Goal: Task Accomplishment & Management: Complete application form

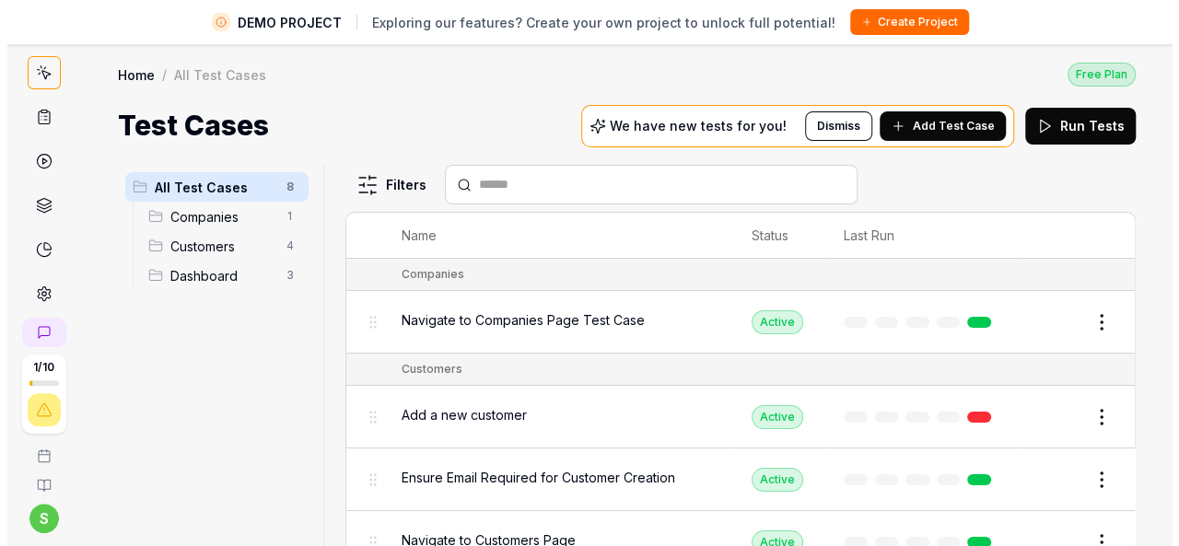
scroll to position [151, 0]
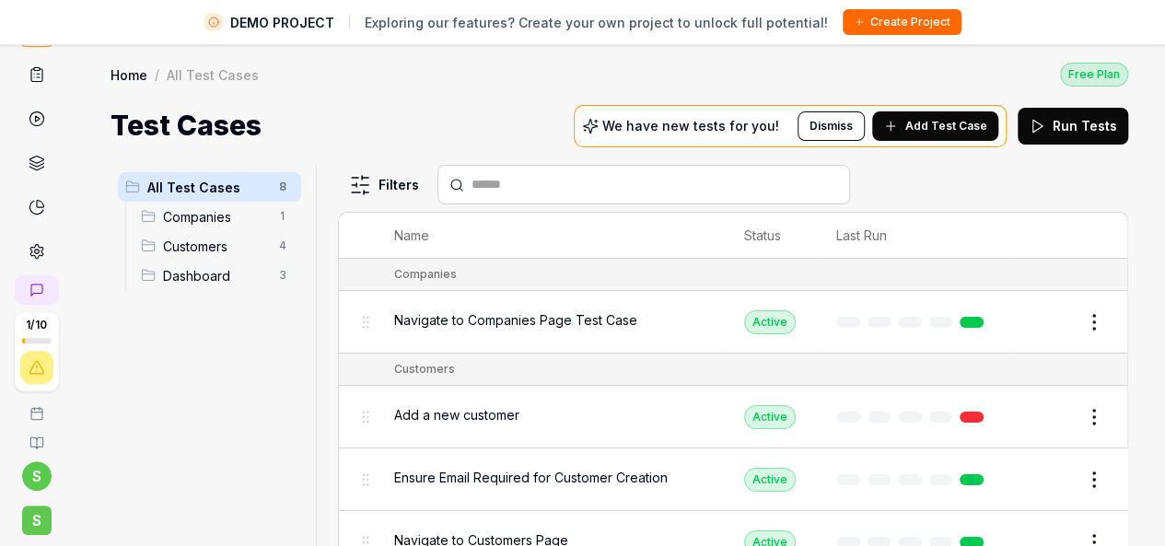
click at [22, 519] on span "S" at bounding box center [36, 520] width 29 height 29
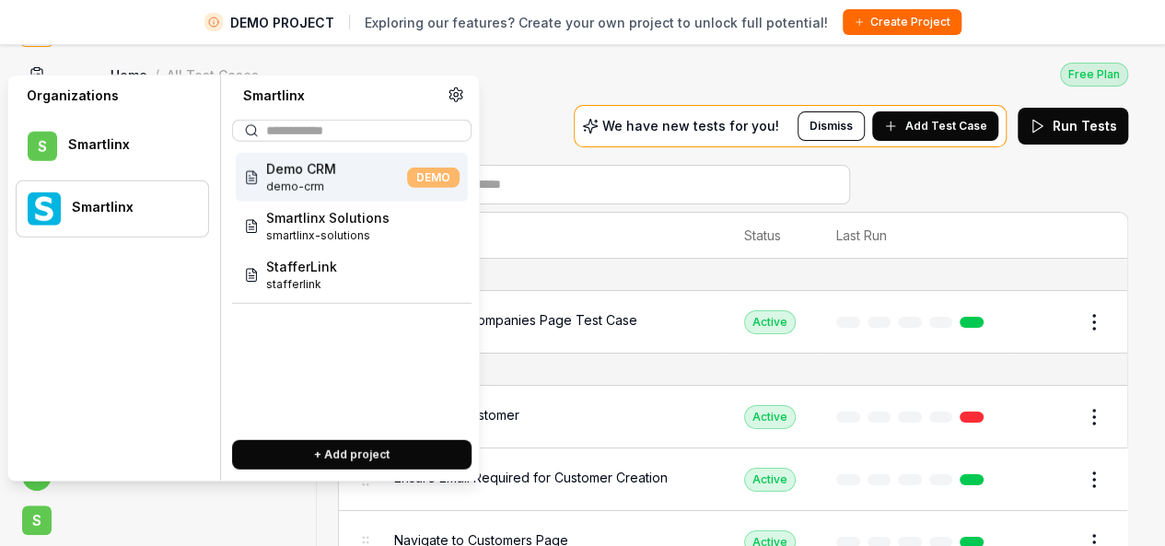
click at [123, 209] on div "Smartlinx" at bounding box center [128, 207] width 112 height 17
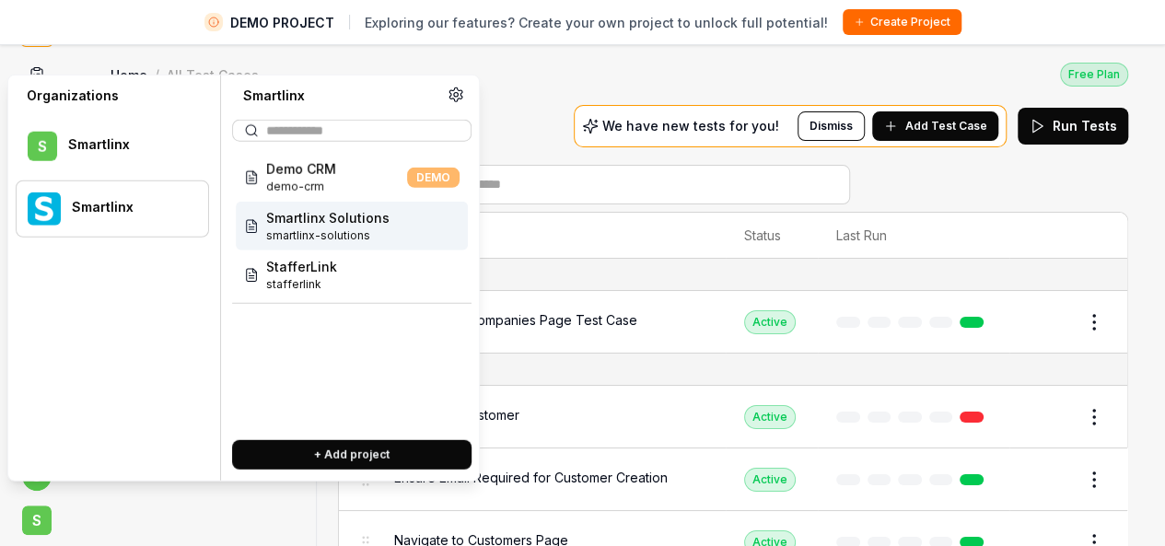
click at [415, 228] on div "Smartlinx Solutions smartlinx-solutions" at bounding box center [352, 226] width 232 height 49
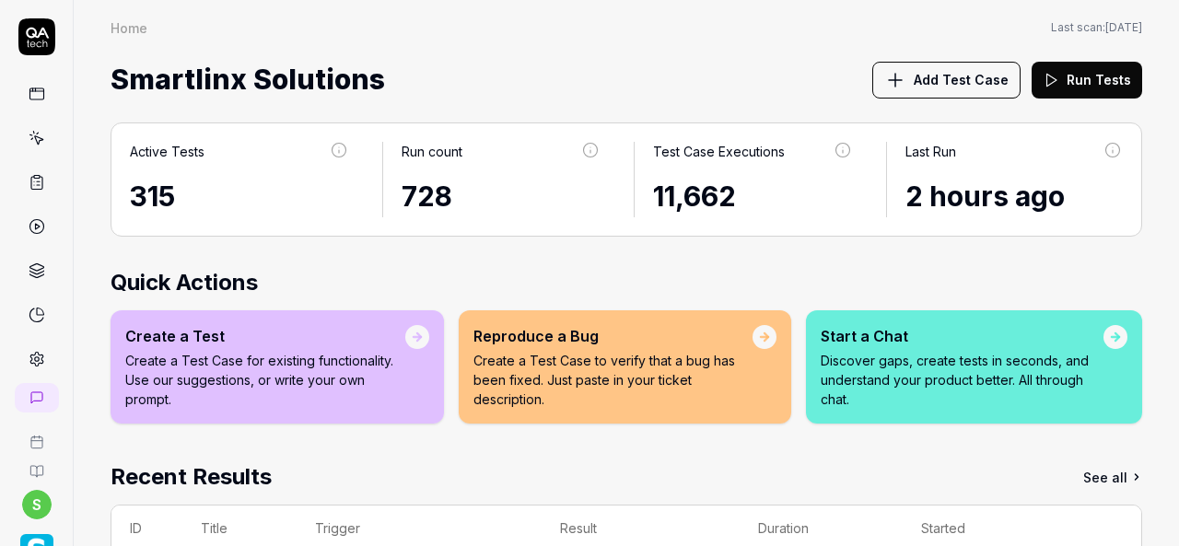
click at [33, 134] on icon at bounding box center [37, 138] width 17 height 17
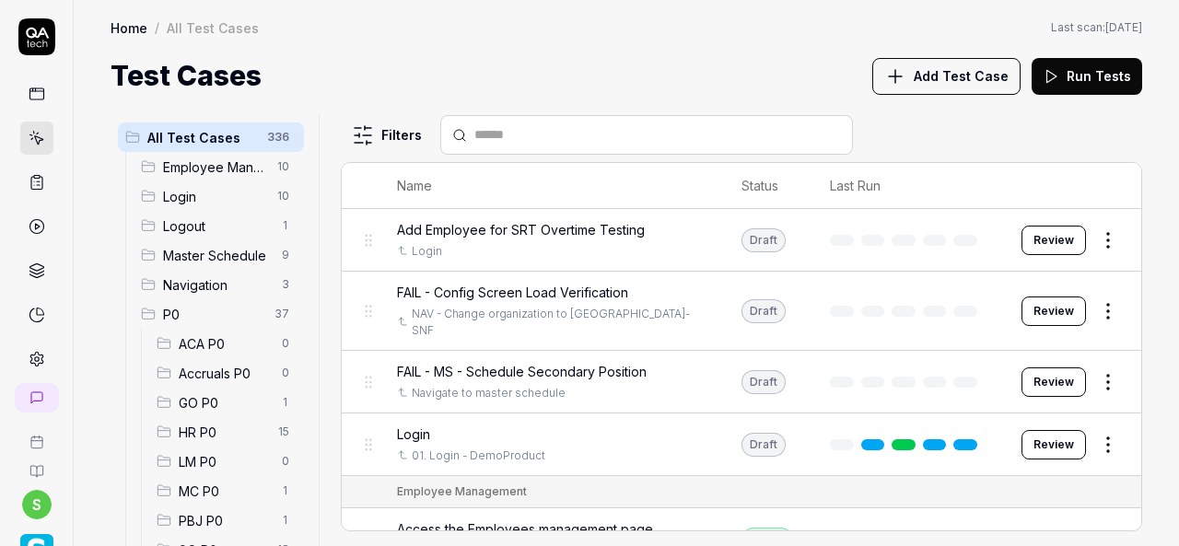
click at [195, 426] on span "HR P0" at bounding box center [223, 432] width 88 height 19
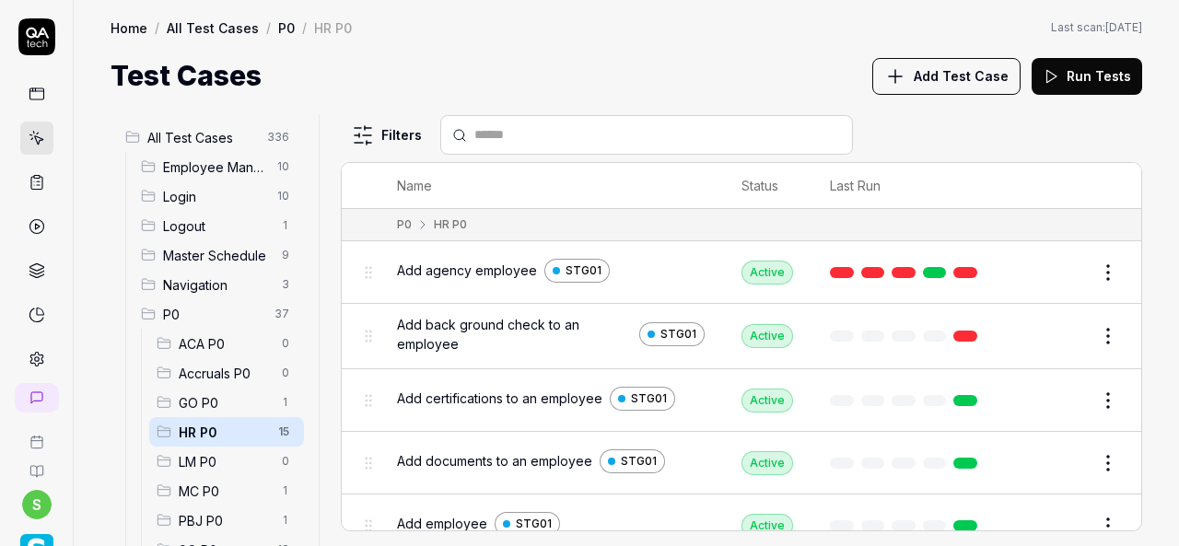
scroll to position [377, 0]
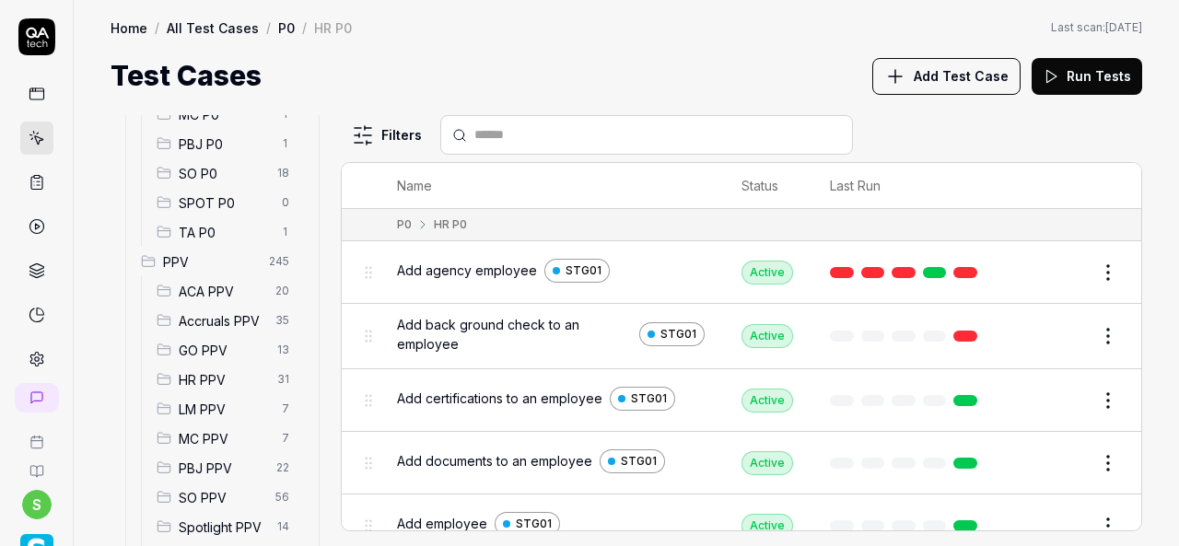
click at [204, 377] on span "HR PPV" at bounding box center [223, 379] width 88 height 19
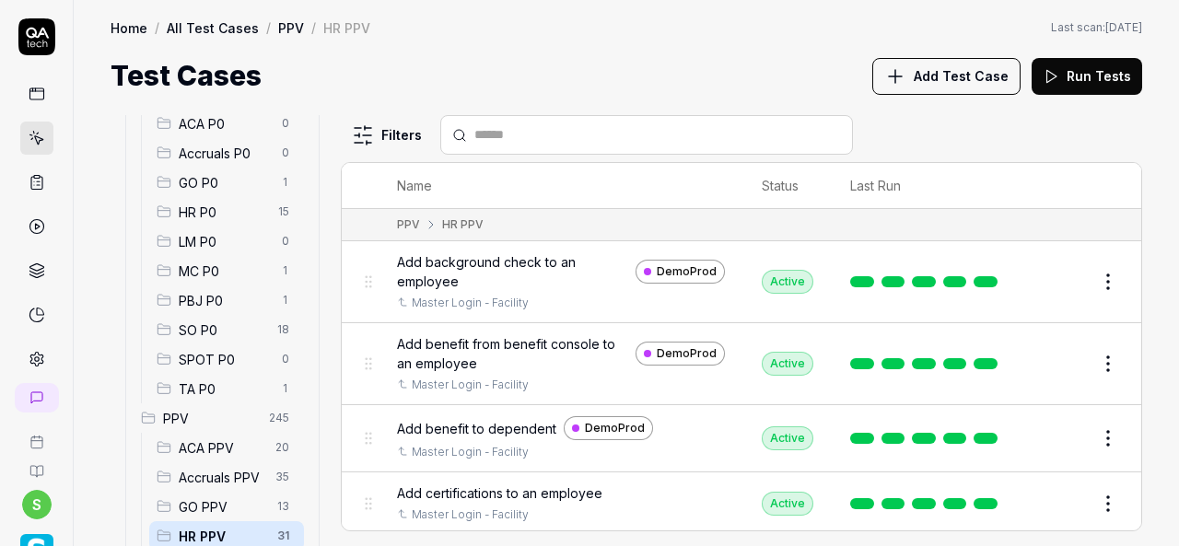
scroll to position [213, 0]
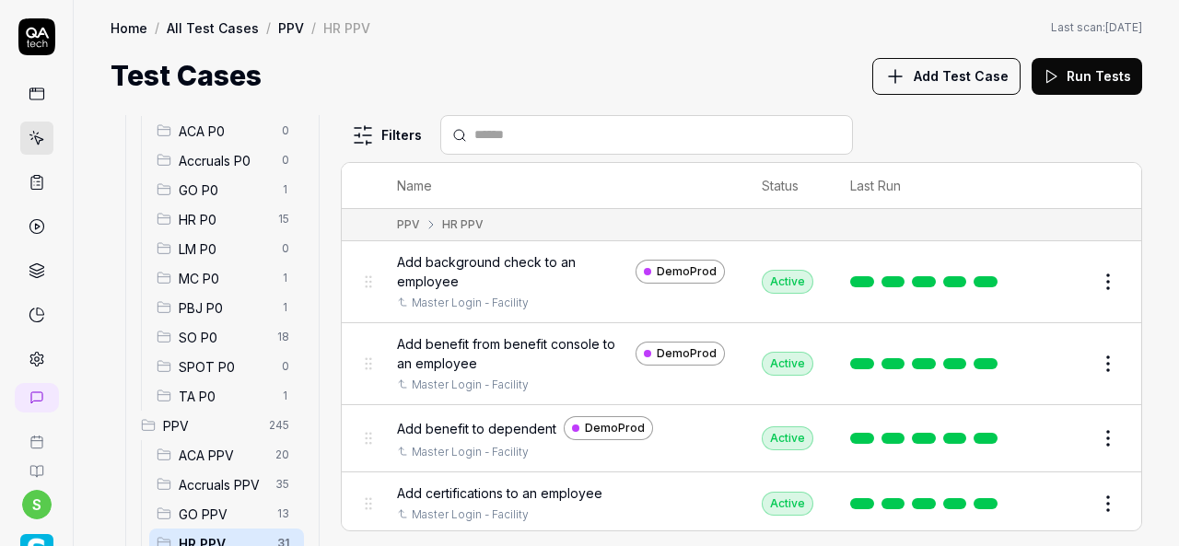
click at [199, 220] on span "HR P0" at bounding box center [223, 219] width 88 height 19
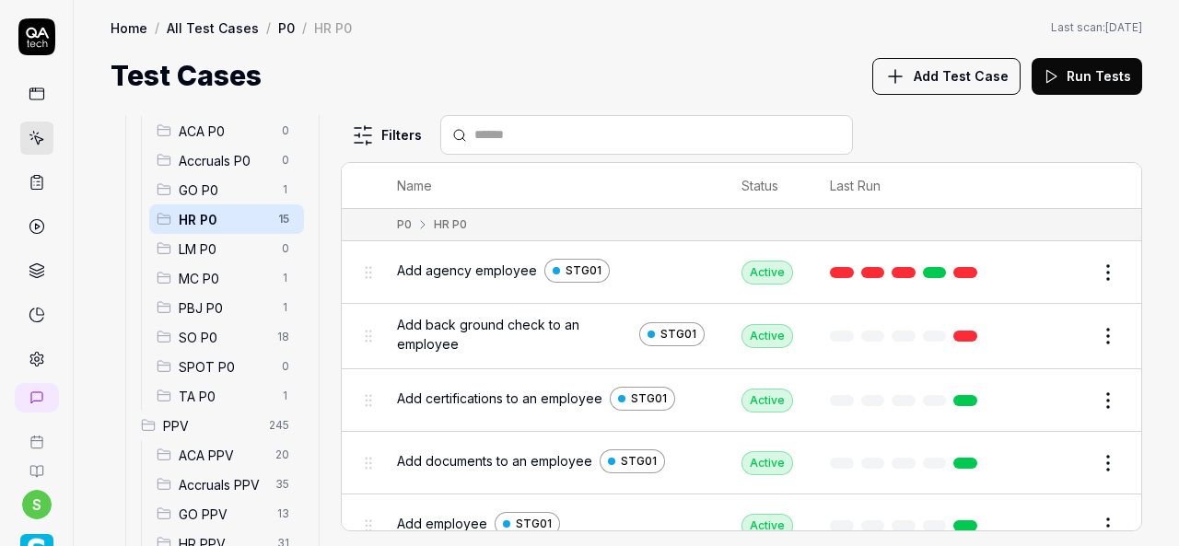
click at [994, 80] on span "Add Test Case" at bounding box center [961, 75] width 95 height 19
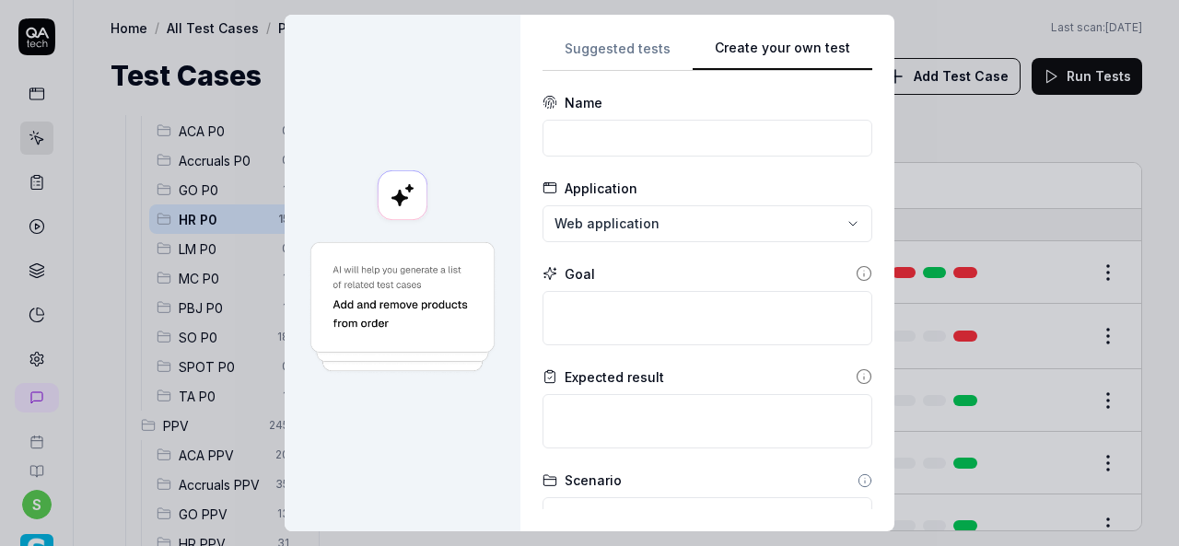
click at [836, 65] on button "Create your own test" at bounding box center [783, 54] width 180 height 33
click at [620, 146] on input at bounding box center [708, 138] width 330 height 37
paste input "Rehire employee"
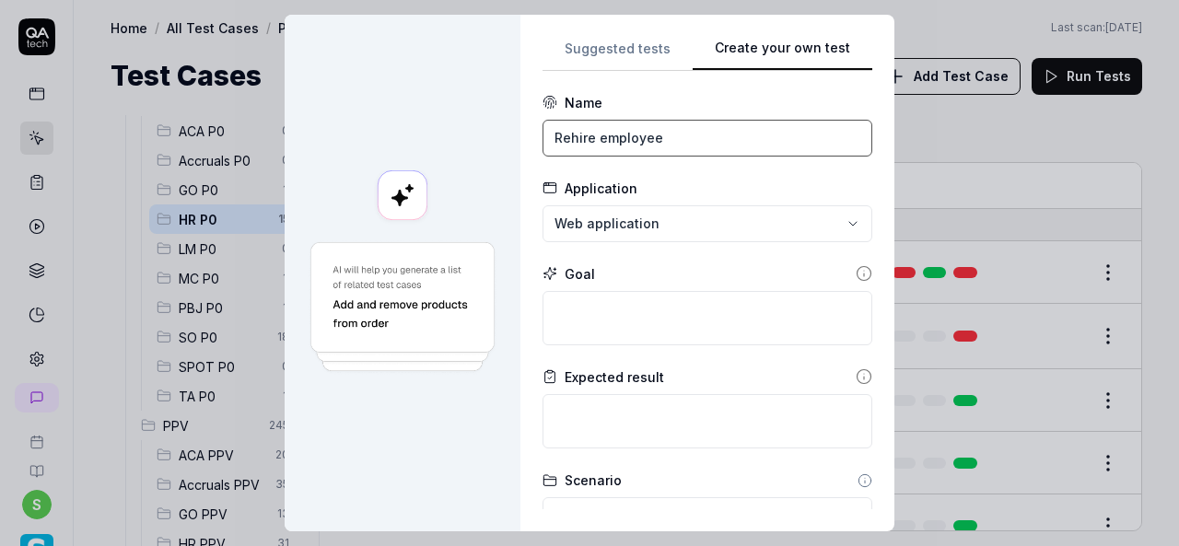
type input "Rehire employee"
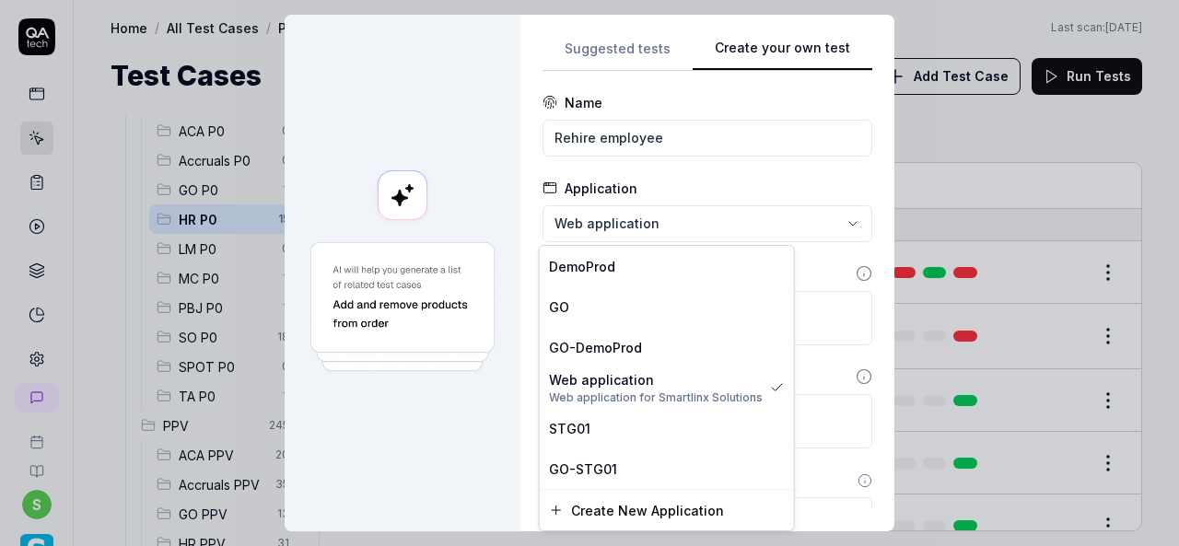
click at [658, 229] on div "**********" at bounding box center [589, 273] width 1179 height 546
click at [584, 429] on span "STG01" at bounding box center [569, 428] width 41 height 19
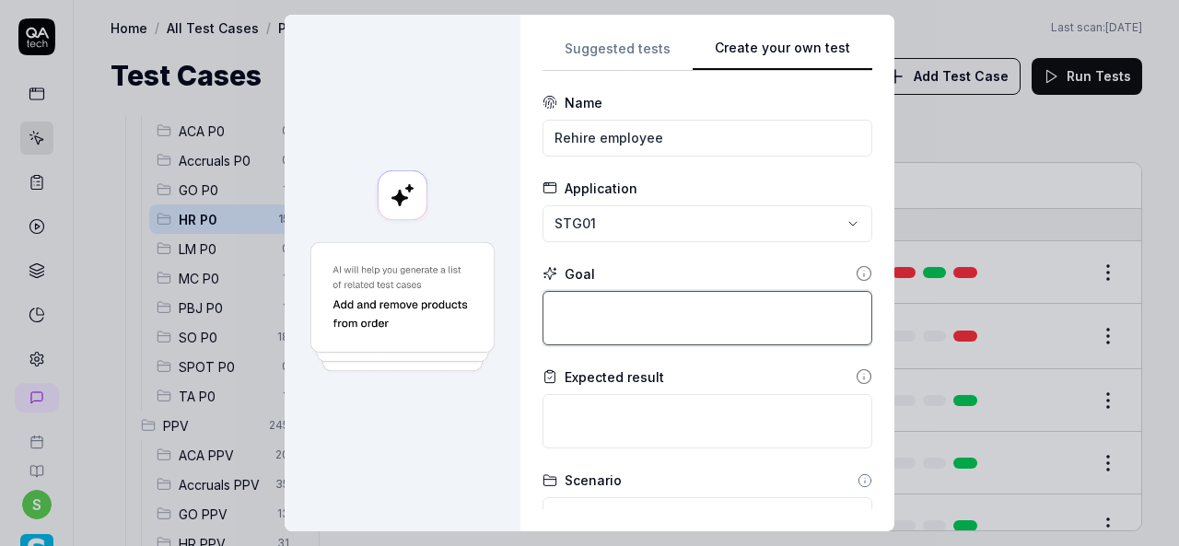
click at [586, 321] on textarea at bounding box center [708, 318] width 330 height 54
paste textarea "Login to application. Add an employee by filling all required details. Pick dat…"
type textarea "*"
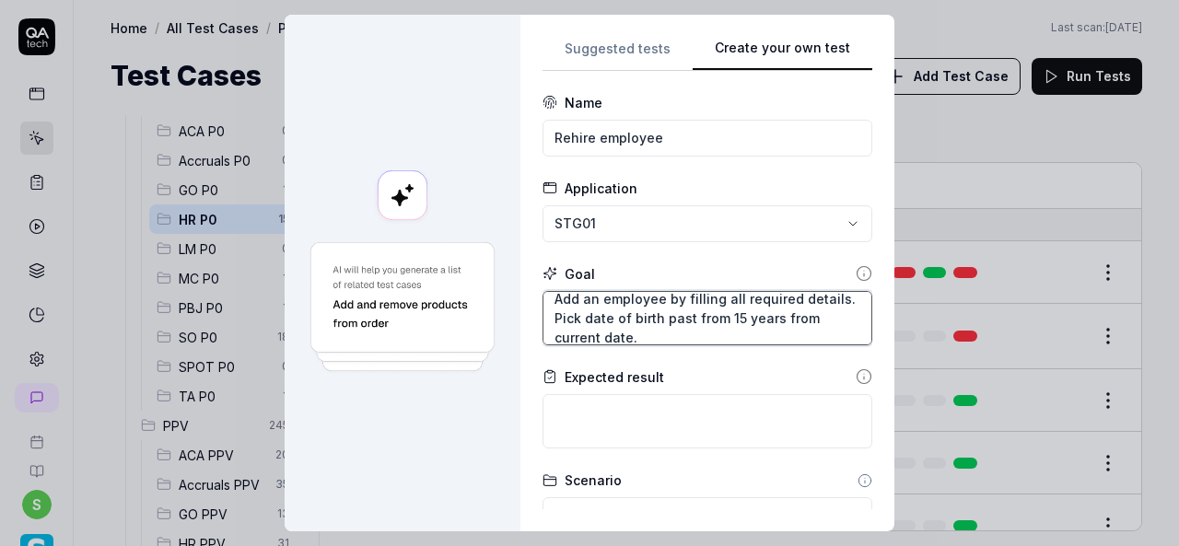
scroll to position [28, 0]
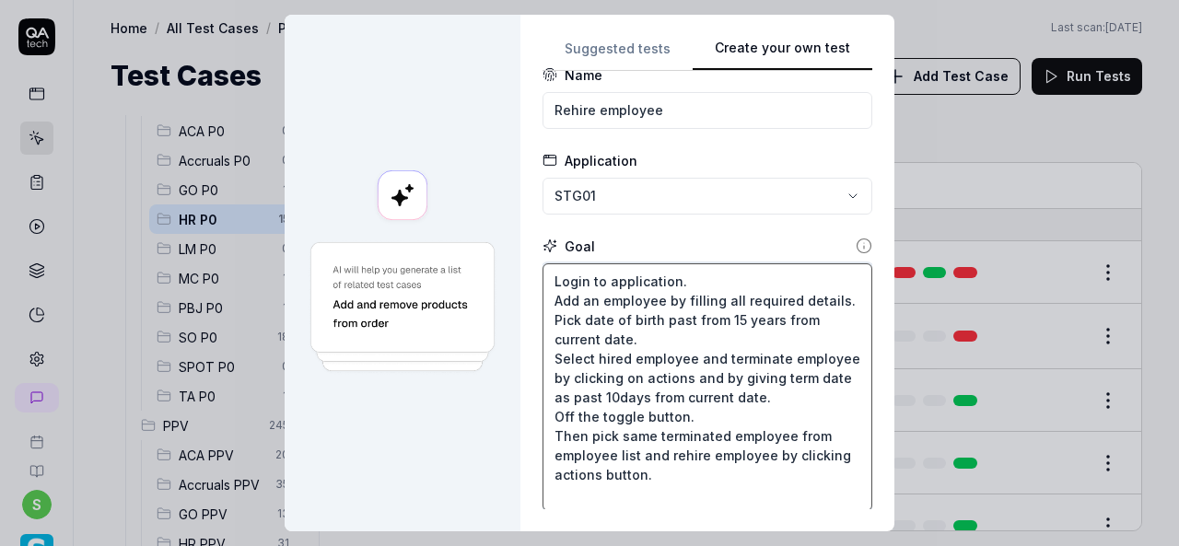
type textarea "Login to application. Add an employee by filling all required details. Pick dat…"
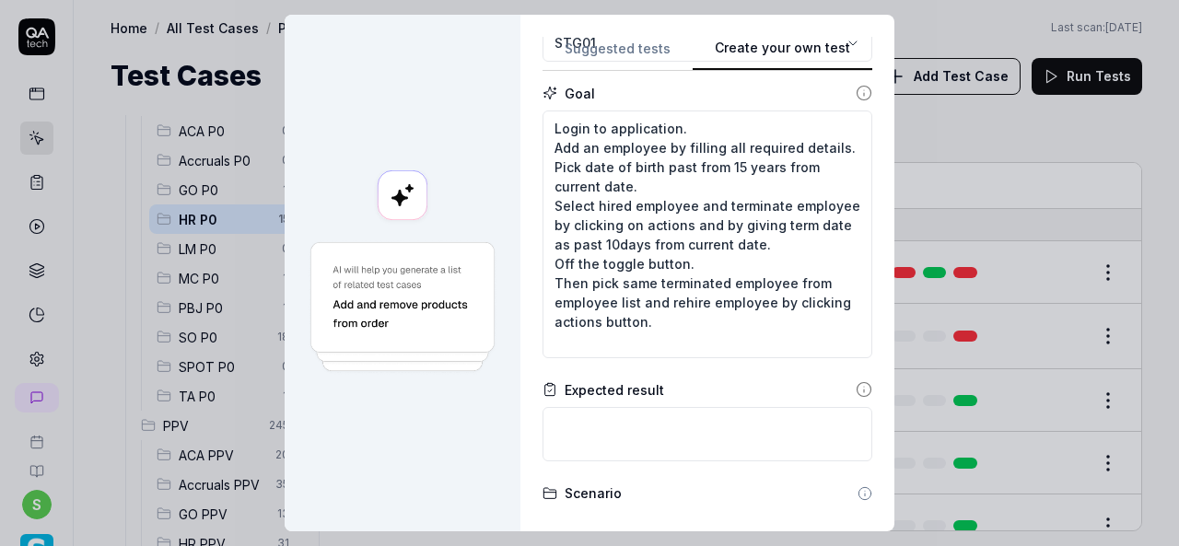
scroll to position [185, 0]
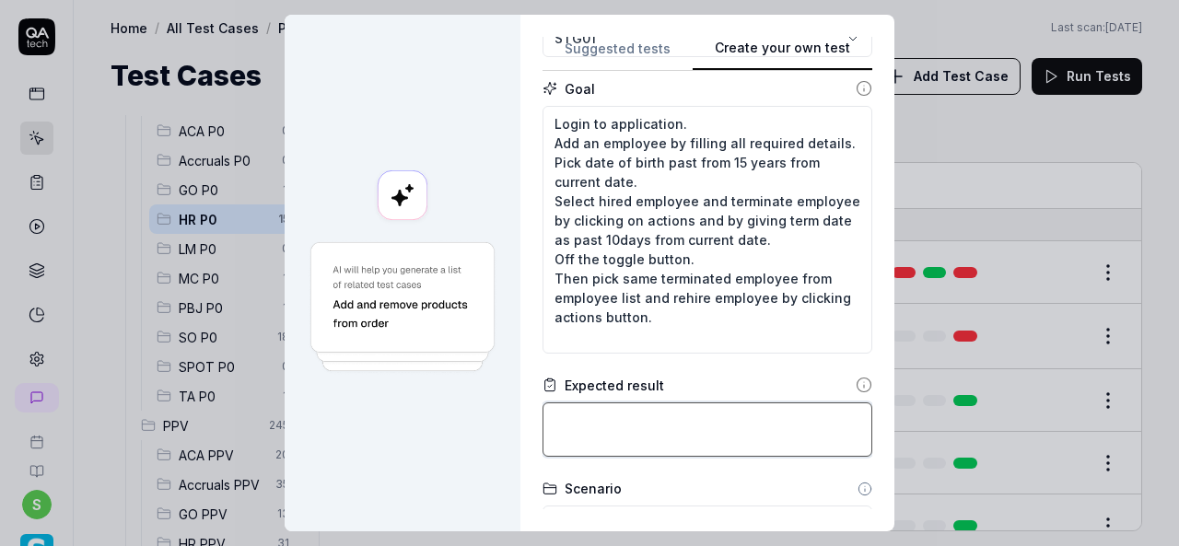
click at [632, 413] on textarea at bounding box center [708, 430] width 330 height 54
paste textarea "Employee should get rehired successfully."
type textarea "*"
type textarea "Employee should get rehired successfully."
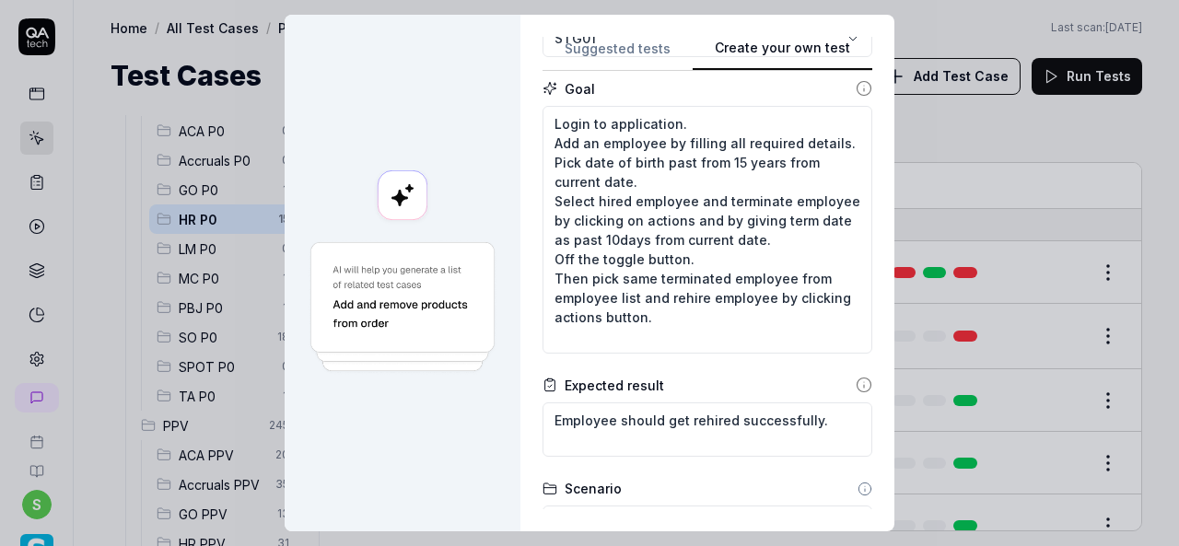
scroll to position [492, 0]
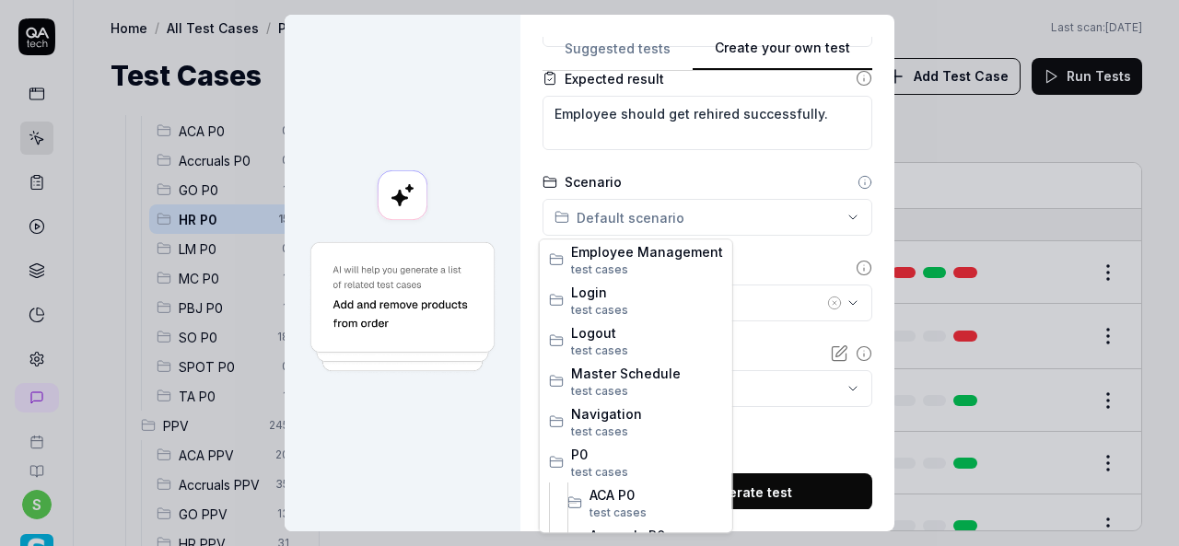
click at [834, 226] on div "**********" at bounding box center [589, 273] width 1179 height 546
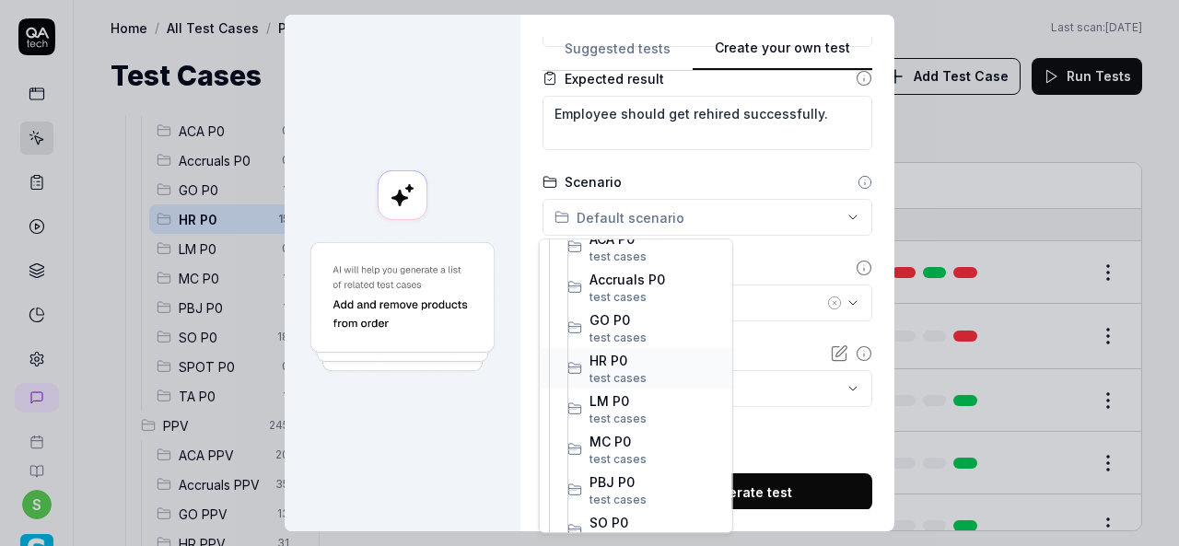
click at [623, 364] on span "HR P0" at bounding box center [656, 360] width 134 height 19
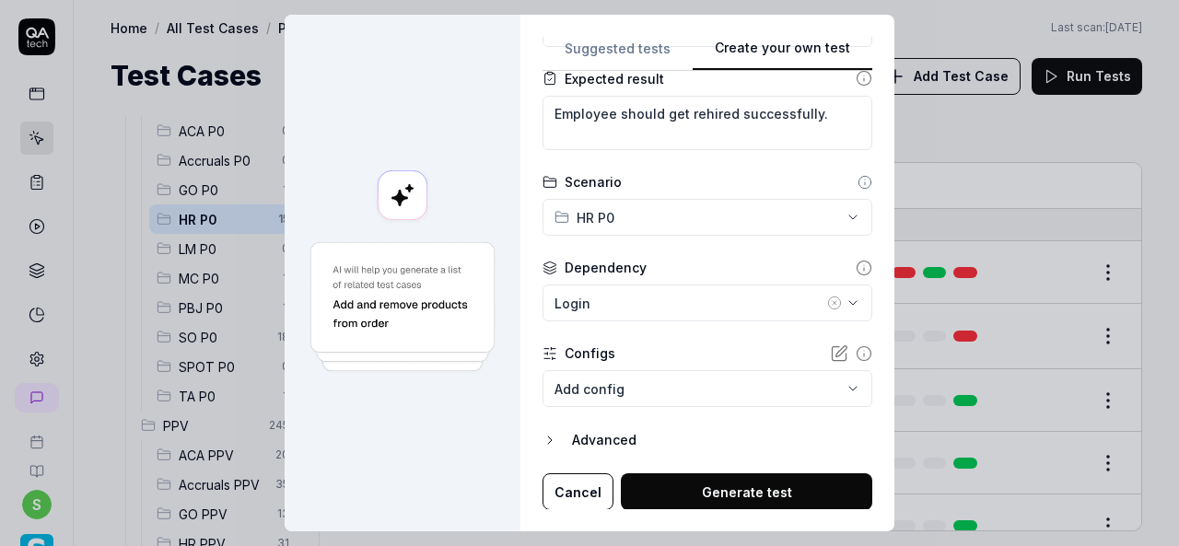
click at [828, 300] on circle "button" at bounding box center [834, 303] width 12 height 12
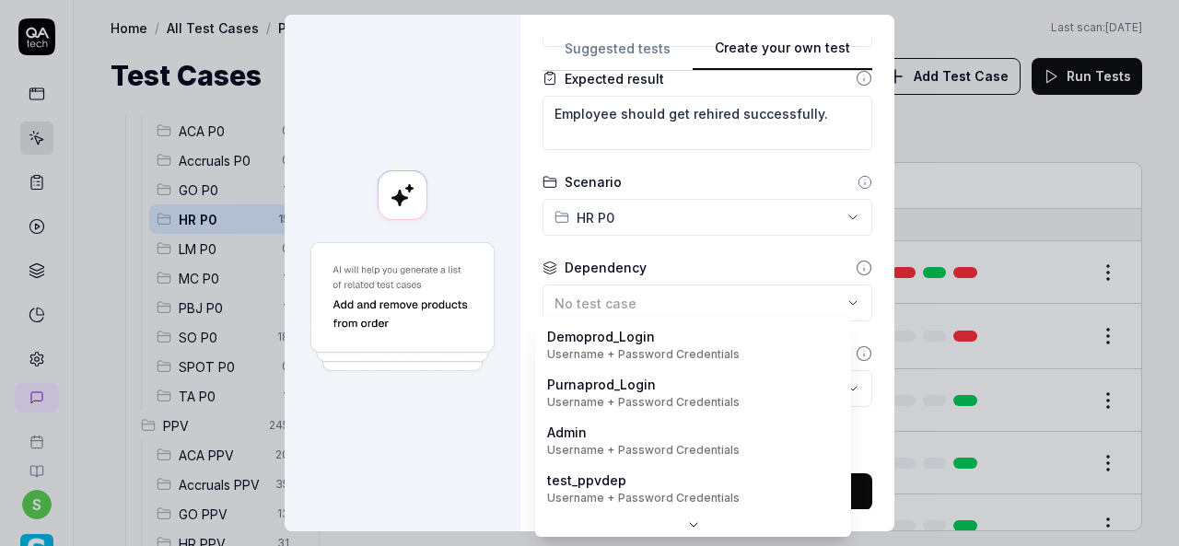
click at [822, 384] on body "s Home / All Test Cases / P0 / HR P0 Home / All Test Cases / P0 / HR P0 Last sc…" at bounding box center [589, 273] width 1179 height 546
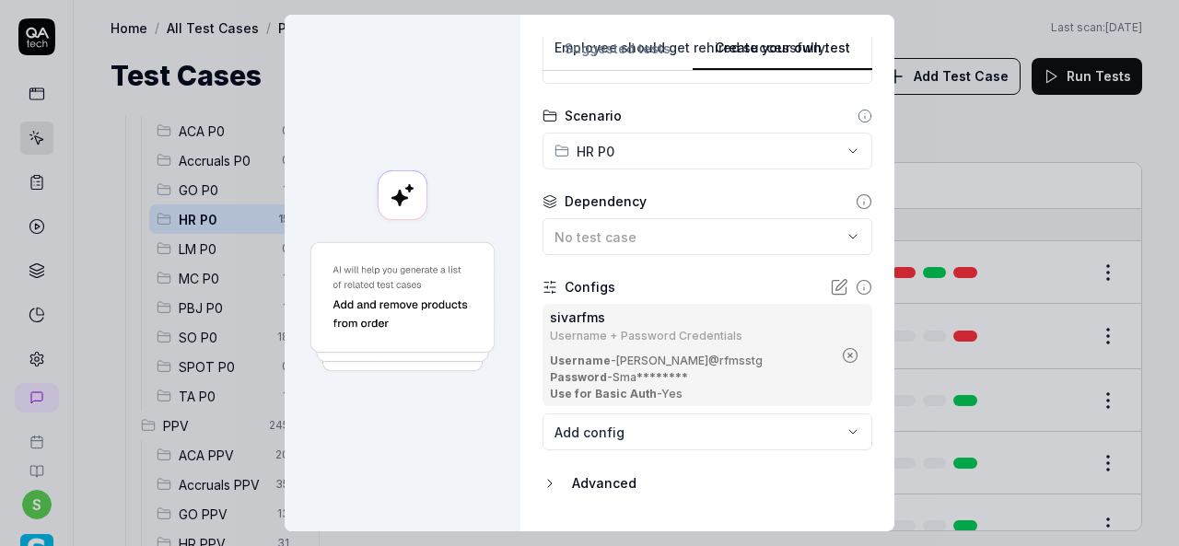
scroll to position [601, 0]
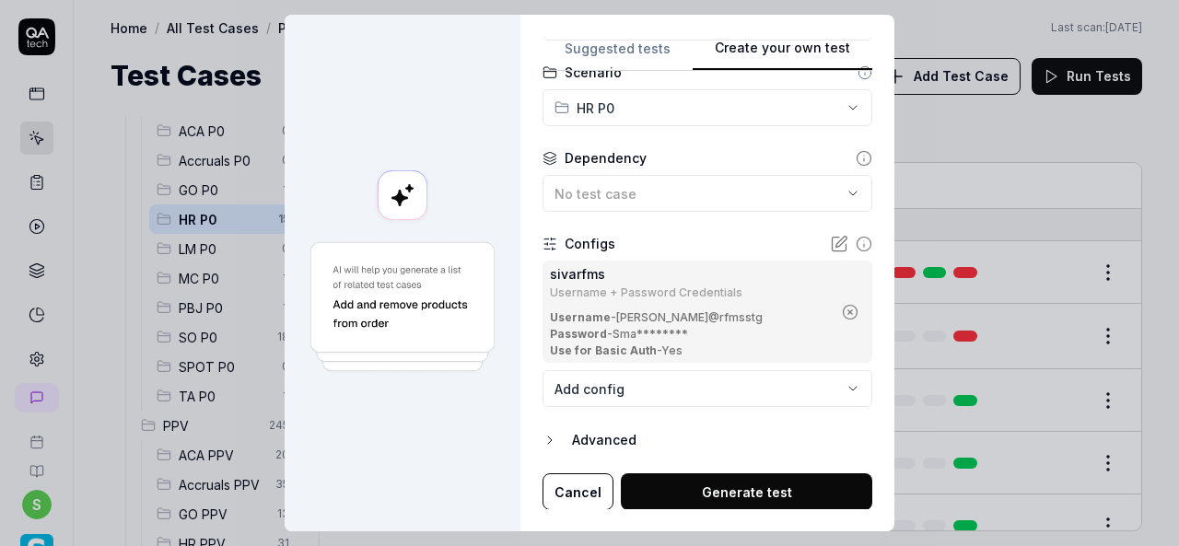
click at [788, 484] on button "Generate test" at bounding box center [746, 491] width 251 height 37
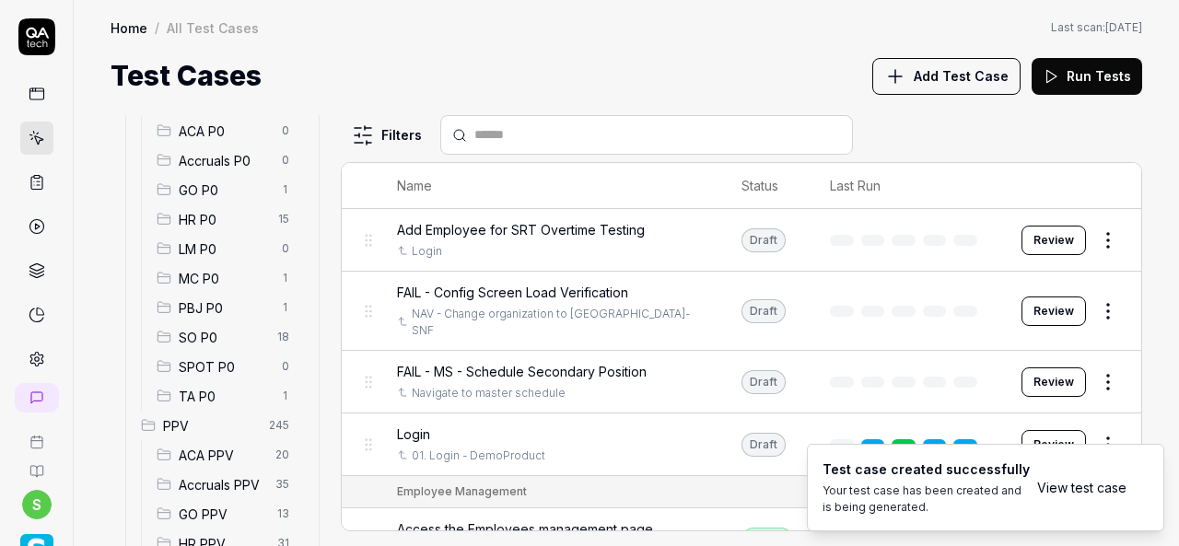
type textarea "*"
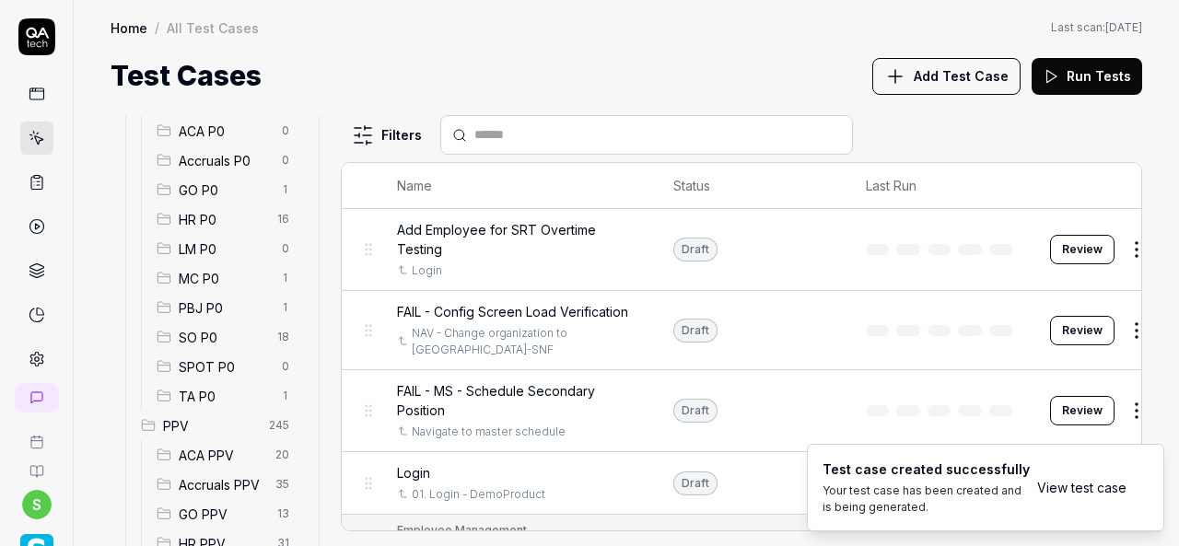
click at [203, 224] on span "HR P0" at bounding box center [223, 219] width 88 height 19
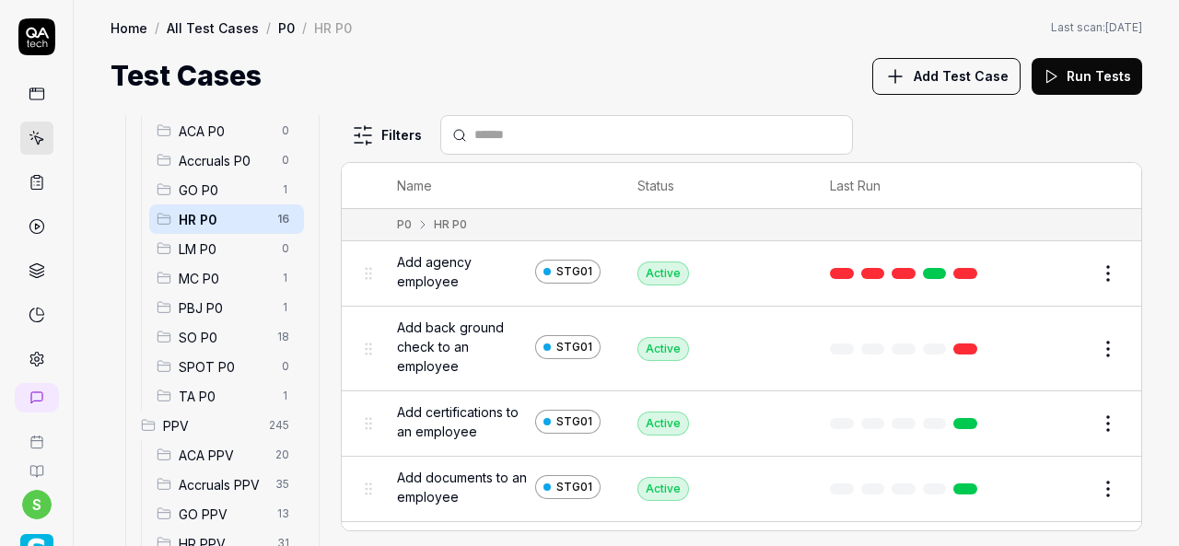
click at [948, 87] on button "Add Test Case" at bounding box center [946, 76] width 148 height 37
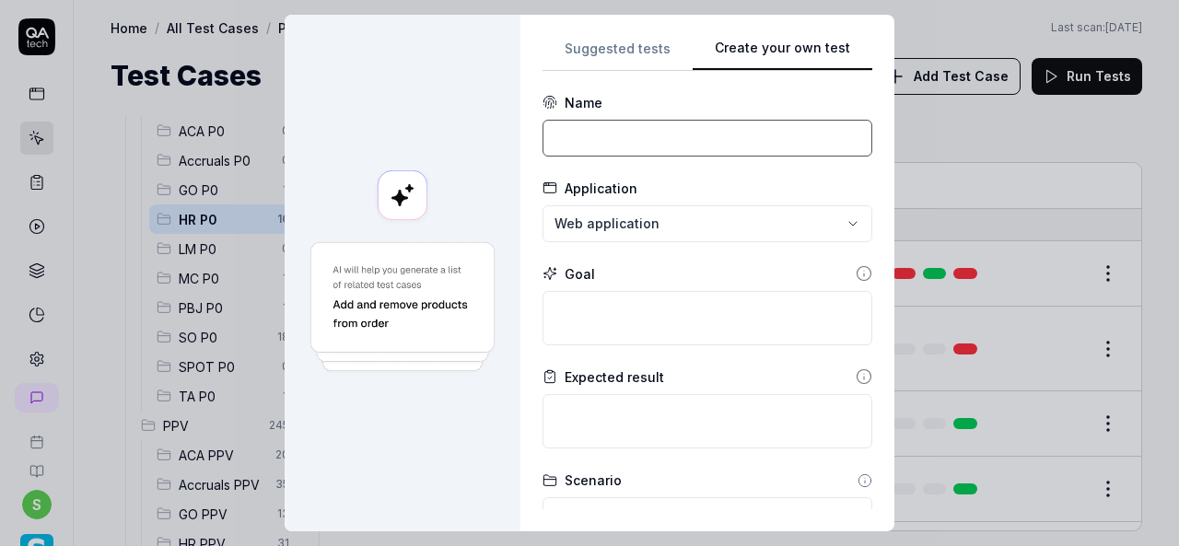
click at [629, 142] on input at bounding box center [708, 138] width 330 height 37
paste input "Terminate employee"
type input "Terminate employee"
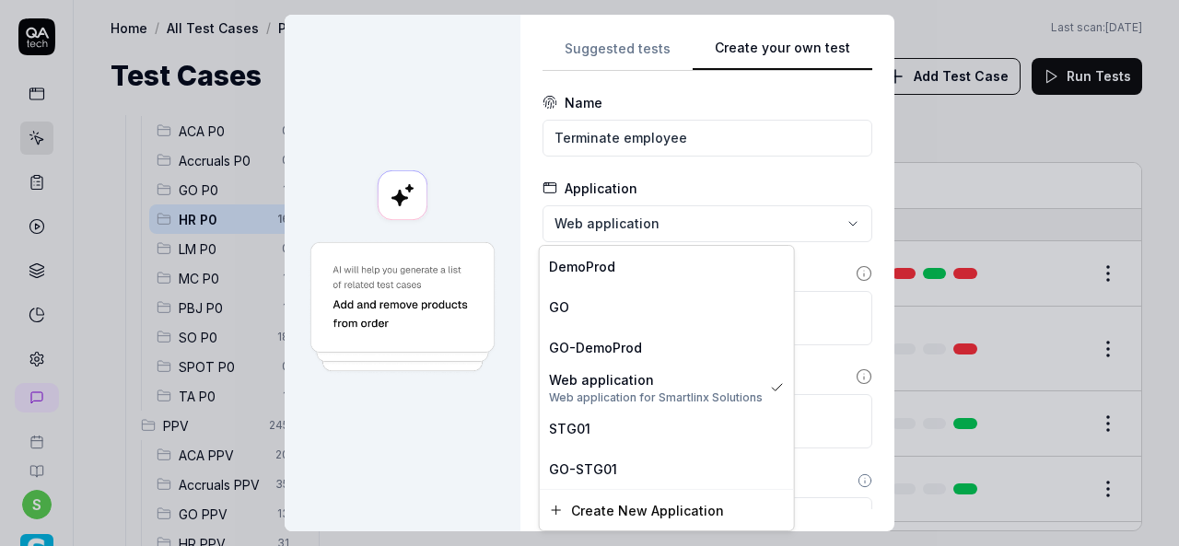
click at [637, 220] on div "**********" at bounding box center [589, 273] width 1179 height 546
click at [581, 436] on span "STG01" at bounding box center [569, 428] width 41 height 19
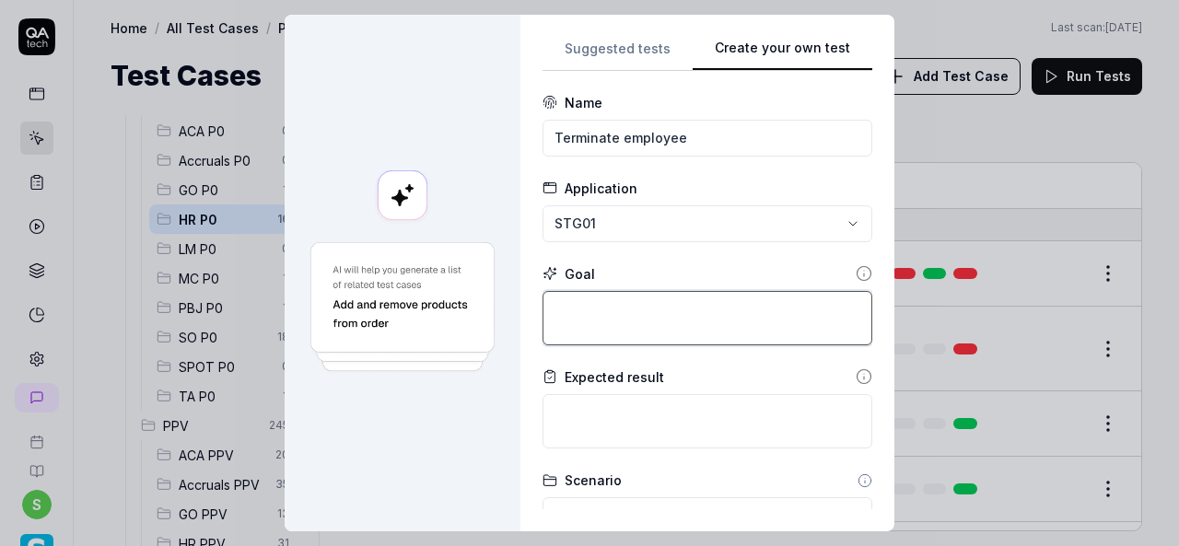
click at [791, 310] on textarea at bounding box center [708, 318] width 330 height 54
paste textarea "Login to application. Navigate to menu and click on employees and employee list…"
type textarea "*"
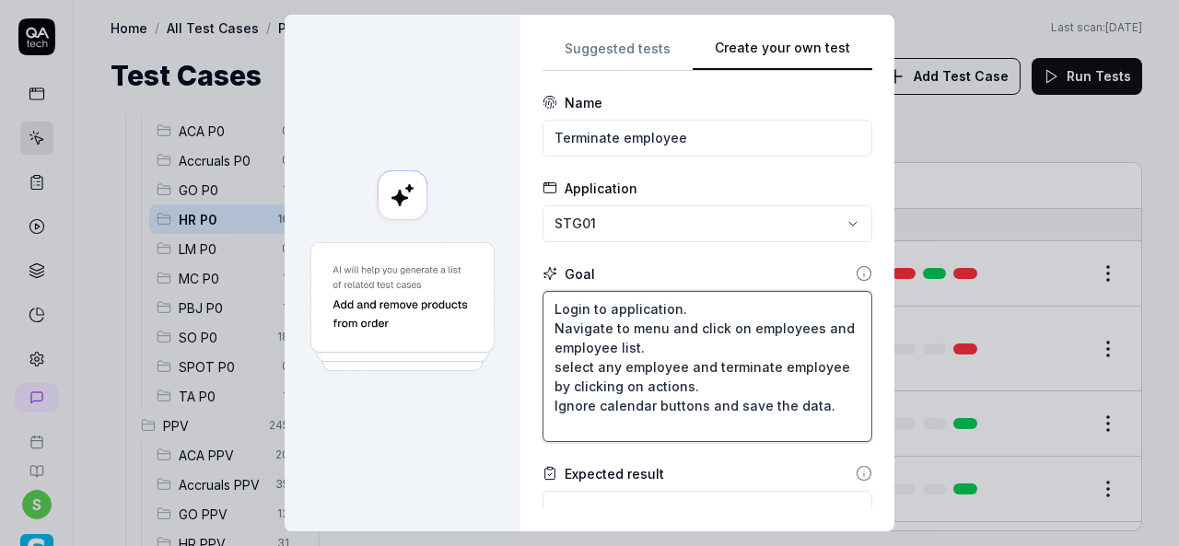
type textarea "Login to application. Navigate to menu and click on employees and employee list…"
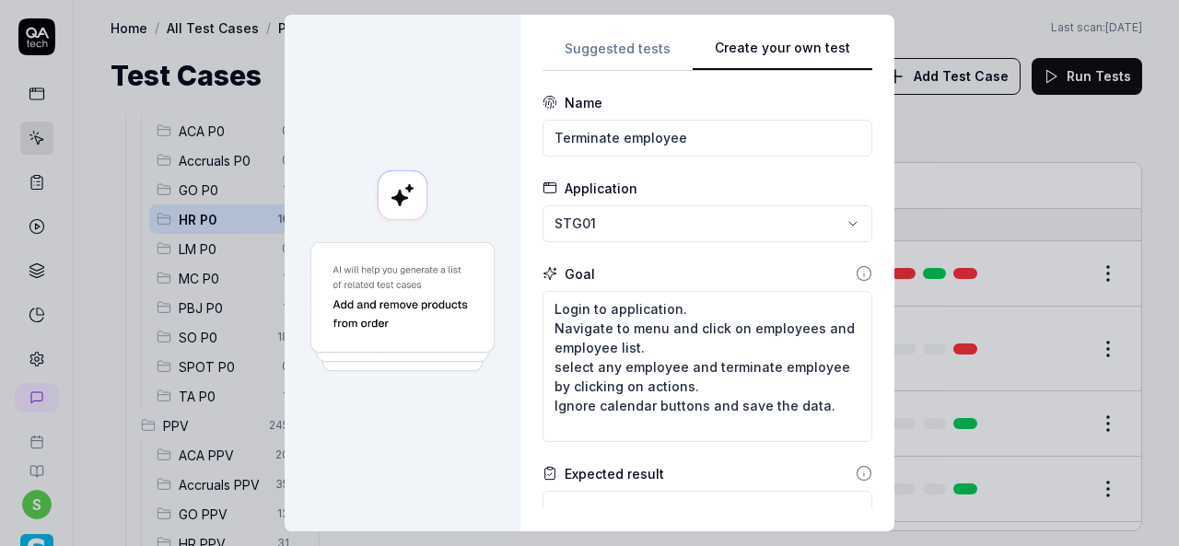
scroll to position [395, 0]
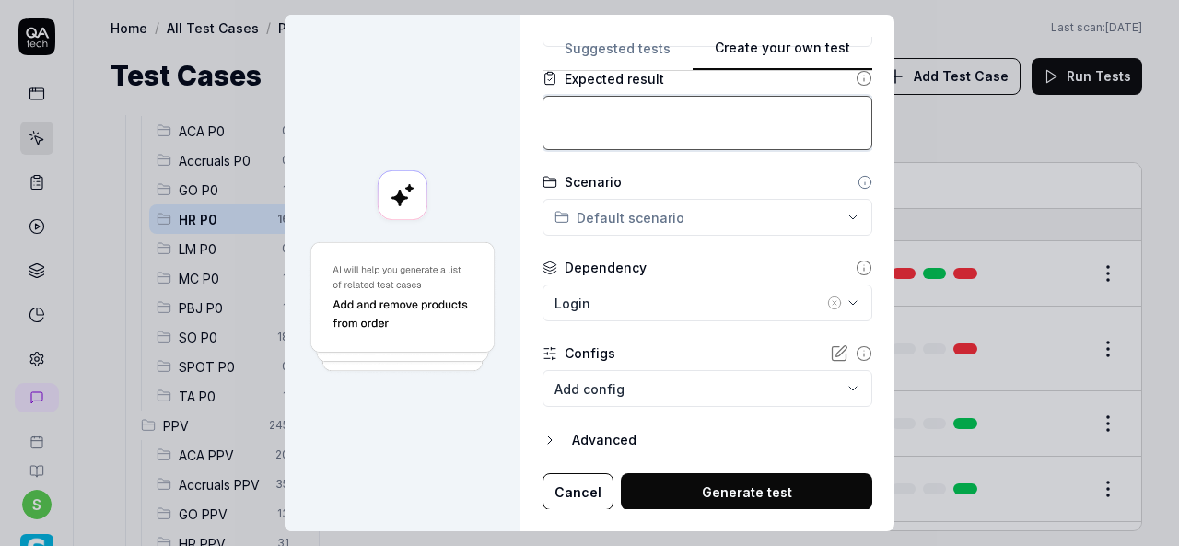
click at [708, 125] on textarea at bounding box center [708, 123] width 330 height 54
paste textarea "Employee should get terminated"
type textarea "*"
type textarea "Employee should get terminated"
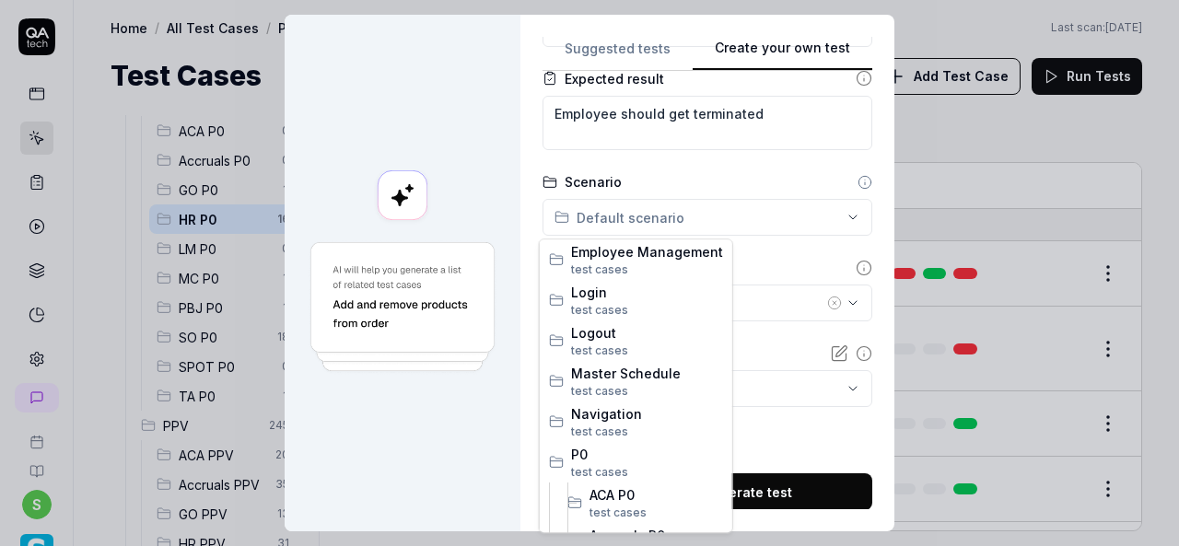
click at [829, 211] on div "**********" at bounding box center [589, 273] width 1179 height 546
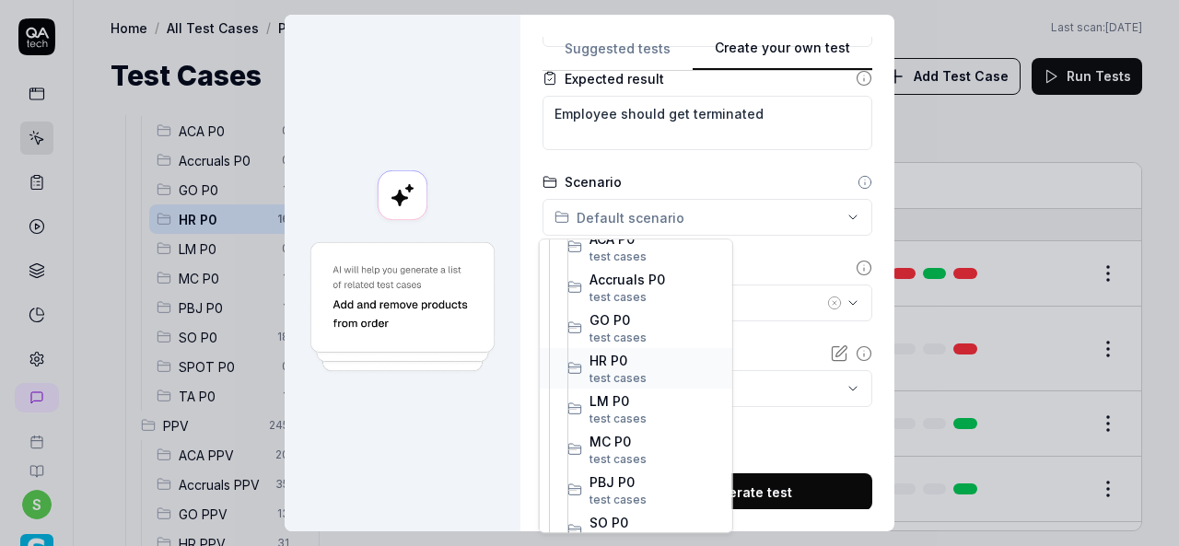
click at [628, 355] on span "HR P0" at bounding box center [656, 360] width 134 height 19
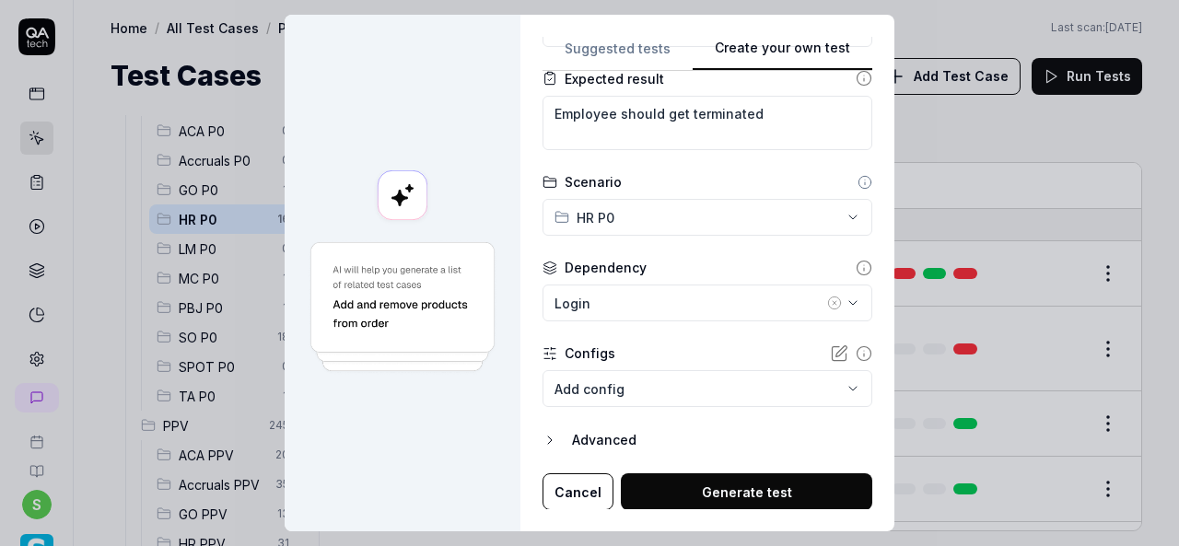
click at [827, 300] on icon "button" at bounding box center [834, 303] width 15 height 15
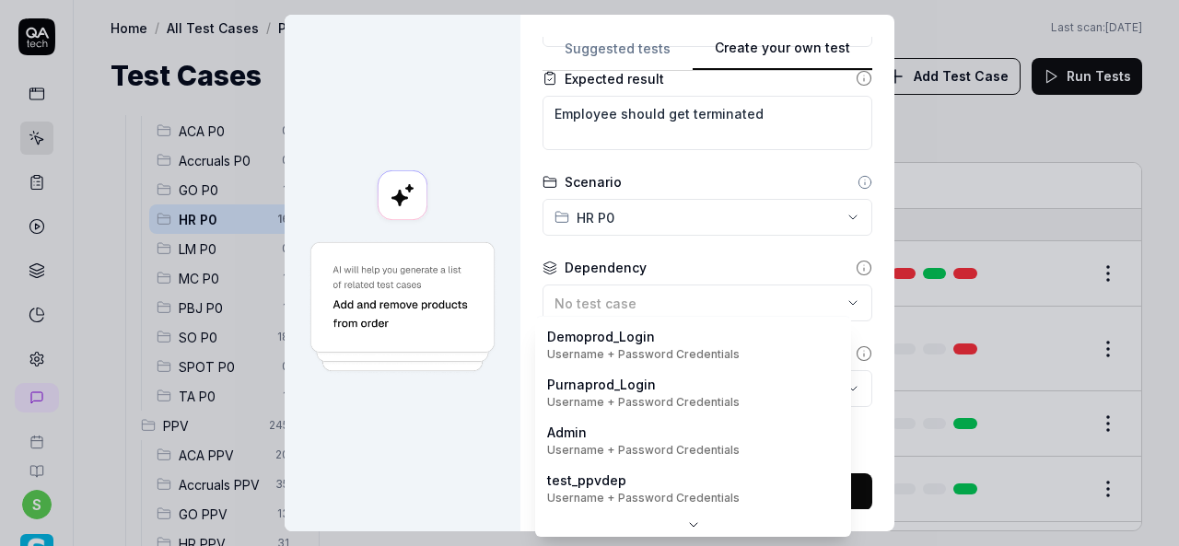
click at [829, 380] on body "s Home / All Test Cases / P0 / HR P0 Home / All Test Cases / P0 / HR P0 Last sc…" at bounding box center [589, 273] width 1179 height 546
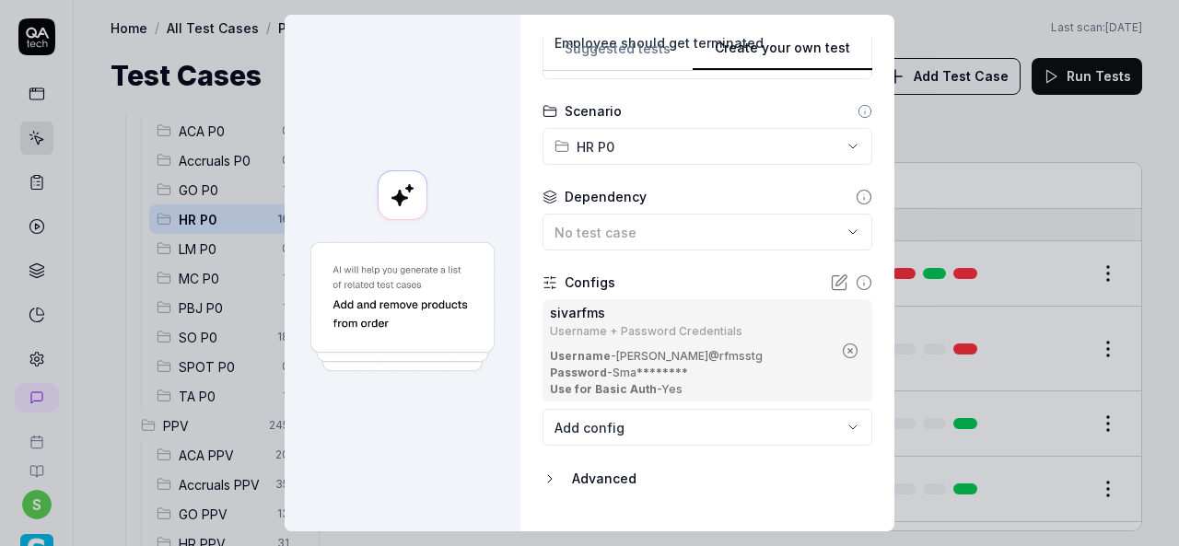
scroll to position [505, 0]
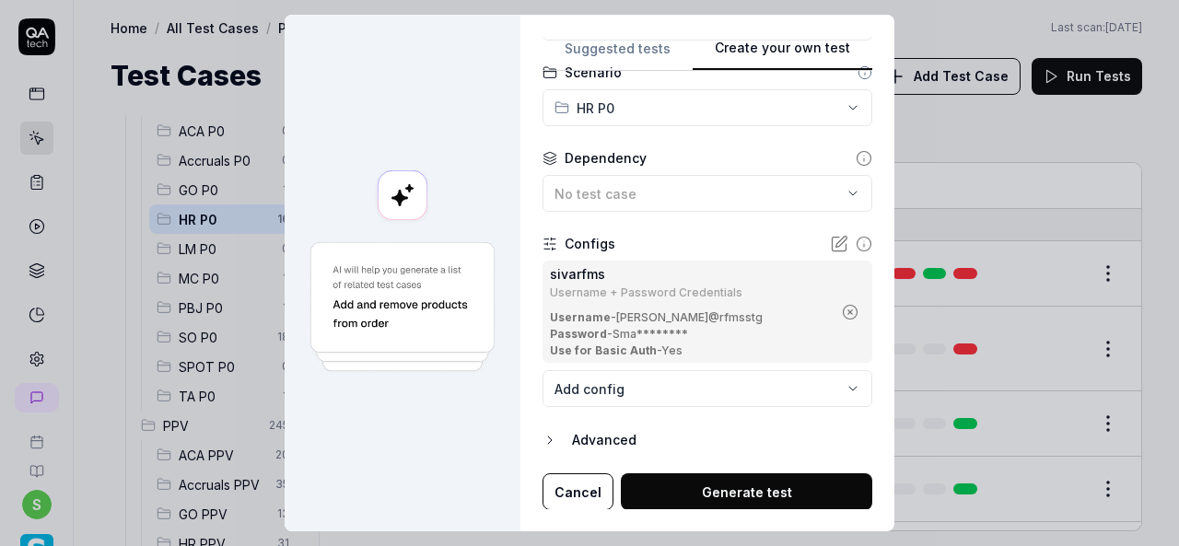
click at [746, 486] on button "Generate test" at bounding box center [746, 491] width 251 height 37
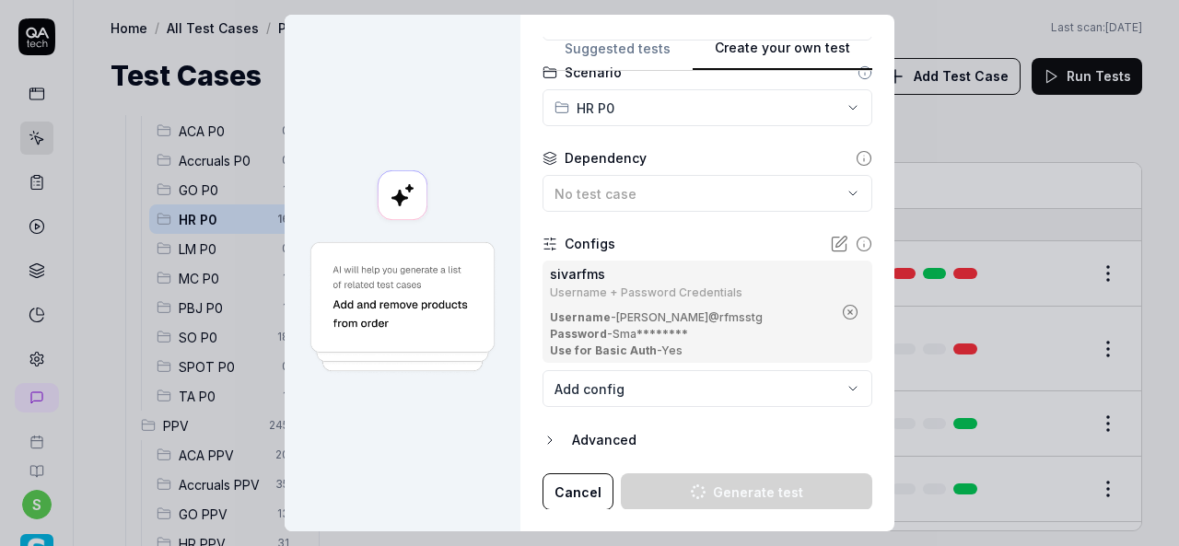
type textarea "*"
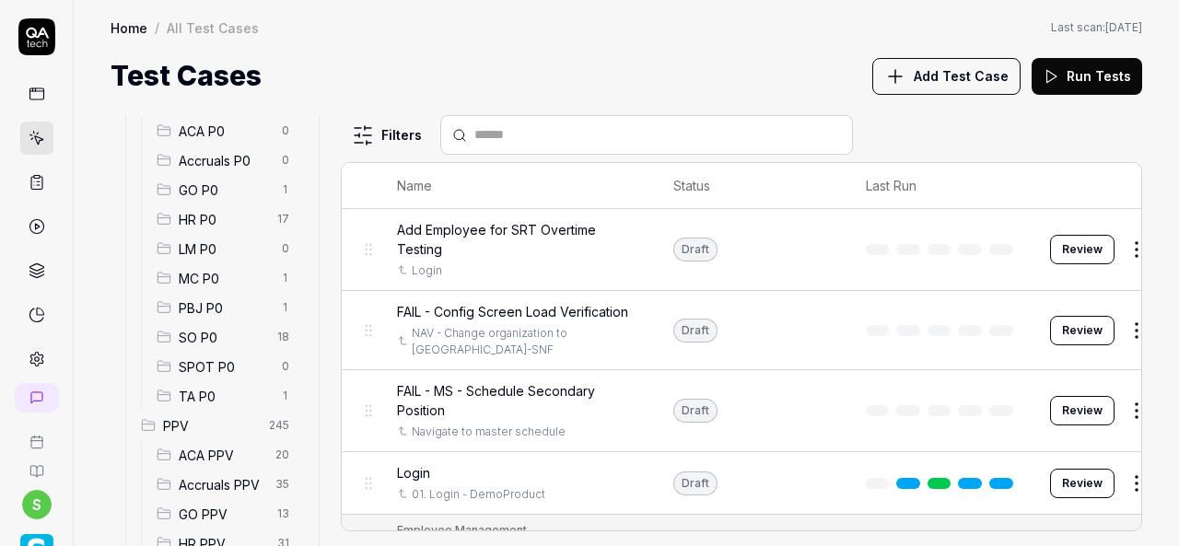
click at [210, 213] on span "HR P0" at bounding box center [223, 219] width 88 height 19
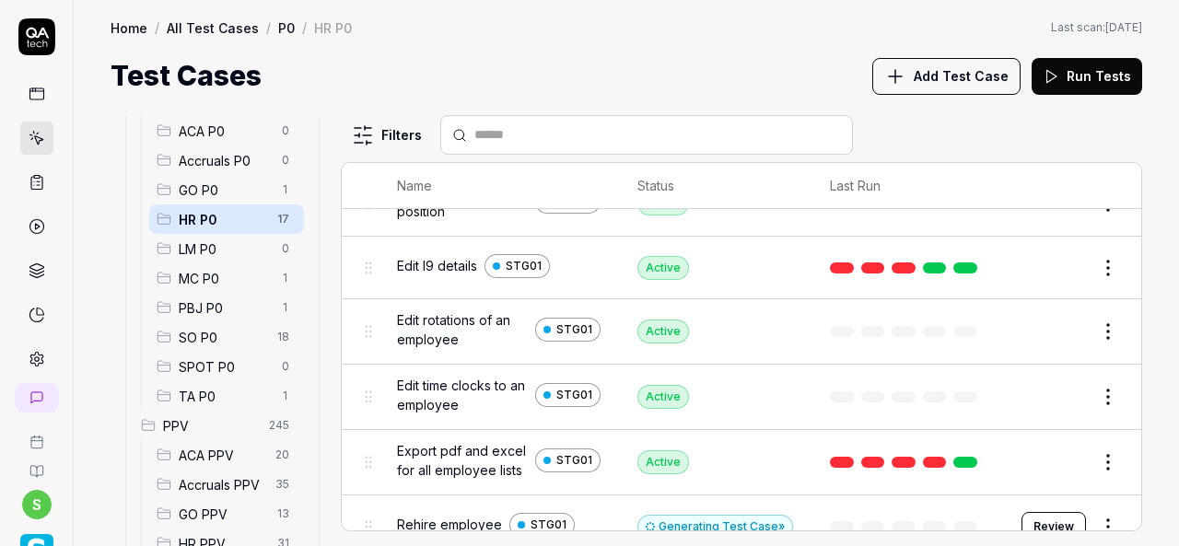
scroll to position [861, 0]
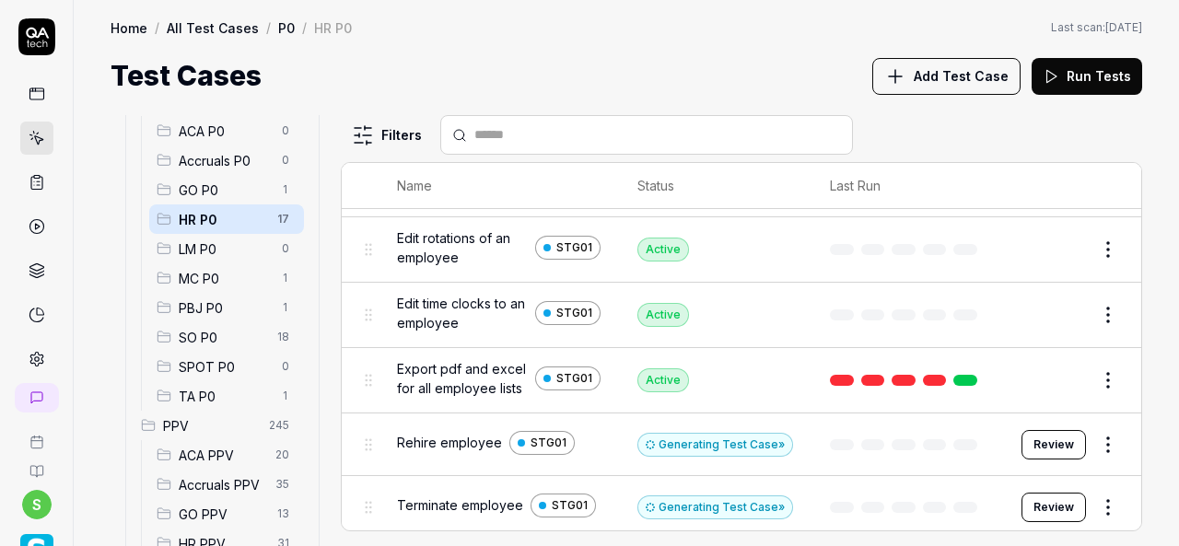
click at [939, 73] on span "Add Test Case" at bounding box center [961, 75] width 95 height 19
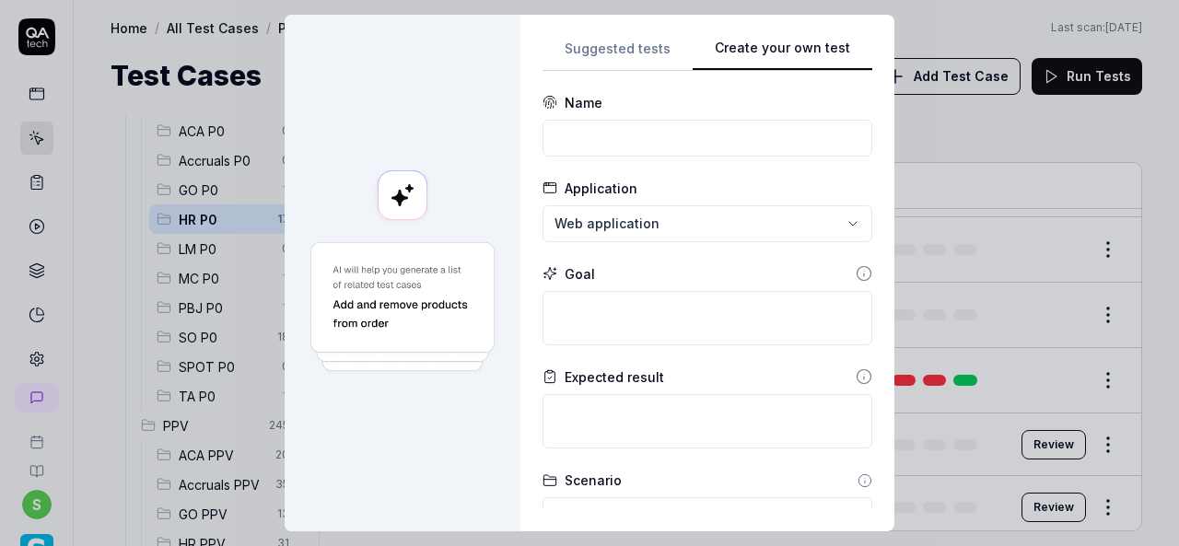
scroll to position [0, 0]
click at [630, 134] on input at bounding box center [708, 138] width 330 height 37
paste input "Review employee lists and download pdf and excel files"
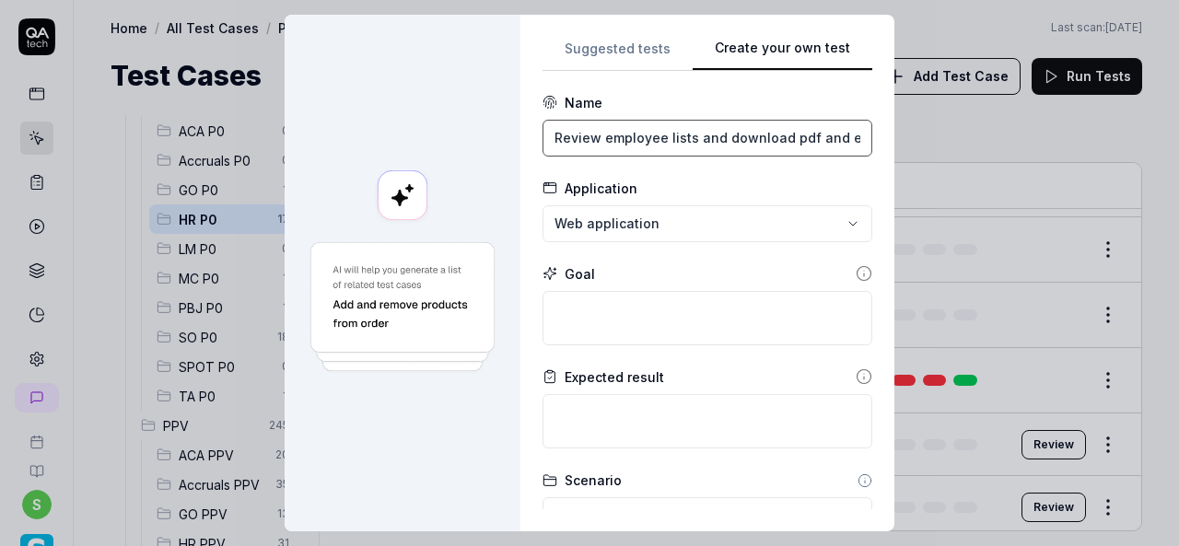
scroll to position [0, 48]
type input "Review employee lists and download pdf and excel files"
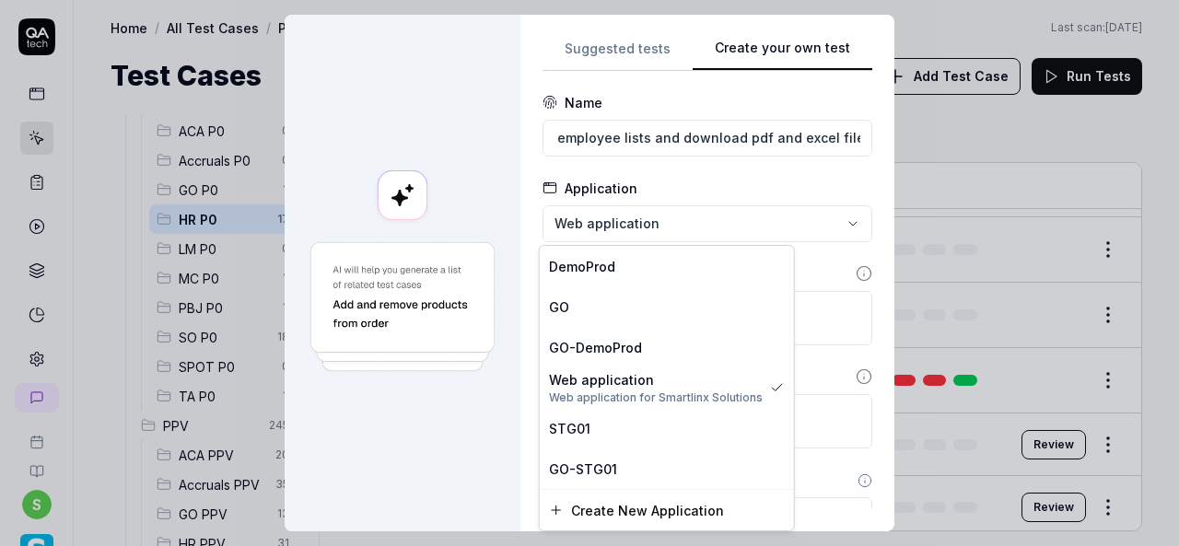
scroll to position [0, 0]
click at [676, 228] on div "**********" at bounding box center [589, 273] width 1179 height 546
click at [571, 424] on span "STG01" at bounding box center [569, 428] width 41 height 19
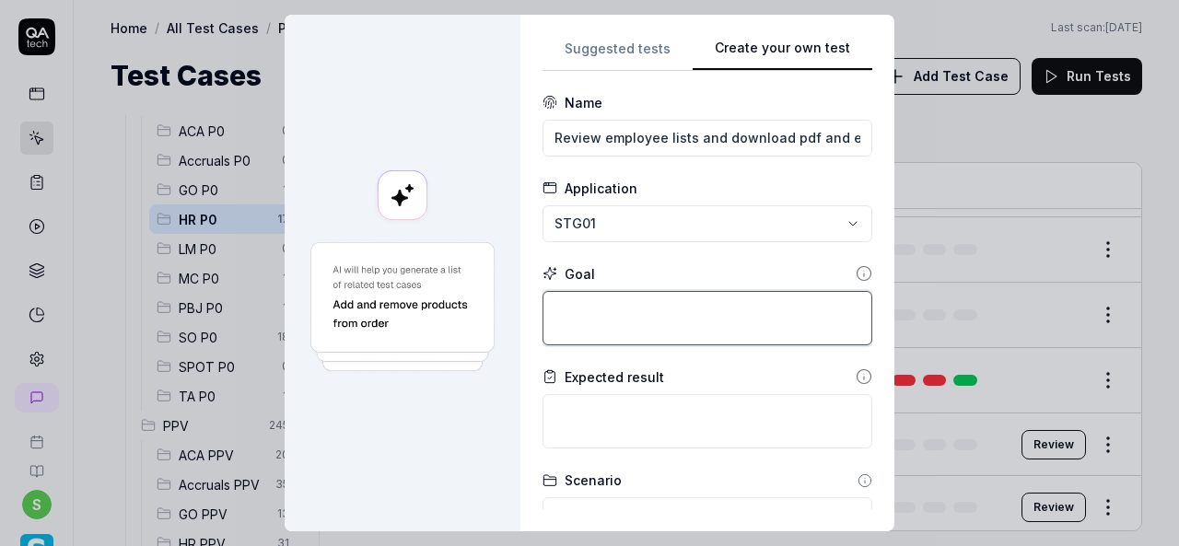
click at [648, 329] on textarea at bounding box center [708, 318] width 330 height 54
paste textarea "Login to application. Navigate to menu and click on employees and employee list…"
type textarea "*"
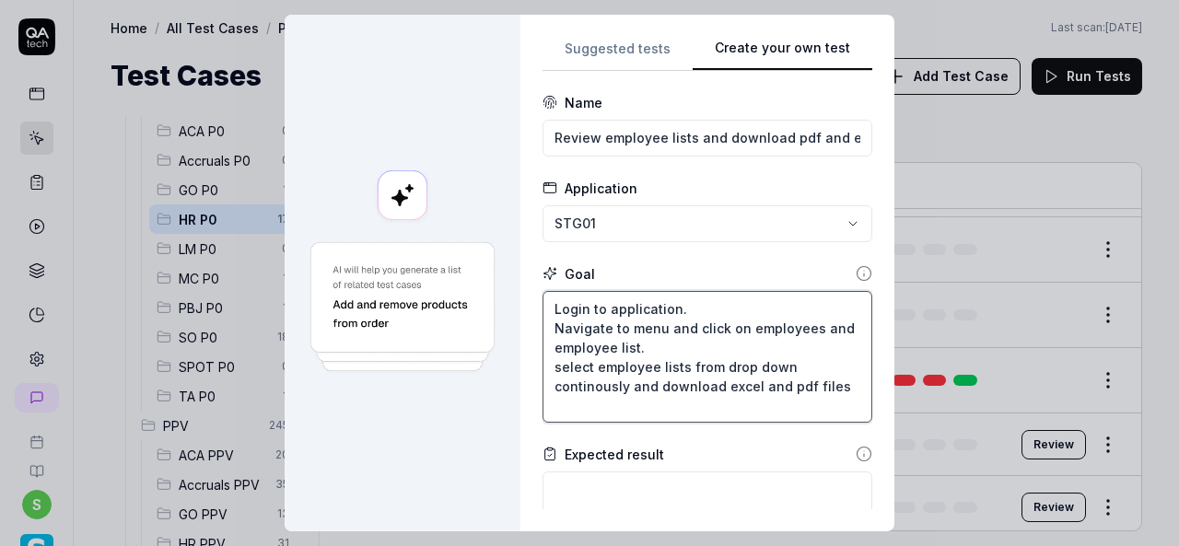
type textarea "Login to application. Navigate to menu and click on employees and employee list…"
click at [632, 482] on textarea at bounding box center [708, 499] width 330 height 54
paste textarea "All pdf and excel files should be downloaded"
type textarea "*"
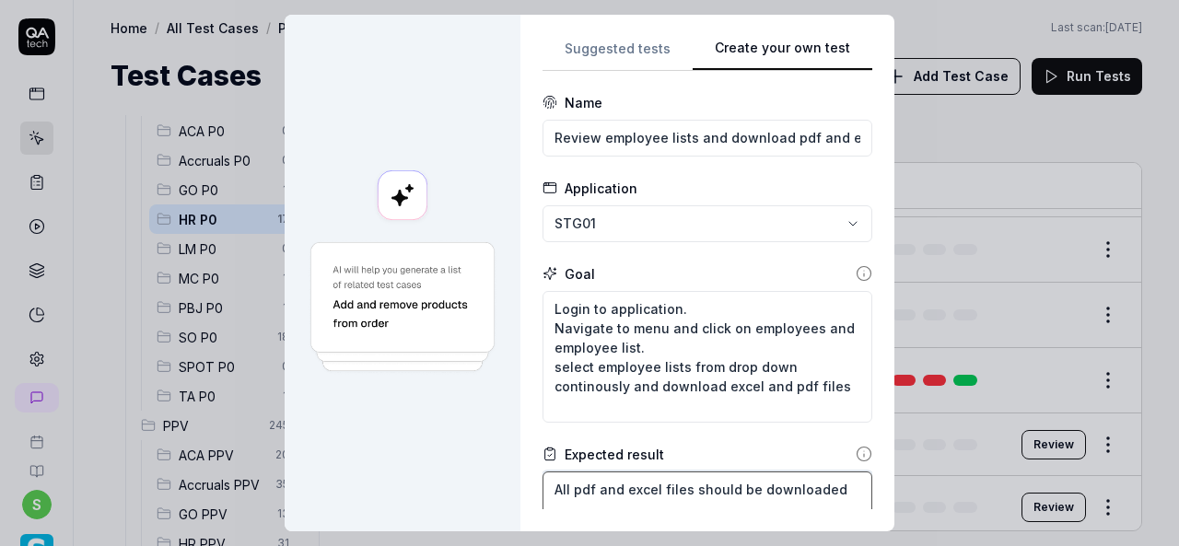
type textarea "All pdf and excel files should be downloaded"
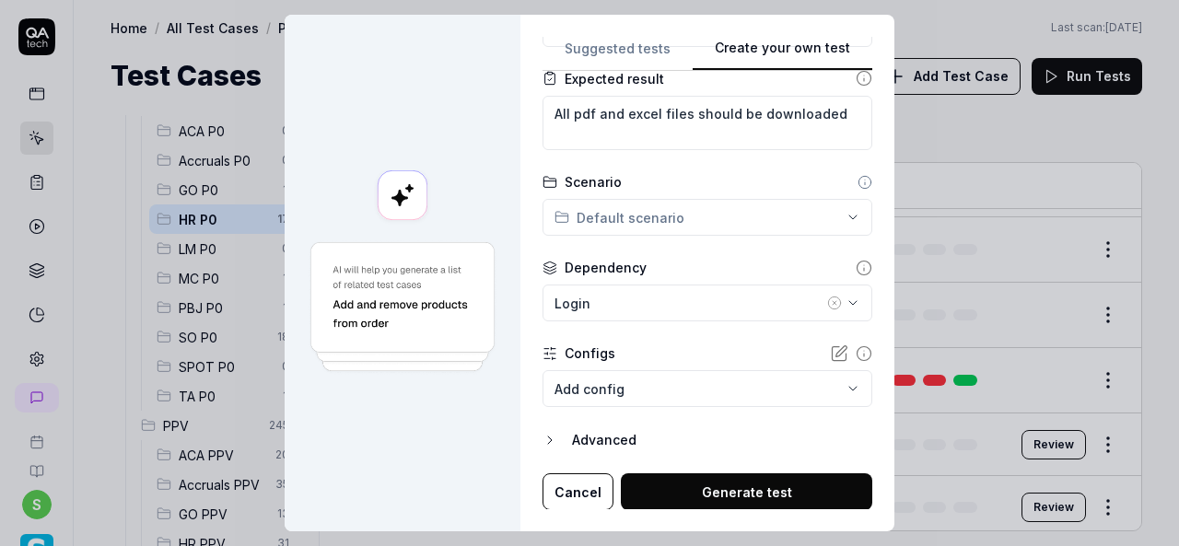
click at [827, 299] on icon "button" at bounding box center [834, 303] width 15 height 15
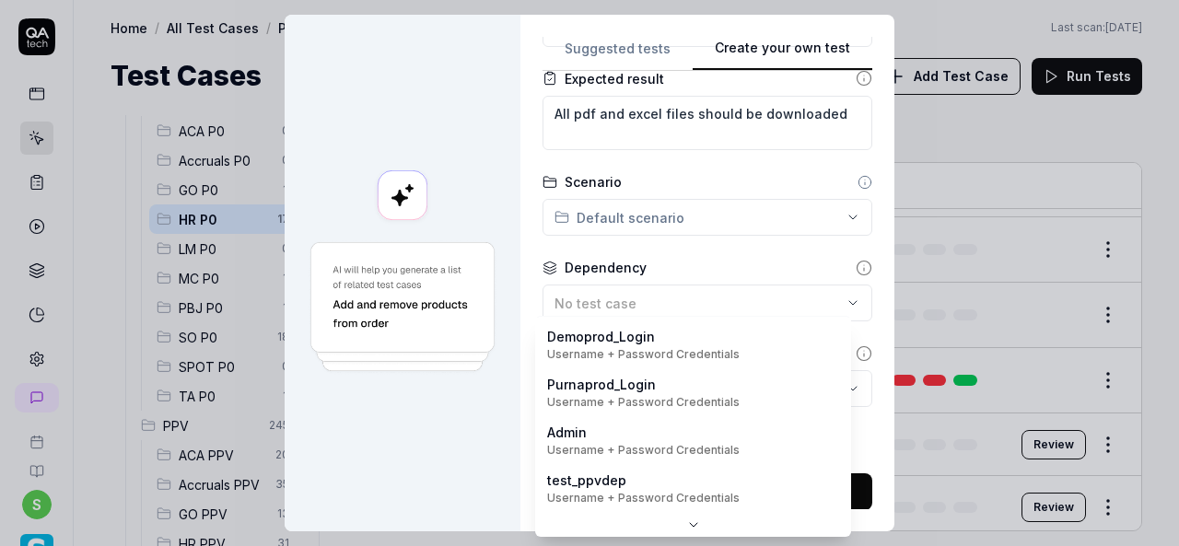
click at [829, 382] on body "s Home / All Test Cases / P0 / HR P0 Home / All Test Cases / P0 / HR P0 Last sc…" at bounding box center [589, 273] width 1179 height 546
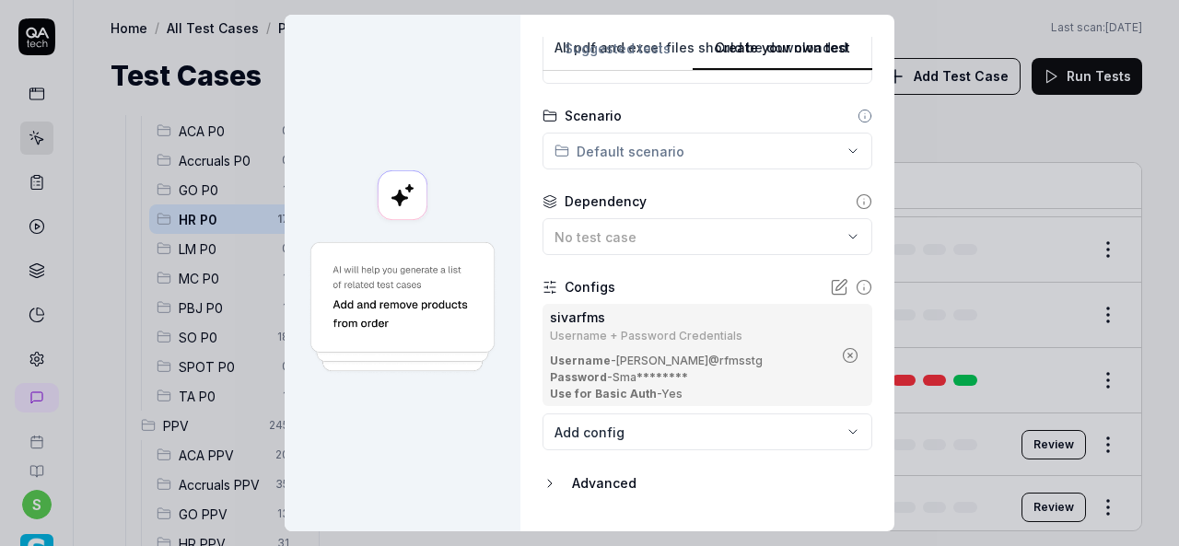
scroll to position [485, 0]
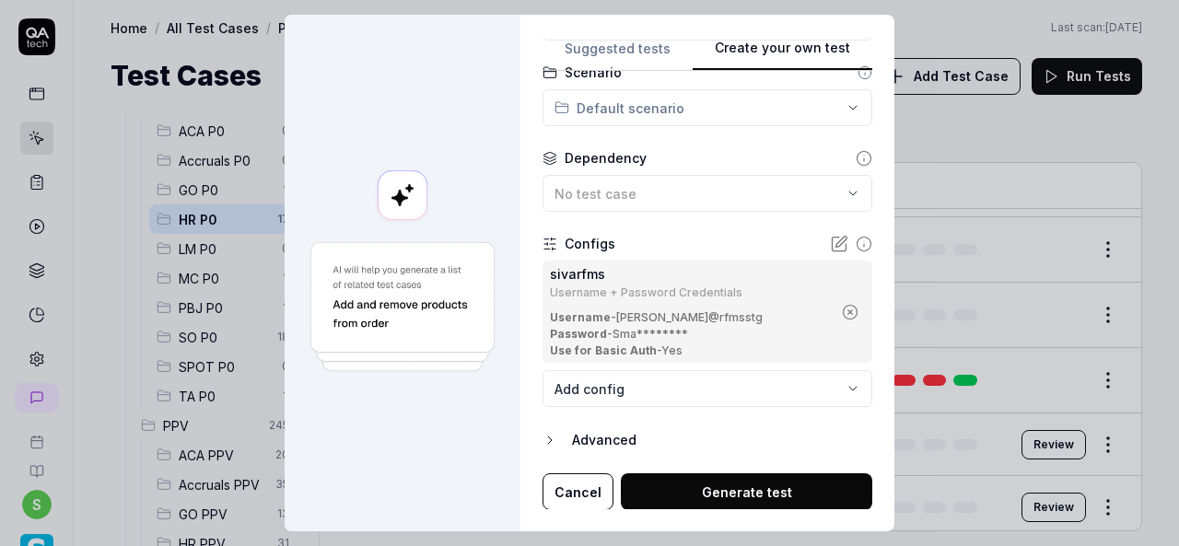
click at [717, 490] on button "Generate test" at bounding box center [746, 491] width 251 height 37
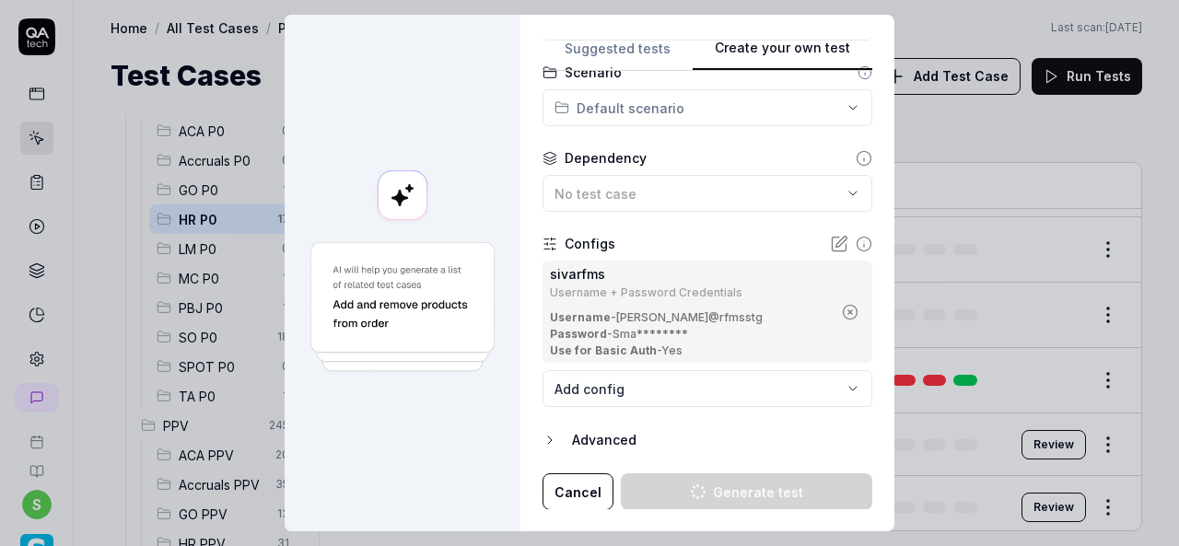
type textarea "*"
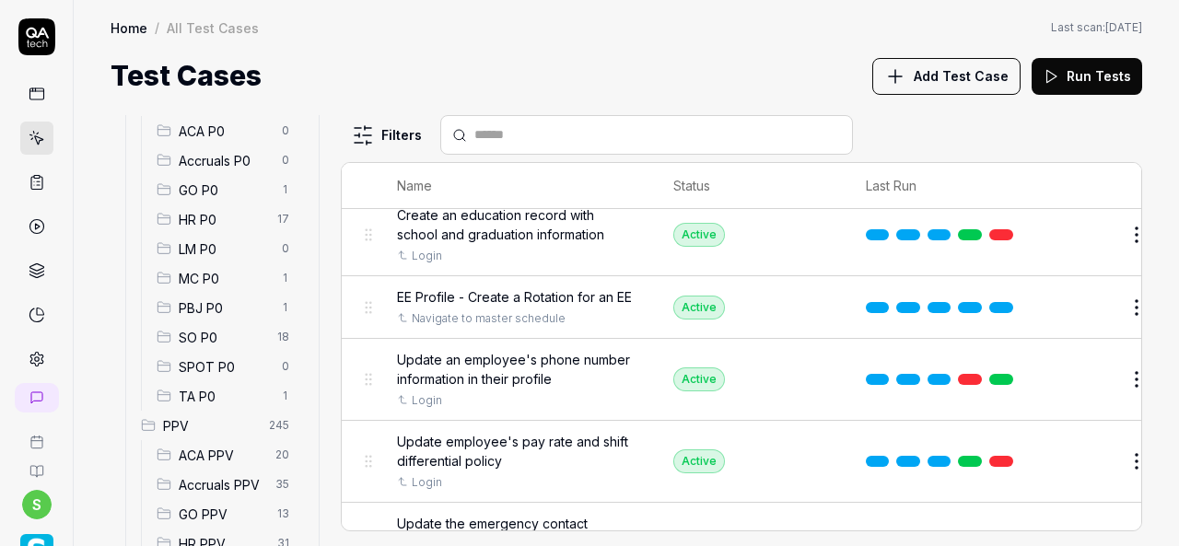
scroll to position [3807, 0]
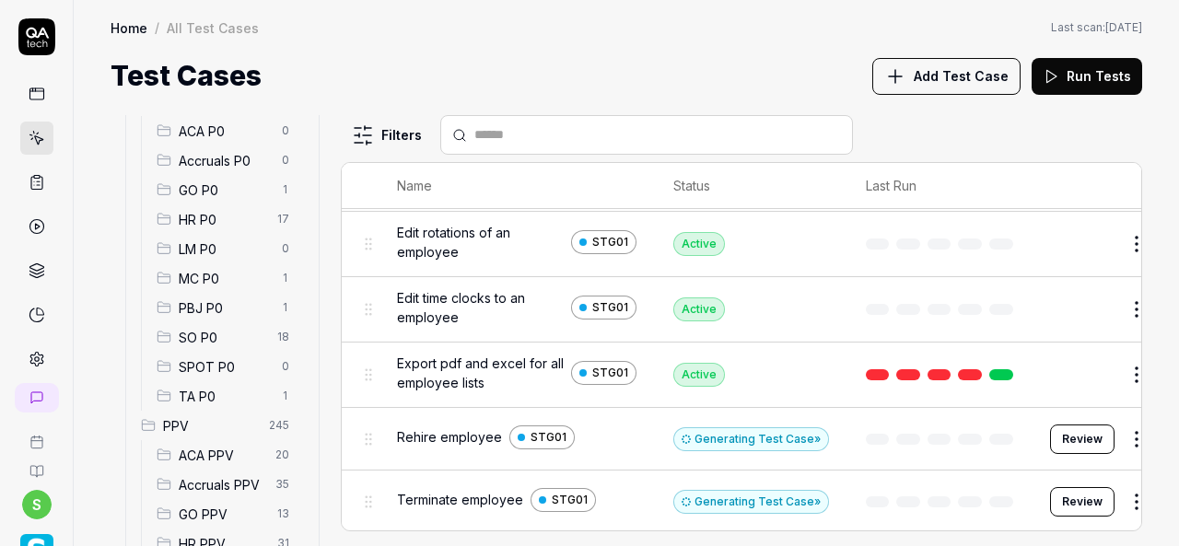
click at [963, 87] on button "Add Test Case" at bounding box center [946, 76] width 148 height 37
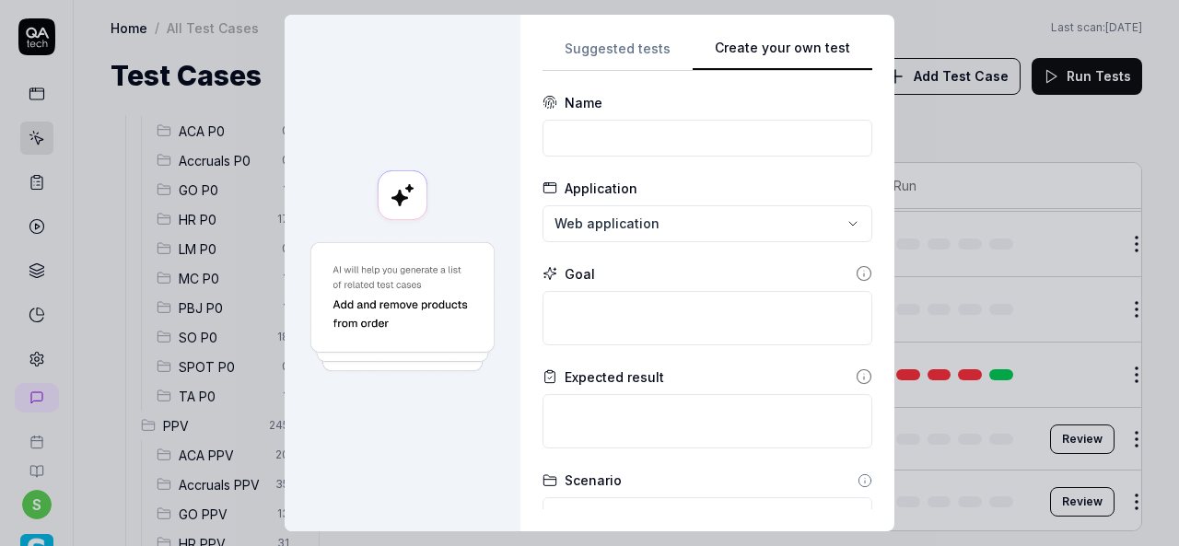
scroll to position [0, 0]
click at [614, 129] on input at bounding box center [708, 138] width 330 height 37
paste input "Transfer employee in same org"
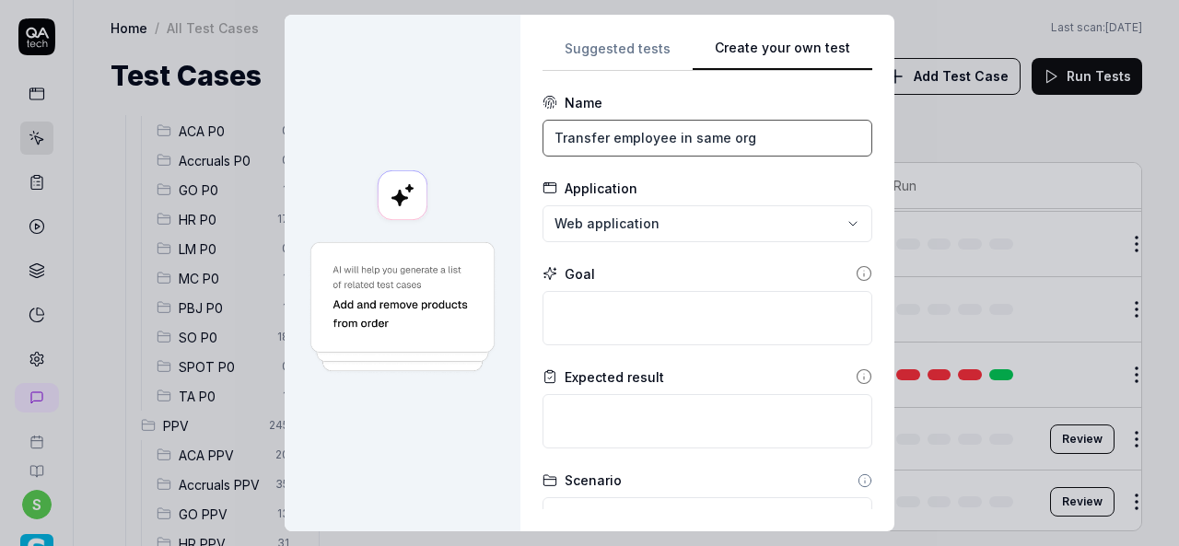
type input "Transfer employee in same org"
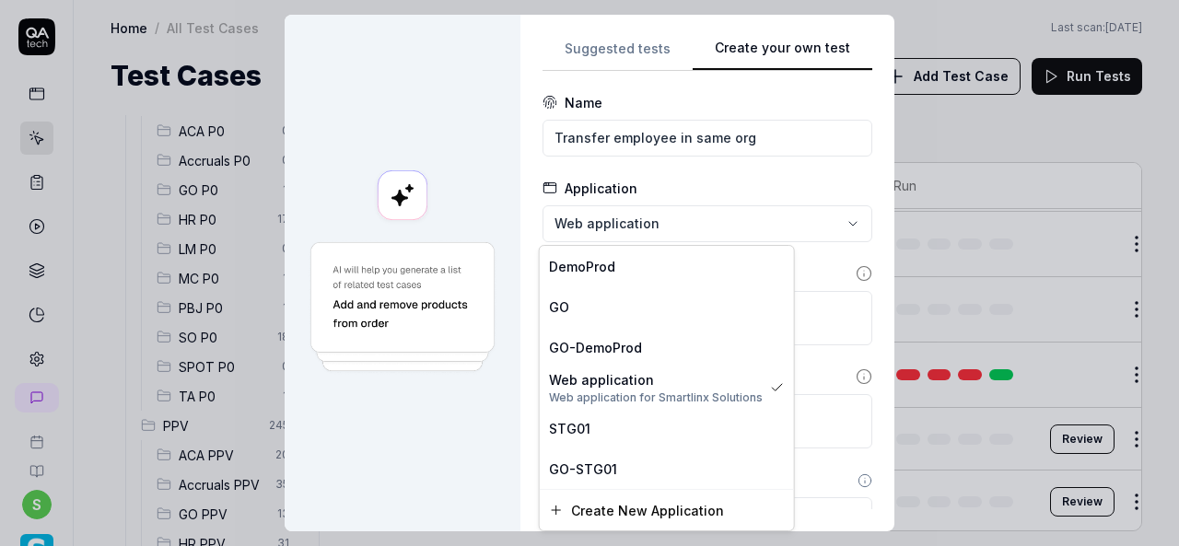
click at [661, 215] on div "**********" at bounding box center [589, 273] width 1179 height 546
click at [595, 430] on div "STG01" at bounding box center [667, 428] width 236 height 19
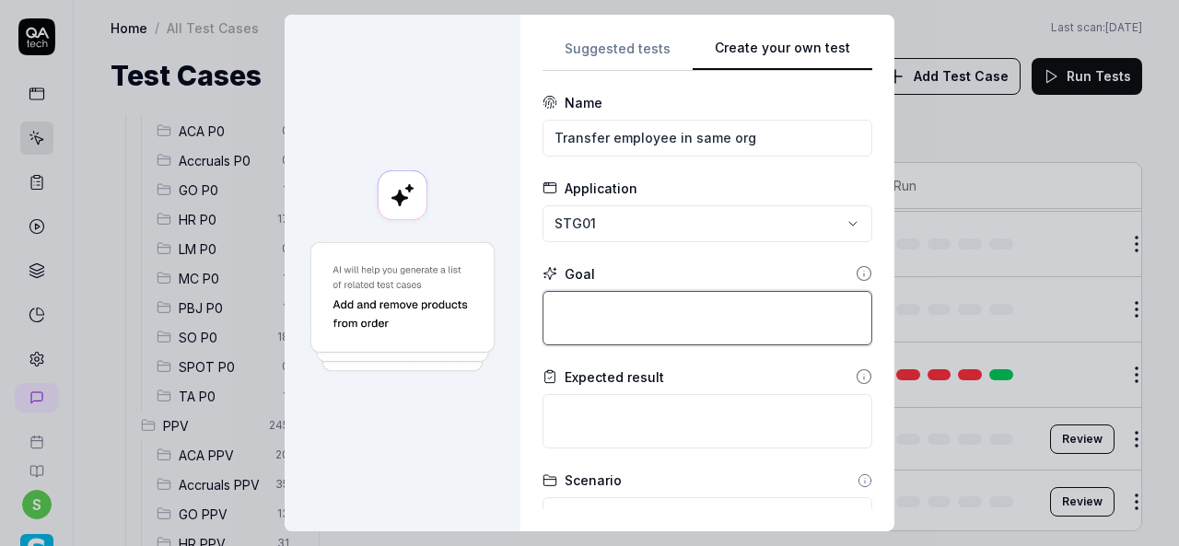
click at [706, 307] on textarea at bounding box center [708, 318] width 330 height 54
paste textarea "Login to application. Navigate to menu and click on employees and employee list…"
type textarea "*"
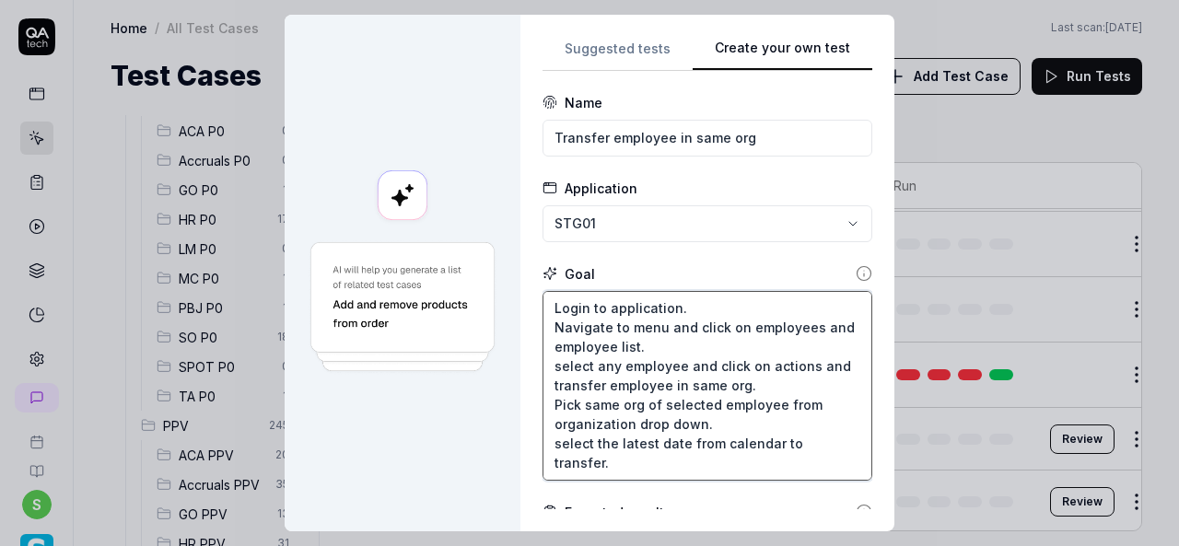
type textarea "Login to application. Navigate to menu and click on employees and employee list…"
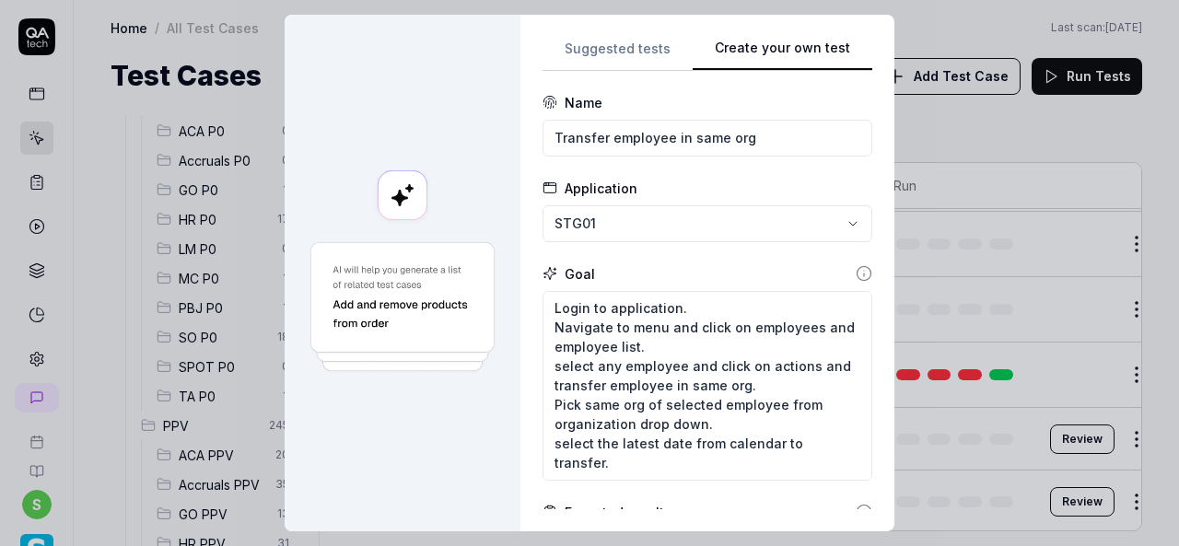
scroll to position [413, 0]
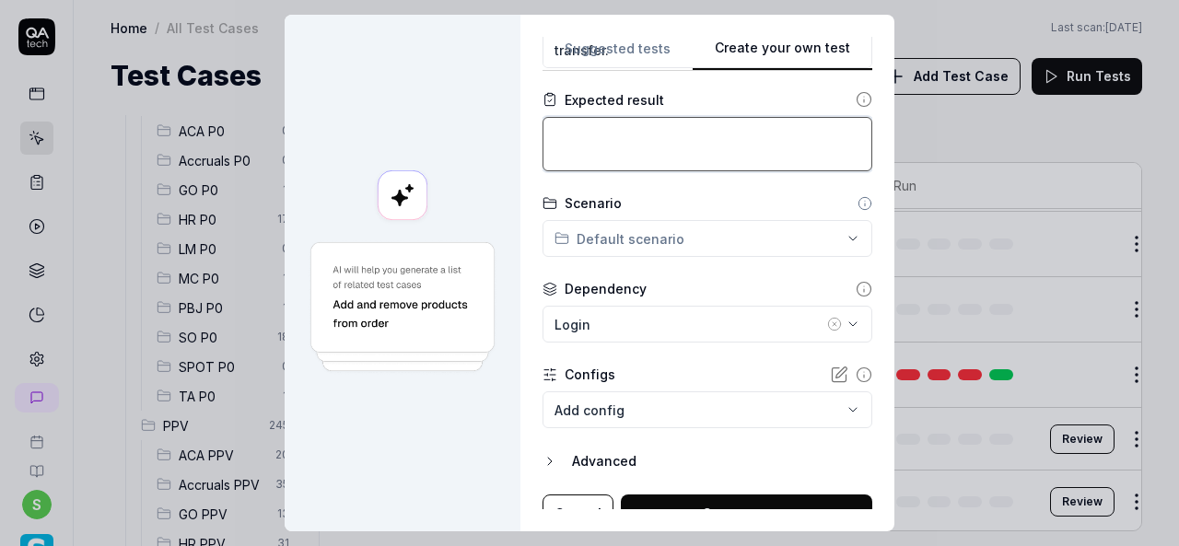
click at [619, 132] on textarea at bounding box center [708, 144] width 330 height 54
paste textarea "Employee should get transferred in same org"
type textarea "*"
type textarea "Employee should get transferred in same org"
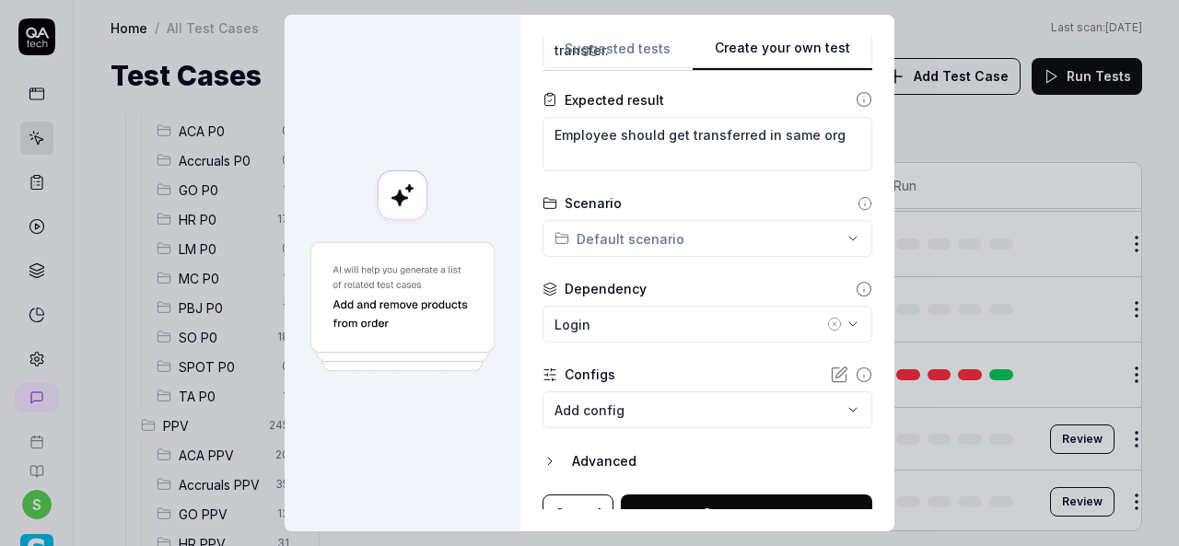
click at [827, 320] on icon "button" at bounding box center [834, 324] width 15 height 15
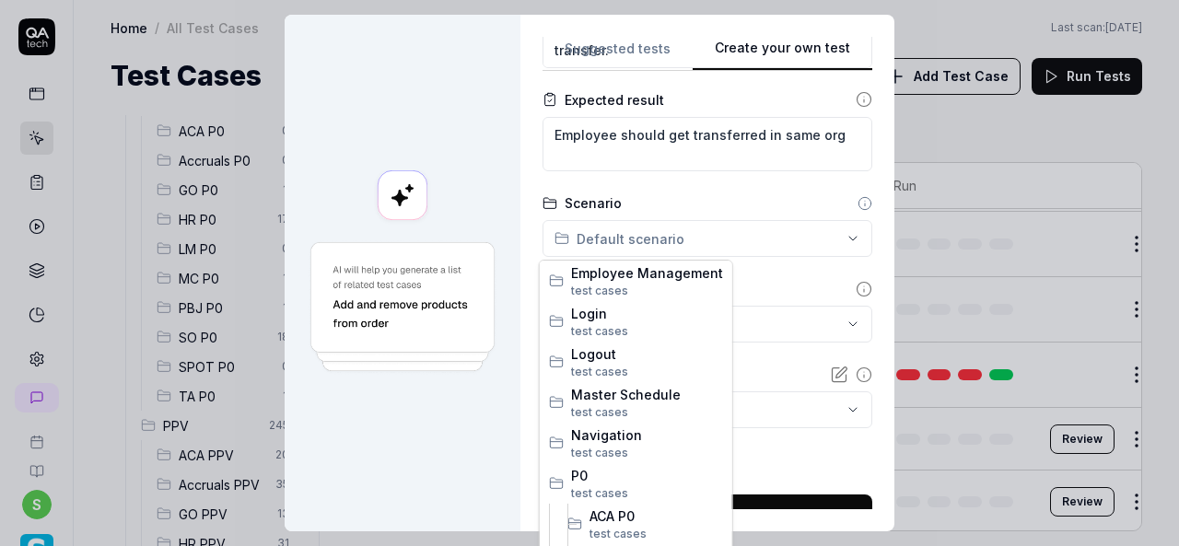
click at [835, 244] on div "**********" at bounding box center [589, 273] width 1179 height 546
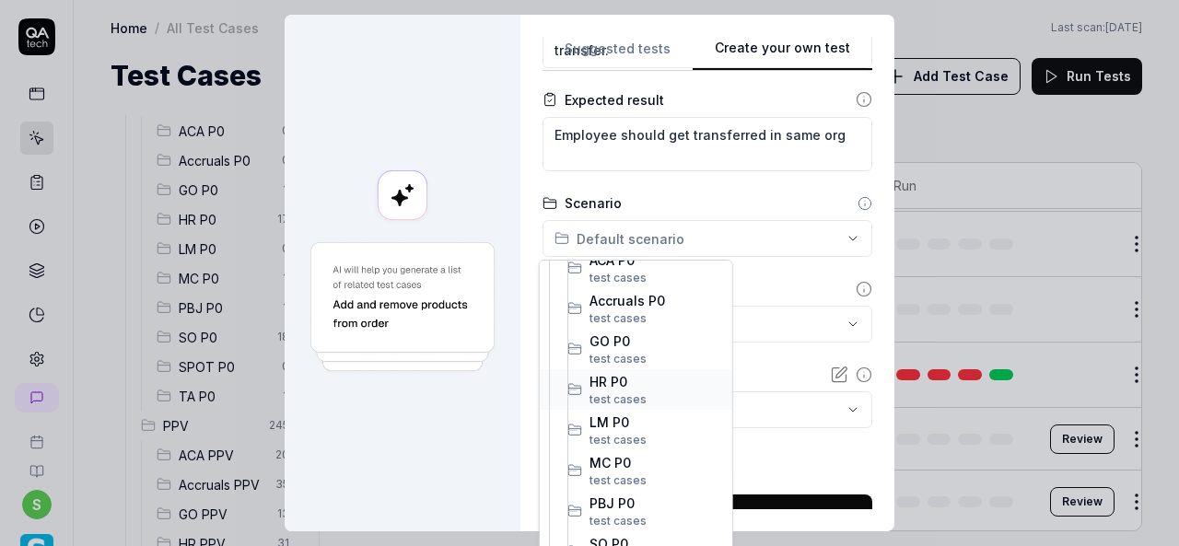
click at [647, 391] on span "test case s" at bounding box center [656, 399] width 134 height 17
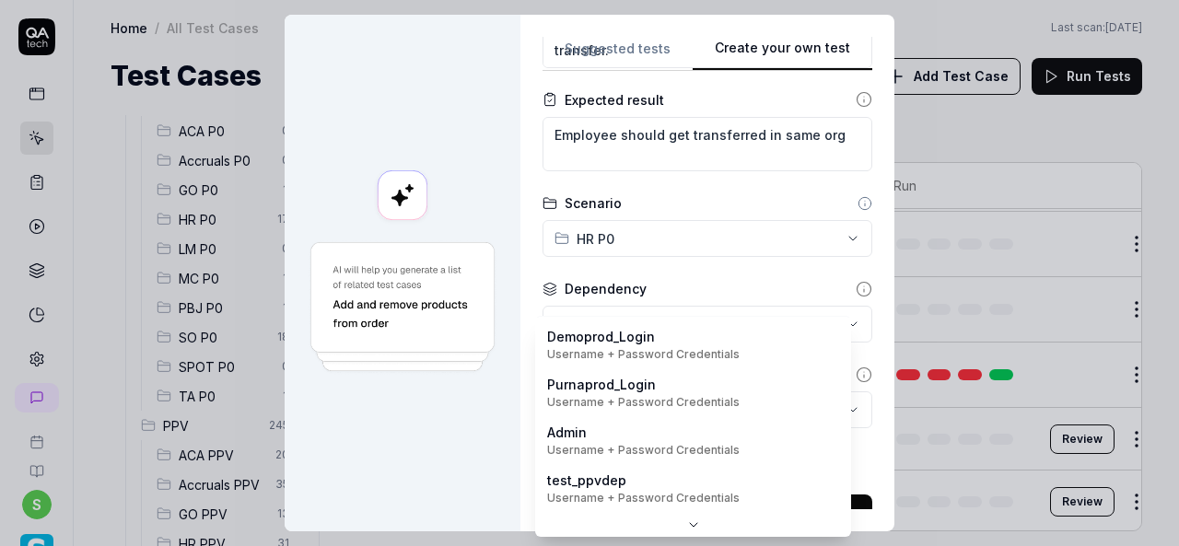
click at [835, 410] on body "s Home / All Test Cases Home / All Test Cases Last scan: Jun 5 2025 Test Cases …" at bounding box center [589, 273] width 1179 height 546
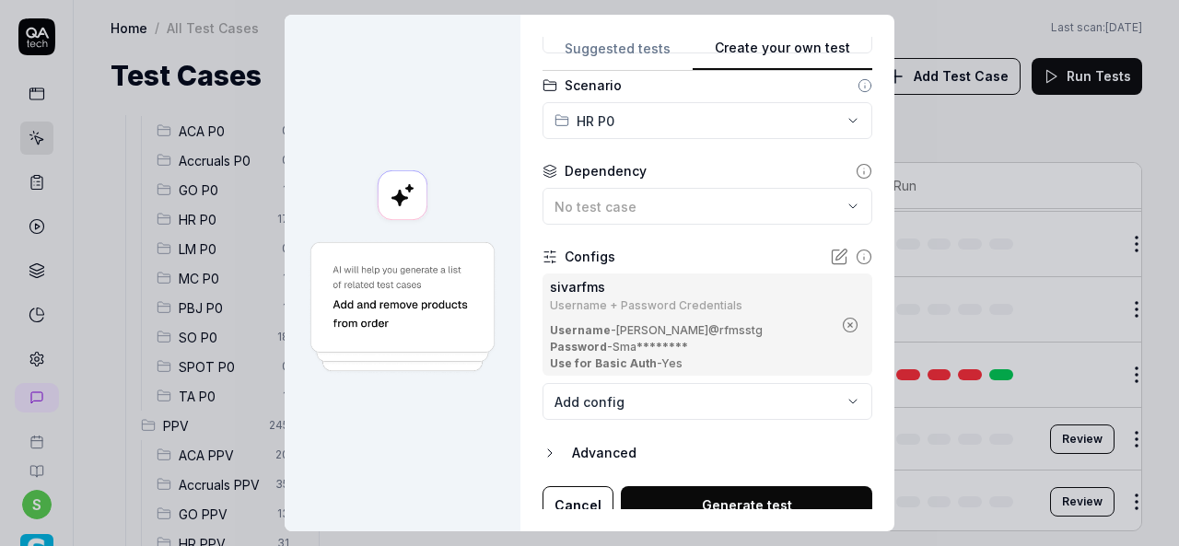
scroll to position [543, 0]
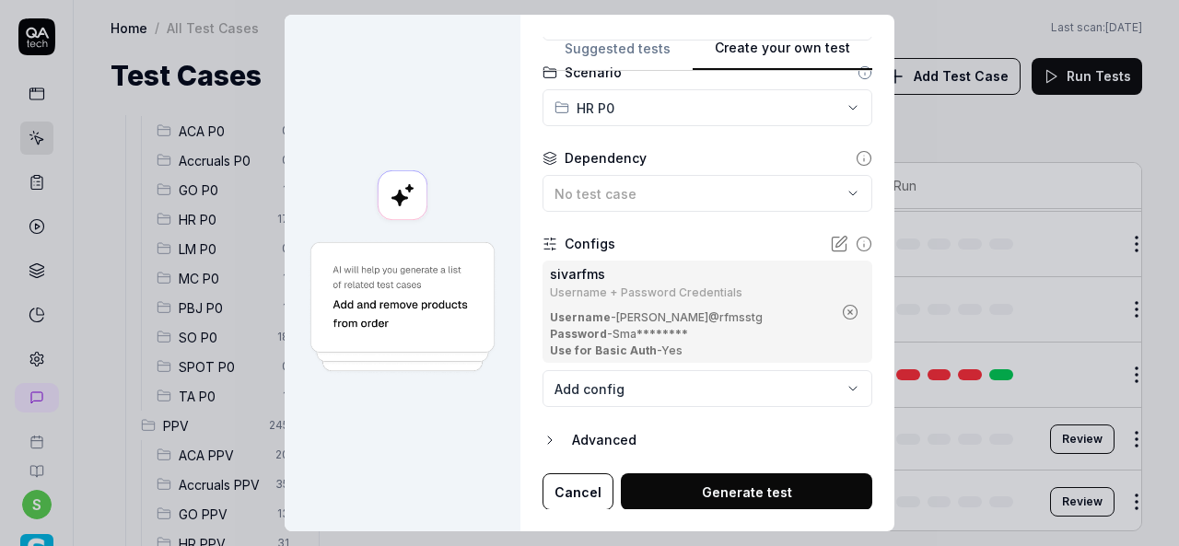
click at [813, 101] on div "**********" at bounding box center [589, 273] width 1179 height 546
click at [827, 190] on div "**********" at bounding box center [589, 273] width 1179 height 546
click at [846, 198] on icon "button" at bounding box center [853, 193] width 15 height 15
click at [790, 144] on form "**********" at bounding box center [708, 31] width 330 height 962
click at [846, 194] on icon "button" at bounding box center [853, 193] width 15 height 15
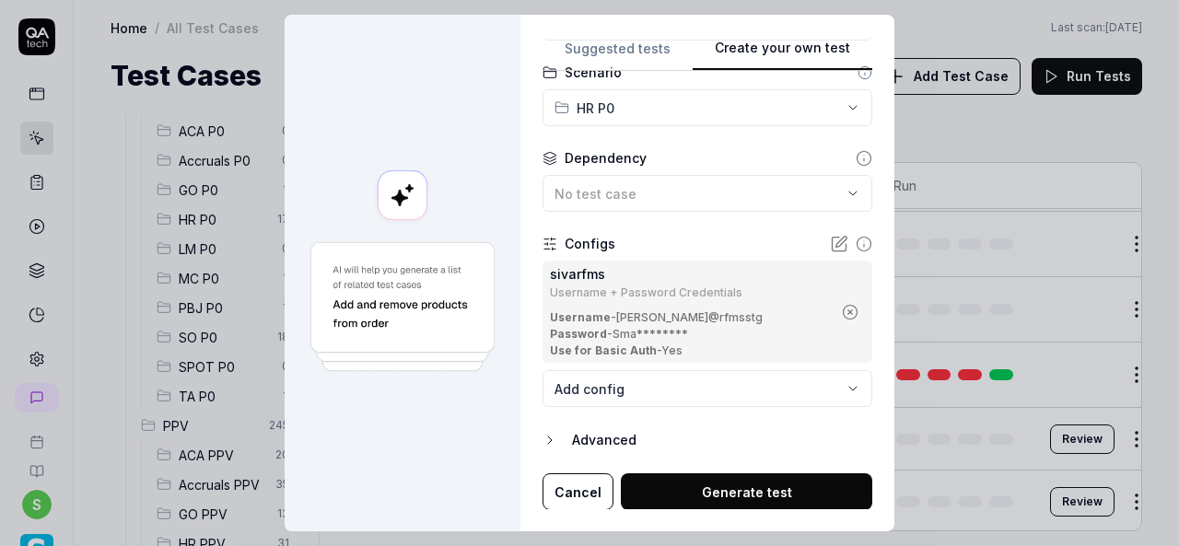
click at [732, 489] on button "Generate test" at bounding box center [746, 491] width 251 height 37
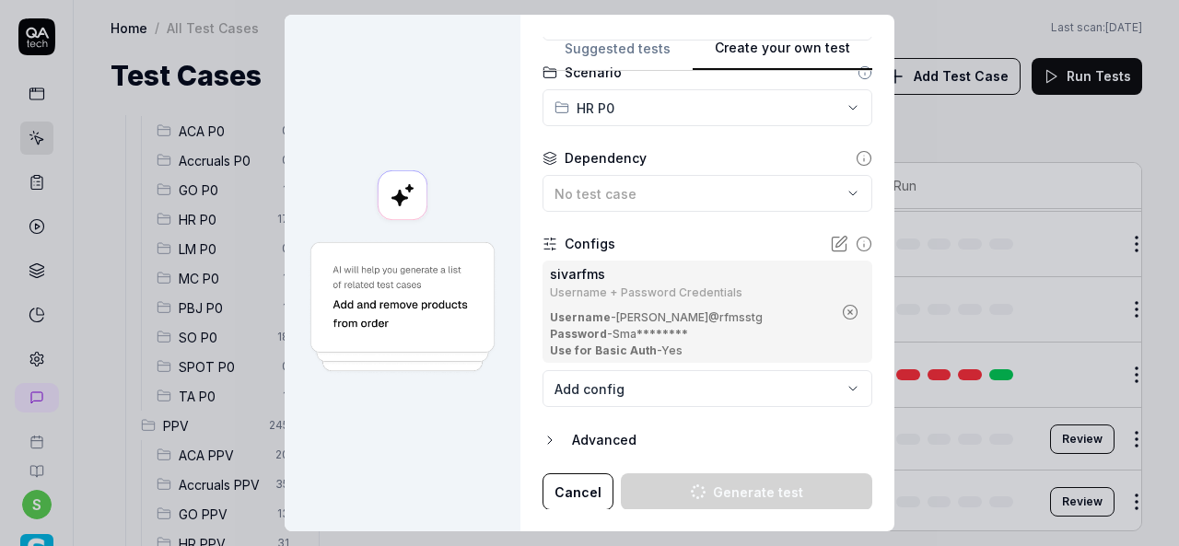
type textarea "*"
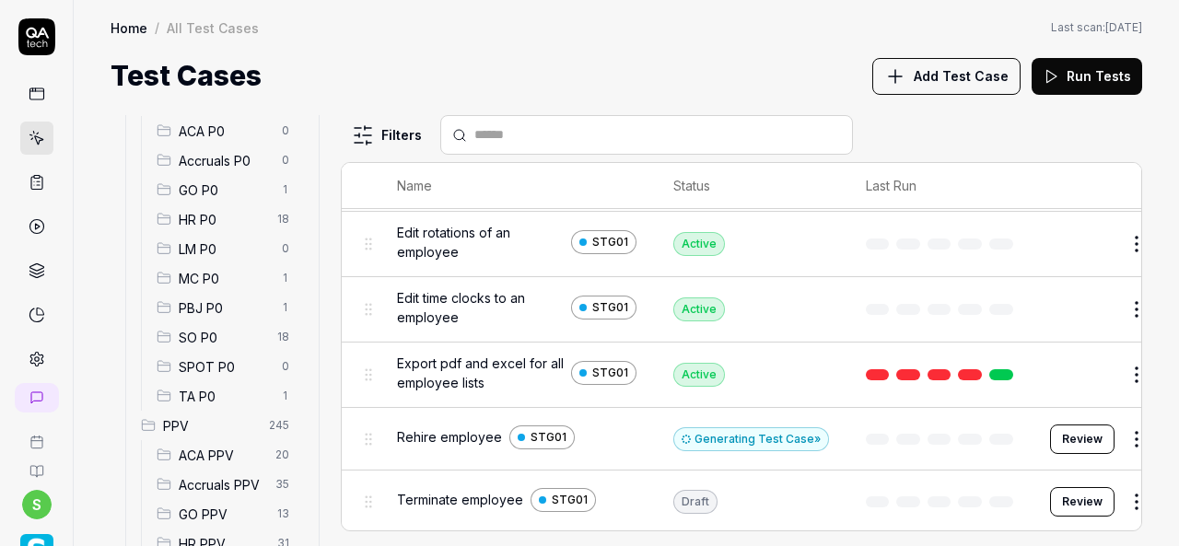
click at [943, 80] on span "Add Test Case" at bounding box center [961, 75] width 95 height 19
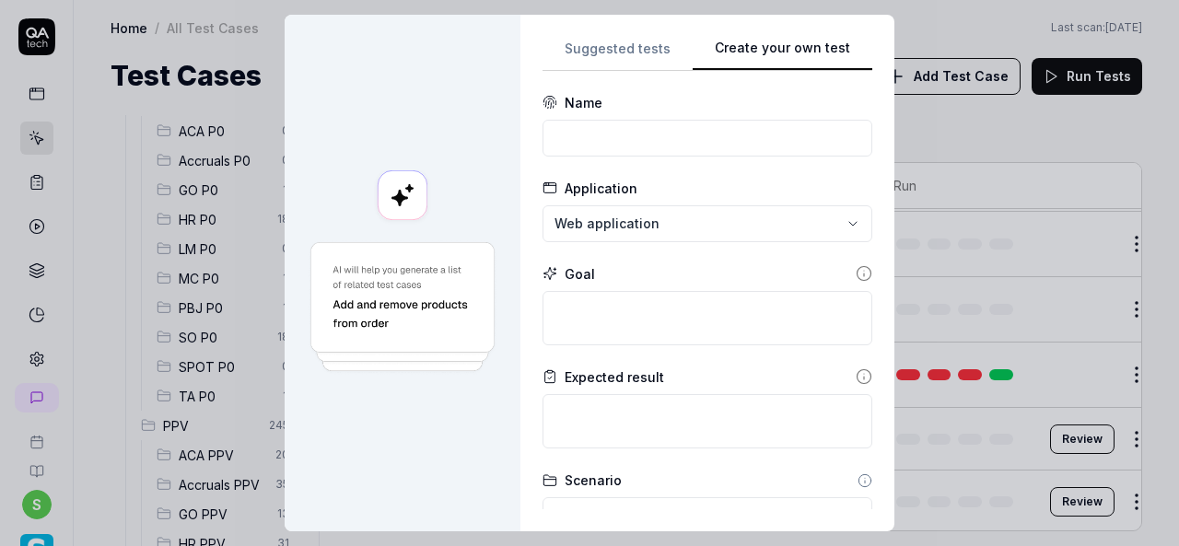
scroll to position [0, 0]
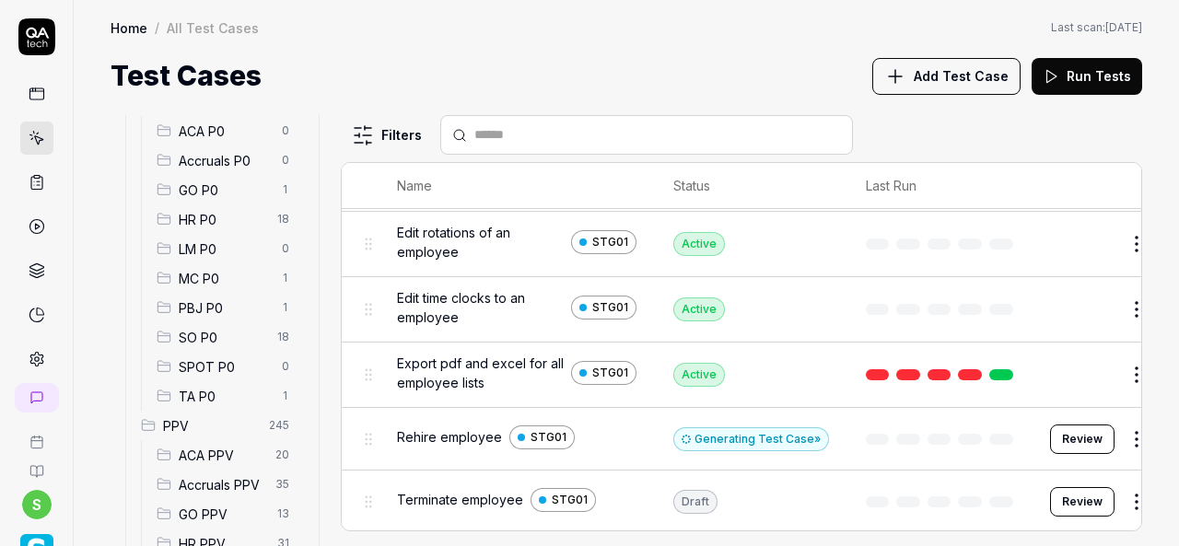
click at [201, 215] on span "HR P0" at bounding box center [223, 219] width 88 height 19
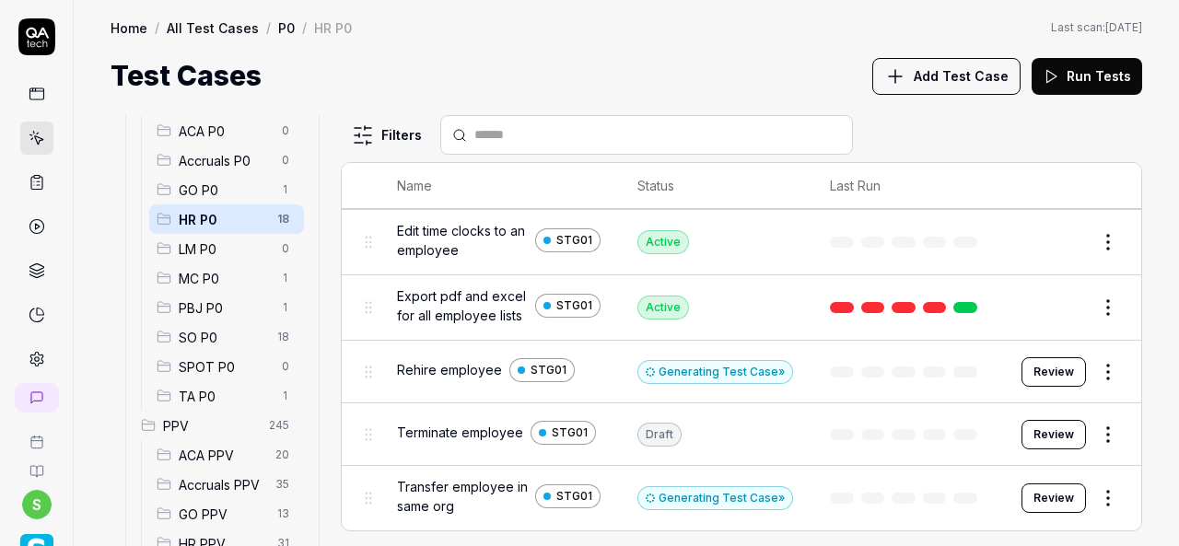
scroll to position [861, 0]
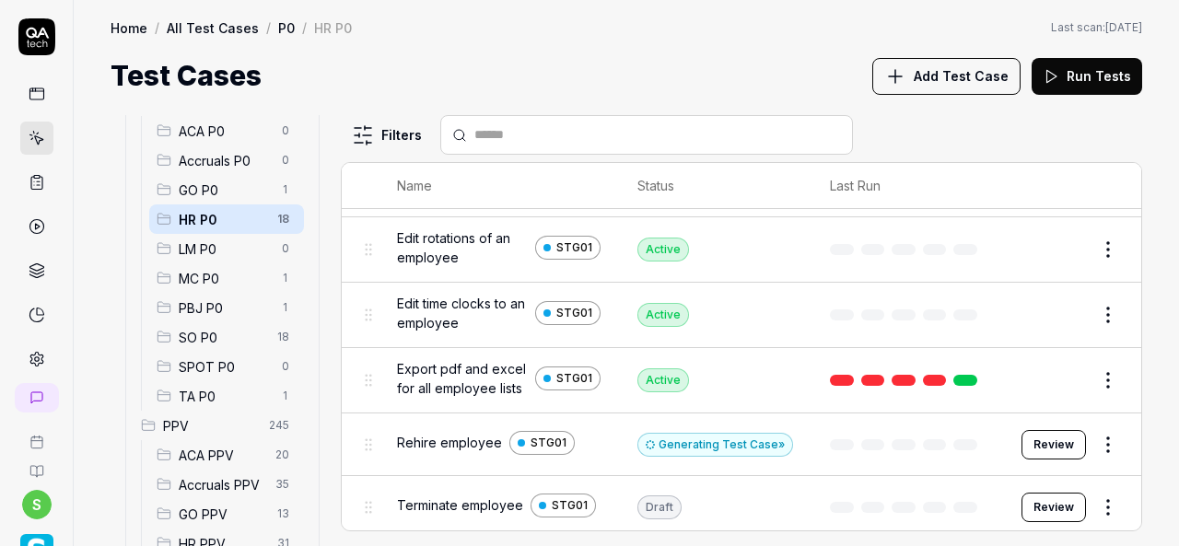
click at [959, 83] on span "Add Test Case" at bounding box center [961, 75] width 95 height 19
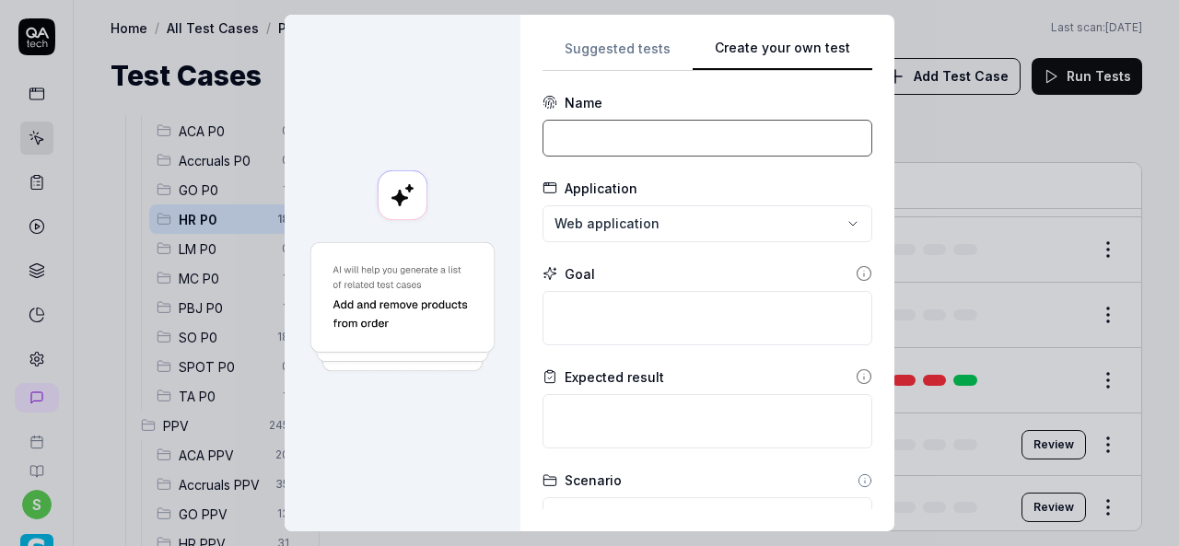
click at [624, 141] on input at bounding box center [708, 138] width 330 height 37
paste input "Update education details to an employee"
type input "Update education details to an employee"
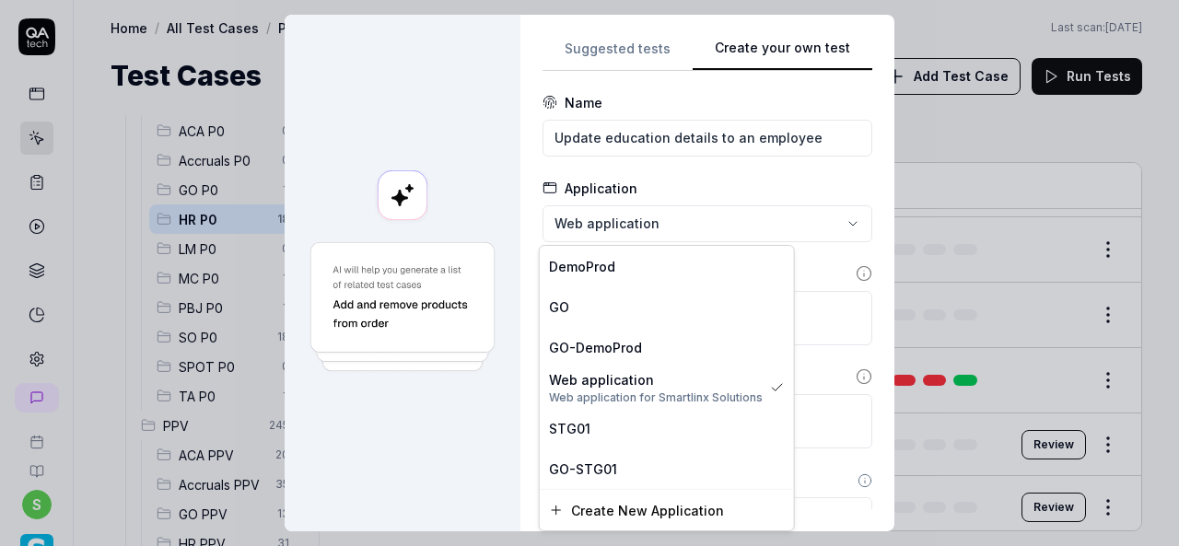
click at [628, 222] on div "**********" at bounding box center [589, 273] width 1179 height 546
click at [585, 426] on span "STG01" at bounding box center [569, 428] width 41 height 19
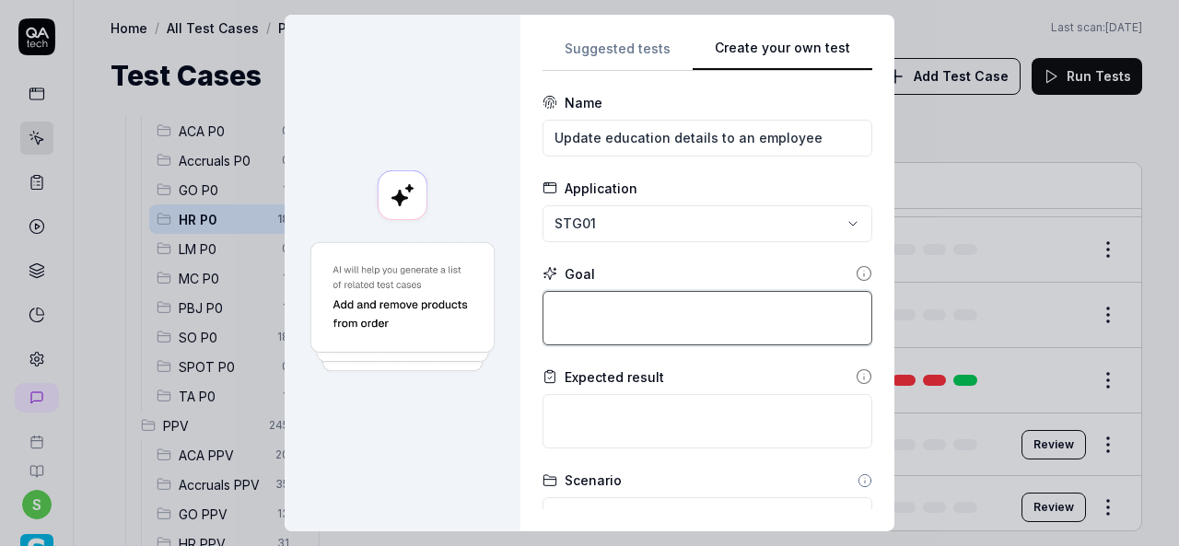
click at [604, 309] on textarea at bounding box center [708, 318] width 330 height 54
paste textarea "Login to application. Navigate to menu and click on employees and employee list…"
type textarea "*"
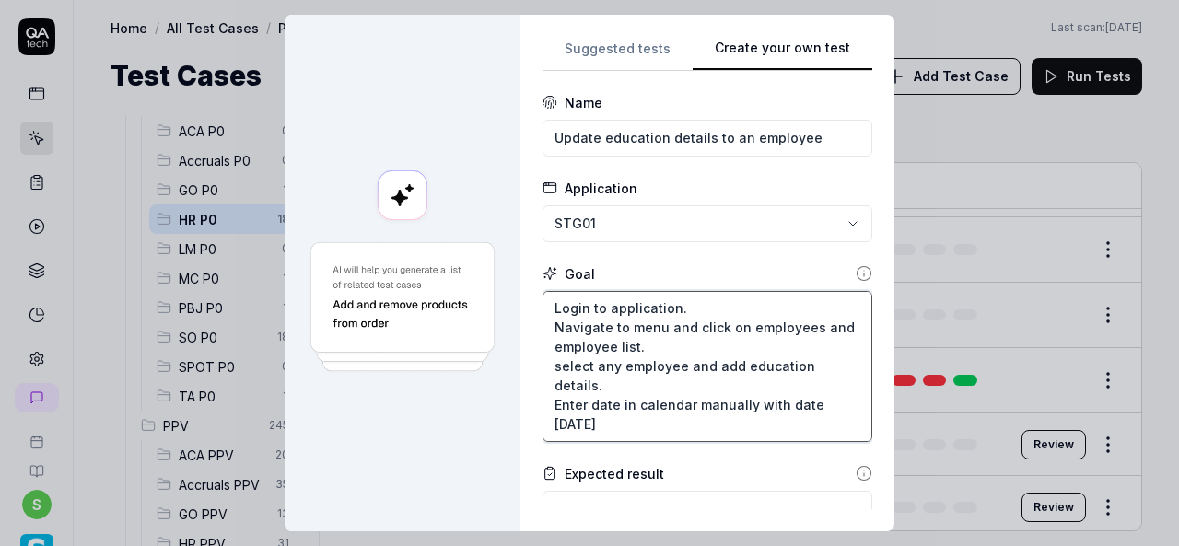
type textarea "Login to application. Navigate to menu and click on employees and employee list…"
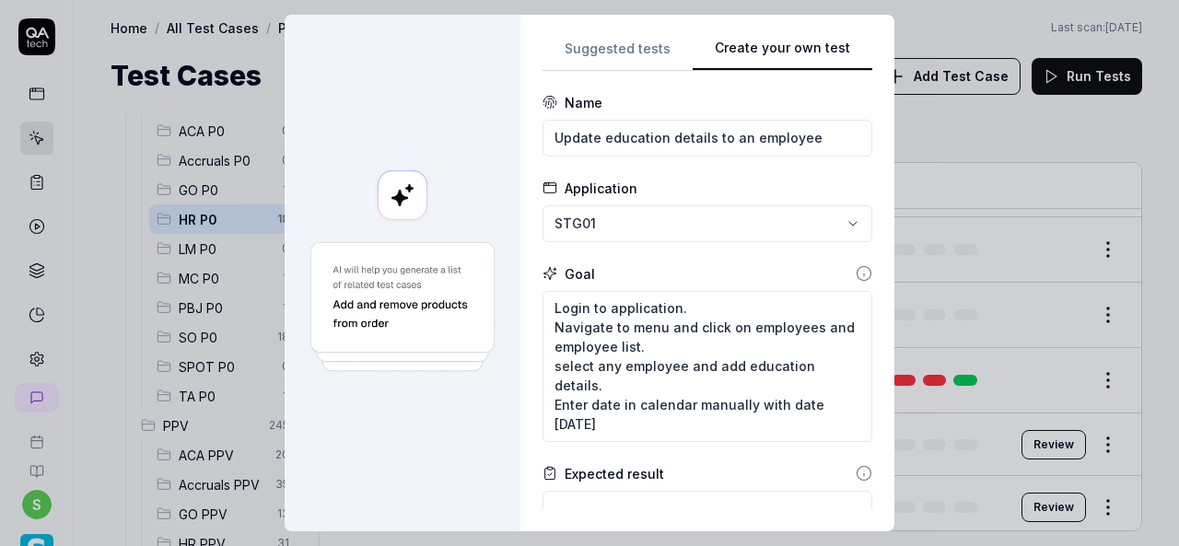
scroll to position [395, 0]
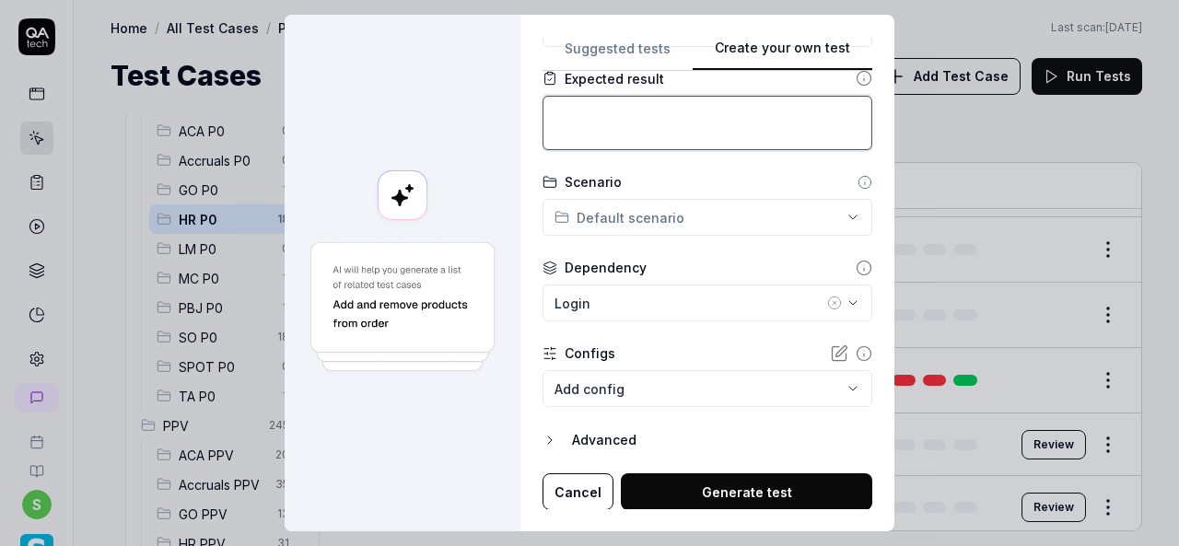
click at [599, 132] on textarea at bounding box center [708, 123] width 330 height 54
paste textarea "Employee education details must be added successfully"
type textarea "*"
type textarea "Employee education details must be added successfully"
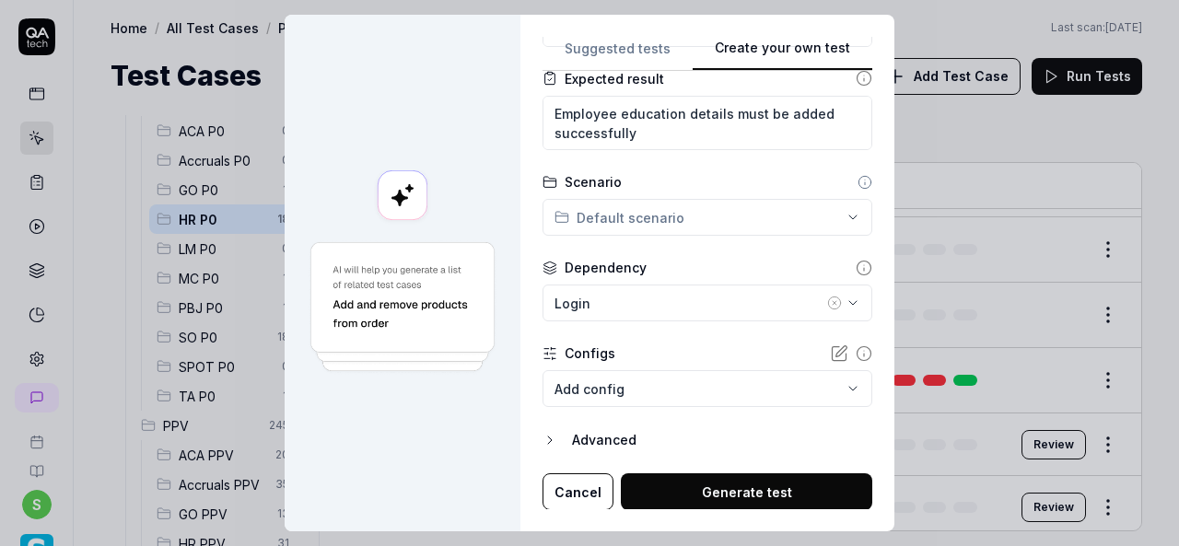
click at [827, 216] on div "**********" at bounding box center [589, 273] width 1179 height 546
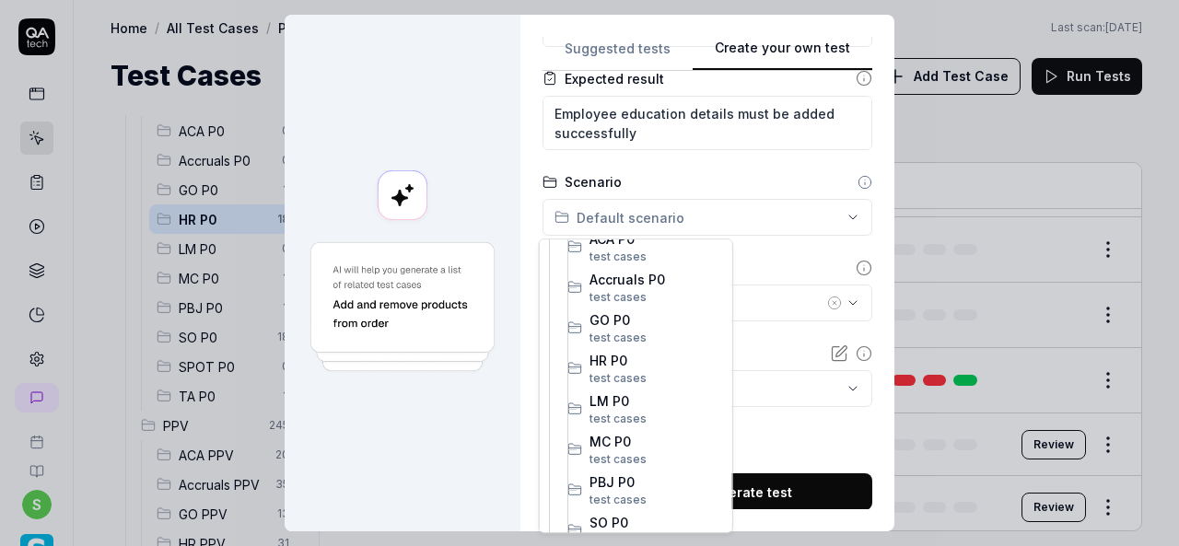
scroll to position [342, 0]
click at [634, 279] on span "HR P0" at bounding box center [656, 274] width 134 height 19
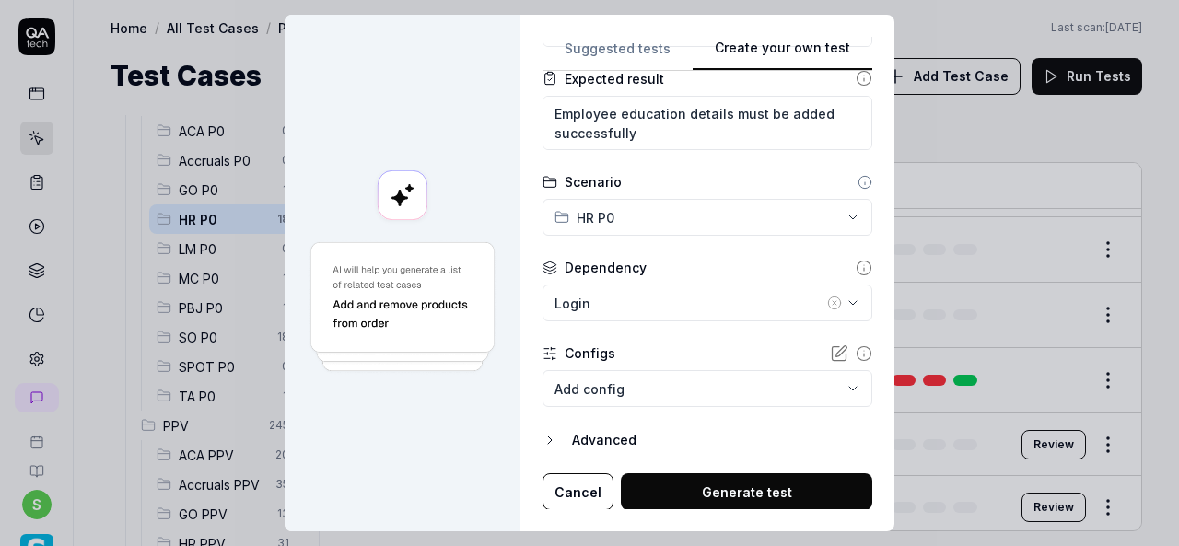
click at [827, 298] on icon "button" at bounding box center [834, 303] width 15 height 15
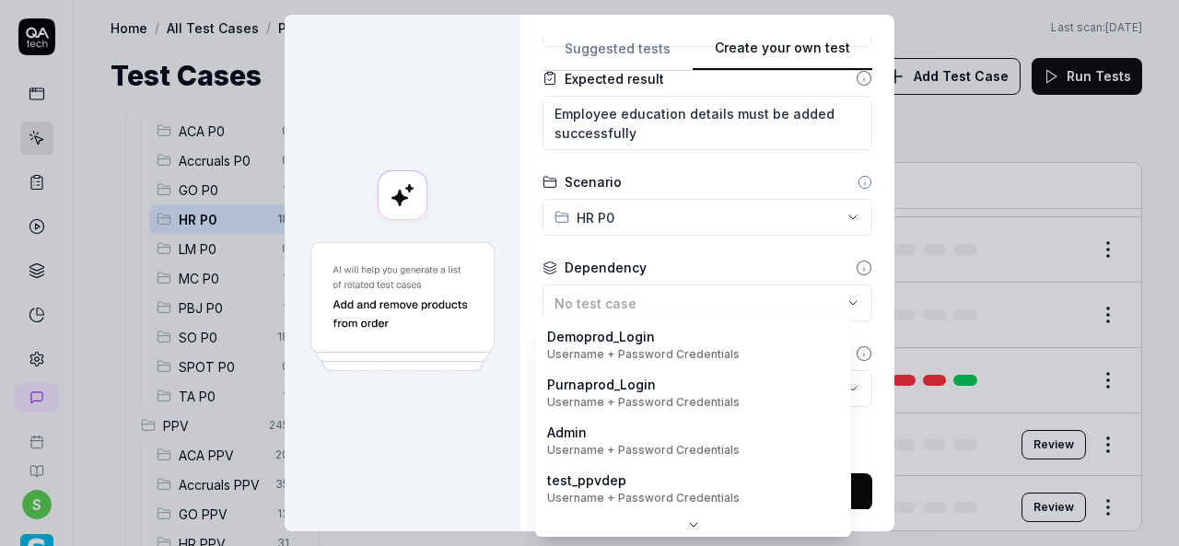
click at [829, 383] on body "s Home / All Test Cases / P0 / HR P0 Home / All Test Cases / P0 / HR P0 Last sc…" at bounding box center [589, 273] width 1179 height 546
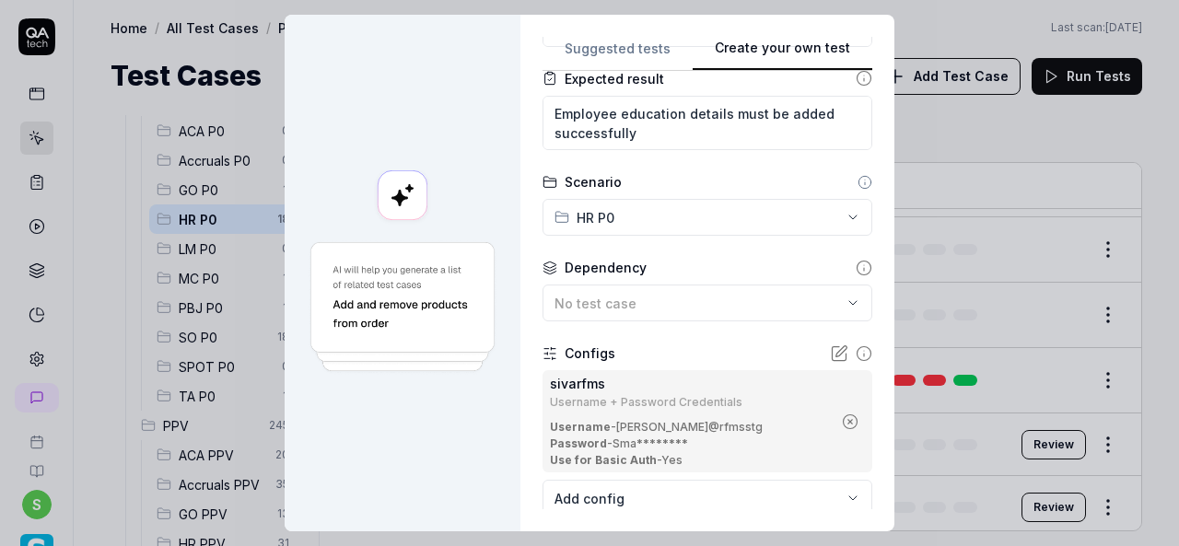
scroll to position [505, 0]
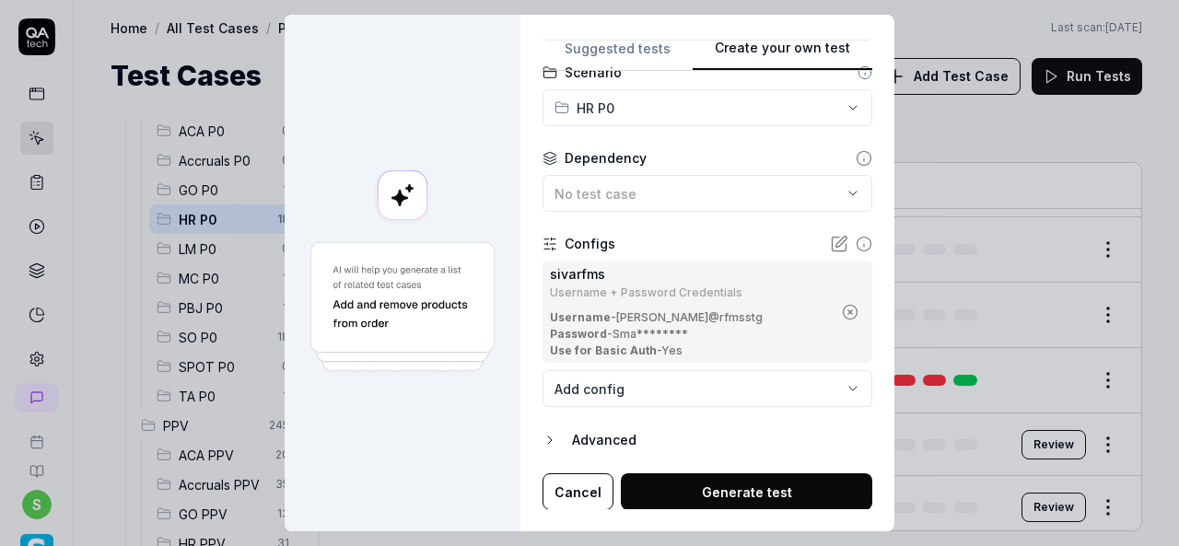
click at [760, 481] on button "Generate test" at bounding box center [746, 491] width 251 height 37
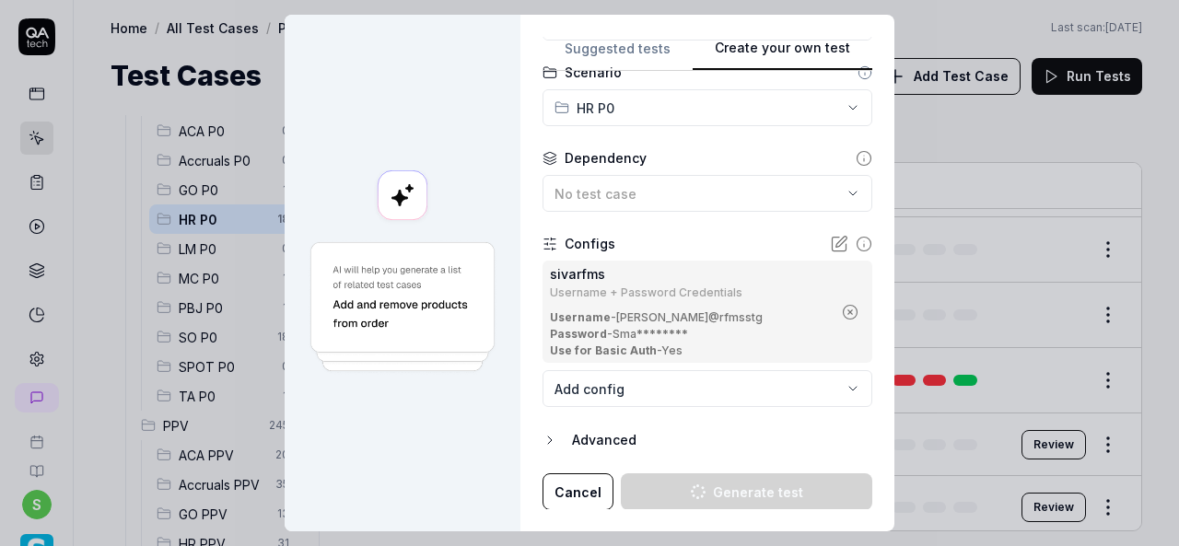
type textarea "*"
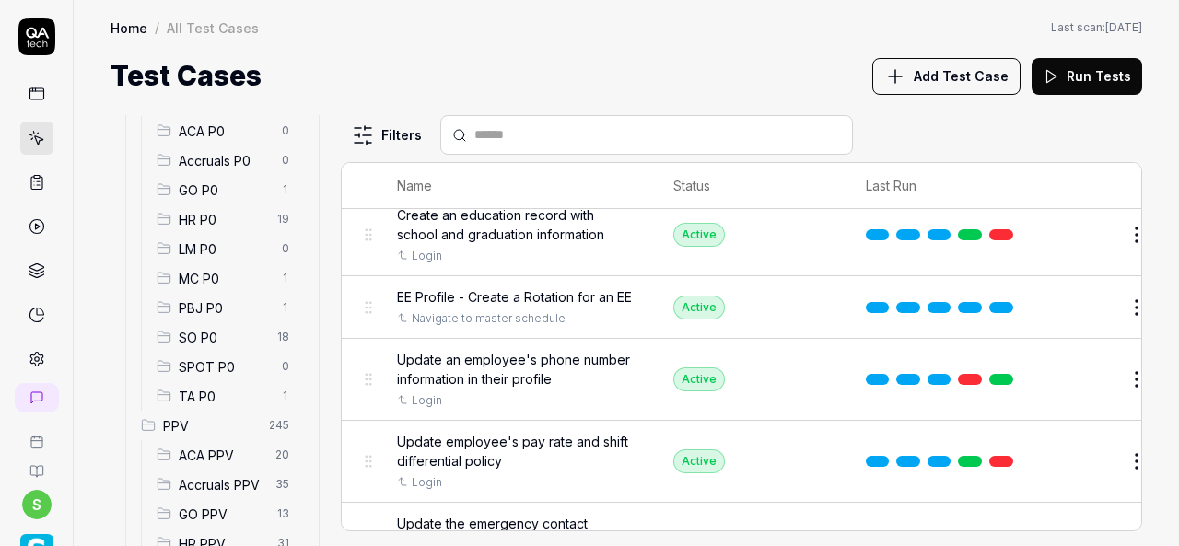
scroll to position [3807, 0]
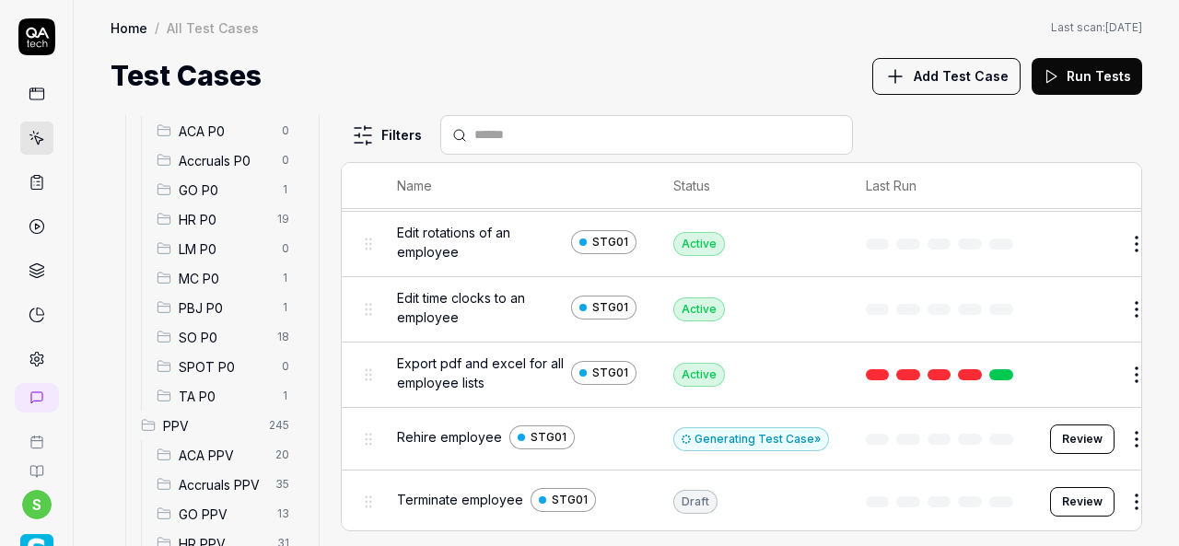
click at [195, 222] on span "HR P0" at bounding box center [223, 219] width 88 height 19
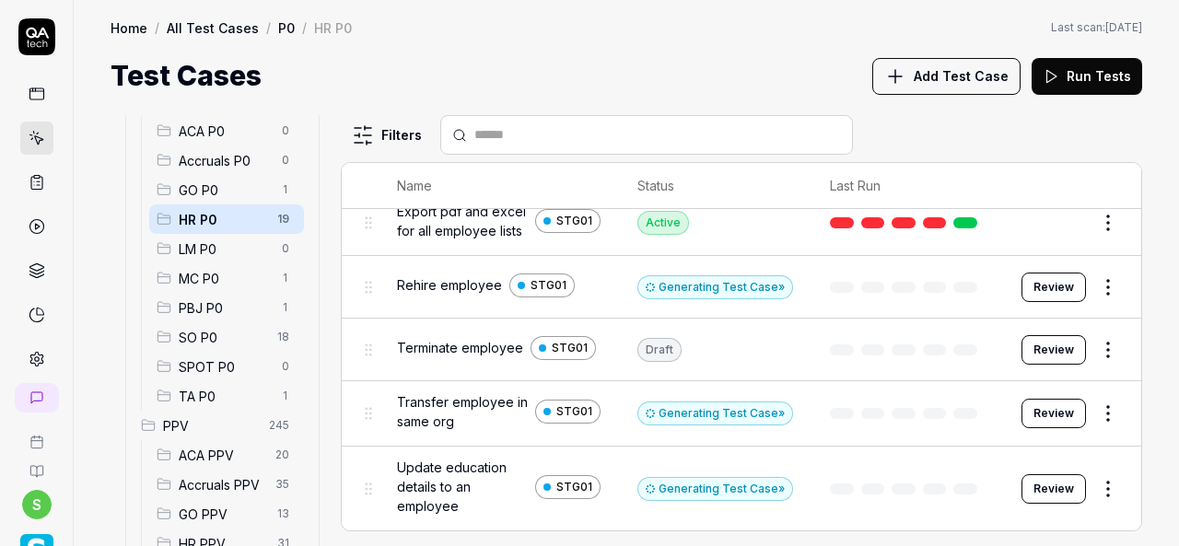
scroll to position [861, 0]
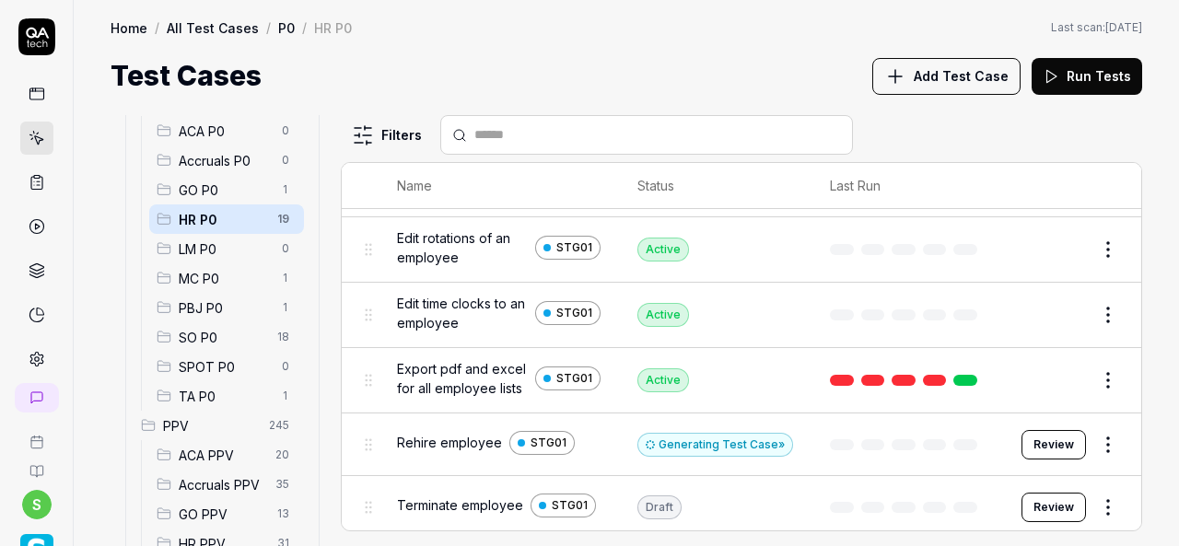
click at [950, 78] on span "Add Test Case" at bounding box center [961, 75] width 95 height 19
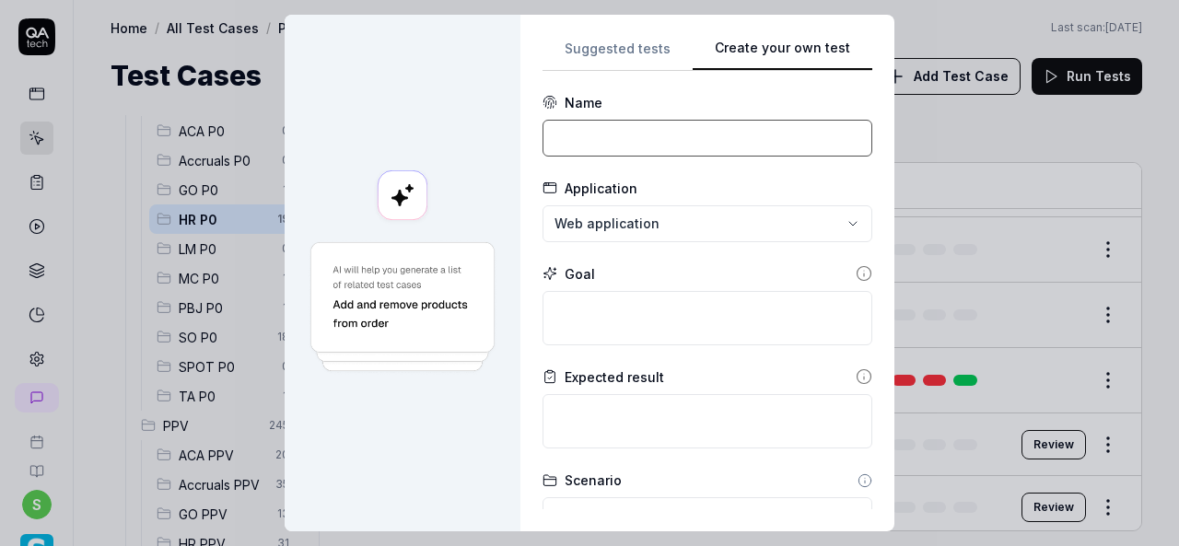
click at [601, 139] on input at bounding box center [708, 138] width 330 height 37
paste input "Update employee contact info"
type input "Update employee contact info"
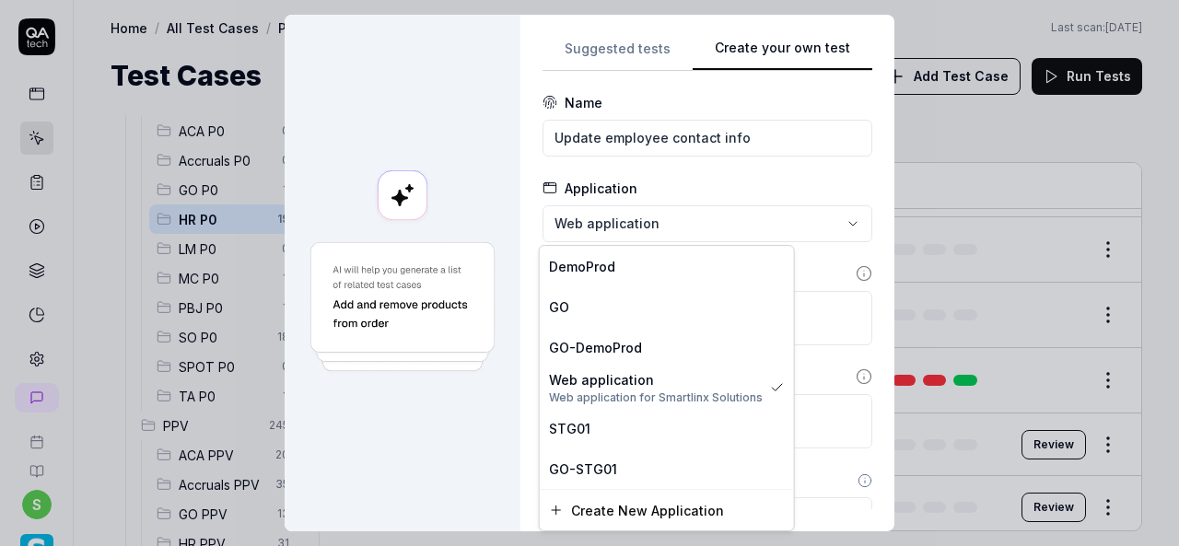
click at [659, 228] on div "**********" at bounding box center [589, 273] width 1179 height 546
click at [562, 432] on span "STG01" at bounding box center [569, 428] width 41 height 19
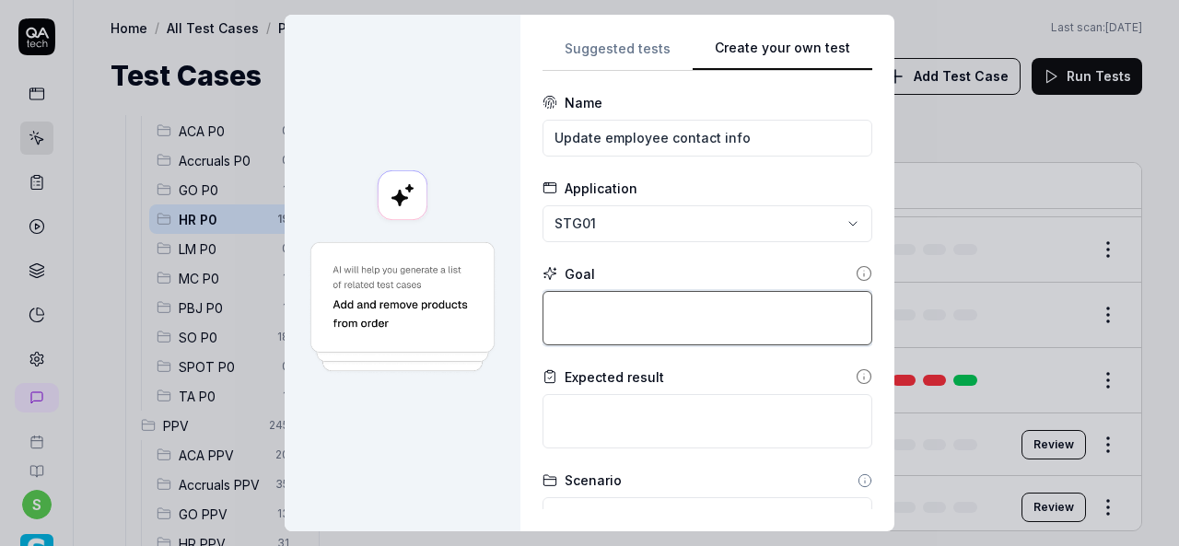
click at [606, 321] on textarea at bounding box center [708, 318] width 330 height 54
paste textarea "Login to application. Navigate to menu and click on employees and employee list…"
type textarea "*"
type textarea "Login to application. Navigate to menu and click on employees and employee list…"
type textarea "*"
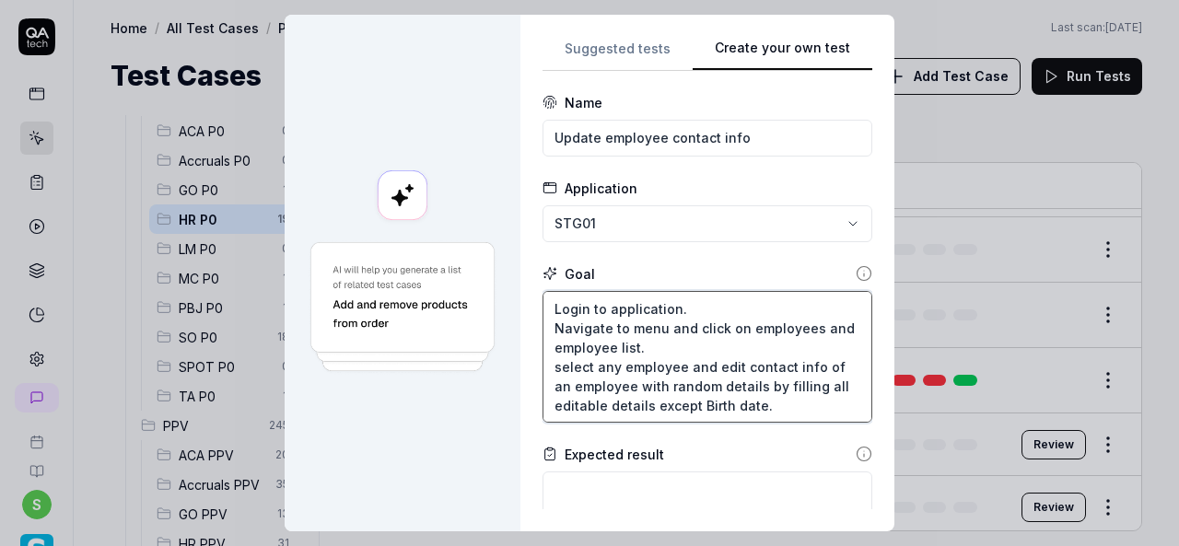
type textarea "Login to application. Navigate to menu and click on employees and employee list…"
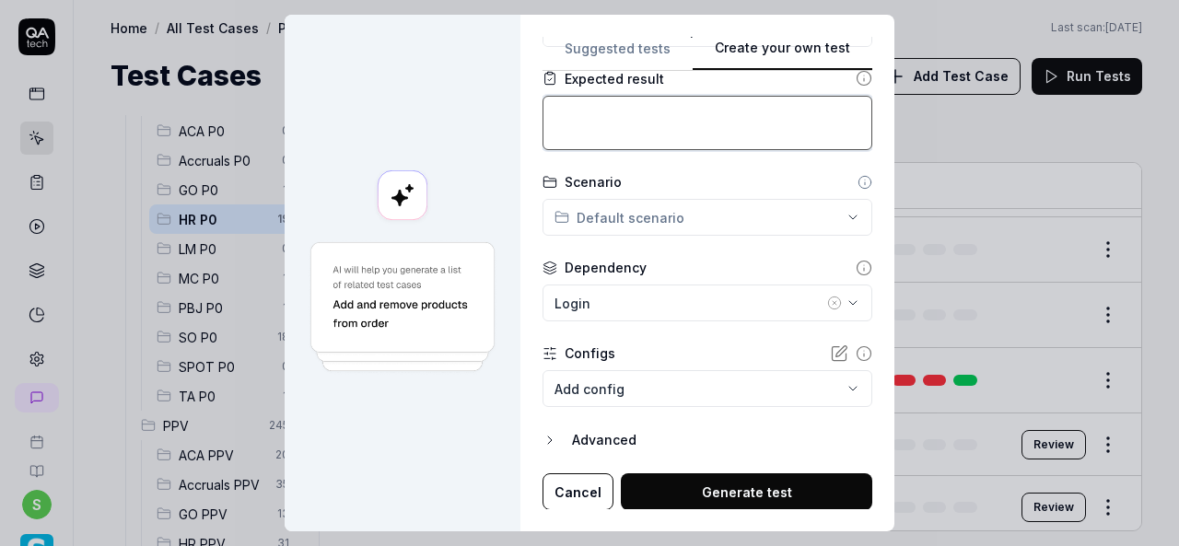
click at [638, 117] on textarea at bounding box center [708, 123] width 330 height 54
paste textarea "All the contact details of an employee should be edited"
type textarea "*"
type textarea "All the contact details of an employee should be edited"
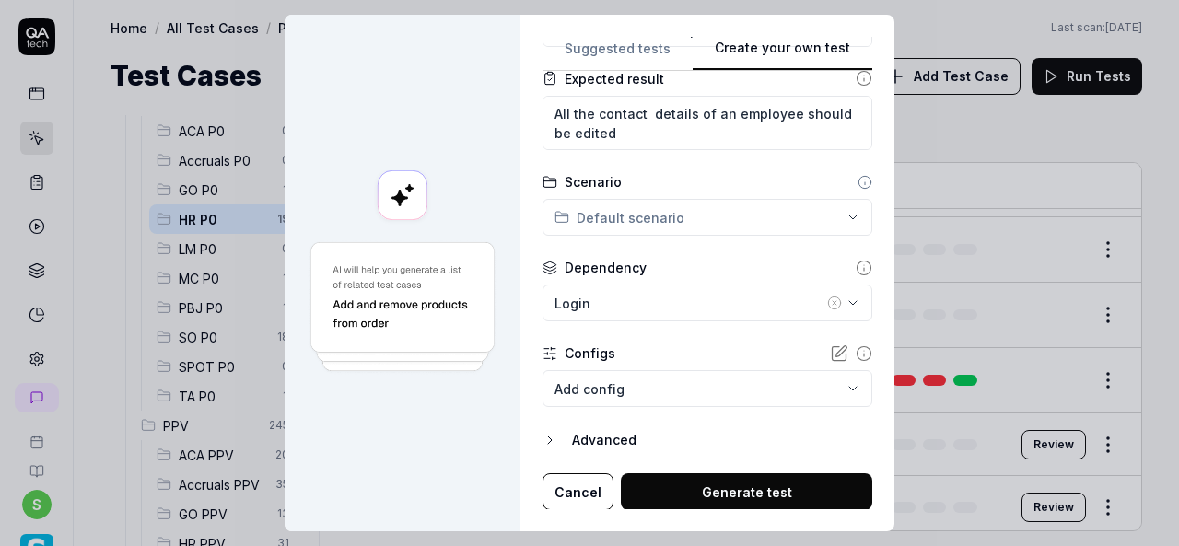
click at [825, 211] on div "**********" at bounding box center [589, 273] width 1179 height 546
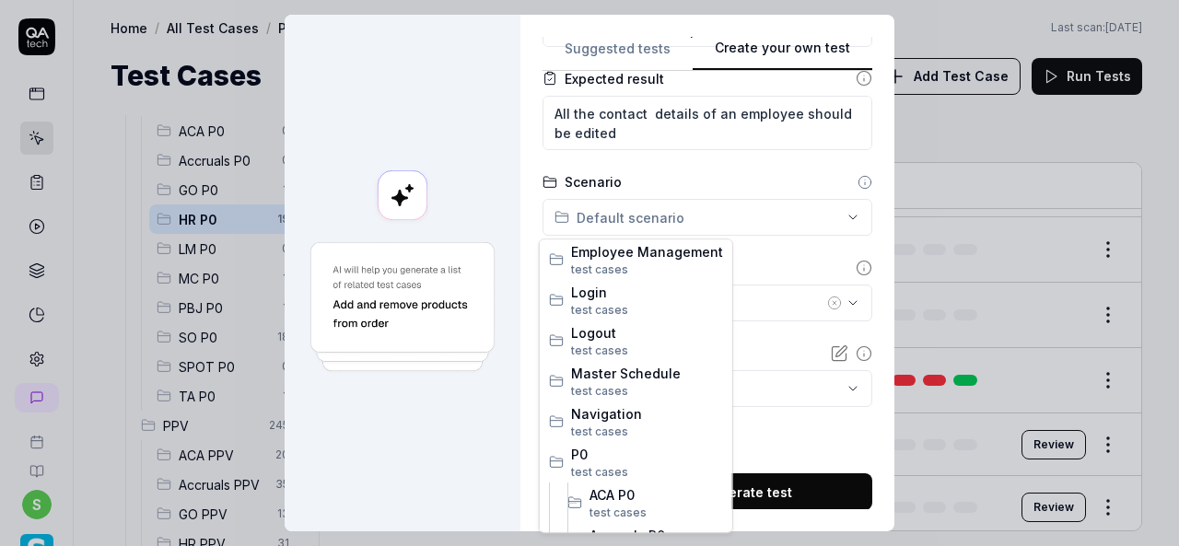
scroll to position [256, 0]
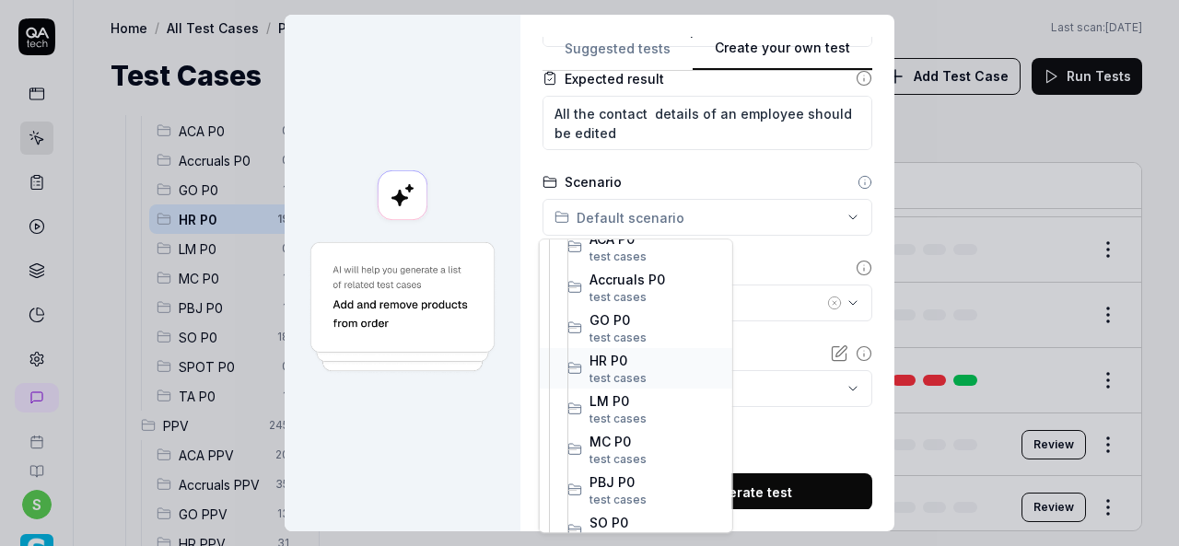
click at [615, 357] on span "HR P0" at bounding box center [656, 360] width 134 height 19
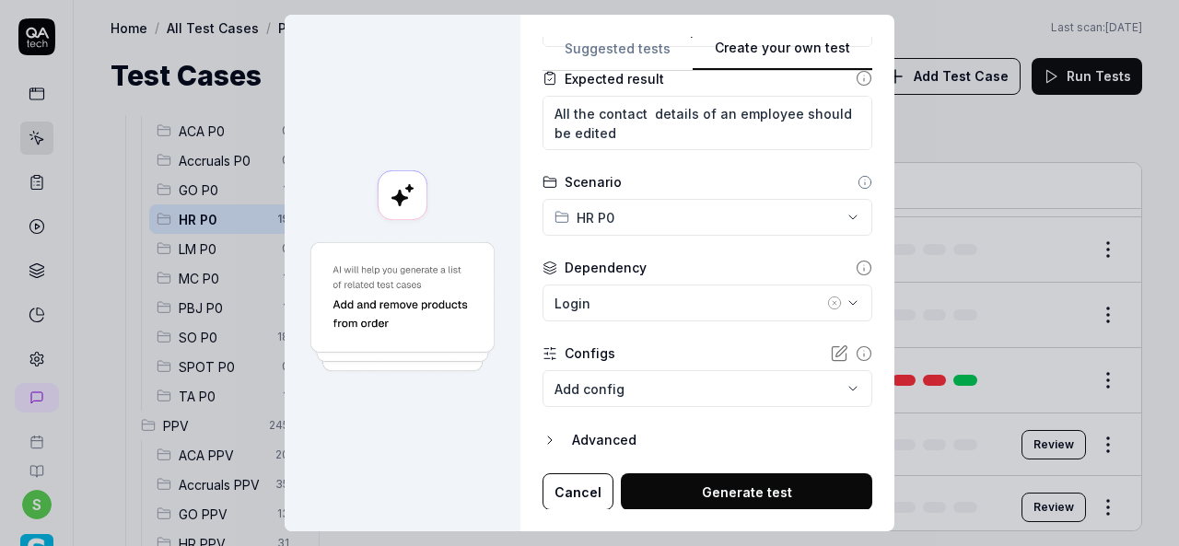
click at [827, 302] on icon "button" at bounding box center [834, 303] width 15 height 15
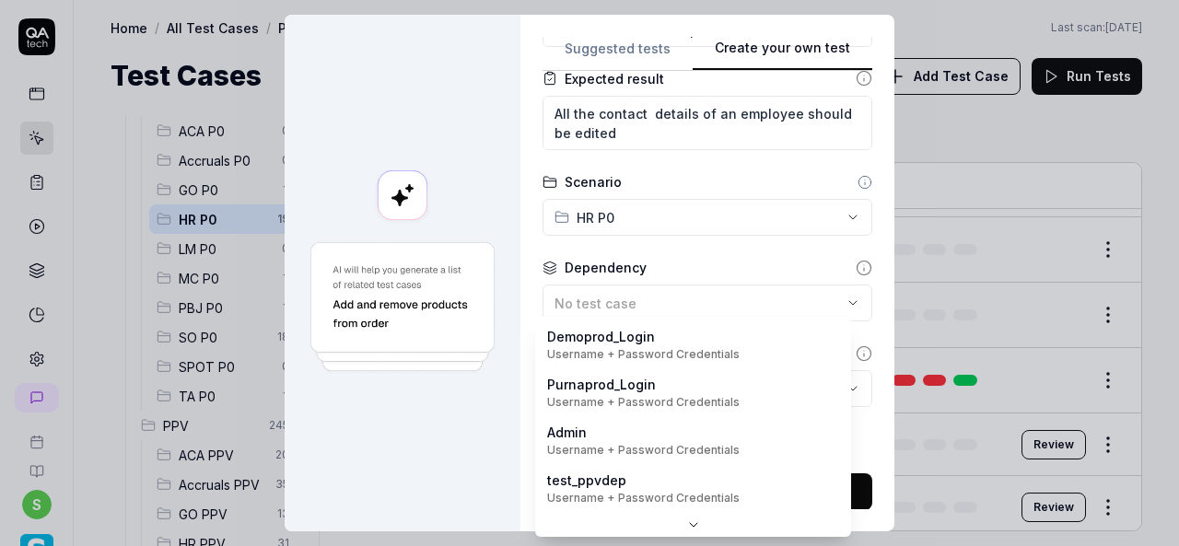
click at [836, 385] on body "s Home / All Test Cases / P0 / HR P0 Home / All Test Cases / P0 / HR P0 Last sc…" at bounding box center [589, 273] width 1179 height 546
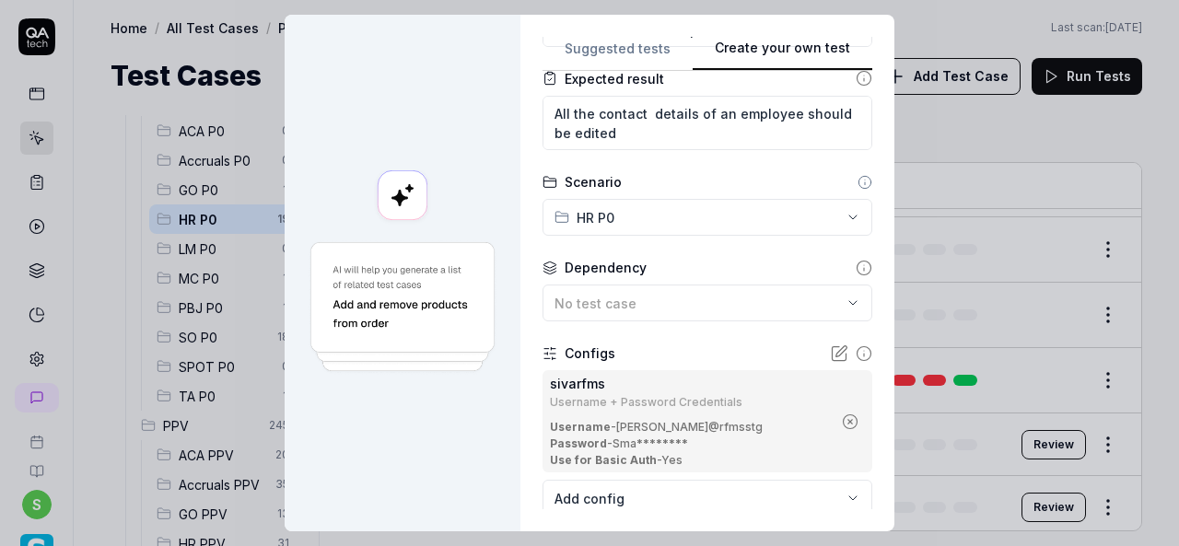
scroll to position [485, 0]
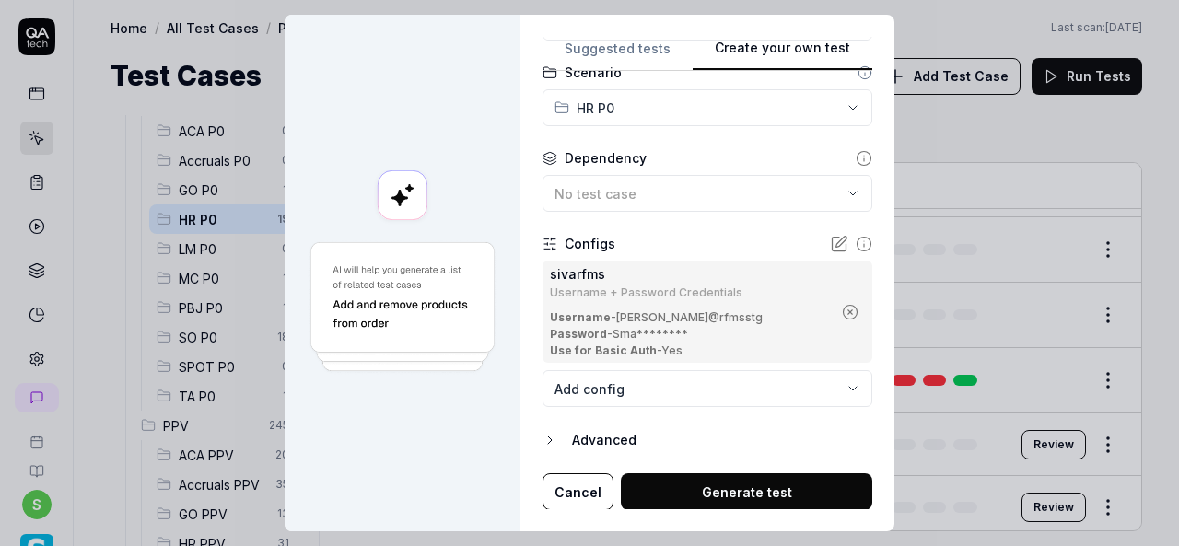
click at [787, 483] on button "Generate test" at bounding box center [746, 491] width 251 height 37
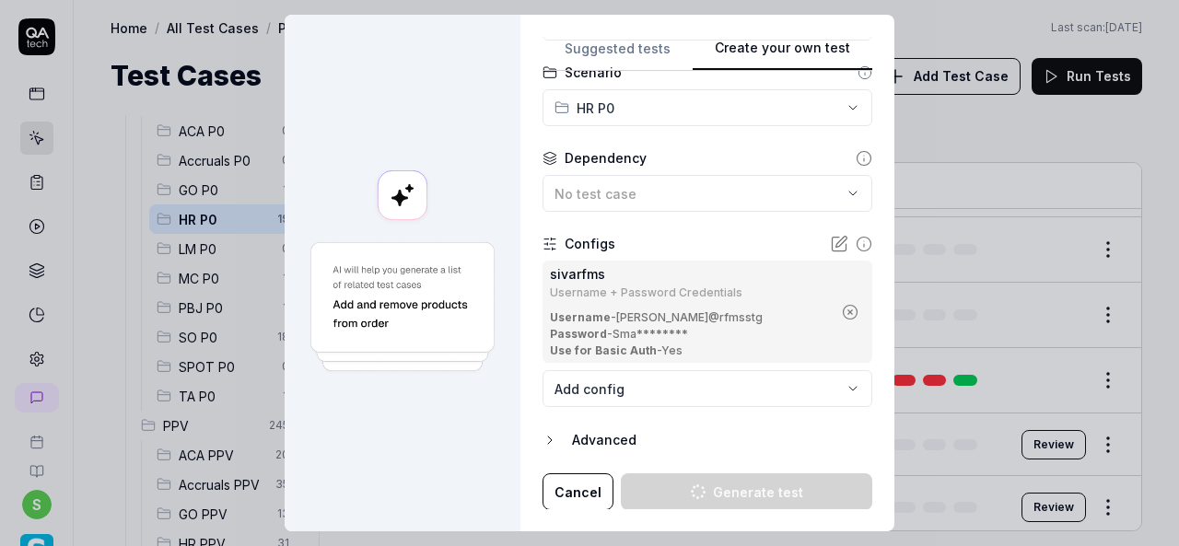
type textarea "*"
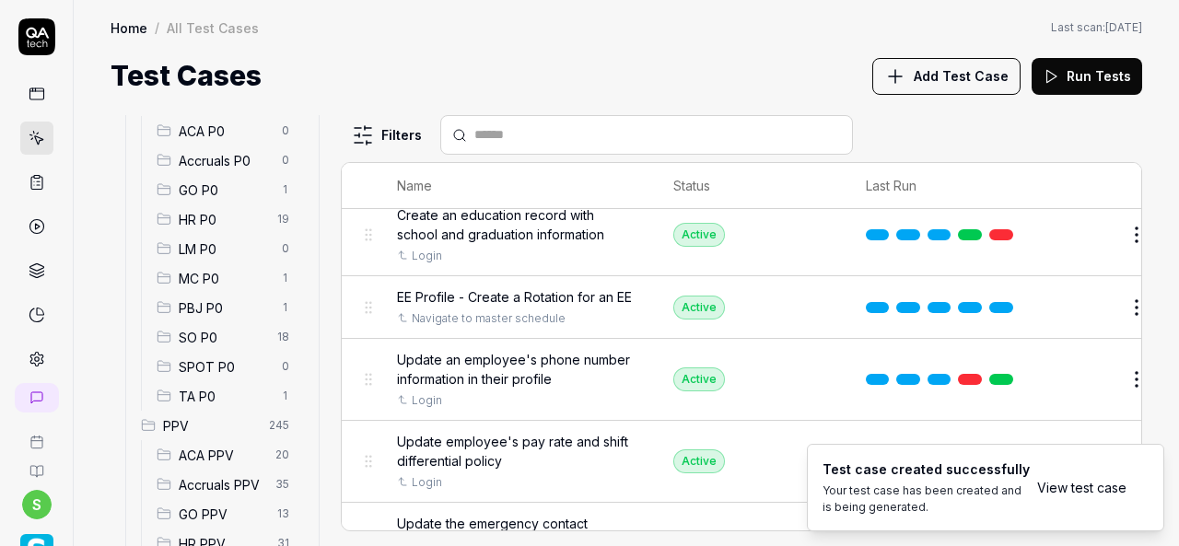
scroll to position [3807, 0]
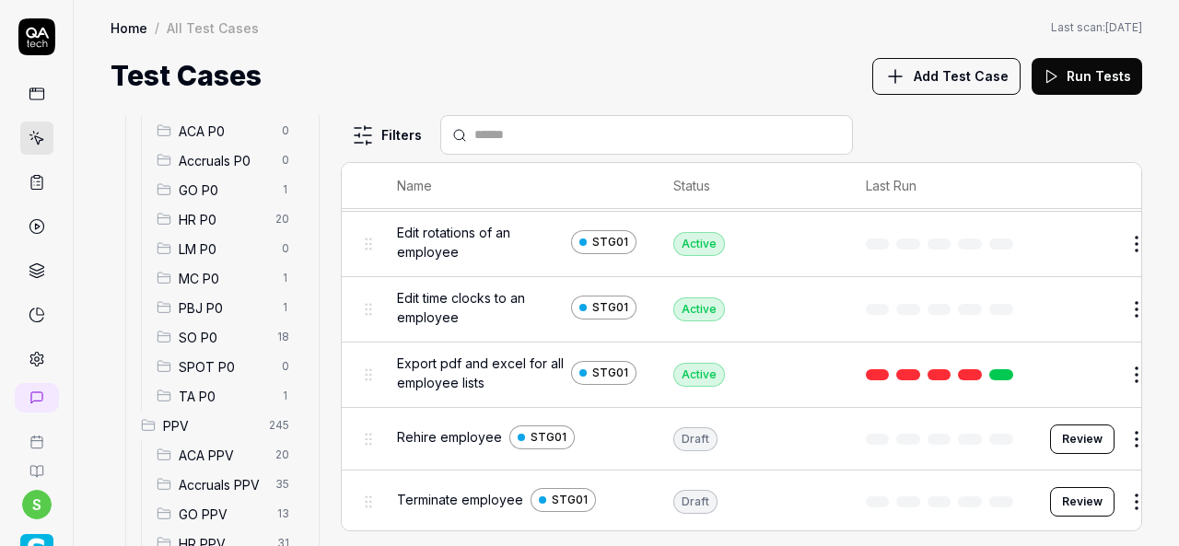
click at [191, 222] on span "HR P0" at bounding box center [222, 219] width 86 height 19
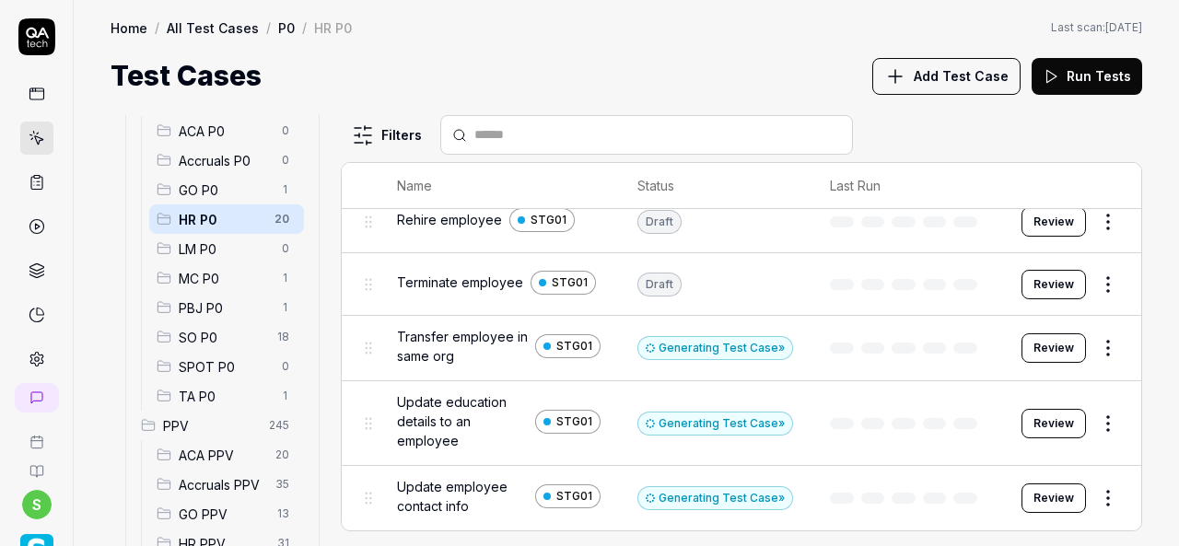
scroll to position [861, 0]
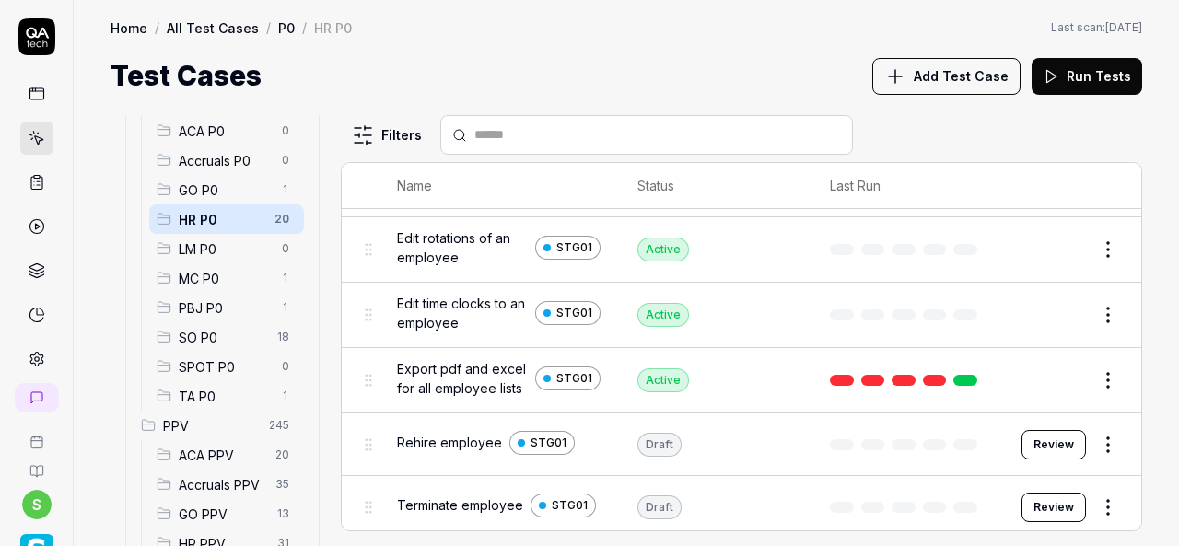
click at [941, 88] on button "Add Test Case" at bounding box center [946, 76] width 148 height 37
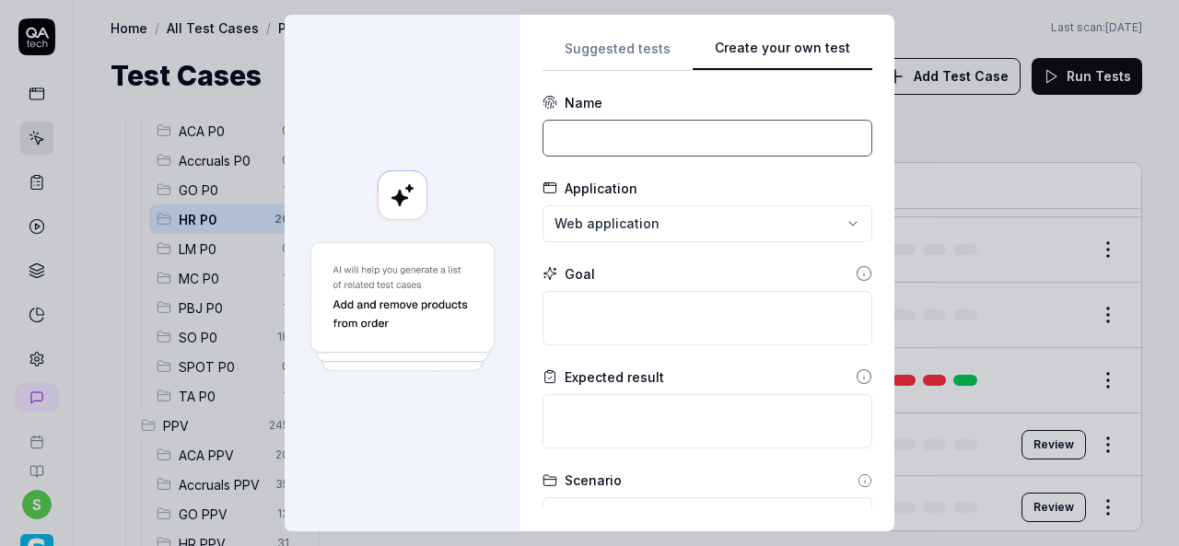
click at [620, 135] on input at bounding box center [708, 138] width 330 height 37
paste input "Update employee emergency contact info"
type input "Update employee emergency contact info"
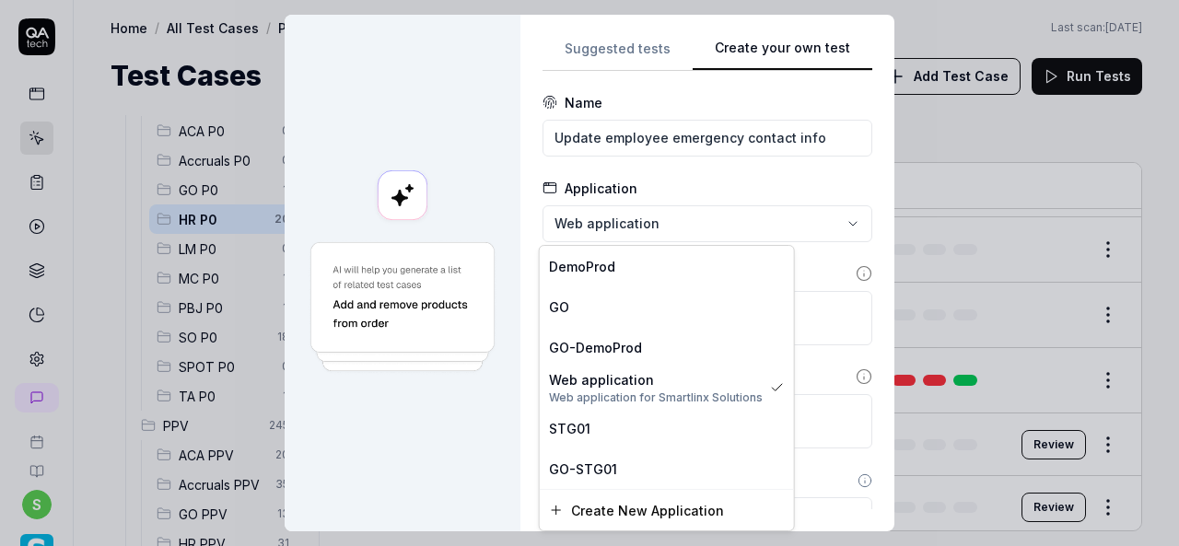
click at [643, 215] on div "**********" at bounding box center [589, 273] width 1179 height 546
click at [563, 427] on span "STG01" at bounding box center [569, 428] width 41 height 19
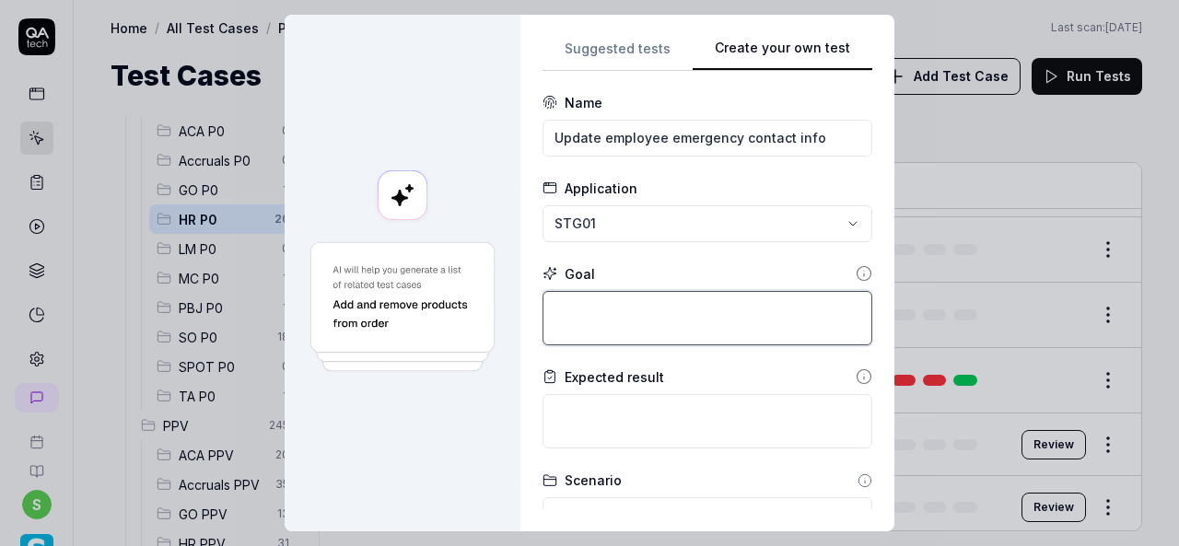
click at [621, 323] on textarea at bounding box center [708, 318] width 330 height 54
paste textarea "Login to application. Navigate to menu and click on employees and employee list…"
type textarea "*"
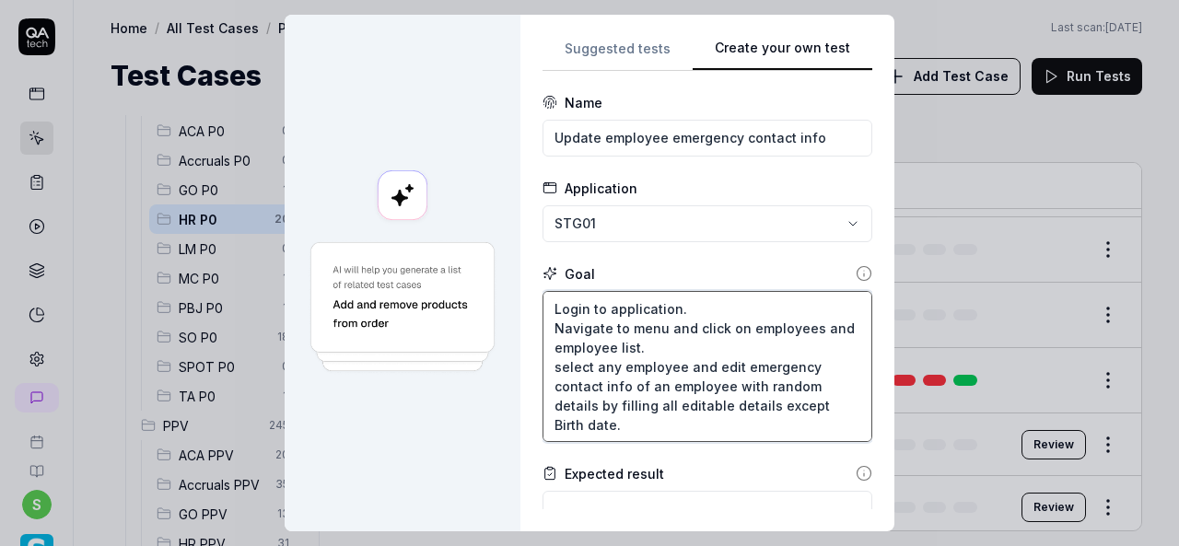
type textarea "Login to application. Navigate to menu and click on employees and employee list…"
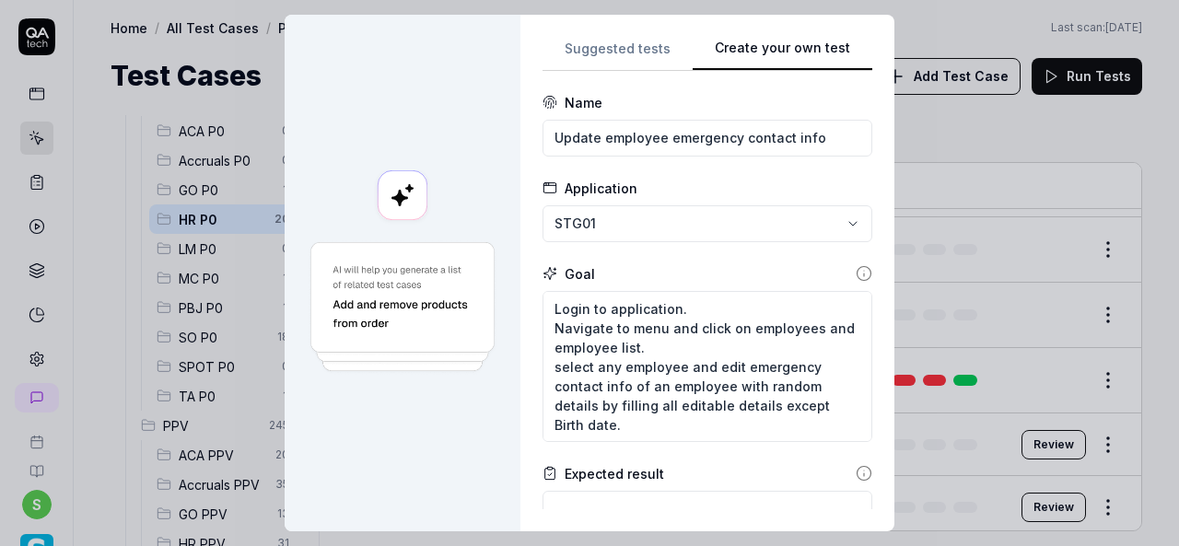
scroll to position [395, 0]
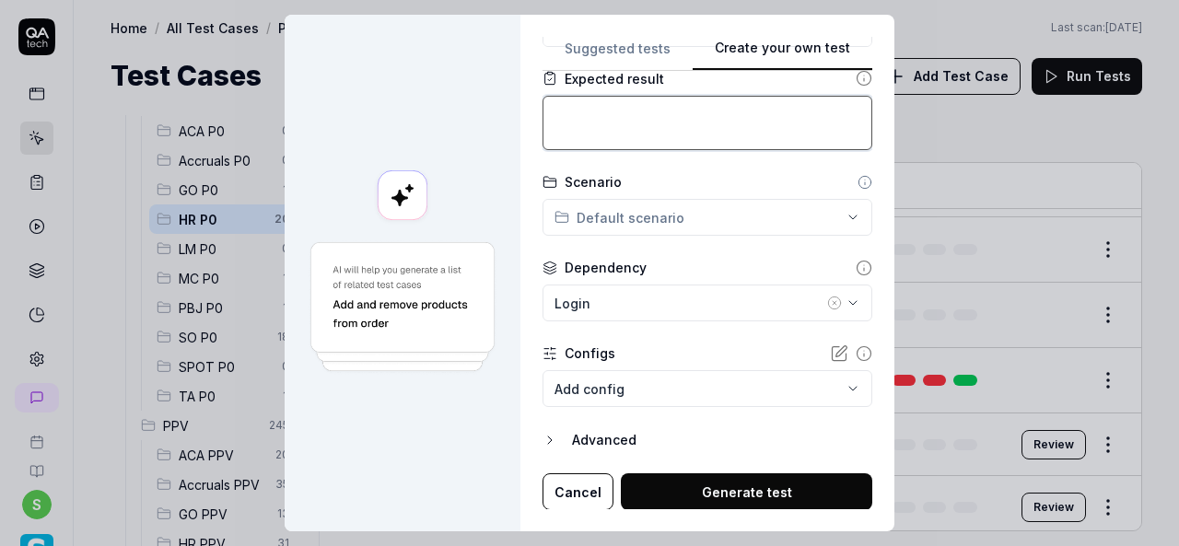
click at [656, 122] on textarea at bounding box center [708, 123] width 330 height 54
paste textarea "All the emergency contact details must be edited"
type textarea "*"
type textarea "All the emergency contact details must be edited"
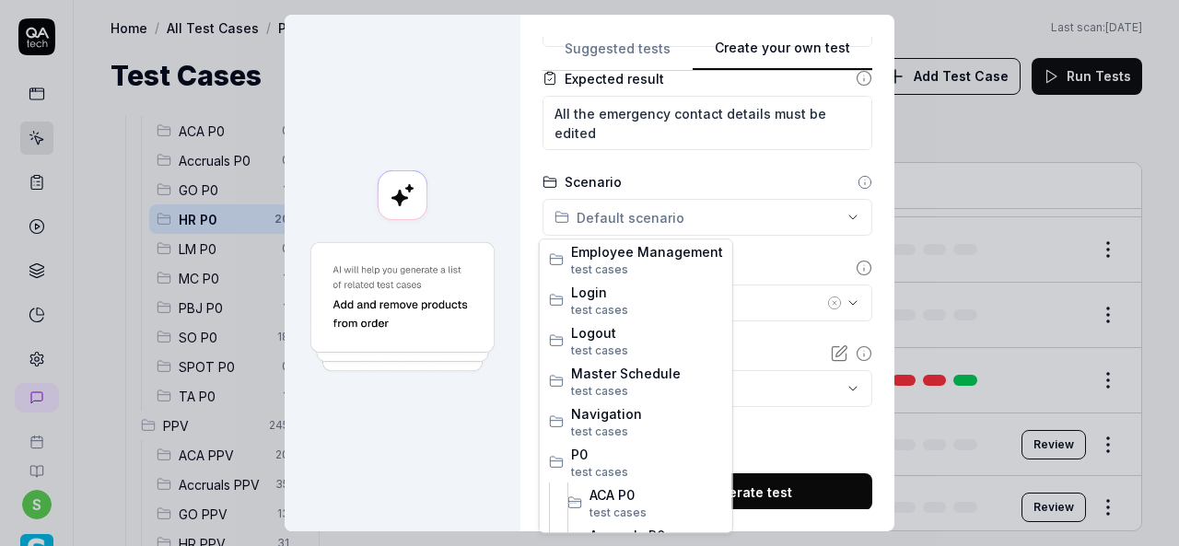
click at [826, 215] on div "**********" at bounding box center [589, 273] width 1179 height 546
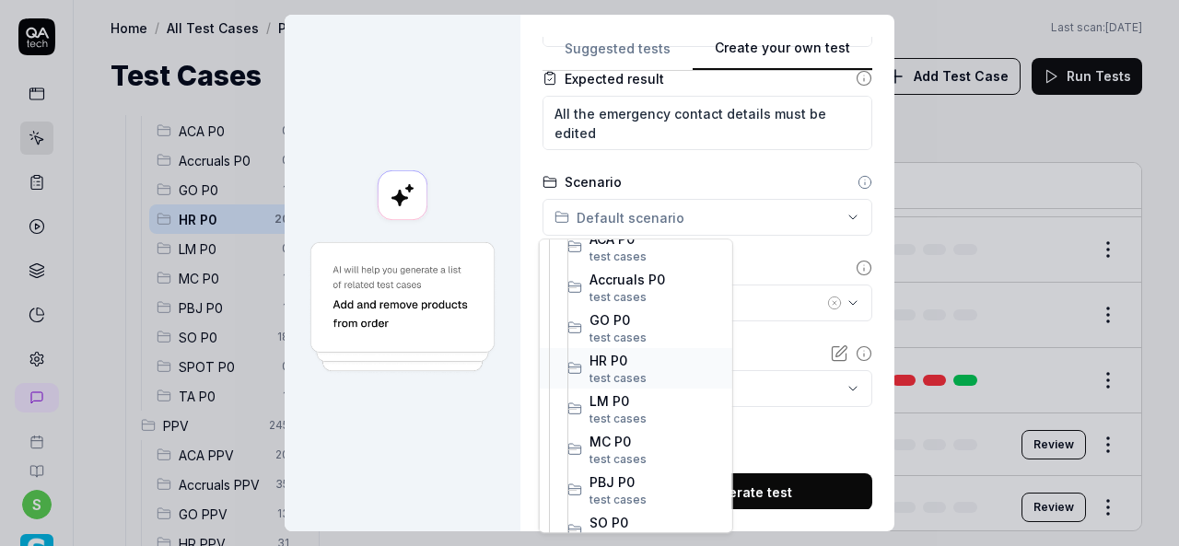
click at [624, 356] on span "HR P0" at bounding box center [656, 360] width 134 height 19
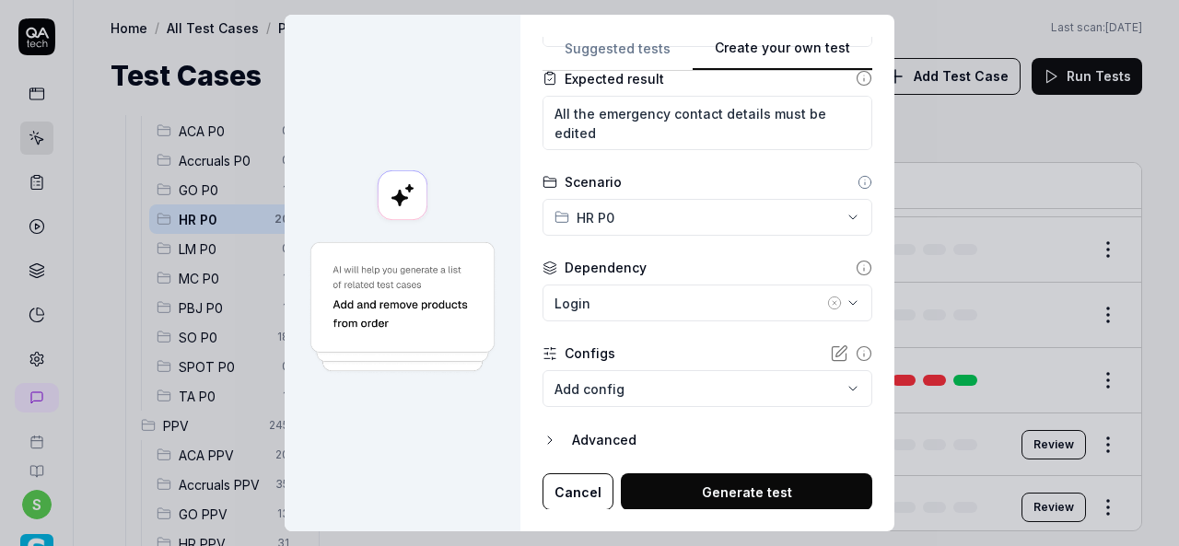
click at [827, 305] on icon "button" at bounding box center [834, 303] width 15 height 15
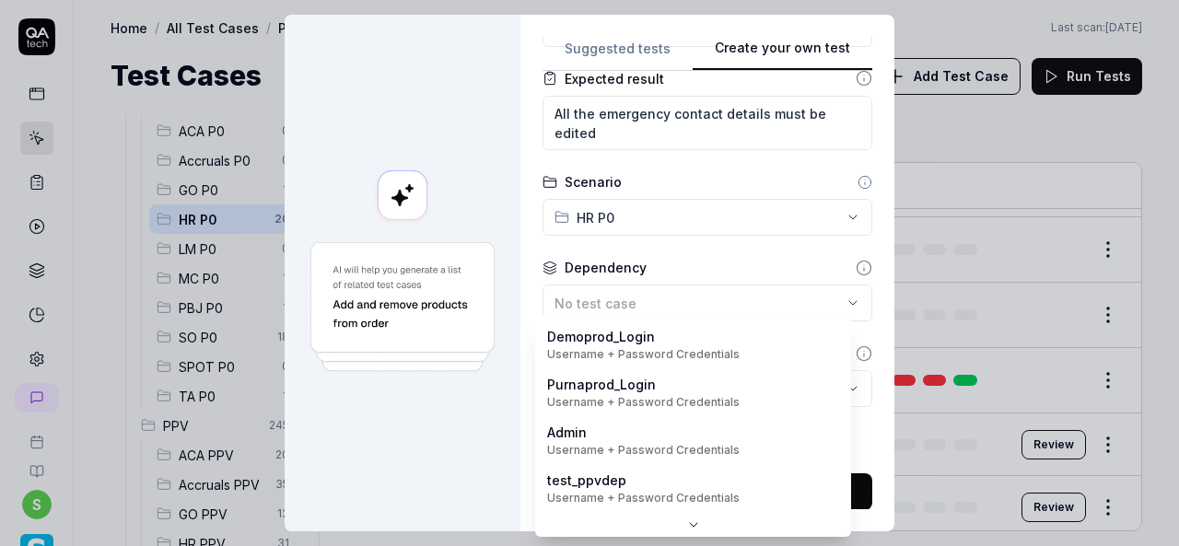
click at [829, 384] on body "s Home / All Test Cases / P0 / HR P0 Home / All Test Cases / P0 / HR P0 Last sc…" at bounding box center [589, 273] width 1179 height 546
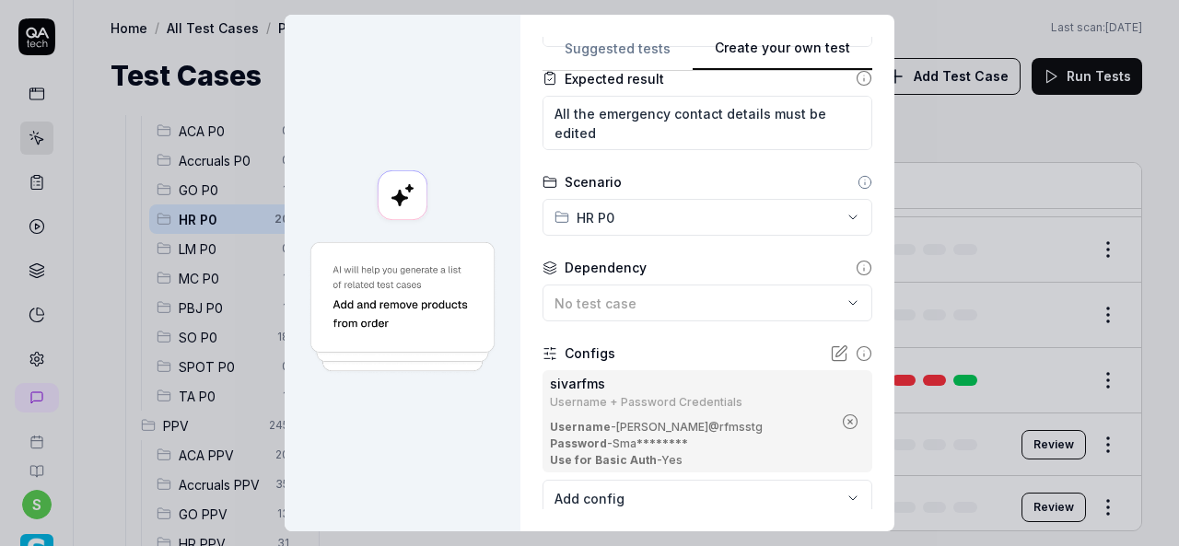
scroll to position [505, 0]
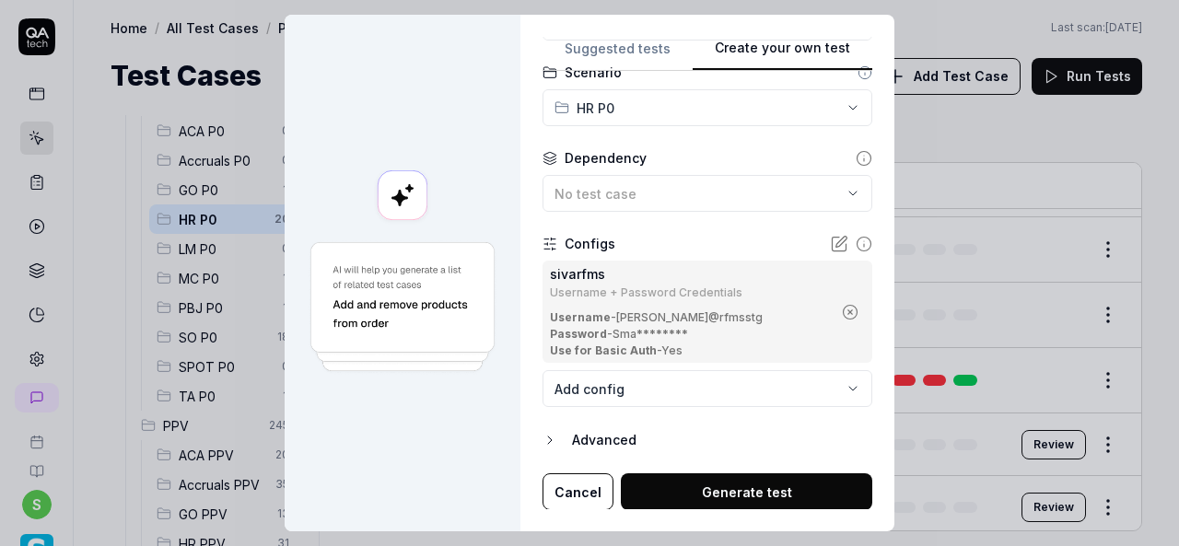
click at [788, 487] on button "Generate test" at bounding box center [746, 491] width 251 height 37
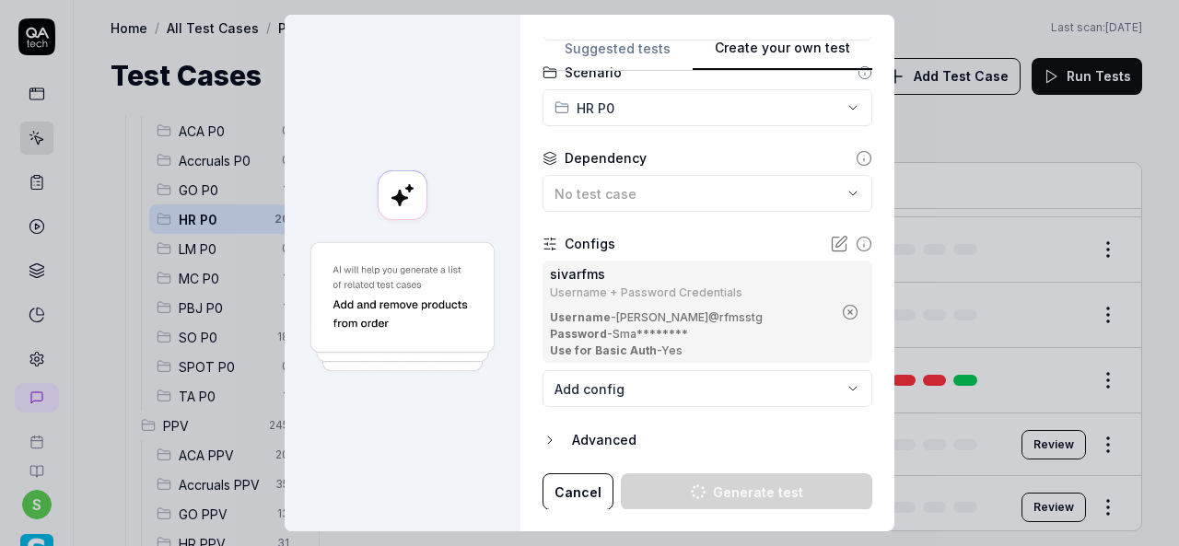
type textarea "*"
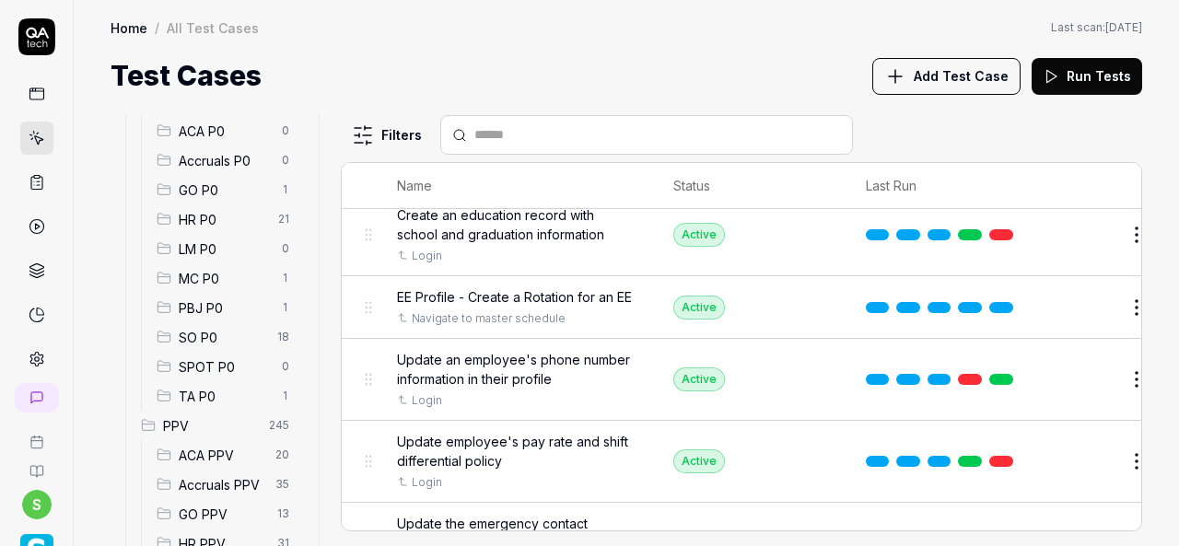
scroll to position [3807, 0]
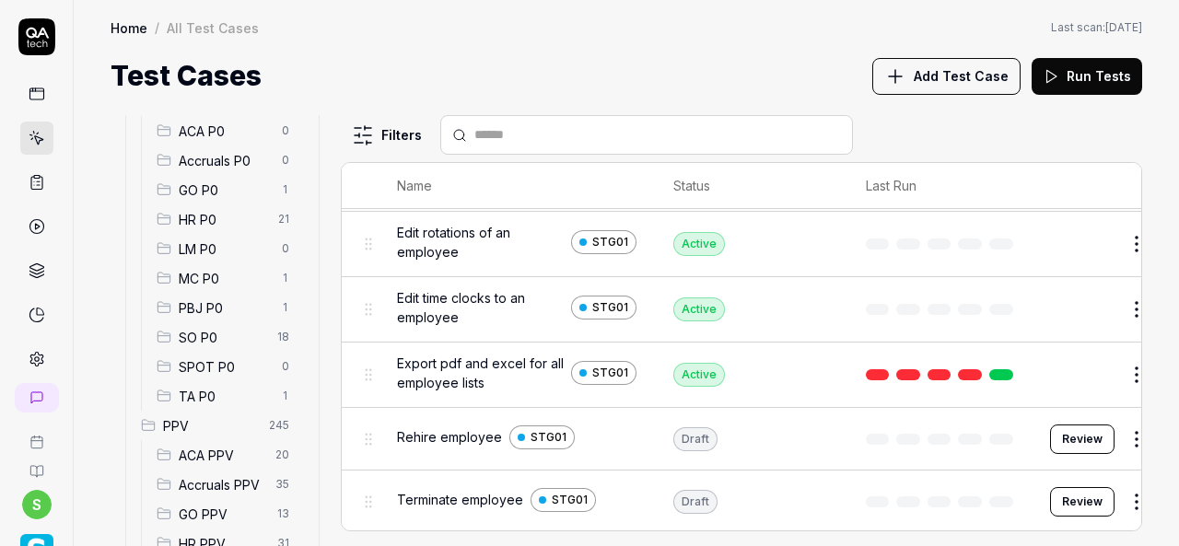
click at [173, 220] on div "HR P0 21" at bounding box center [226, 218] width 155 height 29
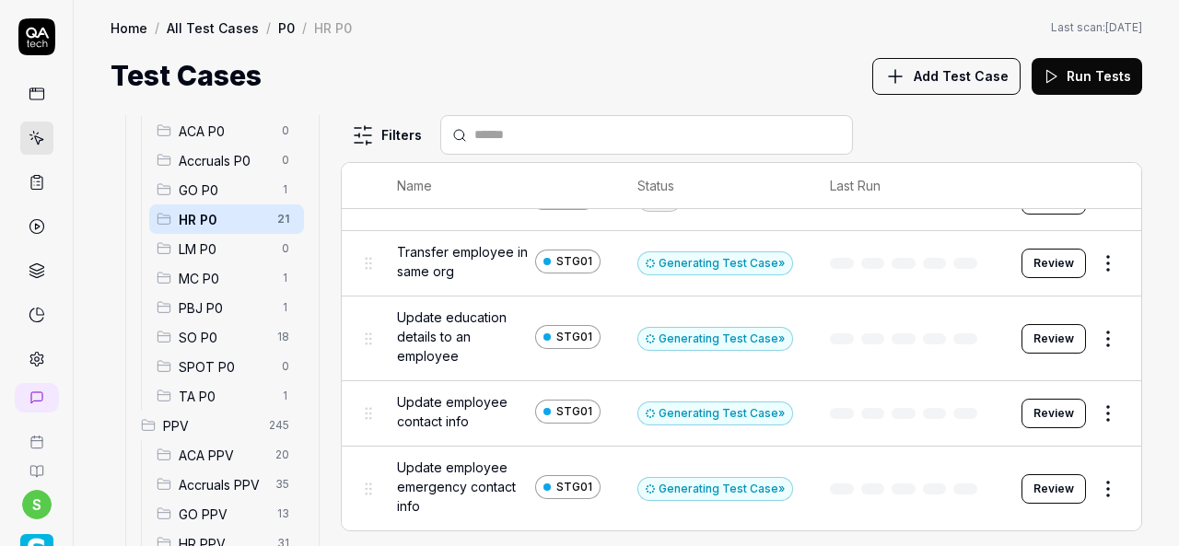
scroll to position [861, 0]
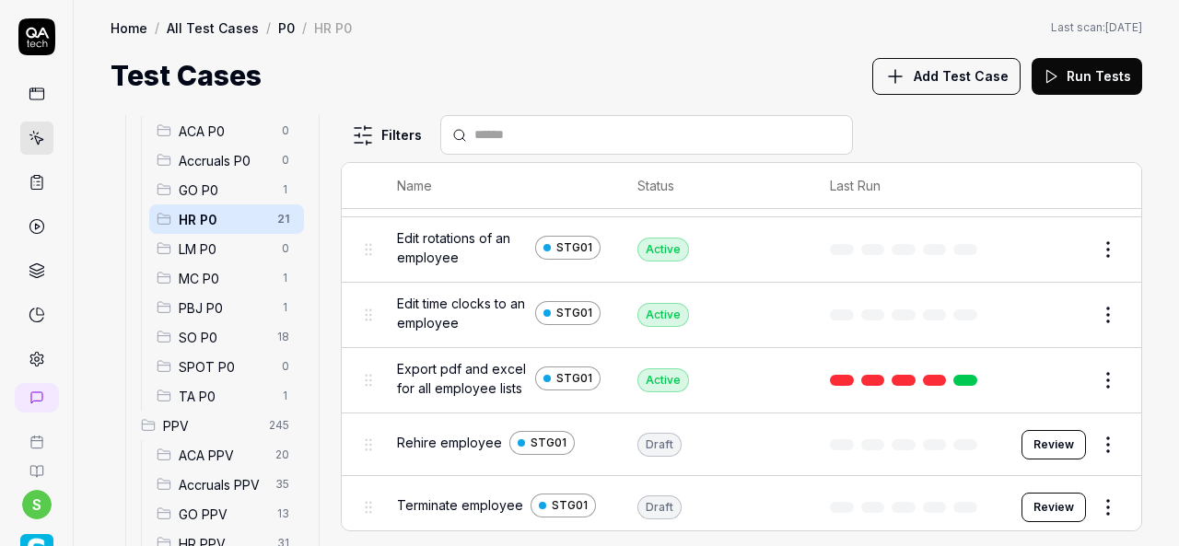
click at [960, 75] on span "Add Test Case" at bounding box center [961, 75] width 95 height 19
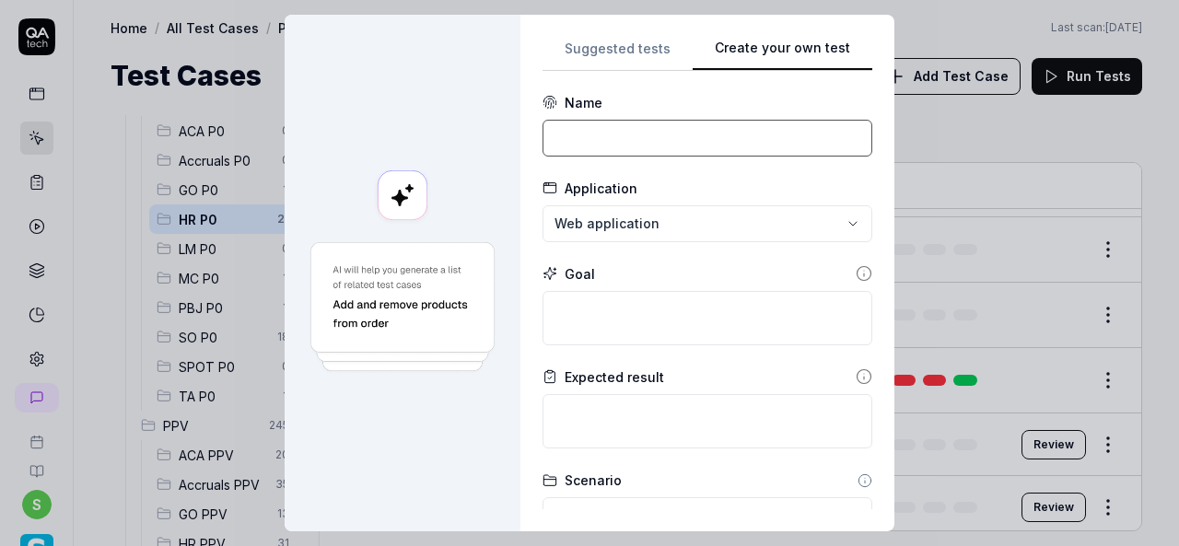
click at [613, 145] on input at bounding box center [708, 138] width 330 height 37
paste input "Update employee profile"
type input "Update employee profile"
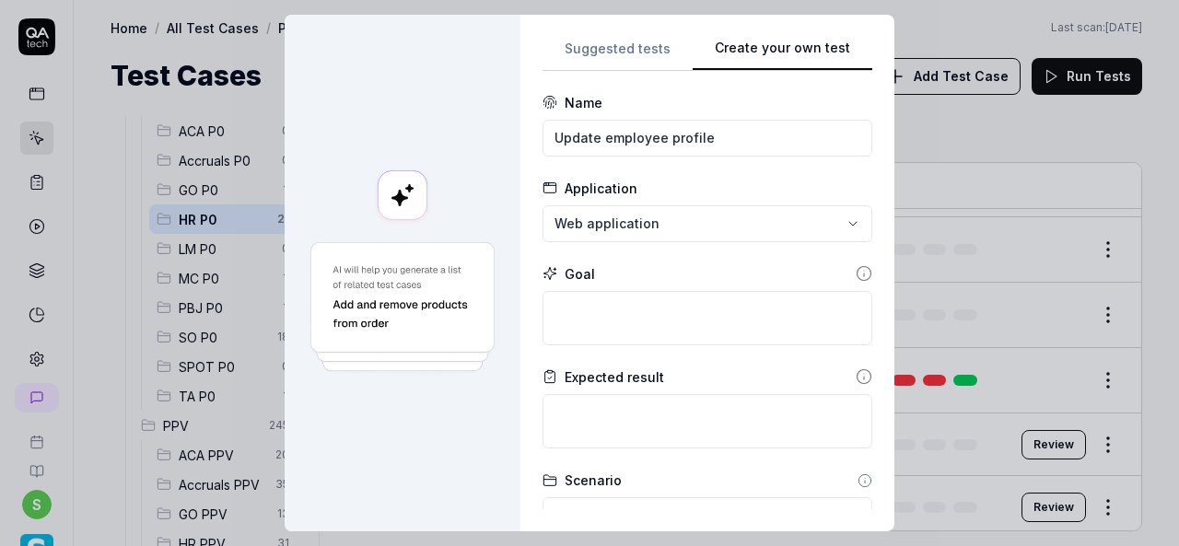
click at [637, 213] on div "**********" at bounding box center [589, 273] width 1179 height 546
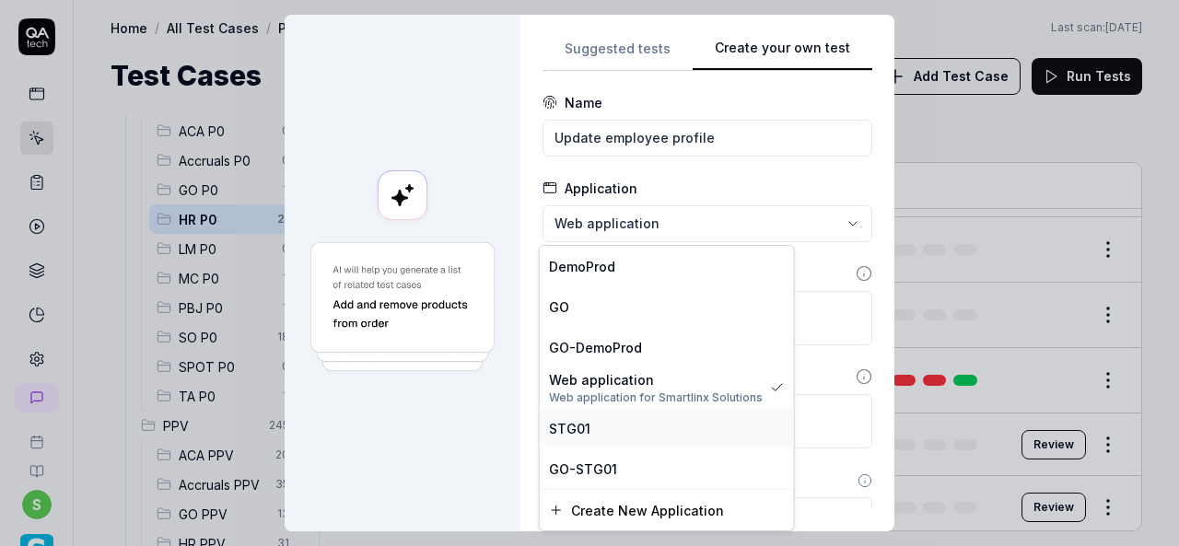
click at [588, 415] on div "STG01" at bounding box center [667, 428] width 254 height 41
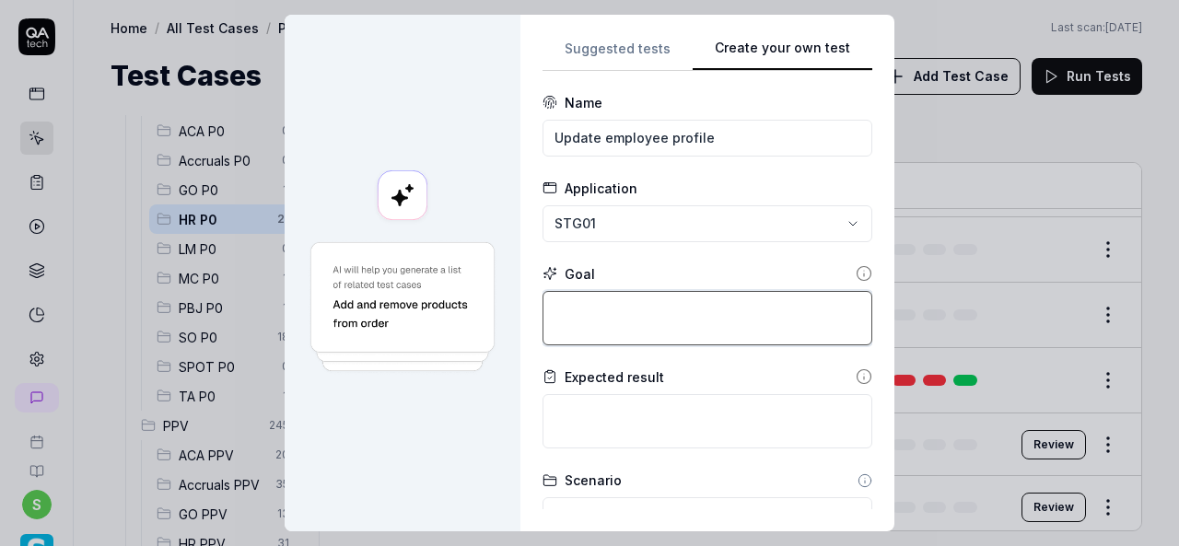
click at [777, 309] on textarea at bounding box center [708, 318] width 330 height 54
paste textarea "Login to application. Navigate to menu and click on employees and employee list…"
type textarea "*"
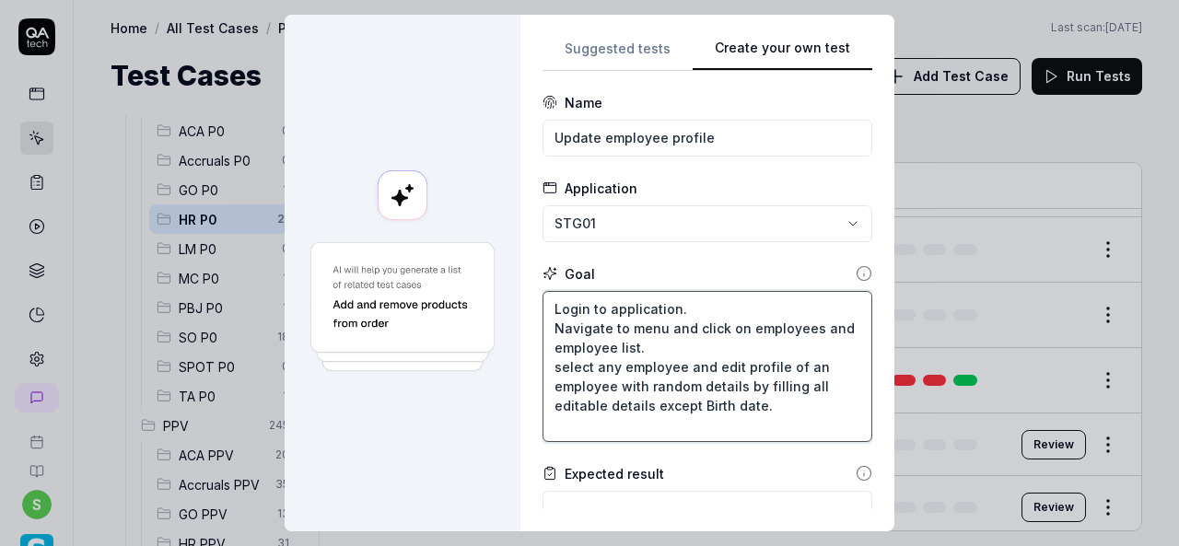
type textarea "Login to application. Navigate to menu and click on employees and employee list…"
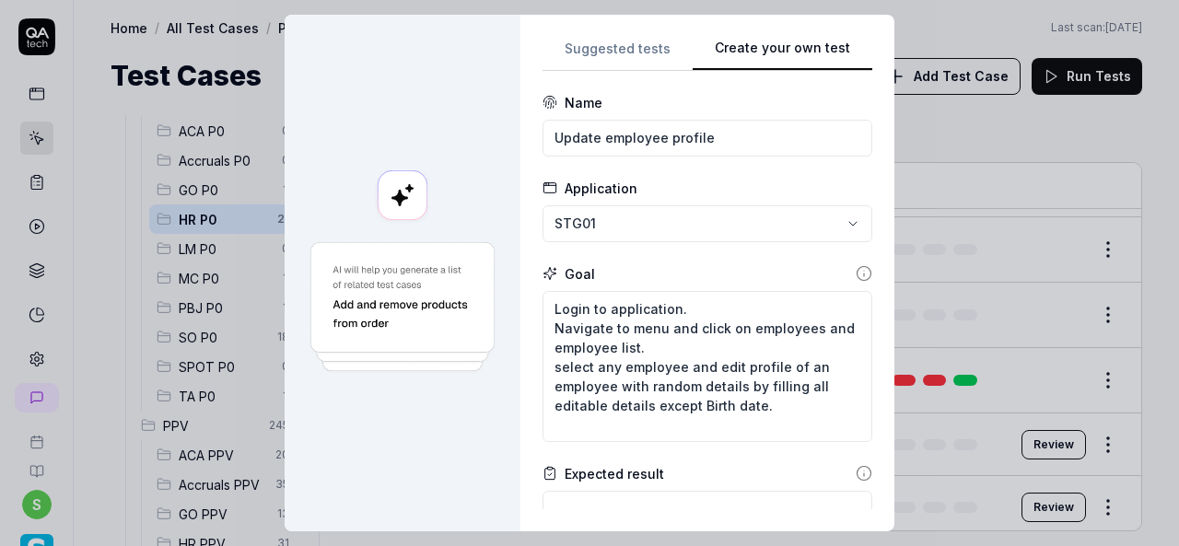
scroll to position [395, 0]
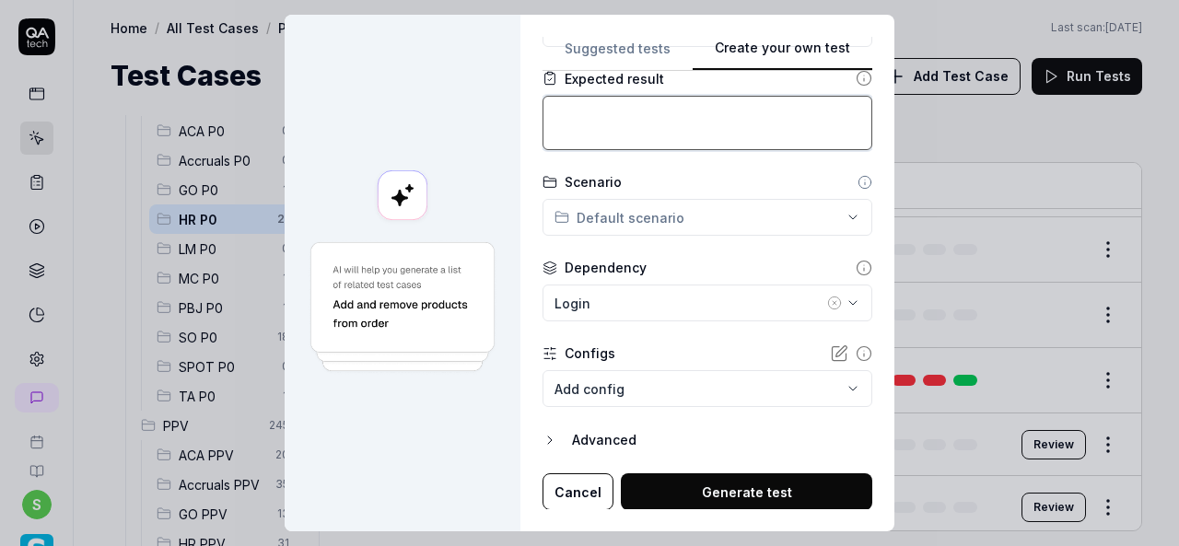
click at [659, 111] on textarea at bounding box center [708, 123] width 330 height 54
paste textarea "All editable fields on personal section must be edited."
type textarea "*"
type textarea "All editable fields on personal section must be edited."
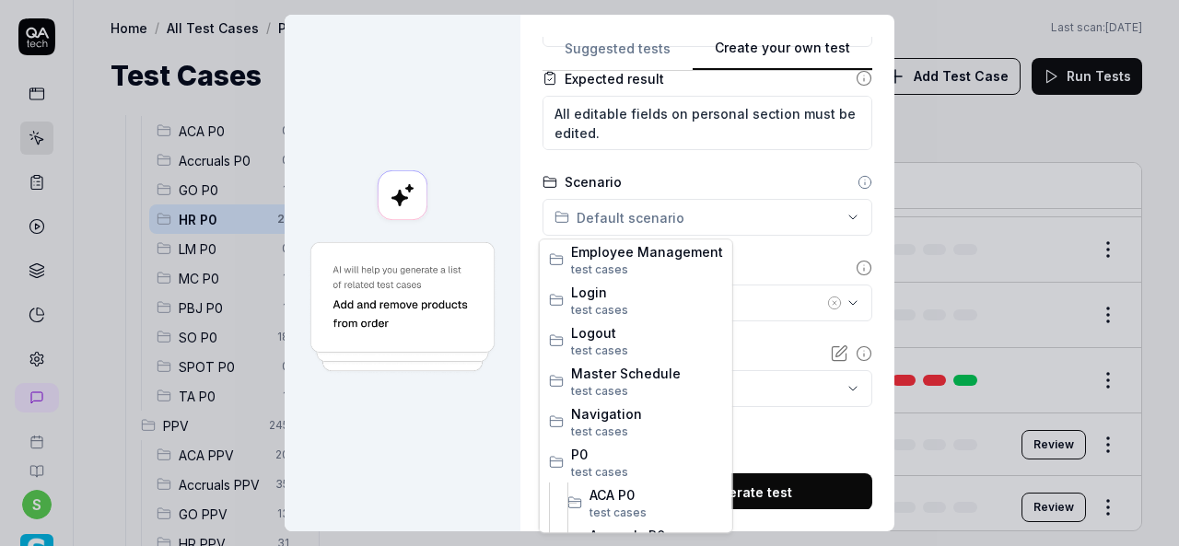
click at [836, 217] on div "**********" at bounding box center [589, 273] width 1179 height 546
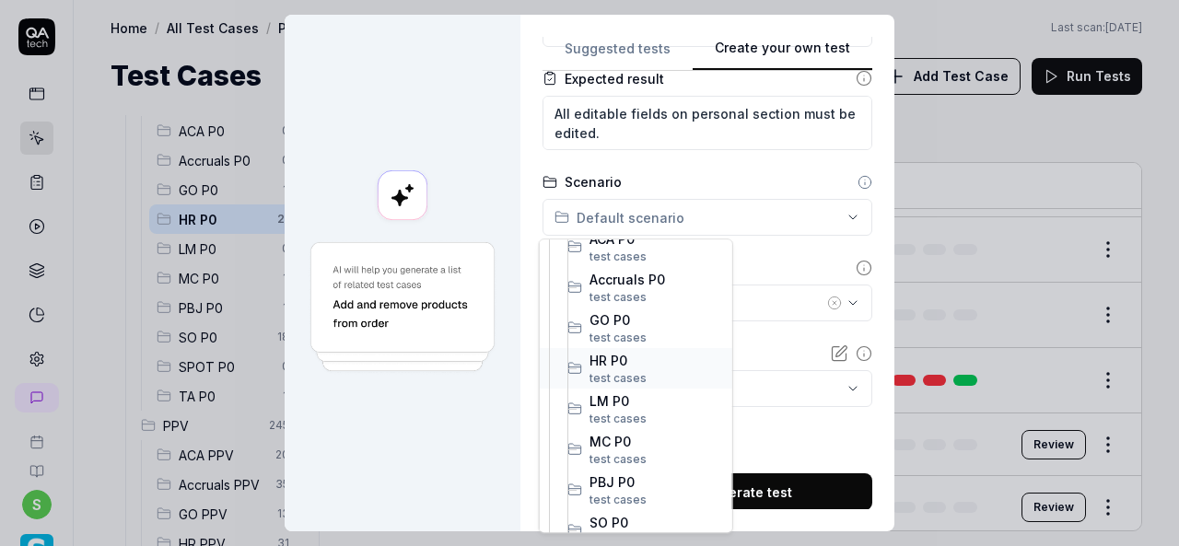
click at [627, 356] on span "HR P0" at bounding box center [656, 360] width 134 height 19
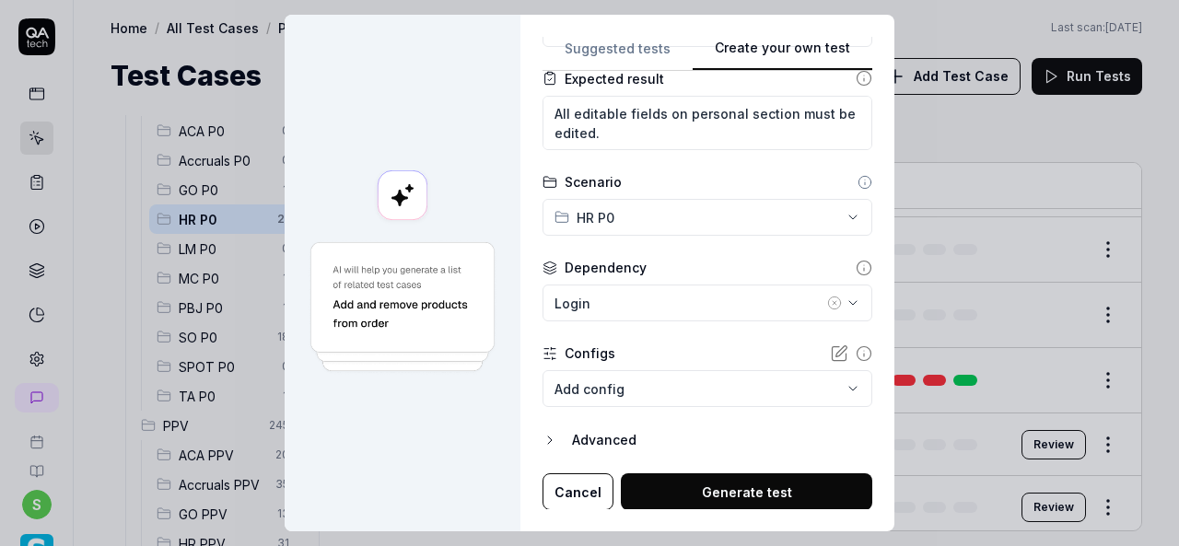
click at [833, 301] on icon "button" at bounding box center [835, 303] width 4 height 4
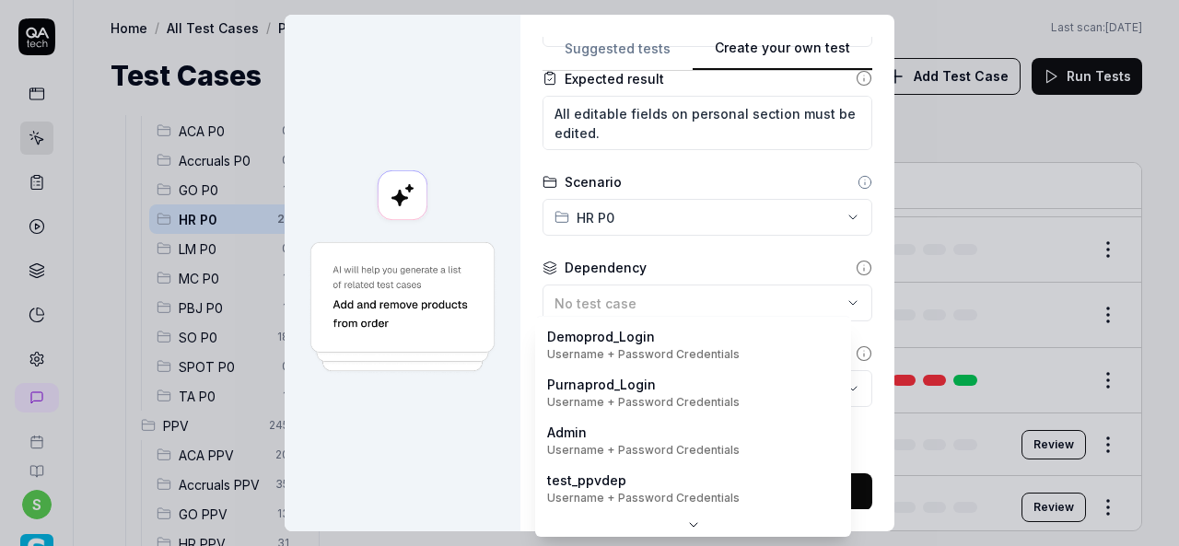
click at [829, 390] on body "s Home / All Test Cases / P0 / HR P0 Home / All Test Cases / P0 / HR P0 Last sc…" at bounding box center [589, 273] width 1179 height 546
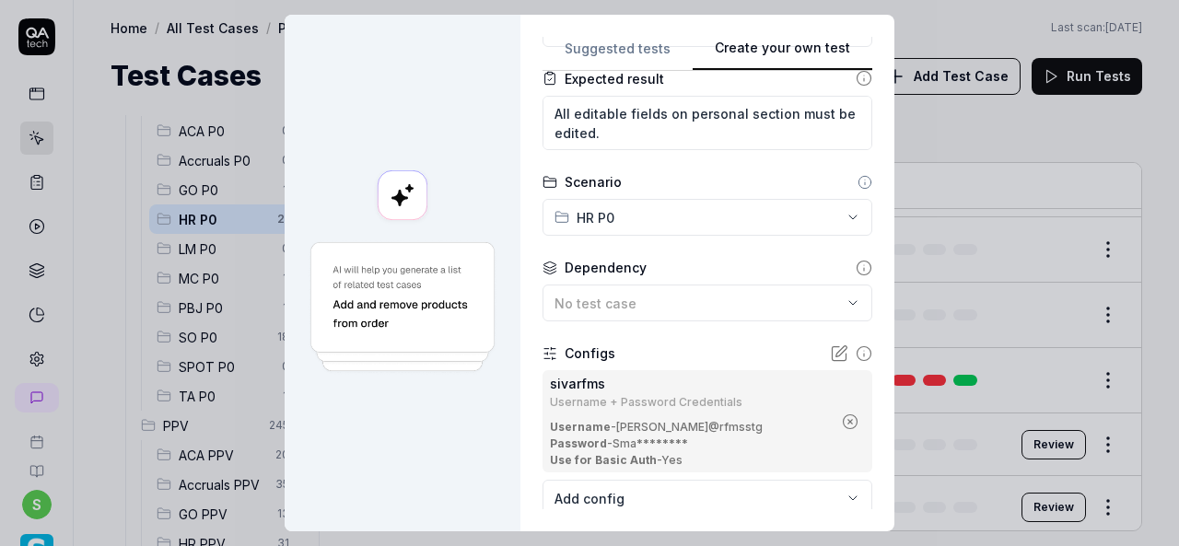
scroll to position [505, 0]
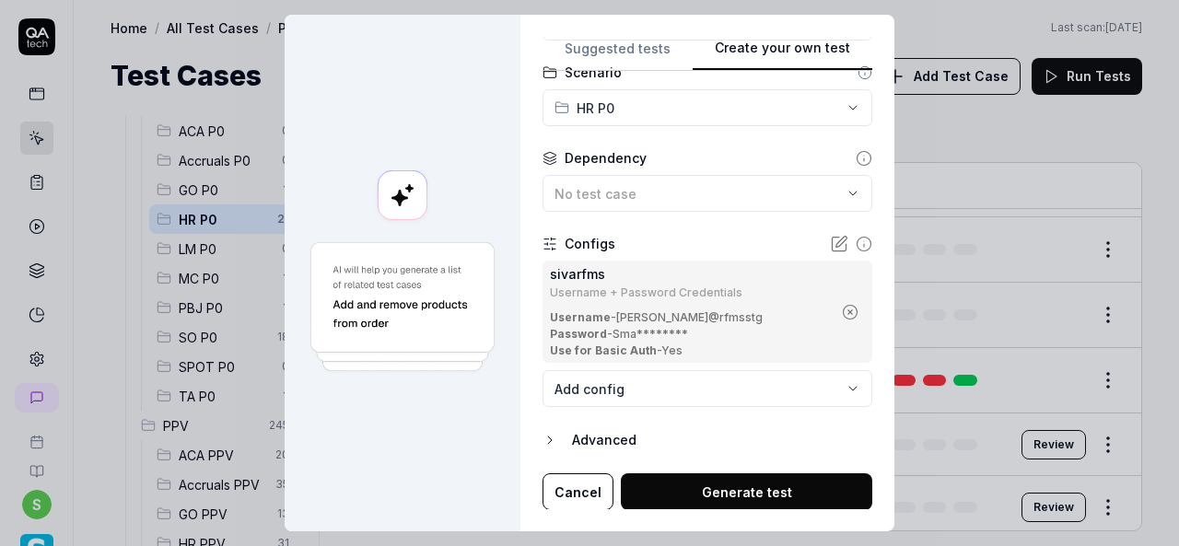
click at [769, 477] on button "Generate test" at bounding box center [746, 491] width 251 height 37
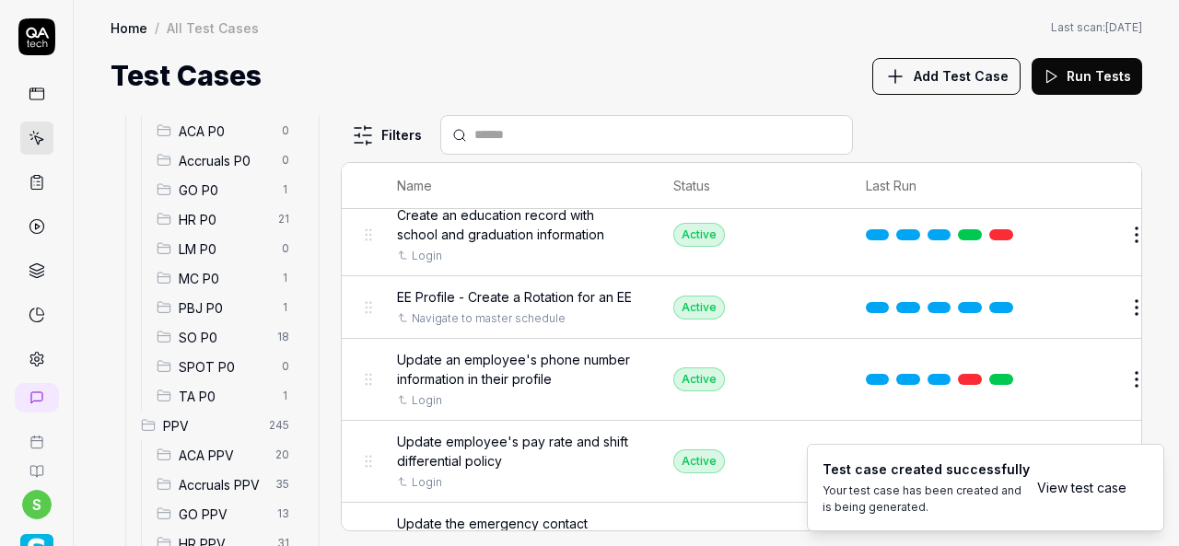
scroll to position [3807, 0]
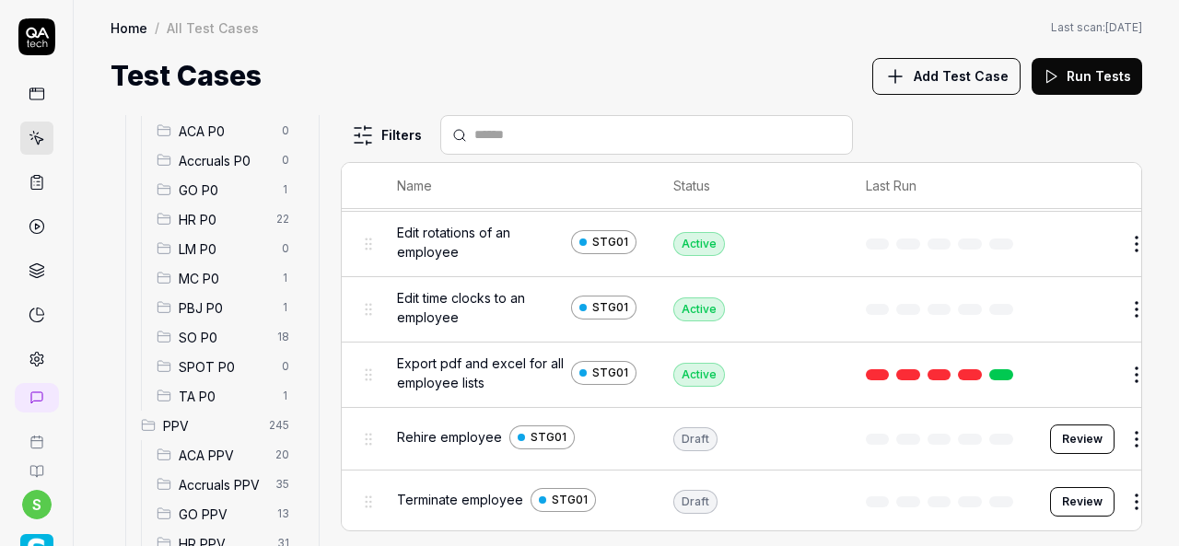
click at [234, 223] on span "HR P0" at bounding box center [222, 219] width 87 height 19
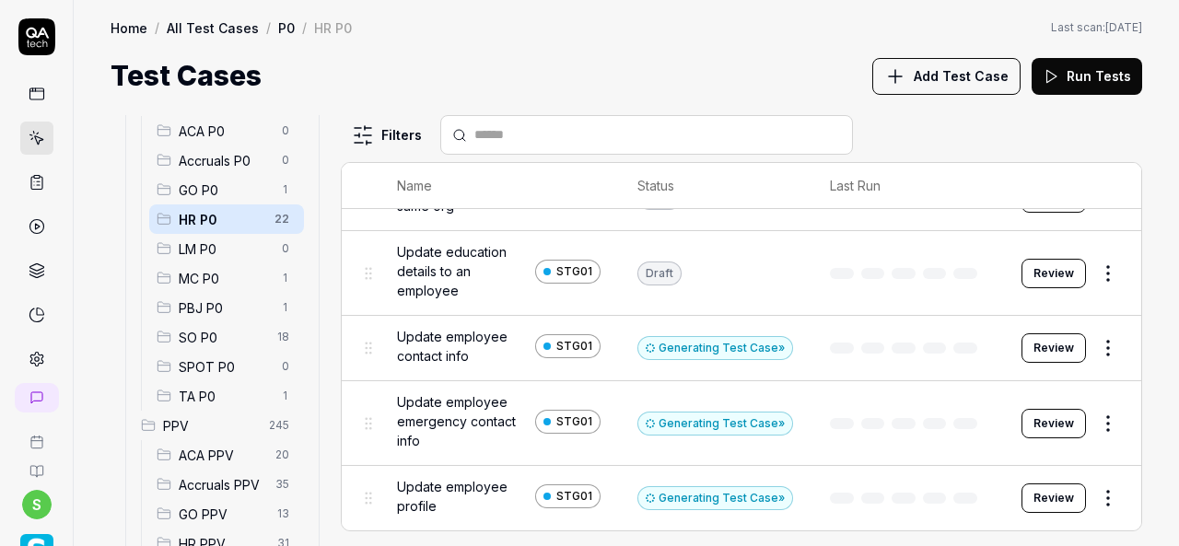
scroll to position [861, 0]
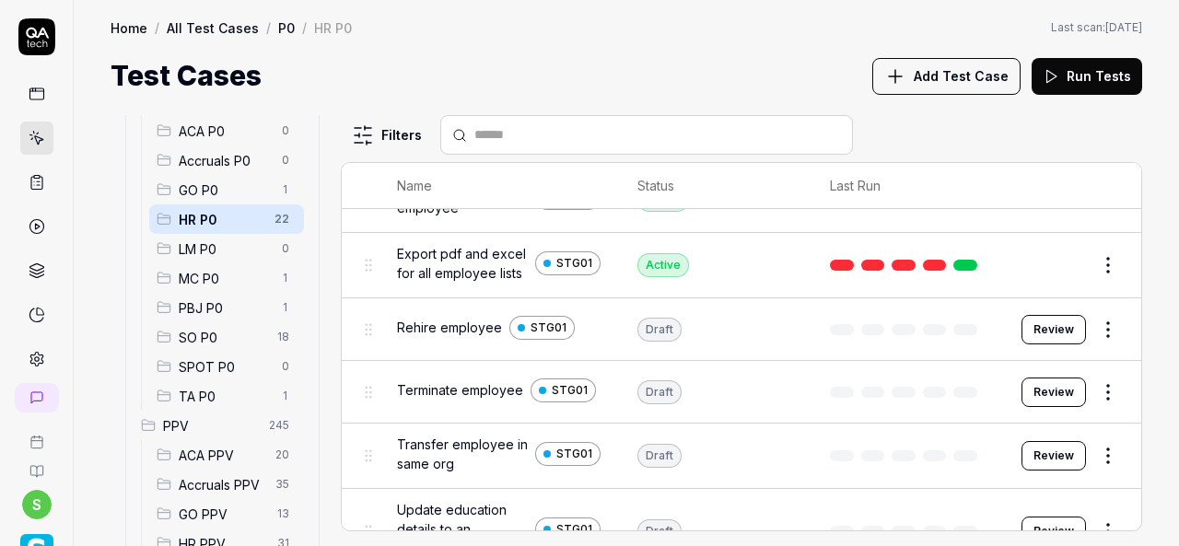
scroll to position [973, 0]
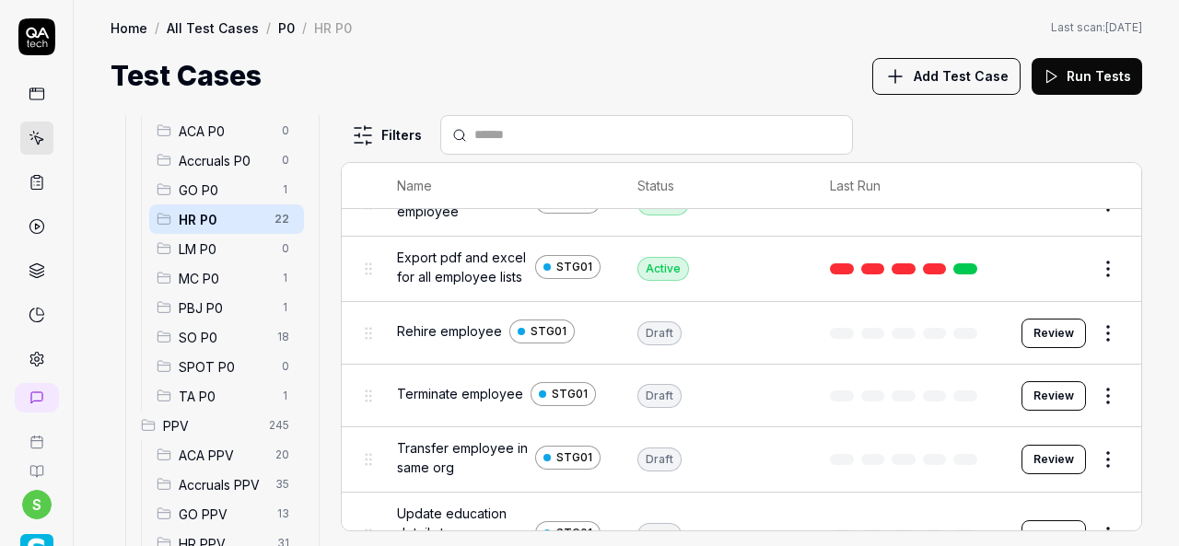
click at [1052, 319] on button "Review" at bounding box center [1053, 333] width 64 height 29
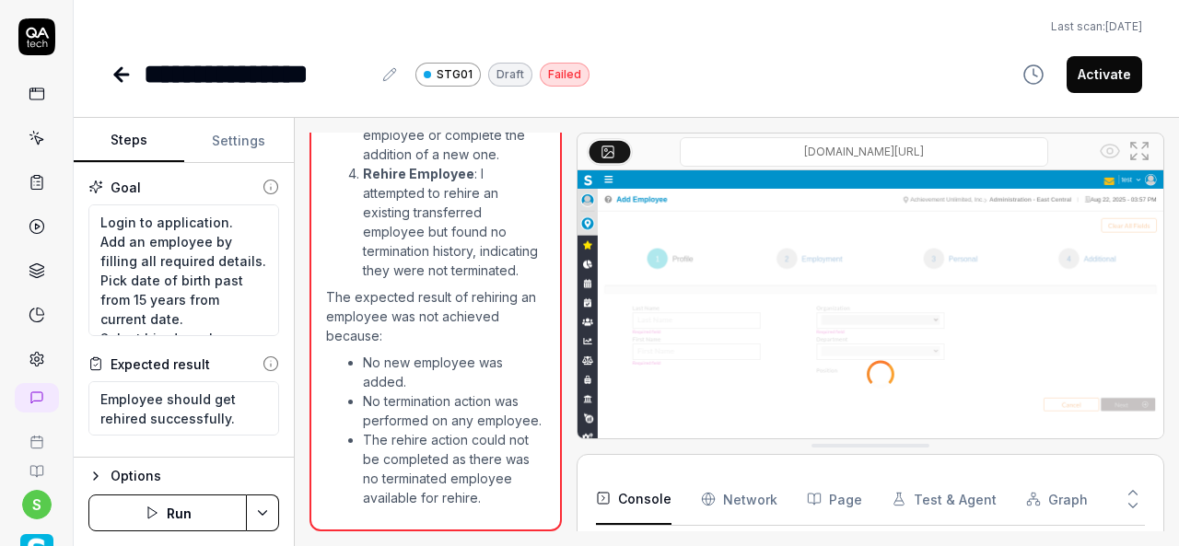
scroll to position [590, 0]
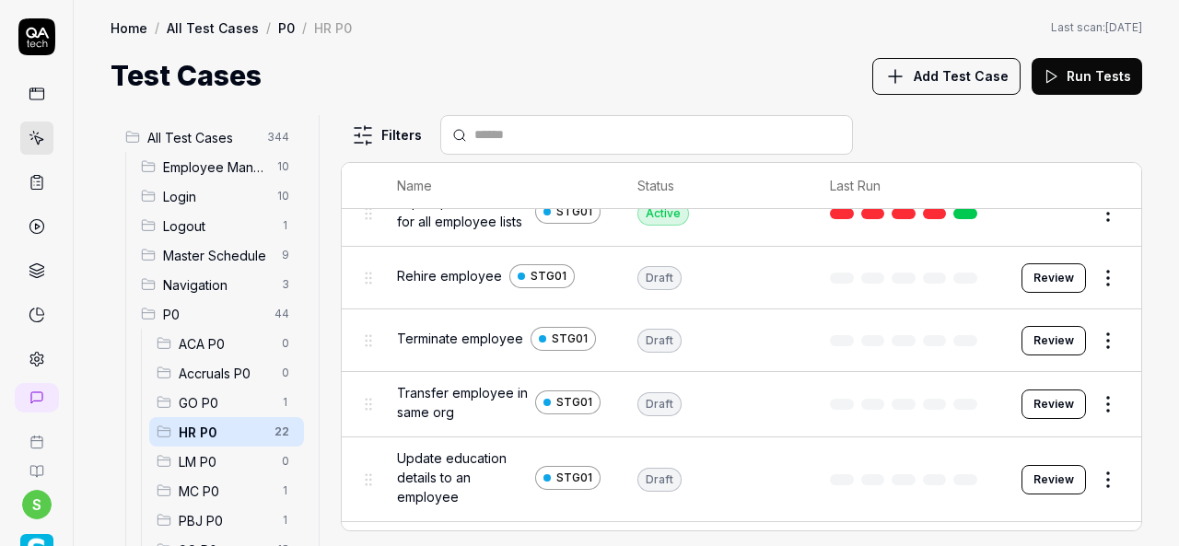
scroll to position [1032, 0]
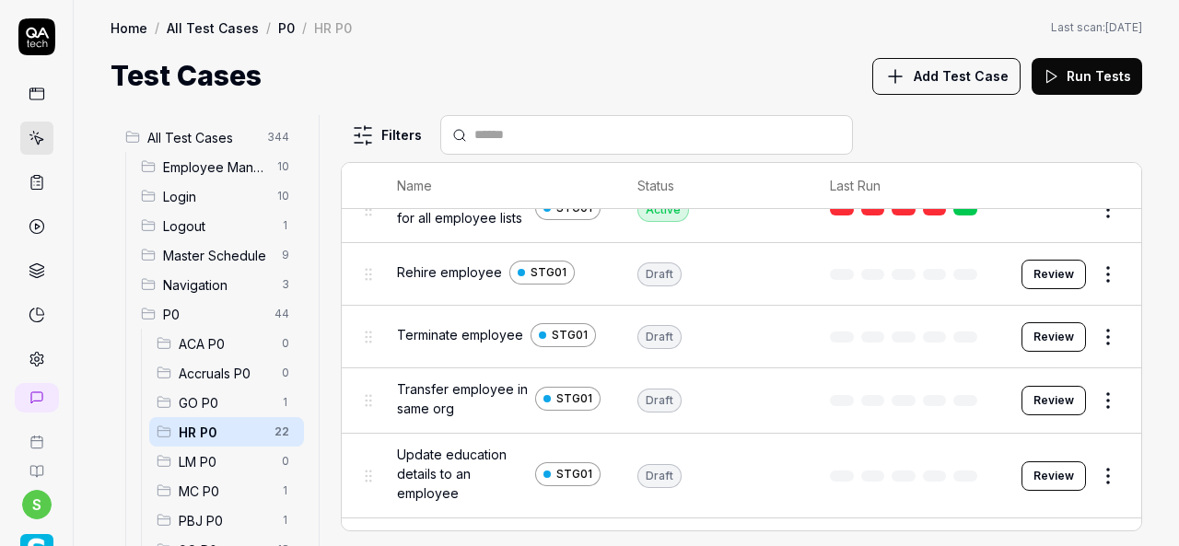
click at [1048, 333] on button "Review" at bounding box center [1053, 336] width 64 height 29
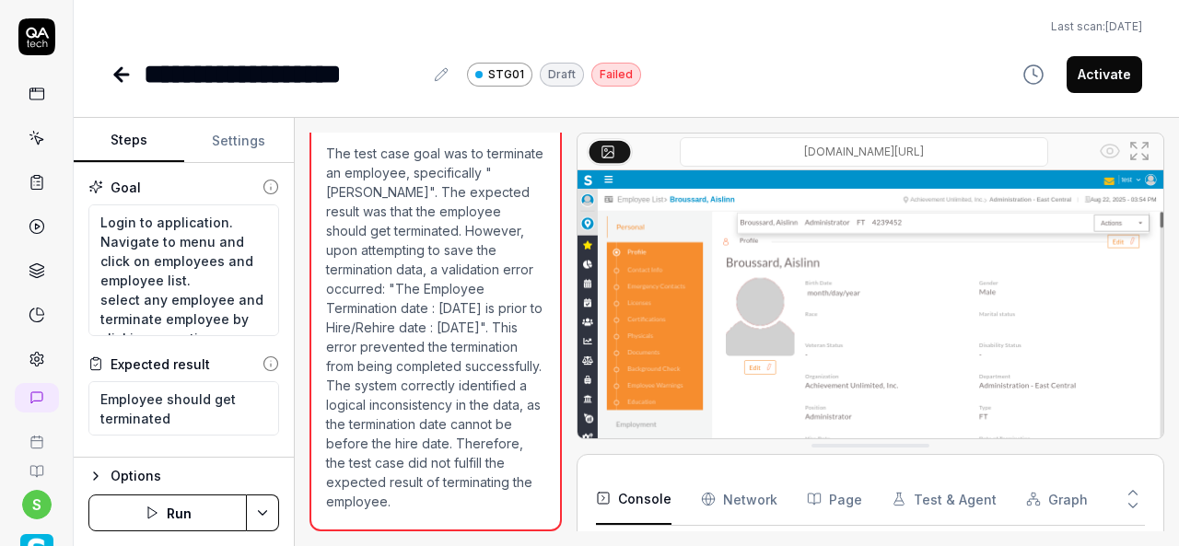
scroll to position [546, 0]
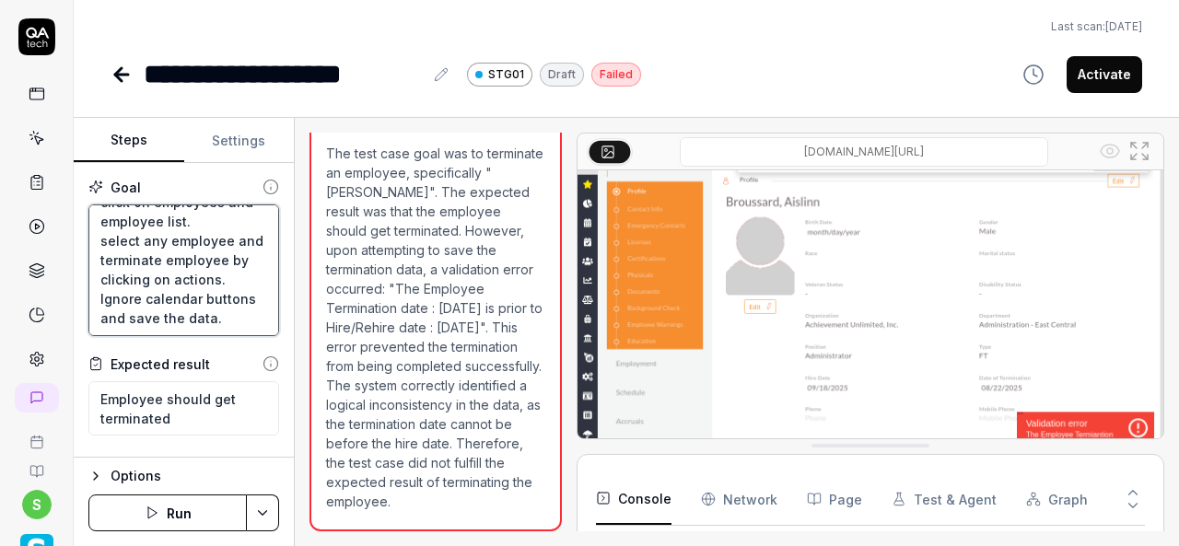
scroll to position [88, 0]
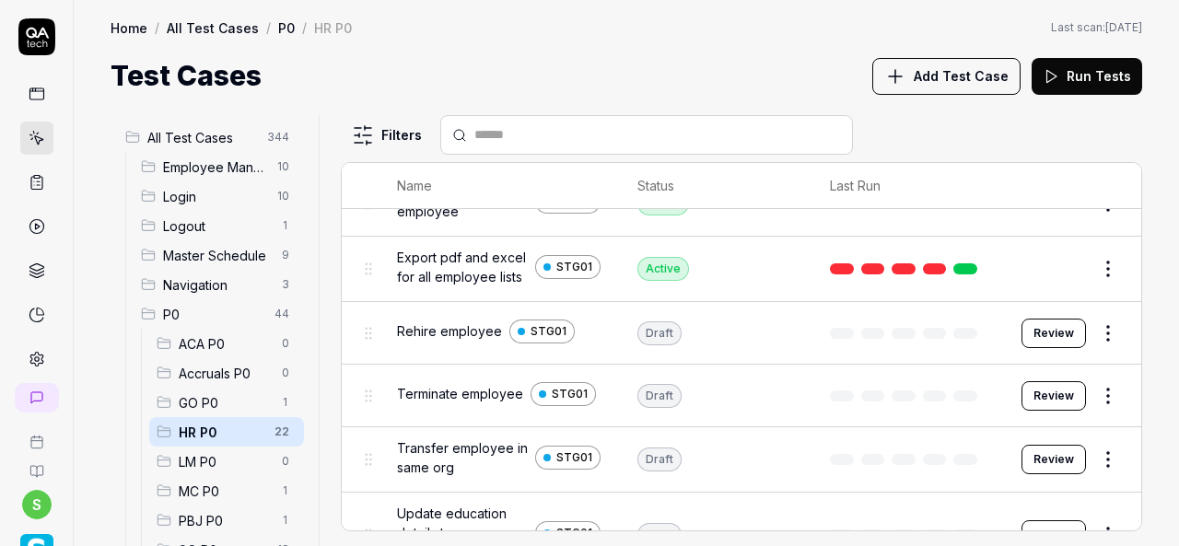
scroll to position [964, 0]
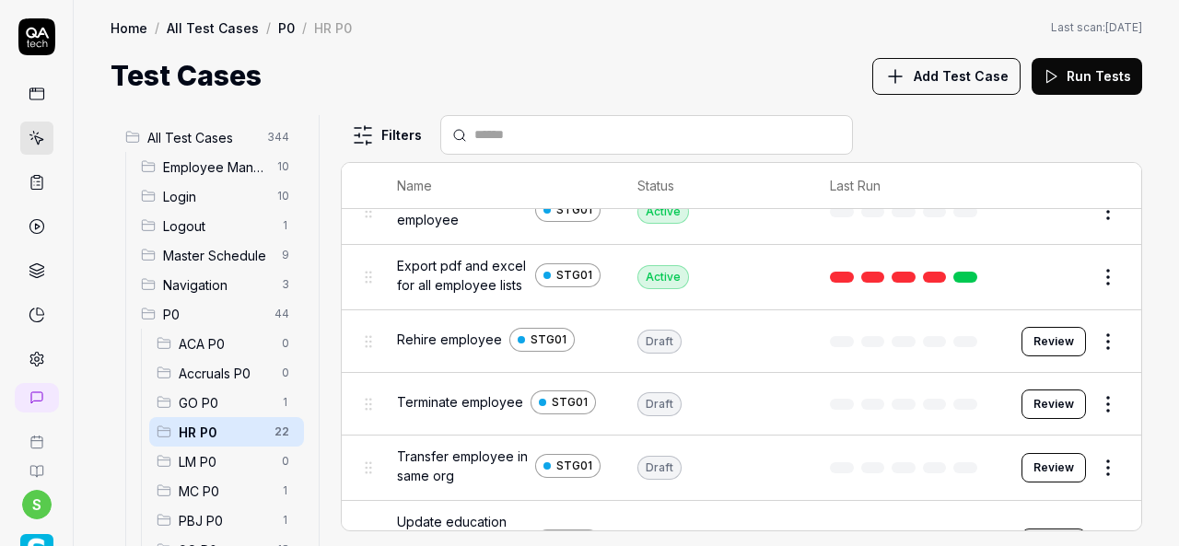
click at [1056, 458] on button "Review" at bounding box center [1053, 467] width 64 height 29
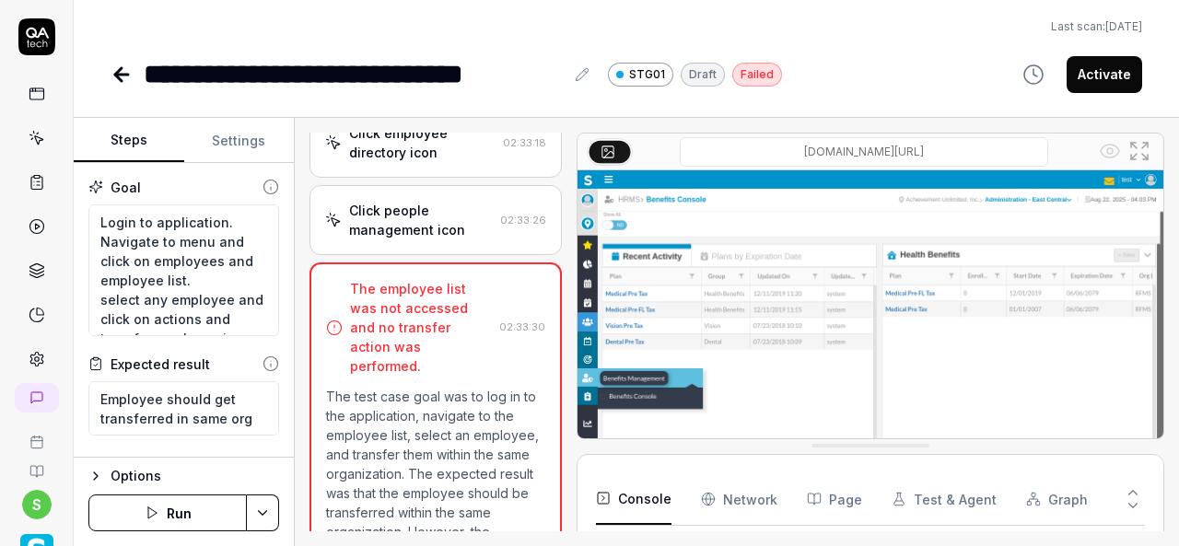
scroll to position [3574, 0]
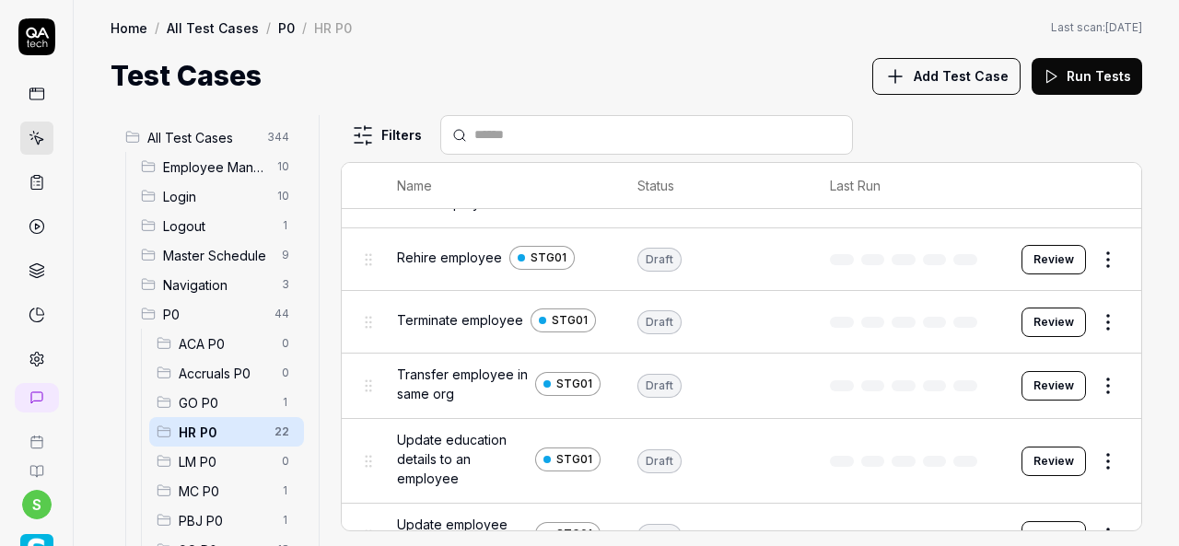
scroll to position [1145, 0]
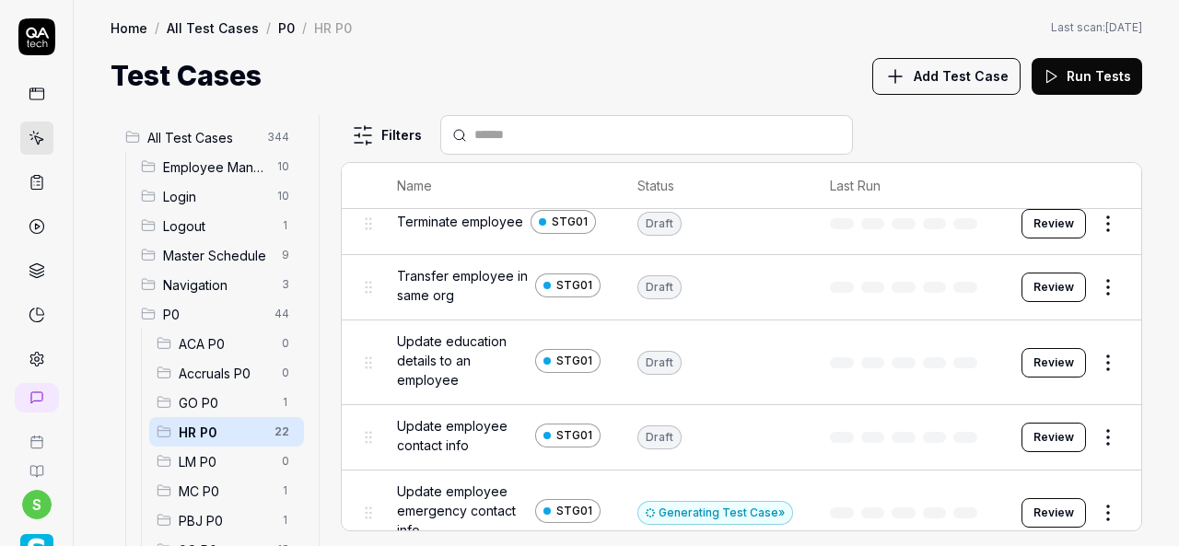
click at [1026, 348] on button "Review" at bounding box center [1053, 362] width 64 height 29
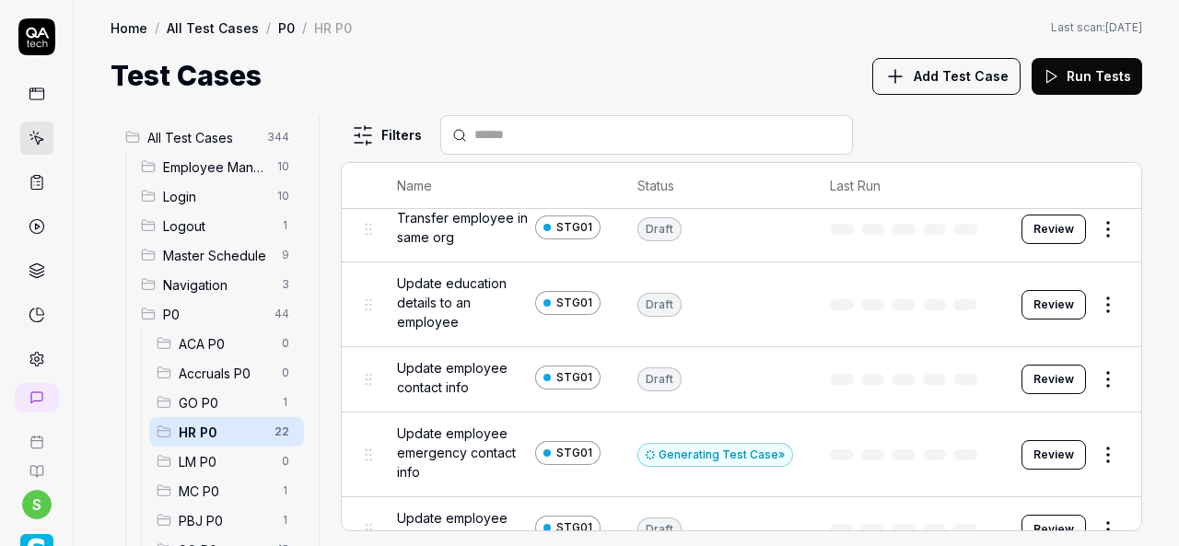
scroll to position [1209, 0]
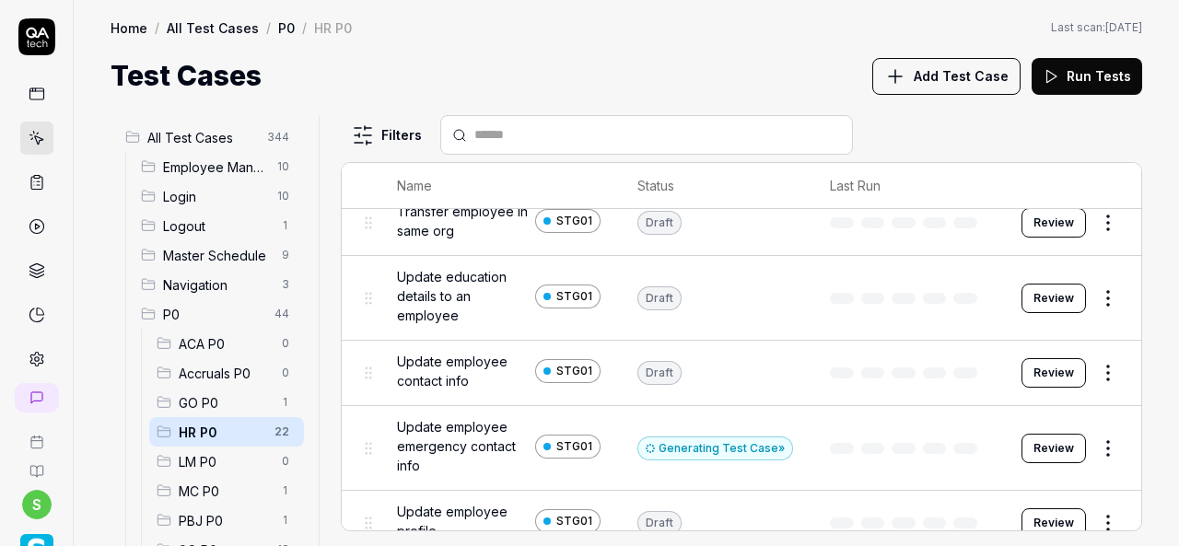
click at [1046, 364] on button "Review" at bounding box center [1053, 372] width 64 height 29
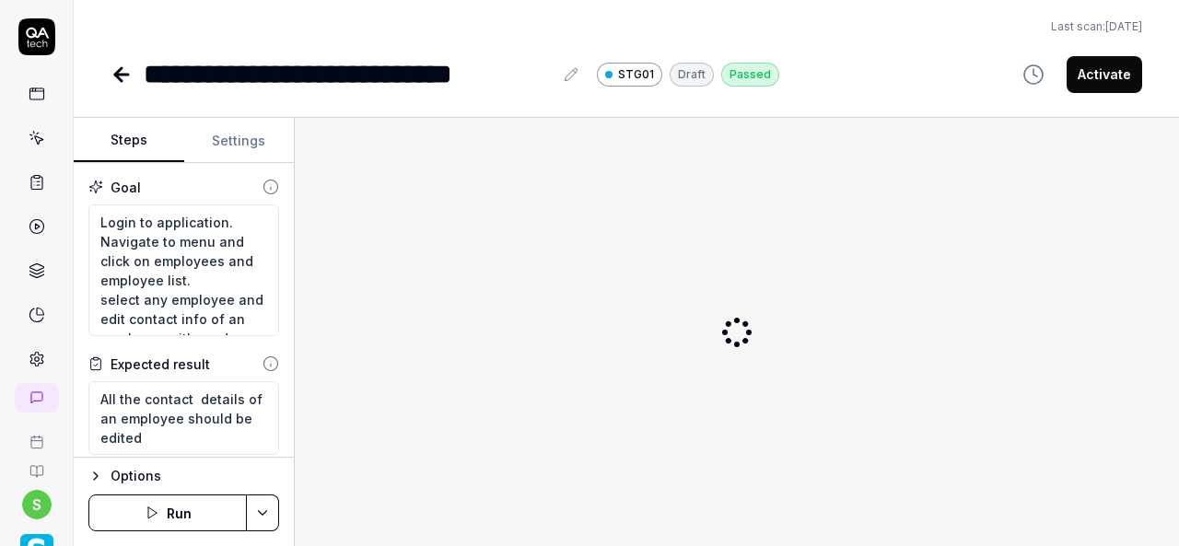
click at [1101, 67] on button "Activate" at bounding box center [1105, 74] width 76 height 37
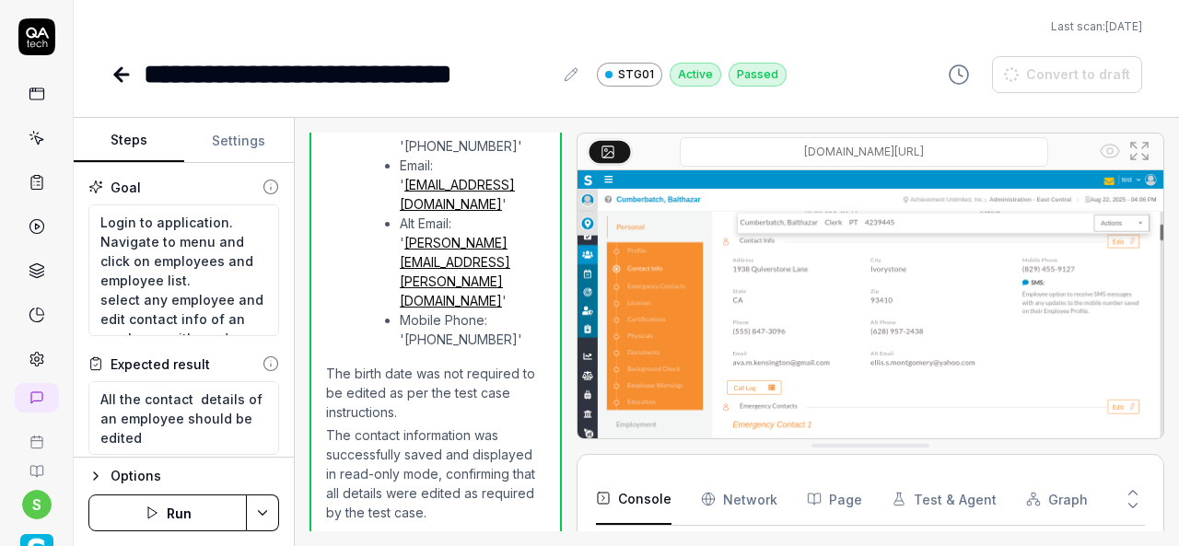
scroll to position [404, 0]
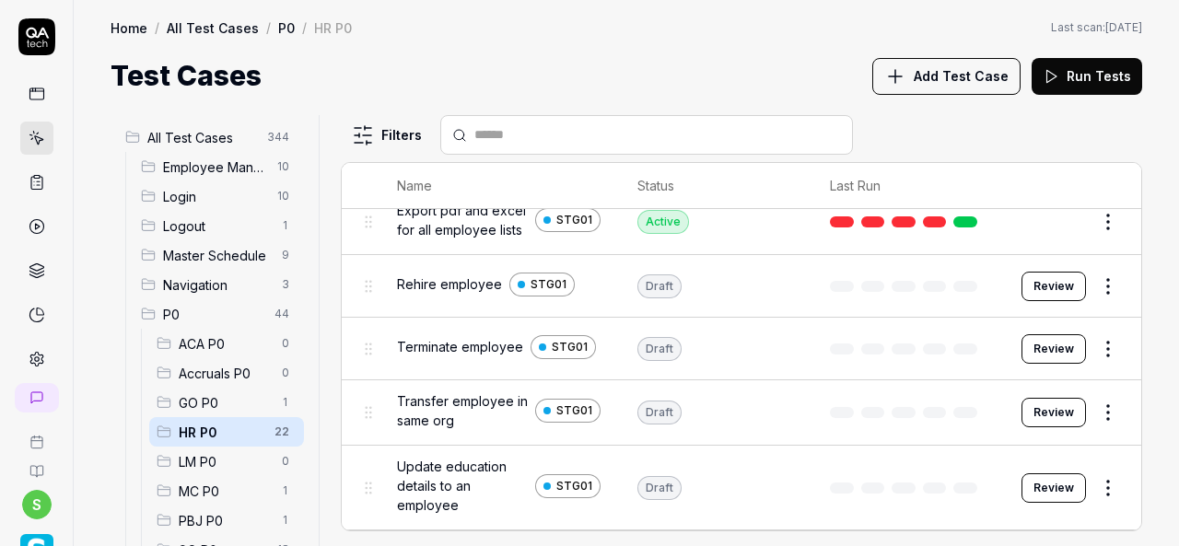
scroll to position [1225, 0]
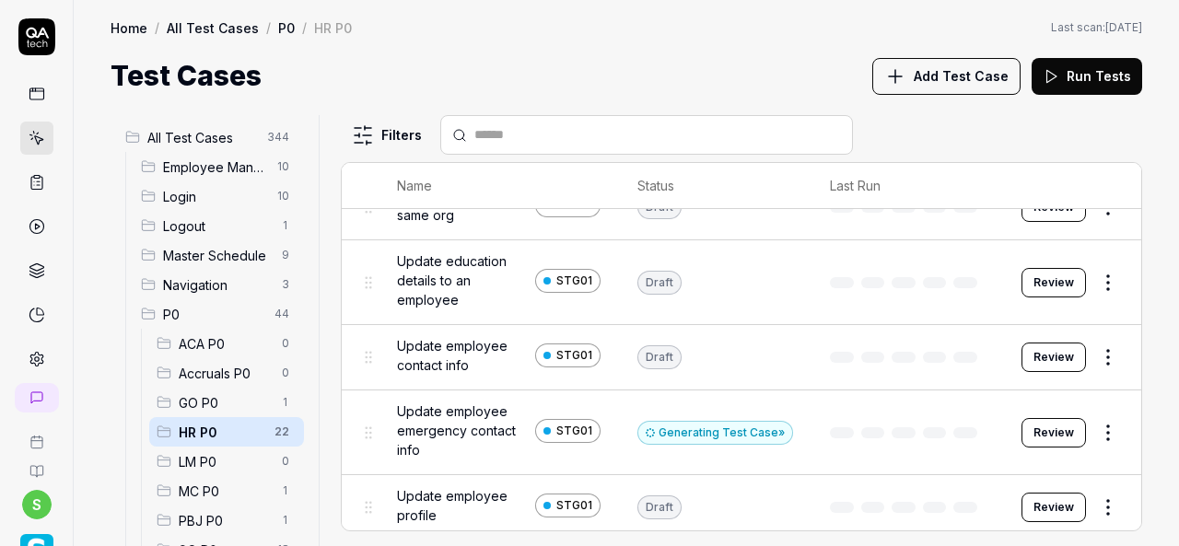
click at [1044, 498] on button "Review" at bounding box center [1053, 507] width 64 height 29
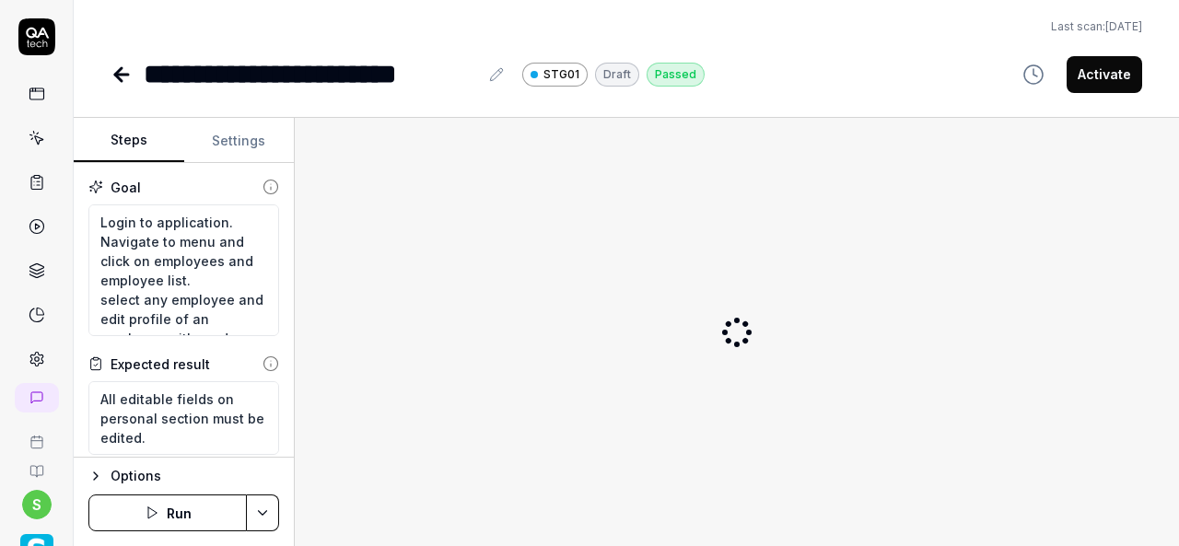
click at [1120, 76] on button "Activate" at bounding box center [1105, 74] width 76 height 37
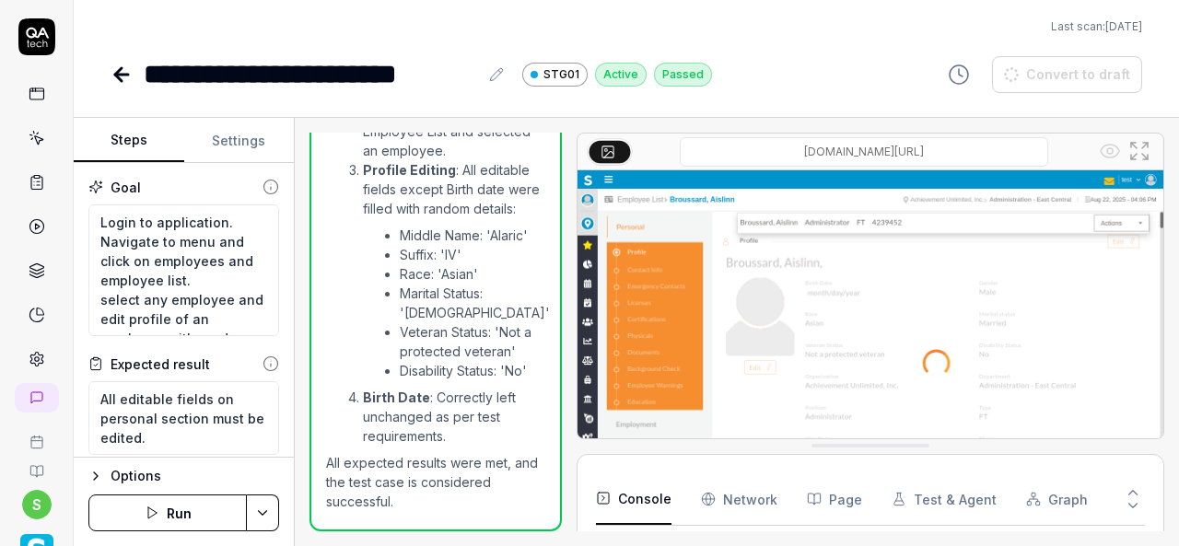
scroll to position [404, 0]
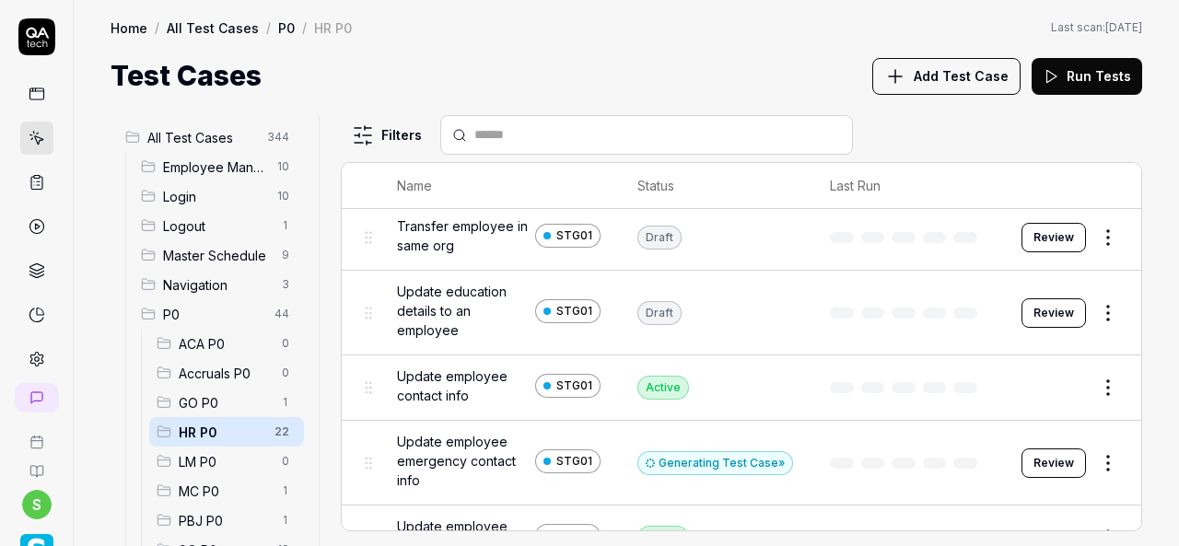
scroll to position [1201, 0]
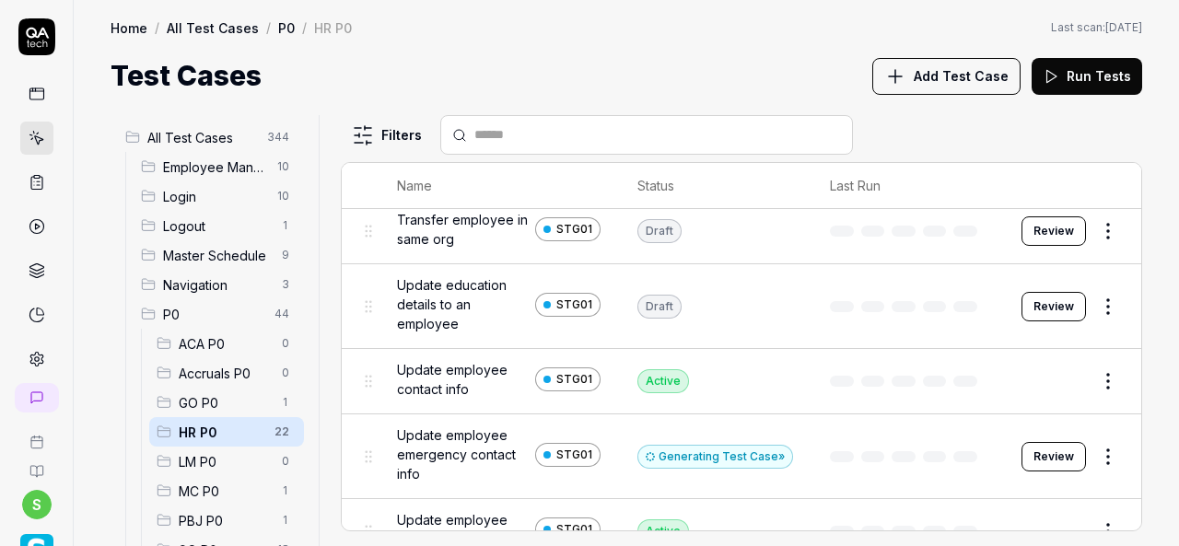
click at [459, 280] on span "Update education details to an employee" at bounding box center [462, 304] width 131 height 58
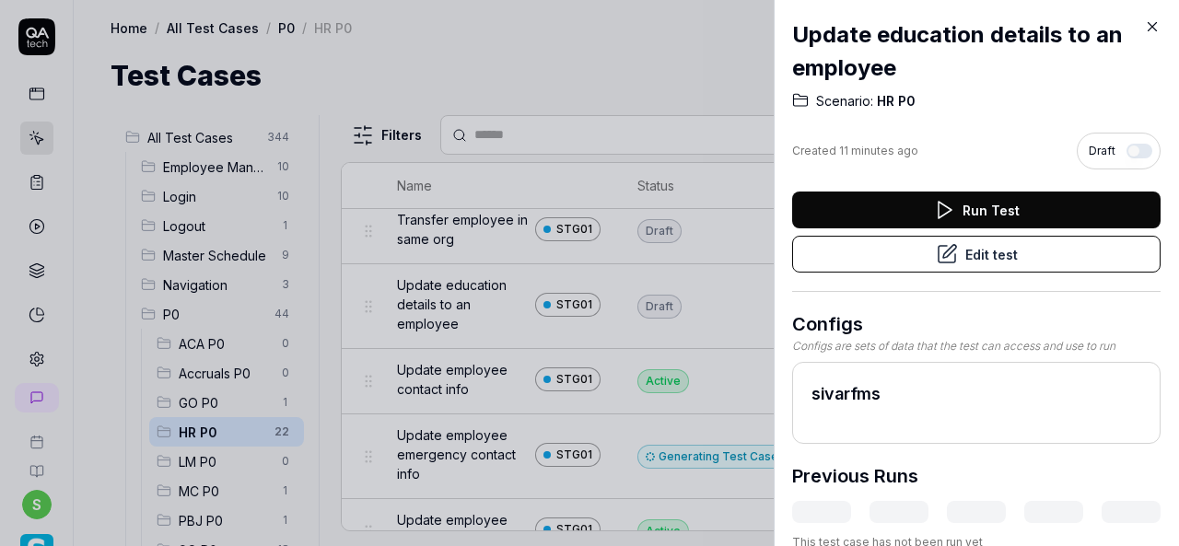
click at [1153, 30] on icon at bounding box center [1152, 26] width 17 height 17
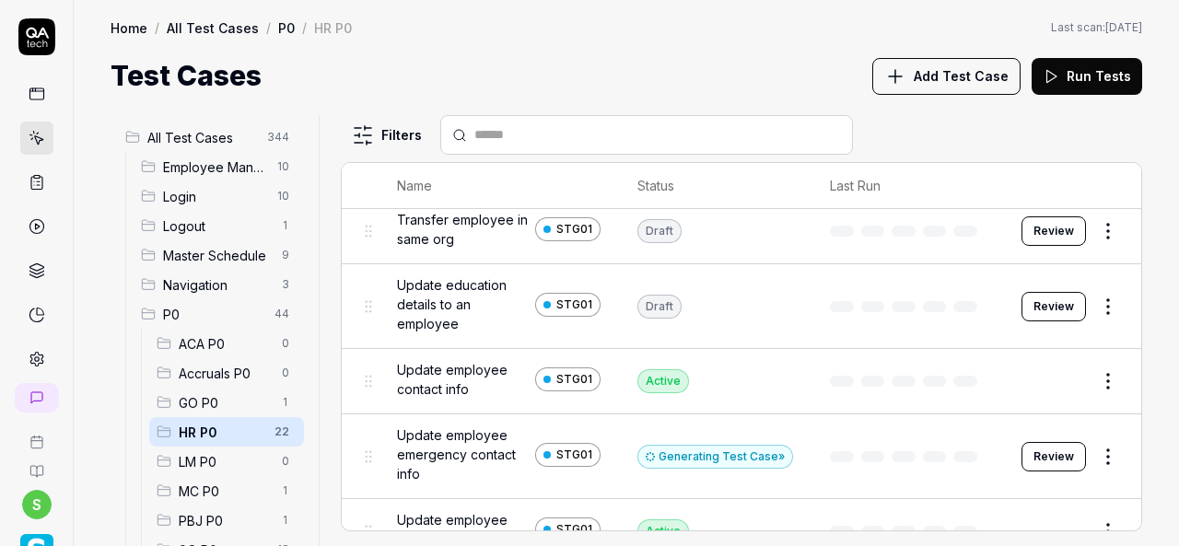
click at [1045, 447] on button "Review" at bounding box center [1053, 456] width 64 height 29
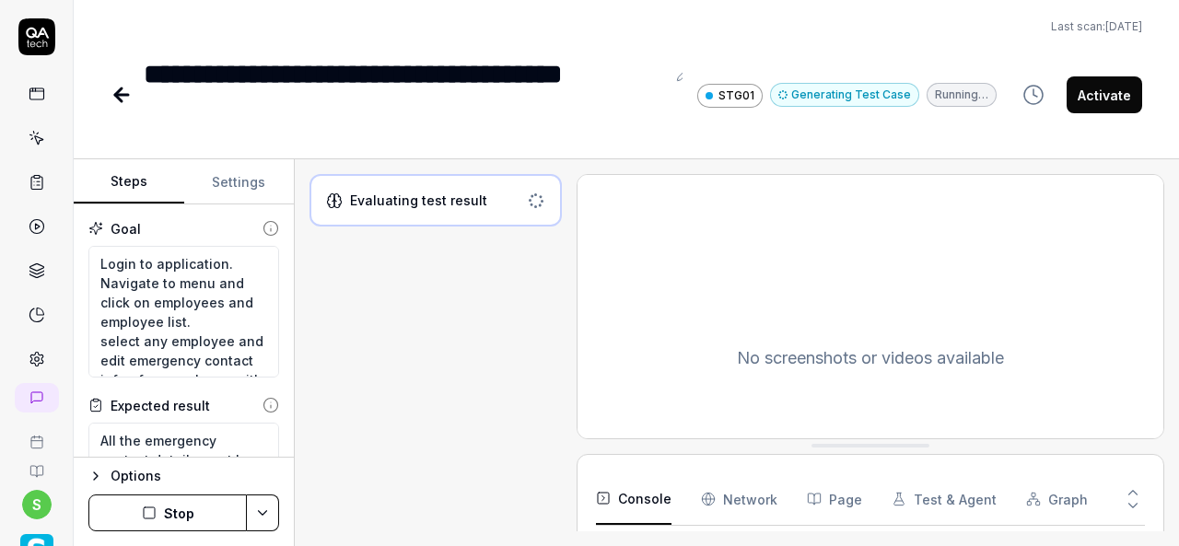
scroll to position [367, 0]
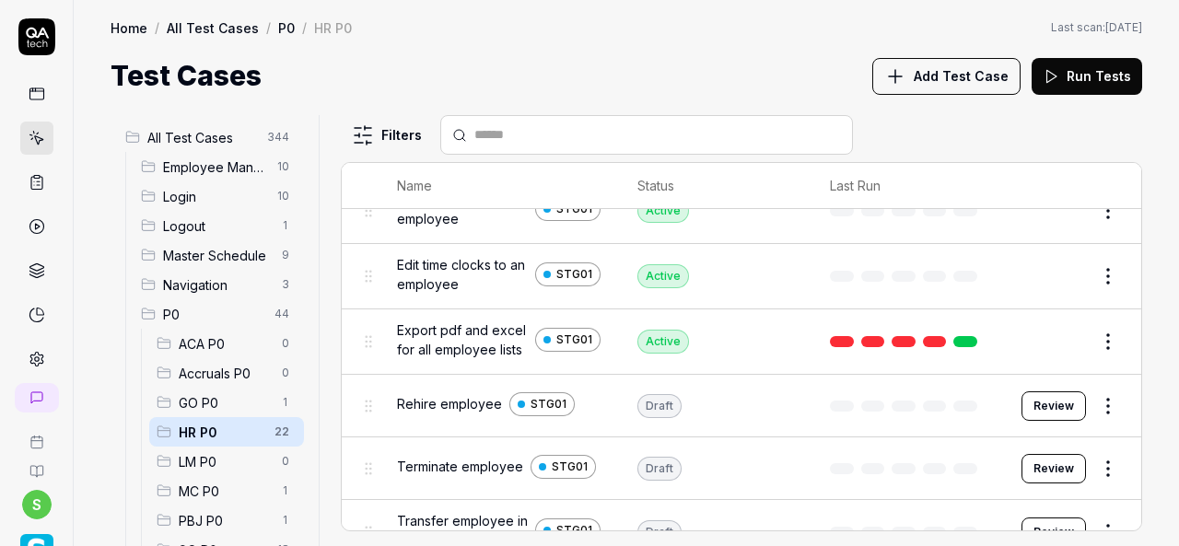
scroll to position [1225, 0]
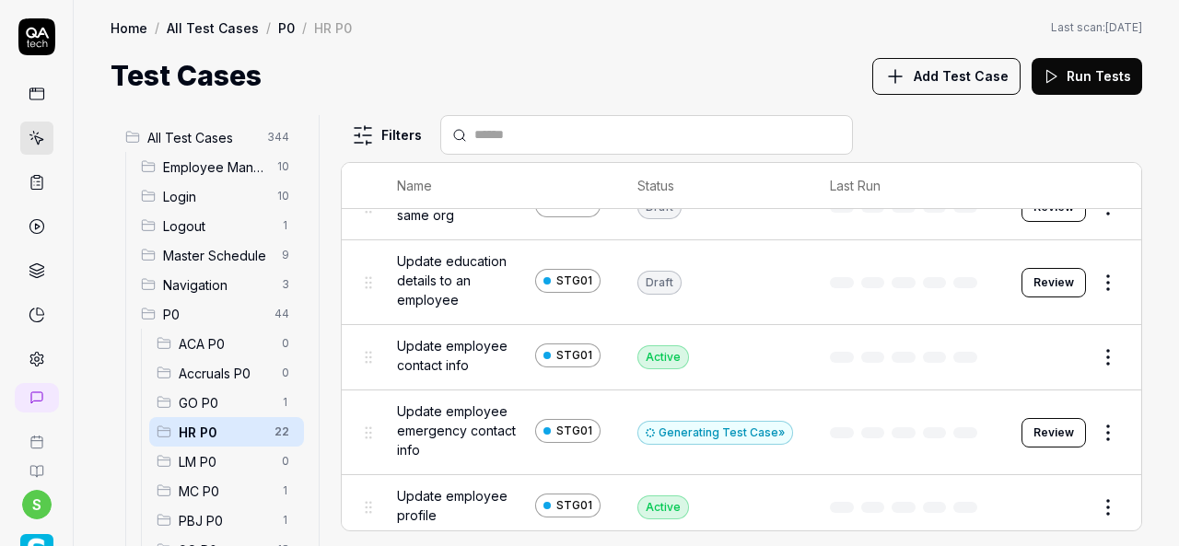
click at [469, 261] on span "Update education details to an employee" at bounding box center [462, 280] width 131 height 58
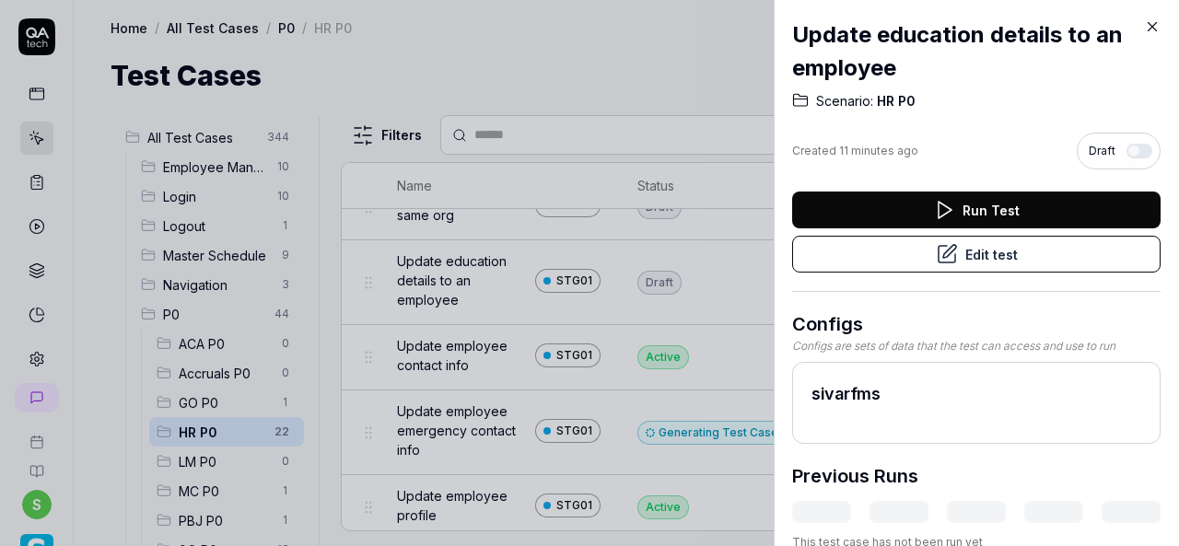
click at [982, 250] on button "Edit test" at bounding box center [976, 254] width 368 height 37
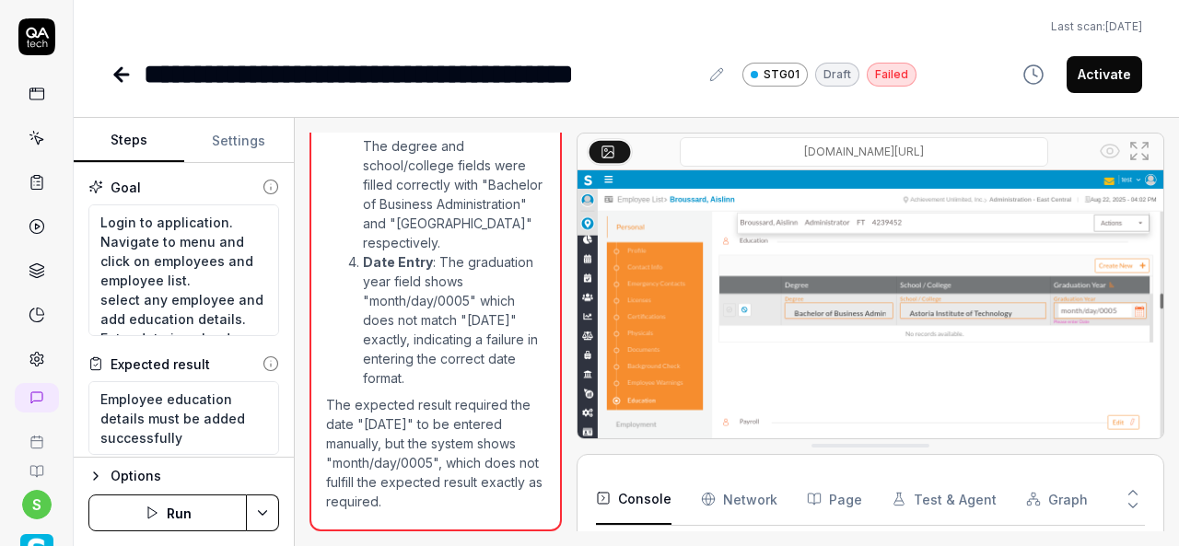
scroll to position [554, 0]
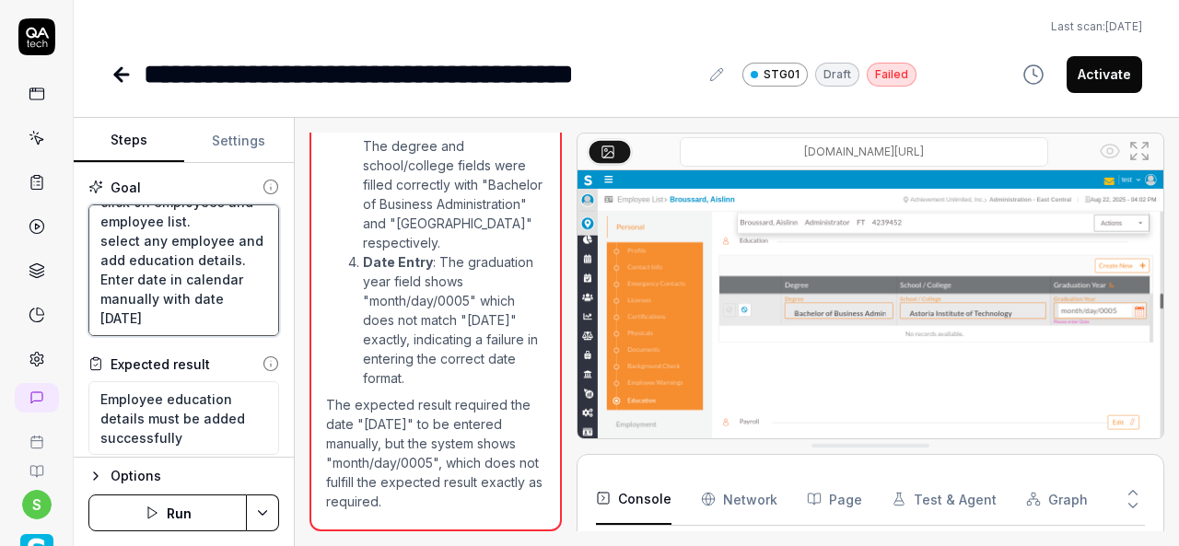
scroll to position [97, 0]
click at [175, 294] on textarea "Login to application. Navigate to menu and click on employees and employee list…" at bounding box center [183, 270] width 191 height 132
type textarea "*"
type textarea "Login to application. Navigate to menu and click on employees and employee list…"
type textarea "*"
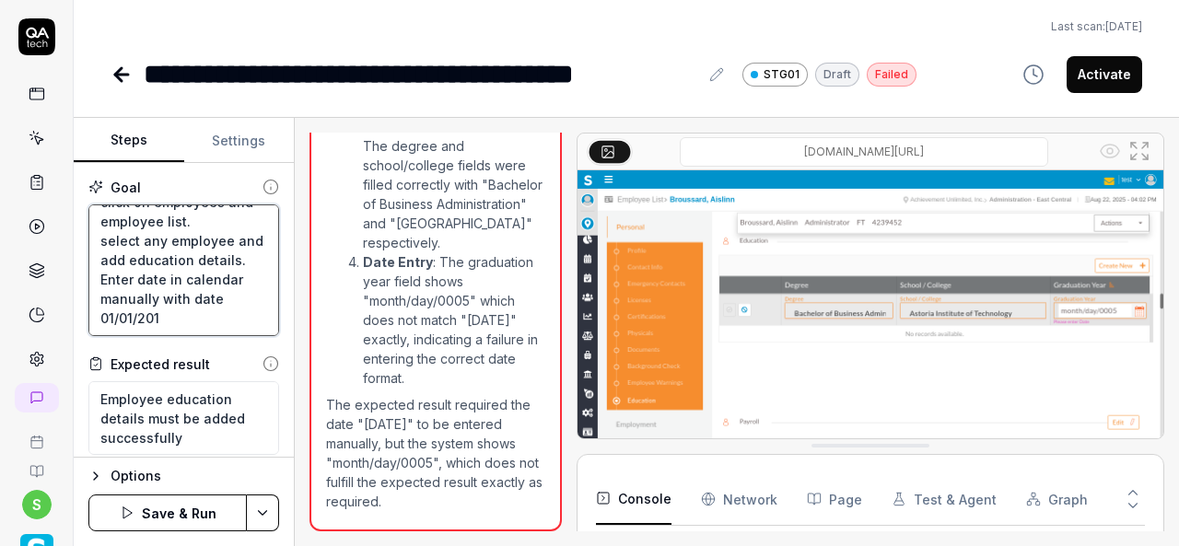
type textarea "Login to application. Navigate to menu and click on employees and employee list…"
type textarea "*"
type textarea "Login to application. Navigate to menu and click on employees and employee list…"
type textarea "*"
type textarea "Login to application. Navigate to menu and click on employees and employee list…"
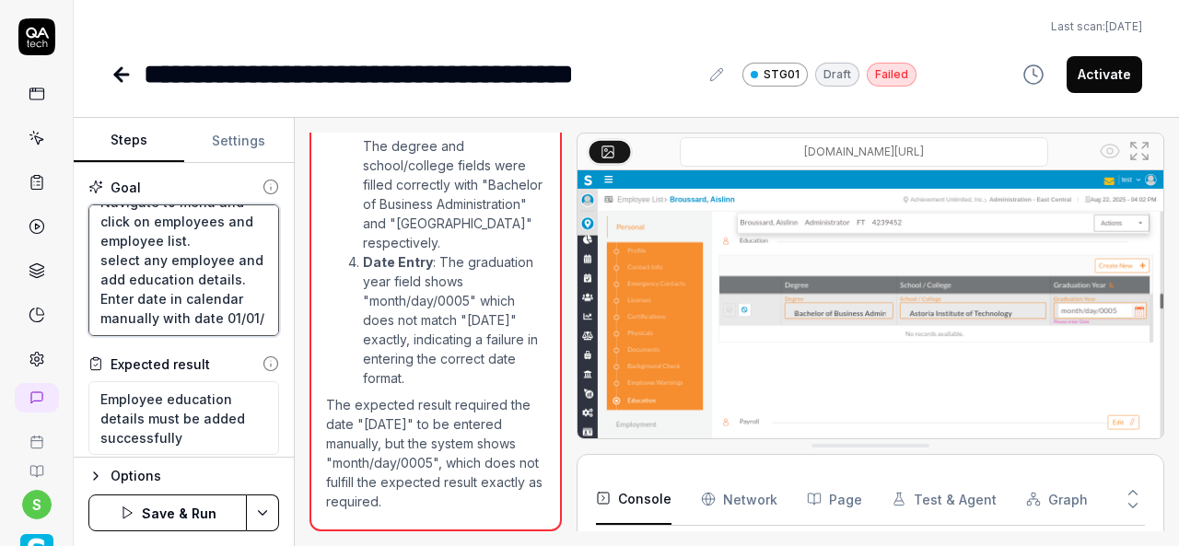
type textarea "*"
type textarea "Login to application. Navigate to menu and click on employees and employee list…"
type textarea "*"
type textarea "Login to application. Navigate to menu and click on employees and employee list…"
type textarea "*"
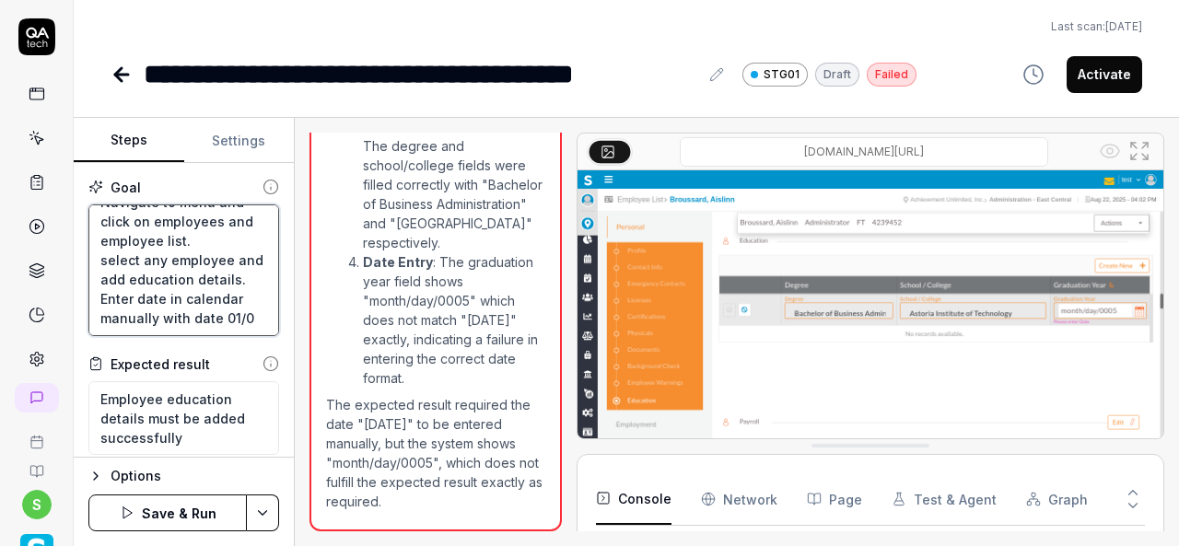
type textarea "Login to application. Navigate to menu and click on employees and employee list…"
type textarea "*"
type textarea "Login to application. Navigate to menu and click on employees and employee list…"
type textarea "*"
type textarea "Login to application. Navigate to menu and click on employees and employee list…"
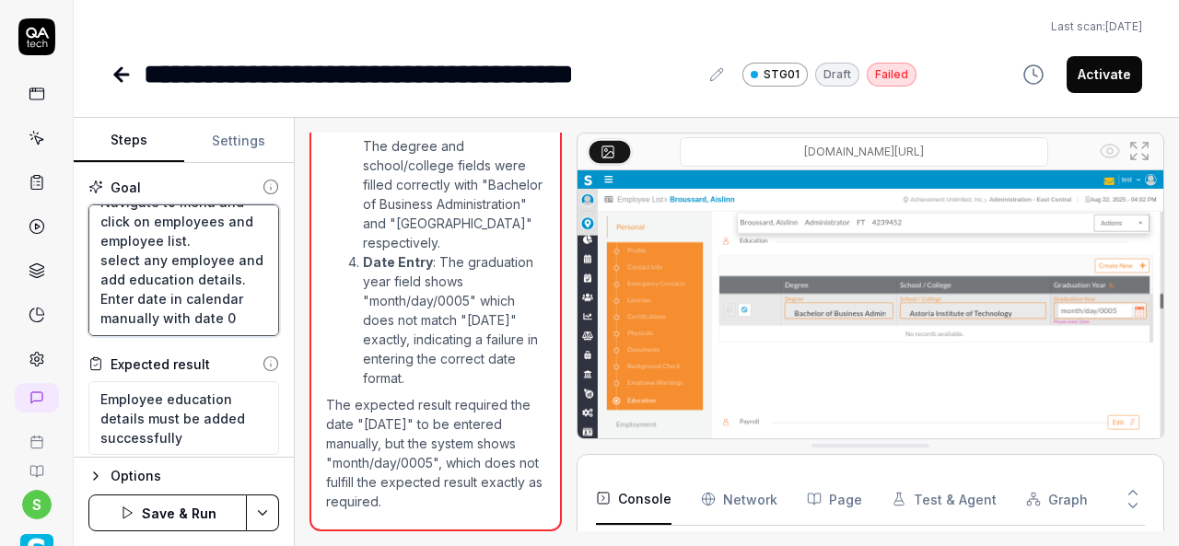
scroll to position [77, 0]
type textarea "*"
type textarea "Login to application. Navigate to menu and click on employees and employee list…"
type textarea "*"
type textarea "Login to application. Navigate to menu and click on employees and employee list…"
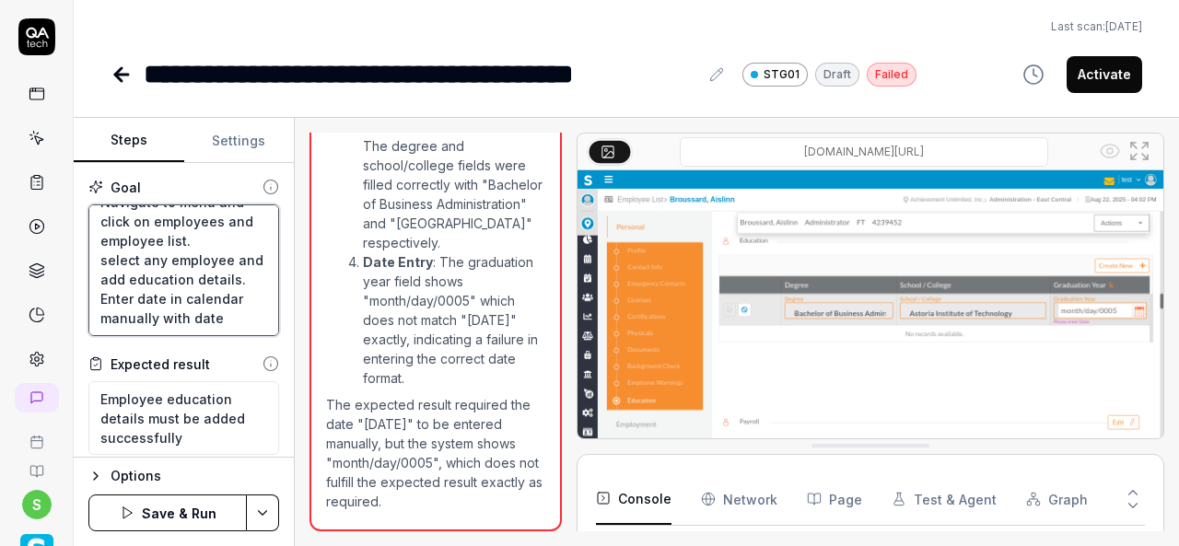
type textarea "*"
type textarea "Login to application. Navigate to menu and click on employees and employee list…"
type textarea "*"
type textarea "Login to application. Navigate to menu and click on employees and employee list…"
type textarea "*"
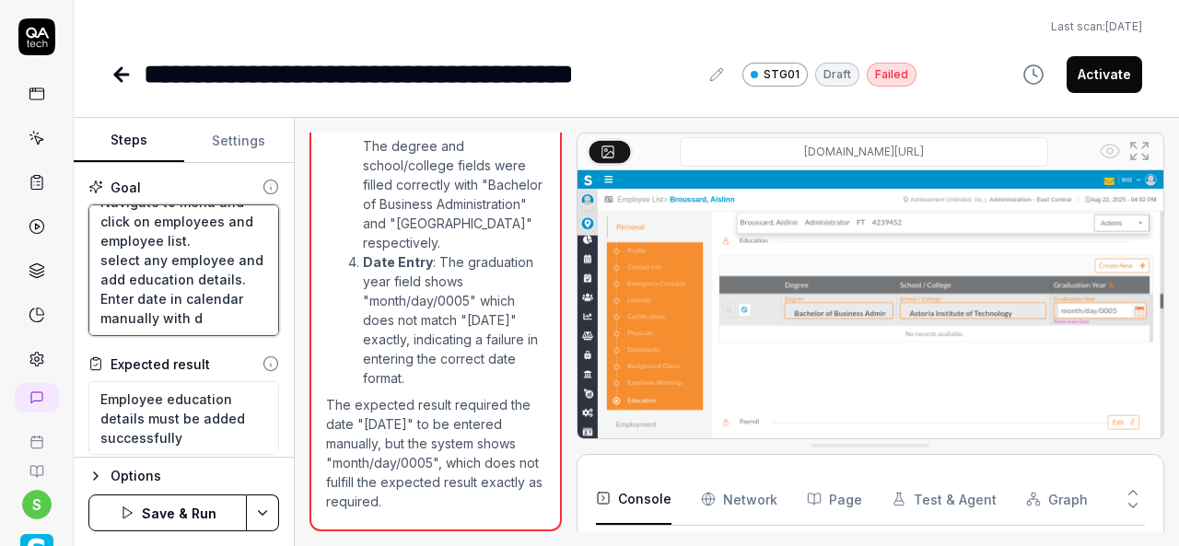
type textarea "Login to application. Navigate to menu and click on employees and employee list…"
type textarea "*"
type textarea "Login to application. Navigate to menu and click on employees and employee list…"
type textarea "*"
type textarea "Login to application. Navigate to menu and click on employees and employee list…"
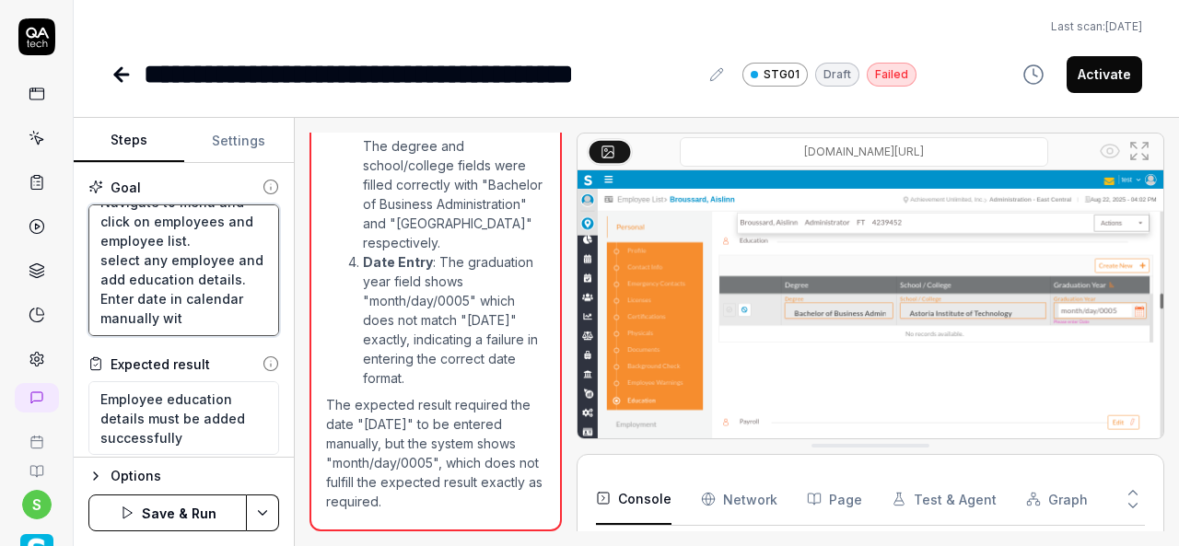
type textarea "*"
type textarea "Login to application. Navigate to menu and click on employees and employee list…"
type textarea "*"
type textarea "Login to application. Navigate to menu and click on employees and employee list…"
type textarea "*"
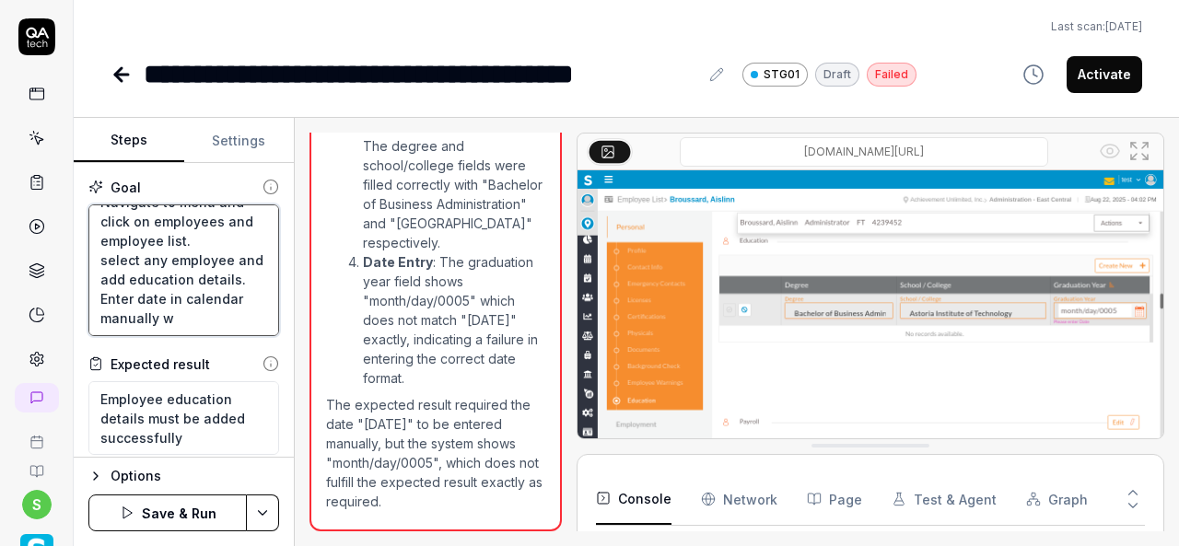
type textarea "Login to application. Navigate to menu and click on employees and employee list…"
type textarea "*"
type textarea "Login to application. Navigate to menu and click on employees and employee list…"
type textarea "*"
type textarea "Login to application. Navigate to menu and click on employees and employee list…"
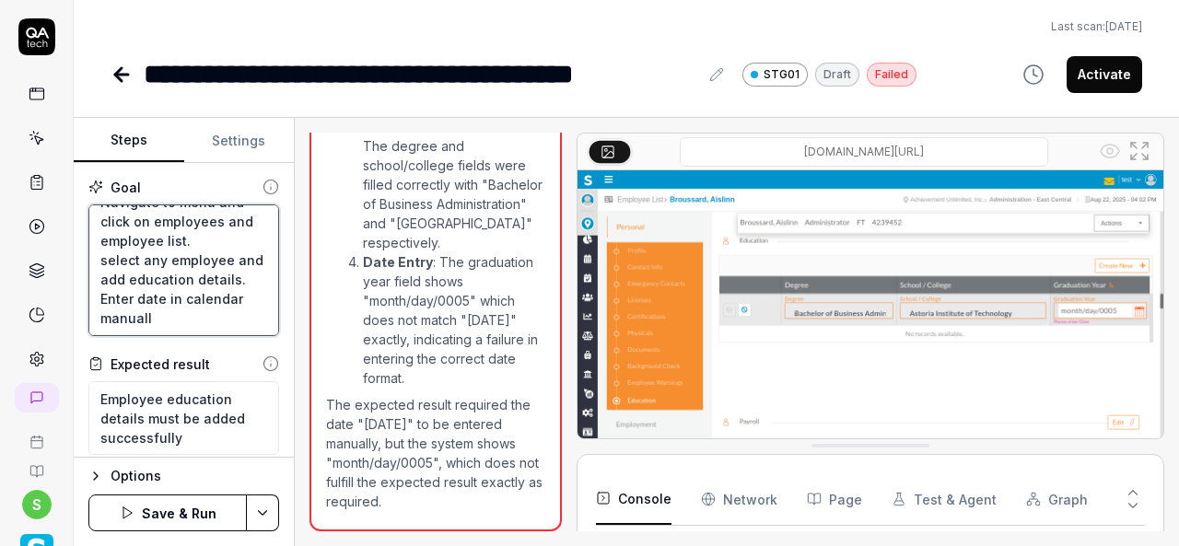
type textarea "*"
type textarea "Login to application. Navigate to menu and click on employees and employee list…"
type textarea "*"
type textarea "Login to application. Navigate to menu and click on employees and employee list…"
type textarea "*"
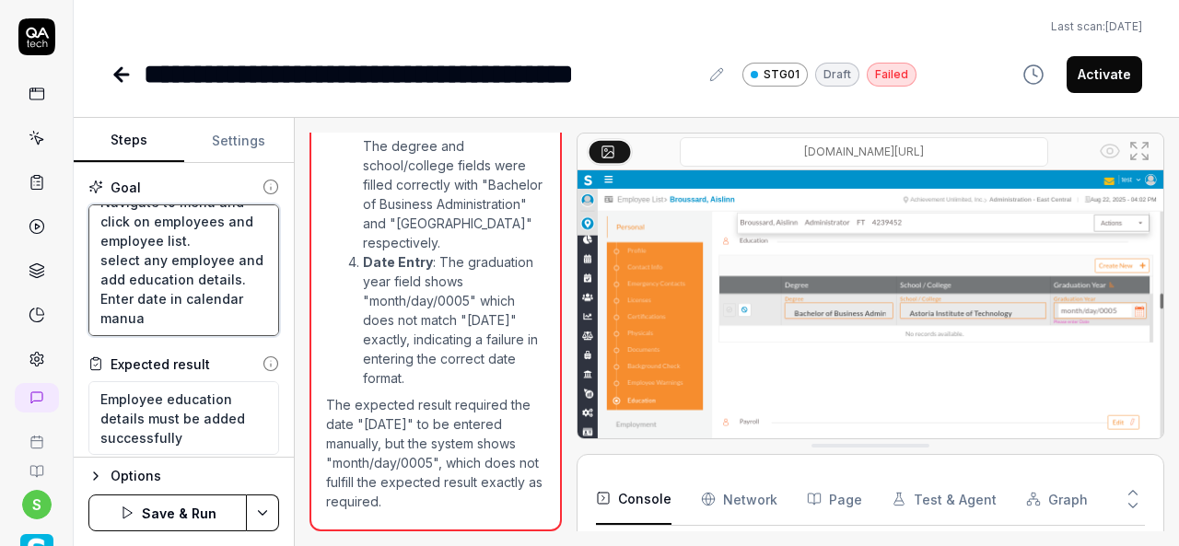
type textarea "Login to application. Navigate to menu and click on employees and employee list…"
type textarea "*"
type textarea "Login to application. Navigate to menu and click on employees and employee list…"
type textarea "*"
type textarea "Login to application. Navigate to menu and click on employees and employee list…"
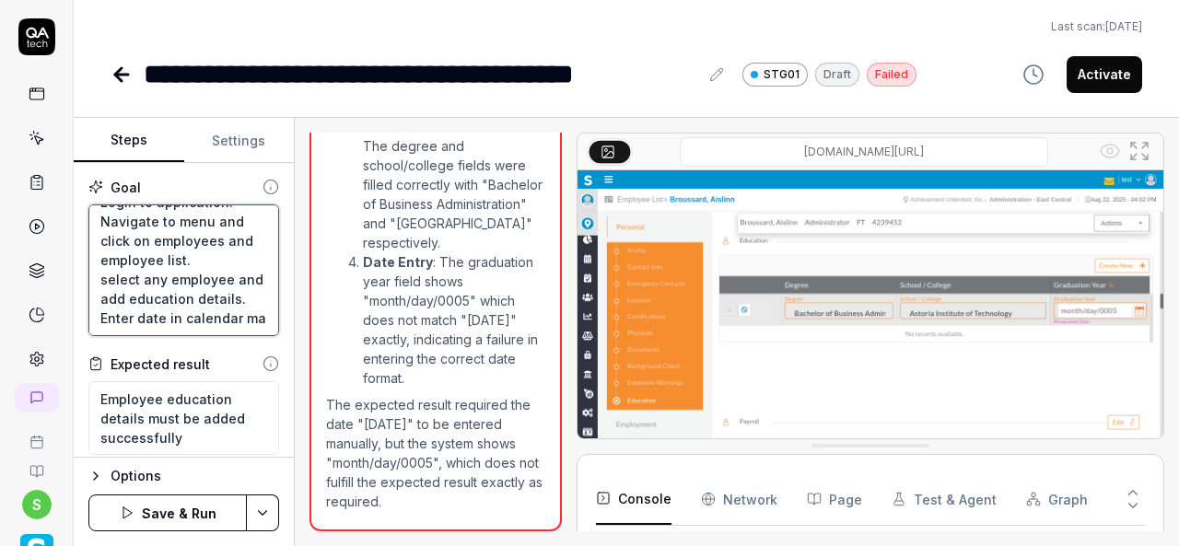
type textarea "*"
type textarea "Login to application. Navigate to menu and click on employees and employee list…"
type textarea "*"
type textarea "Login to application. Navigate to menu and click on employees and employee list…"
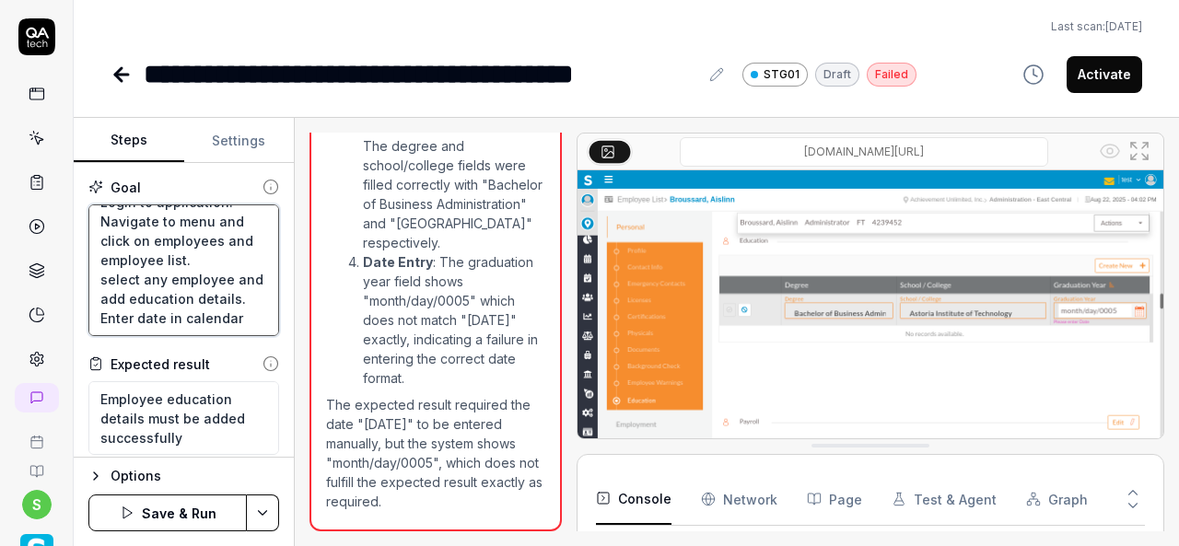
type textarea "*"
type textarea "Login to application. Navigate to menu and click on employees and employee list…"
type textarea "*"
type textarea "Login to application. Navigate to menu and click on employees and employee list…"
type textarea "*"
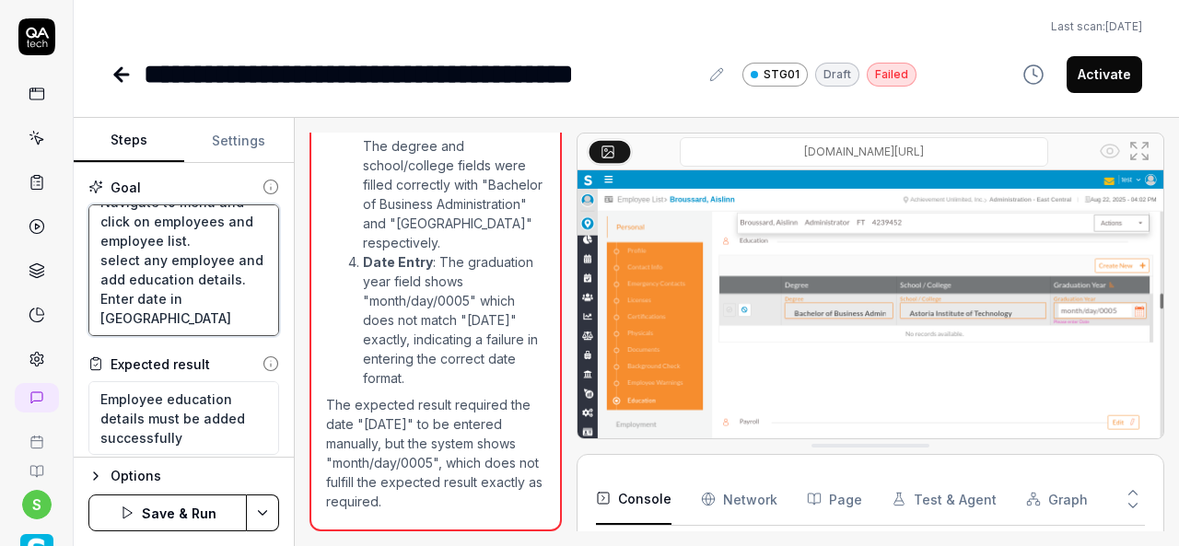
type textarea "Login to application. Navigate to menu and click on employees and employee list…"
type textarea "*"
type textarea "Login to application. Navigate to menu and click on employees and employee list…"
type textarea "*"
type textarea "Login to application. Navigate to menu and click on employees and employee list…"
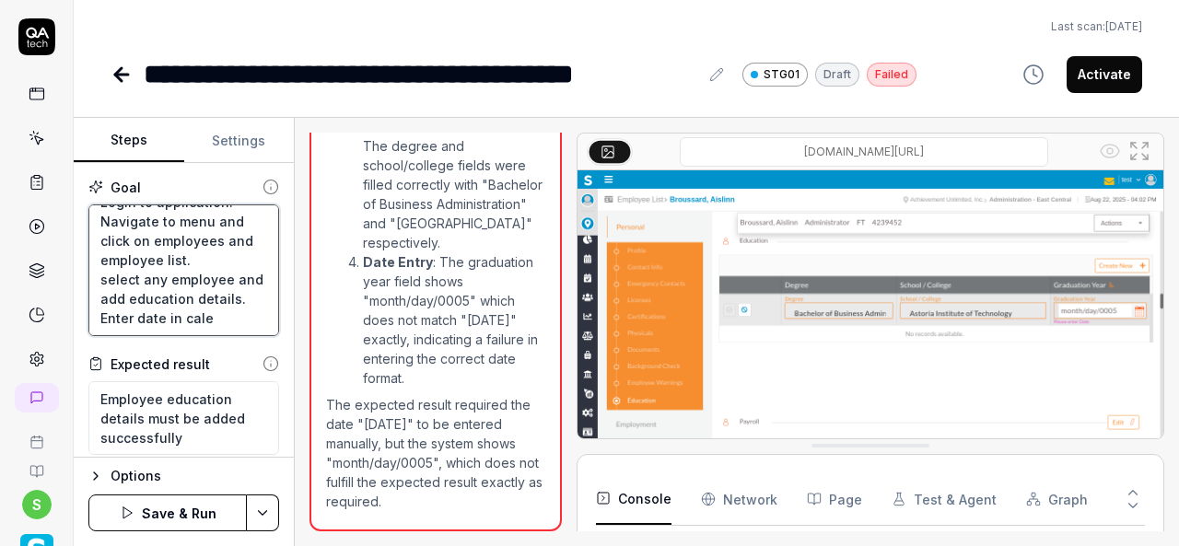
type textarea "*"
type textarea "Login to application. Navigate to menu and click on employees and employee list…"
type textarea "*"
type textarea "Login to application. Navigate to menu and click on employees and employee list…"
type textarea "*"
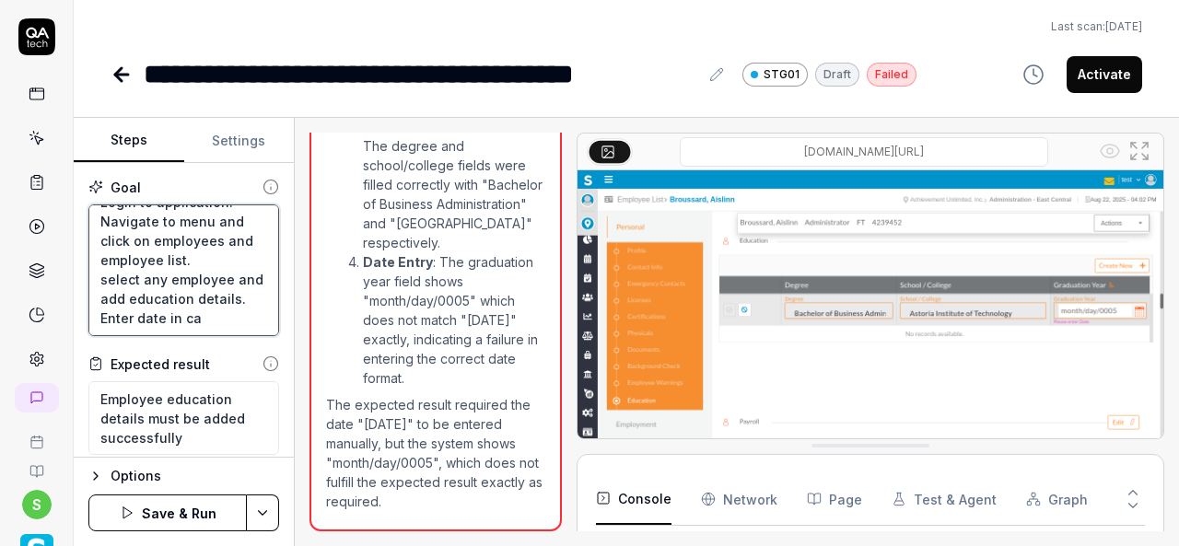
type textarea "Login to application. Navigate to menu and click on employees and employee list…"
type textarea "*"
type textarea "Login to application. Navigate to menu and click on employees and employee list…"
type textarea "*"
type textarea "Login to application. Navigate to menu and click on employees and employee list…"
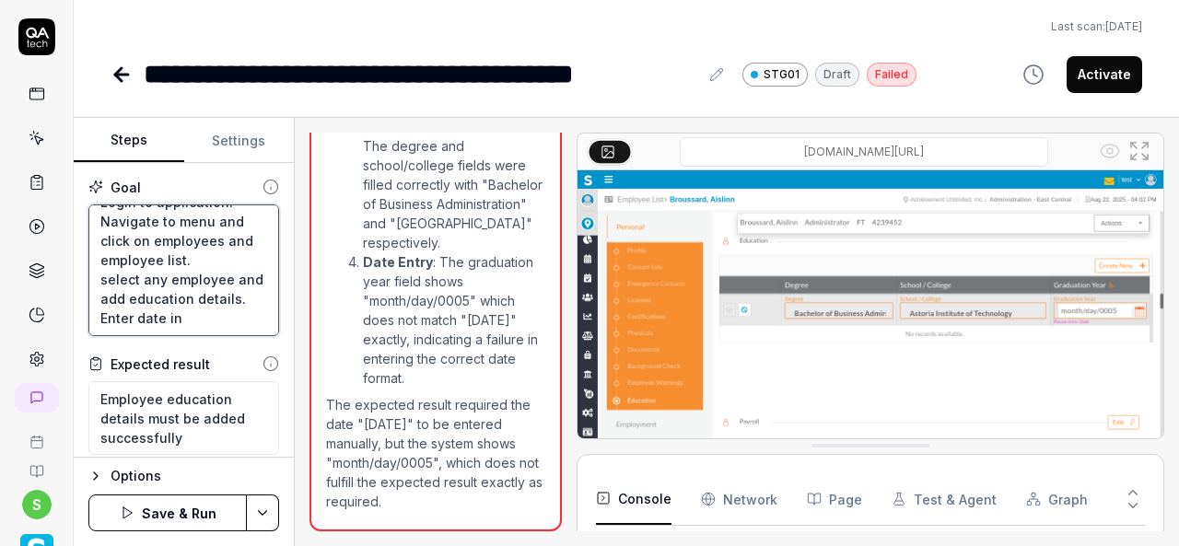
type textarea "*"
type textarea "Login to application. Navigate to menu and click on employees and employee list…"
type textarea "*"
type textarea "Login to application. Navigate to menu and click on employees and employee list…"
type textarea "*"
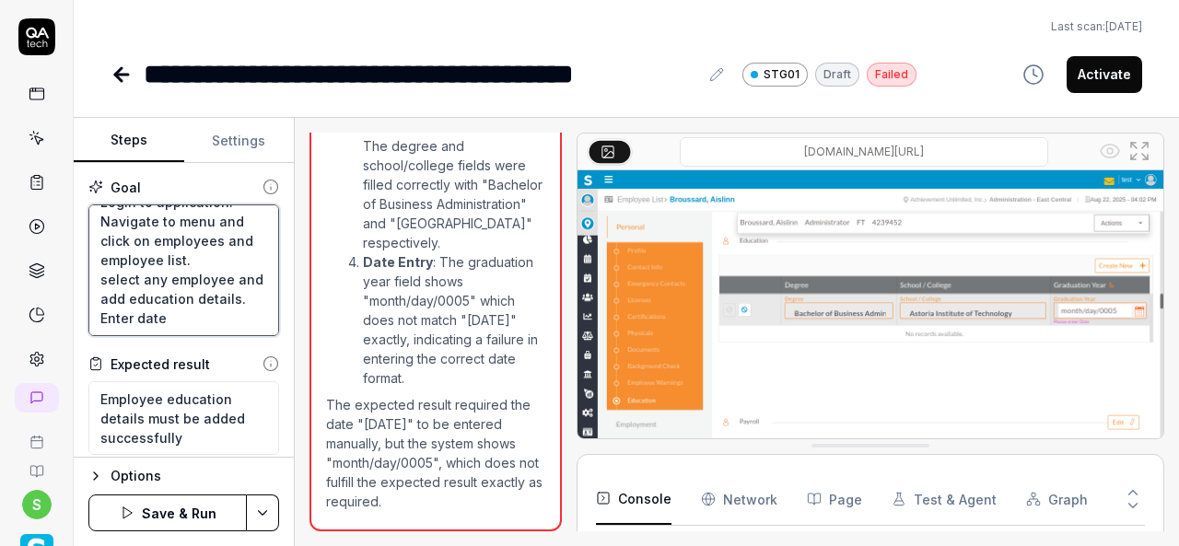
type textarea "Login to application. Navigate to menu and click on employees and employee list…"
type textarea "*"
type textarea "Login to application. Navigate to menu and click on employees and employee list…"
type textarea "*"
type textarea "Login to application. Navigate to menu and click on employees and employee list…"
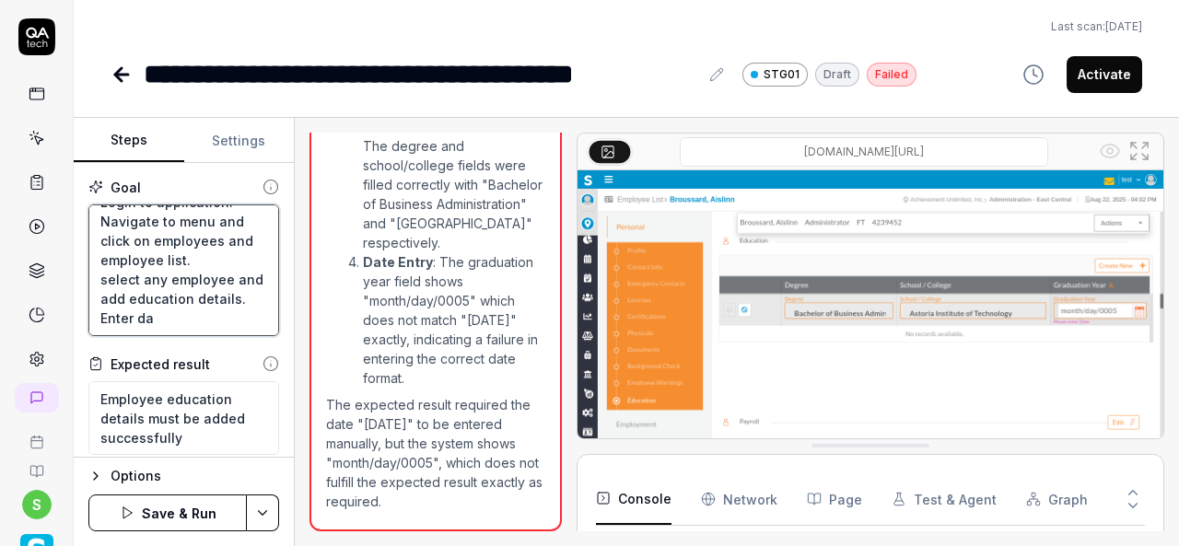
type textarea "*"
type textarea "Login to application. Navigate to menu and click on employees and employee list…"
type textarea "*"
type textarea "Login to application. Navigate to menu and click on employees and employee list…"
type textarea "*"
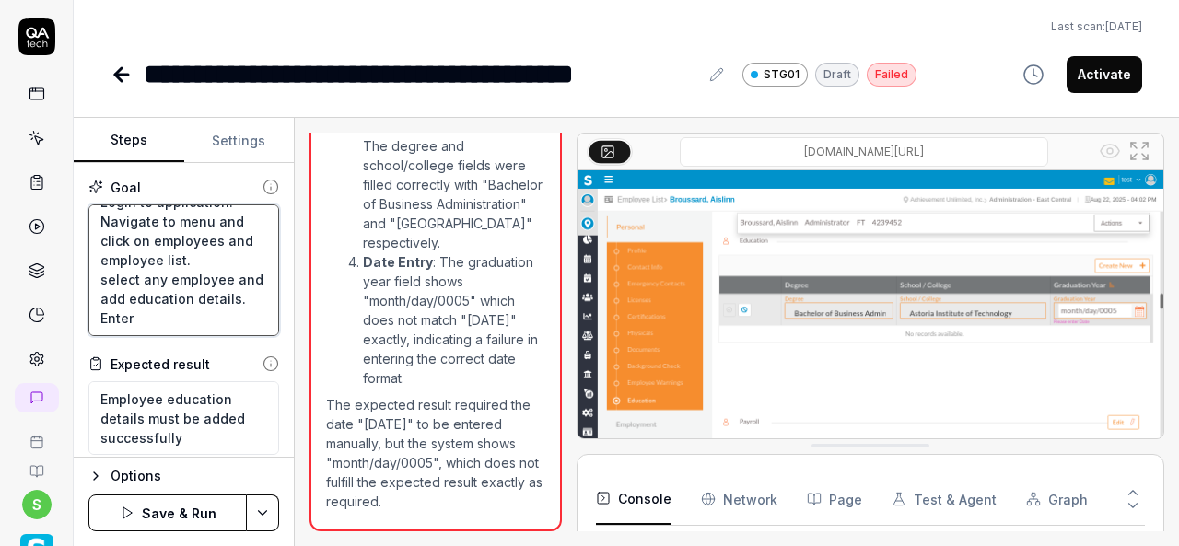
type textarea "Login to application. Navigate to menu and click on employees and employee list…"
type textarea "*"
type textarea "Login to application. Navigate to menu and click on employees and employee list…"
type textarea "*"
type textarea "Login to application. Navigate to menu and click on employees and employee list…"
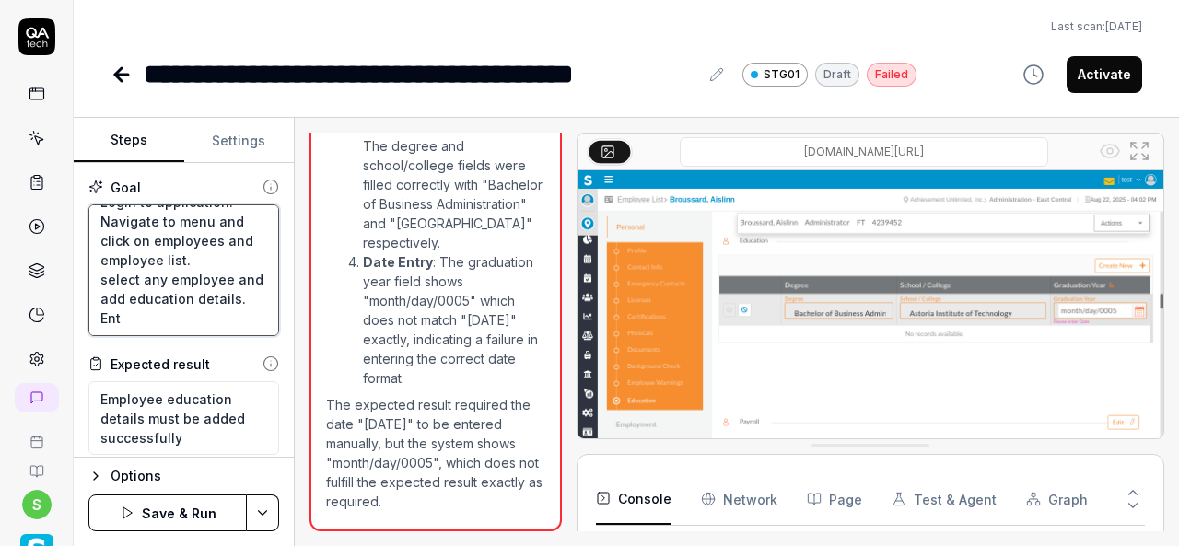
type textarea "*"
type textarea "Login to application. Navigate to menu and click on employees and employee list…"
type textarea "*"
type textarea "Login to application. Navigate to menu and click on employees and employee list…"
type textarea "*"
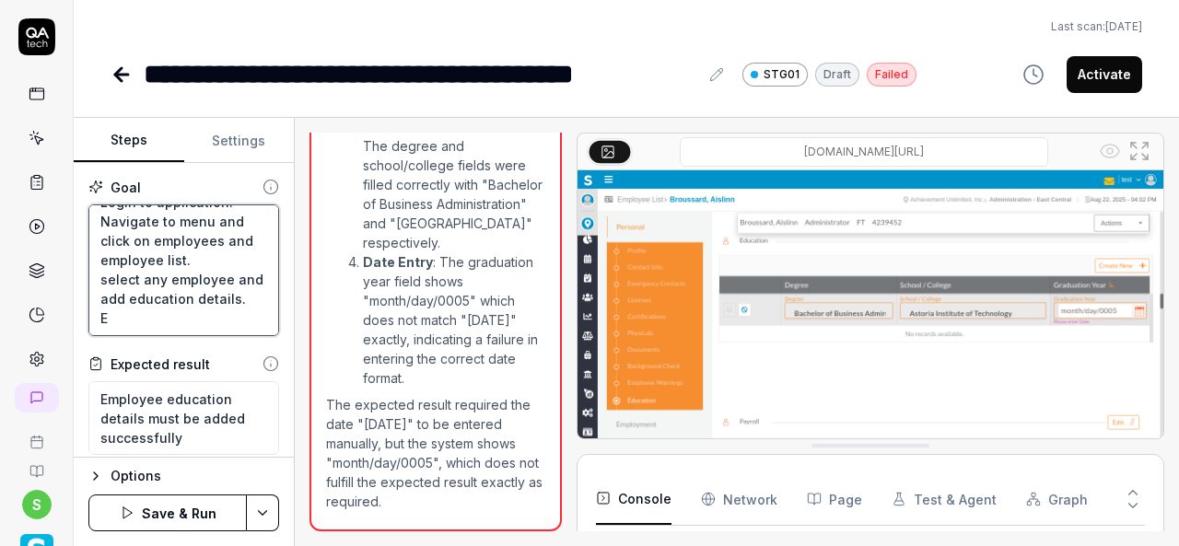
type textarea "Login to application. Navigate to menu and click on employees and employee list…"
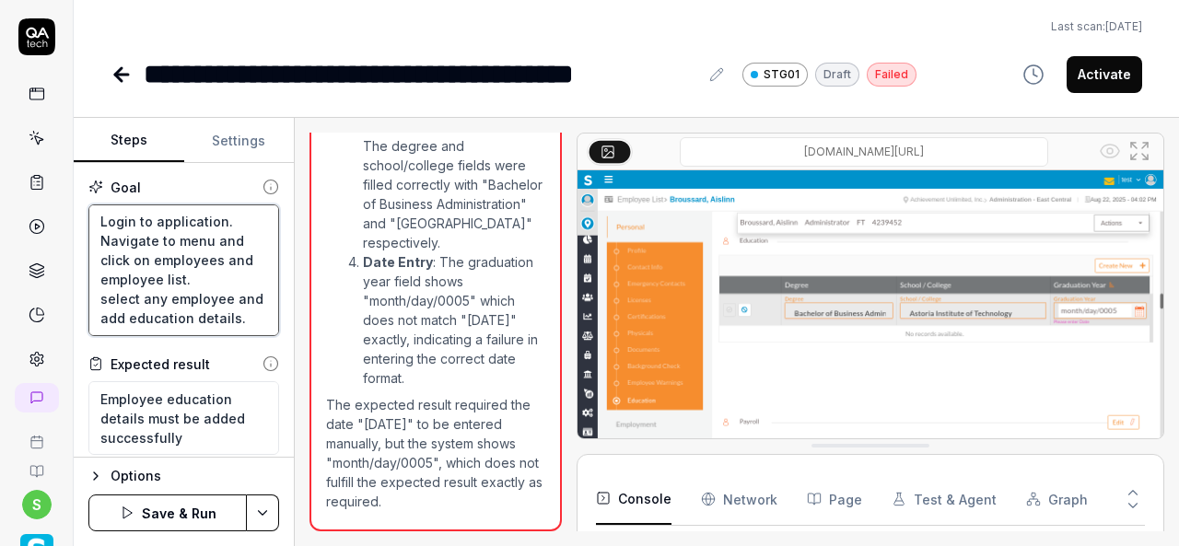
type textarea "*"
type textarea "Login to application. Navigate to menu and click on employees and employee list…"
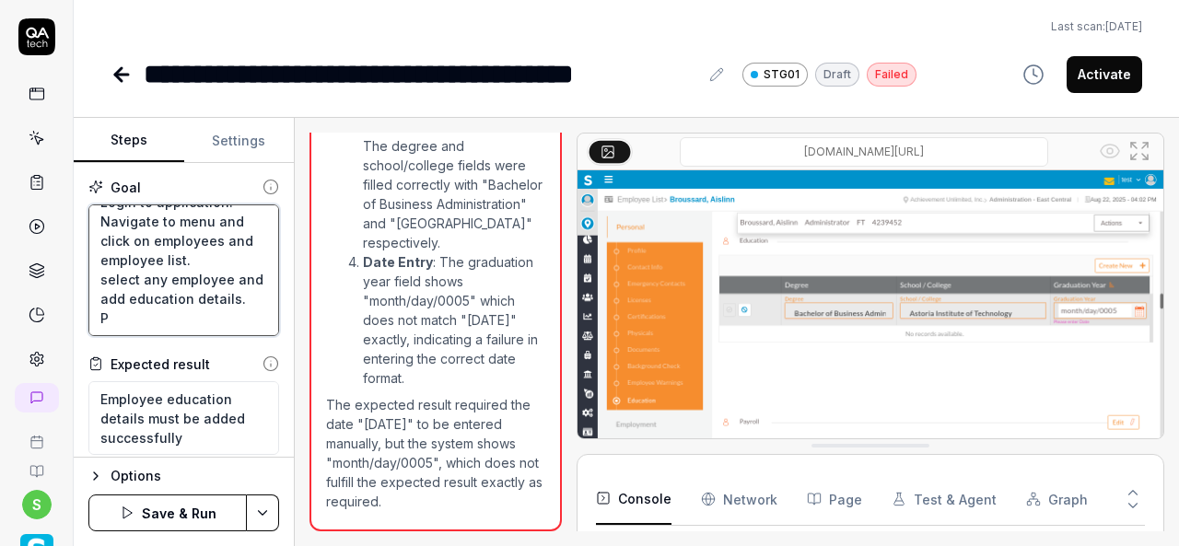
type textarea "*"
type textarea "Login to application. Navigate to menu and click on employees and employee list…"
type textarea "*"
type textarea "Login to application. Navigate to menu and click on employees and employee list…"
type textarea "*"
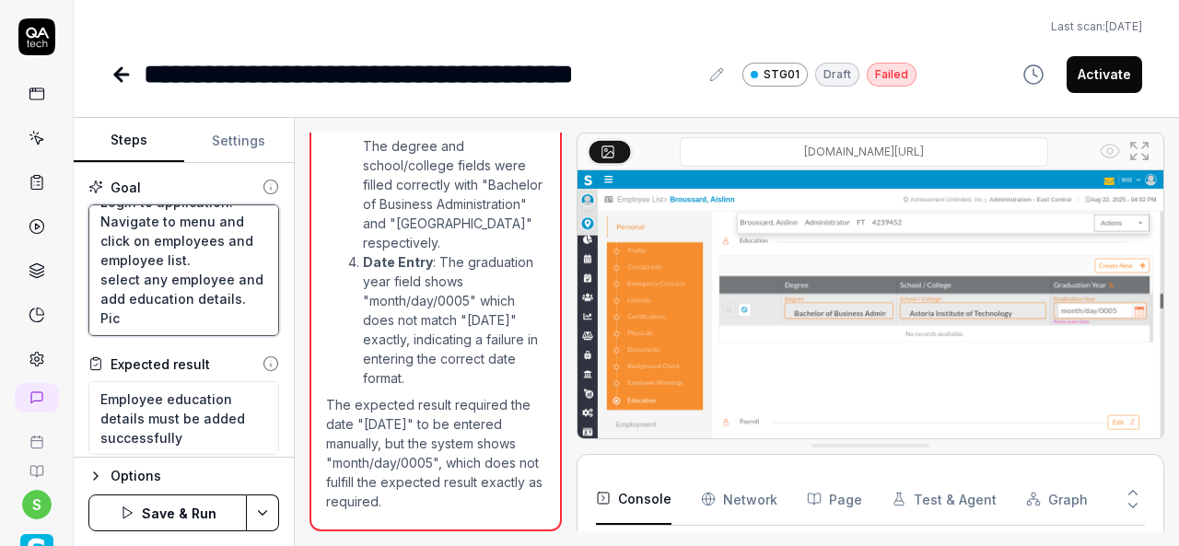
type textarea "Login to application. Navigate to menu and click on employees and employee list…"
type textarea "*"
type textarea "Login to application. Navigate to menu and click on employees and employee list…"
type textarea "*"
type textarea "Login to application. Navigate to menu and click on employees and employee list…"
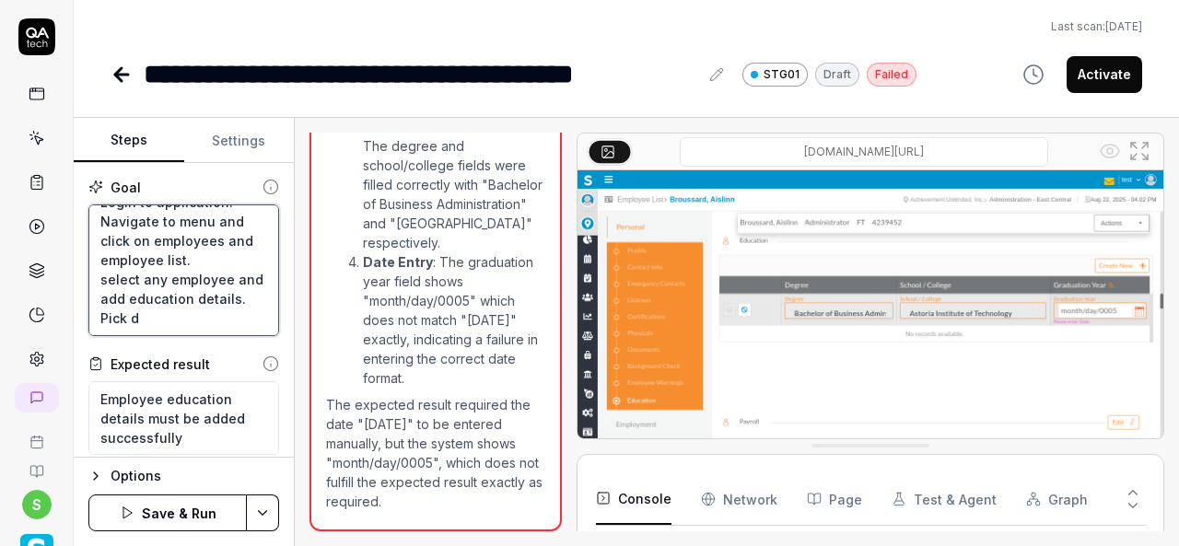
type textarea "*"
type textarea "Login to application. Navigate to menu and click on employees and employee list…"
type textarea "*"
type textarea "Login to application. Navigate to menu and click on employees and employee list…"
type textarea "*"
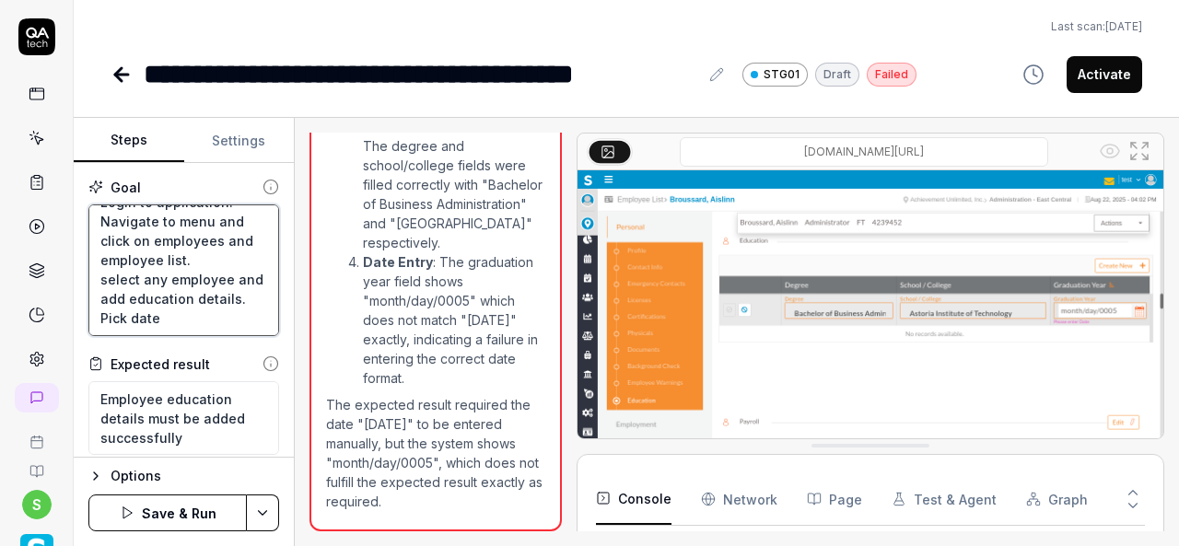
type textarea "Login to application. Navigate to menu and click on employees and employee list…"
type textarea "*"
type textarea "Login to application. Navigate to menu and click on employees and employee list…"
type textarea "*"
type textarea "Login to application. Navigate to menu and click on employees and employee list…"
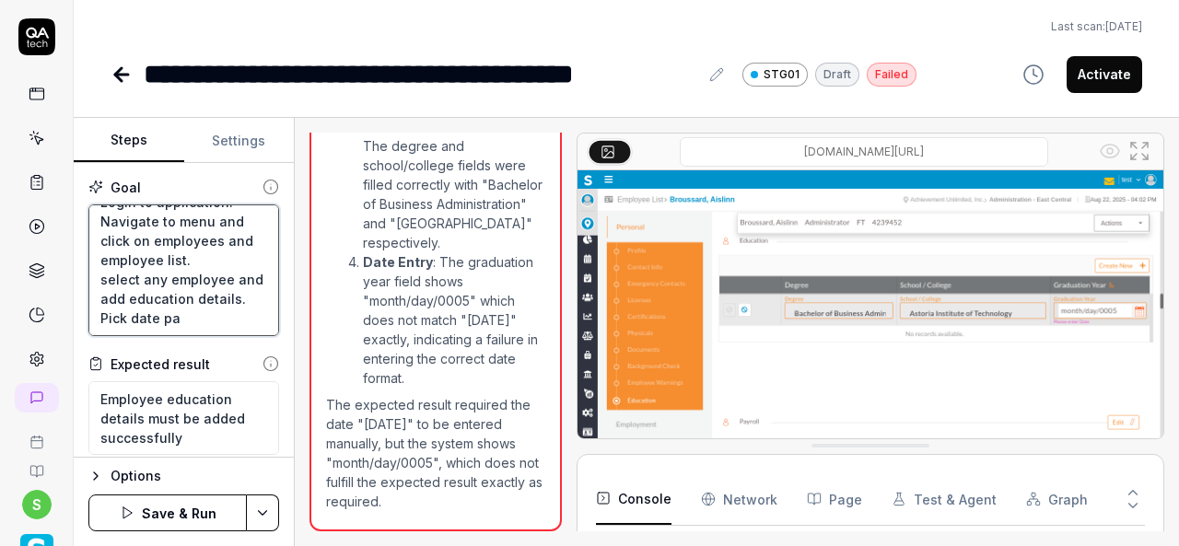
type textarea "*"
type textarea "Login to application. Navigate to menu and click on employees and employee list…"
type textarea "*"
type textarea "Login to application. Navigate to menu and click on employees and employee list…"
type textarea "*"
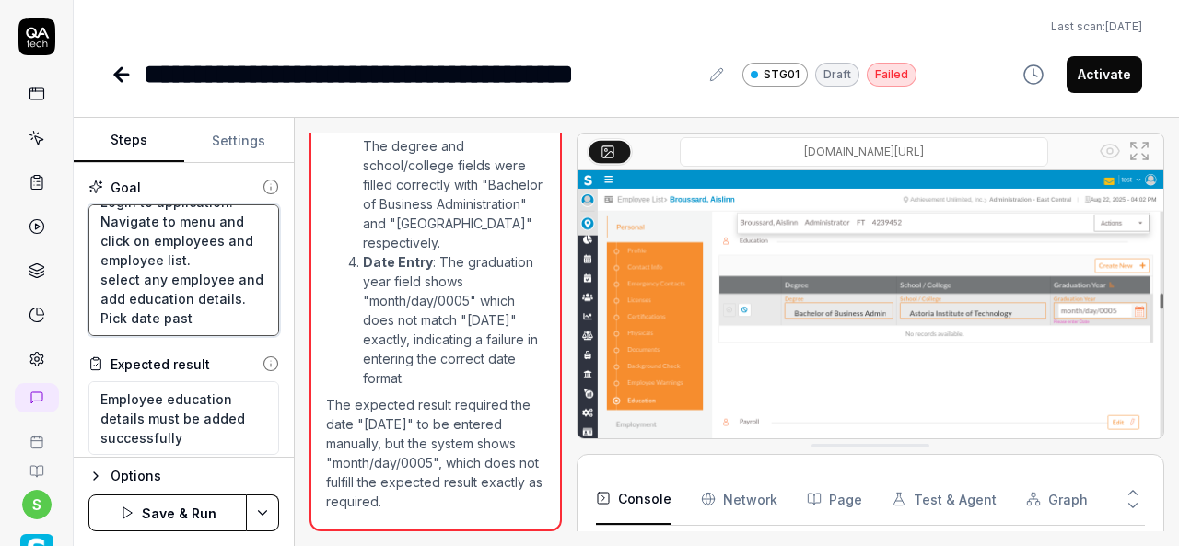
type textarea "Login to application. Navigate to menu and click on employees and employee list…"
type textarea "*"
type textarea "Login to application. Navigate to menu and click on employees and employee list…"
type textarea "*"
type textarea "Login to application. Navigate to menu and click on employees and employee list…"
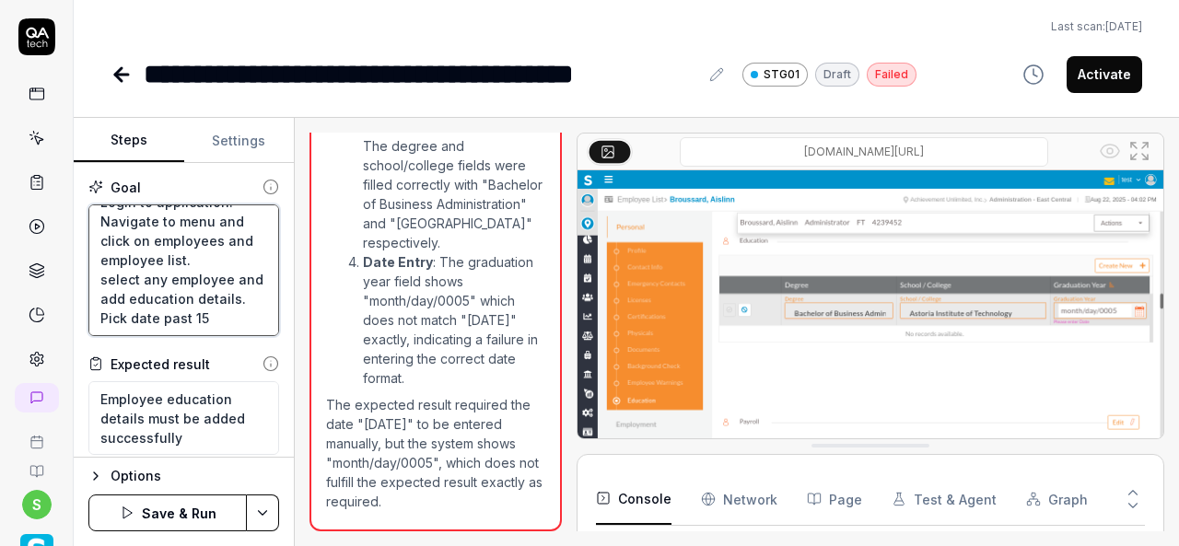
type textarea "*"
type textarea "Login to application. Navigate to menu and click on employees and employee list…"
type textarea "*"
type textarea "Login to application. Navigate to menu and click on employees and employee list…"
type textarea "*"
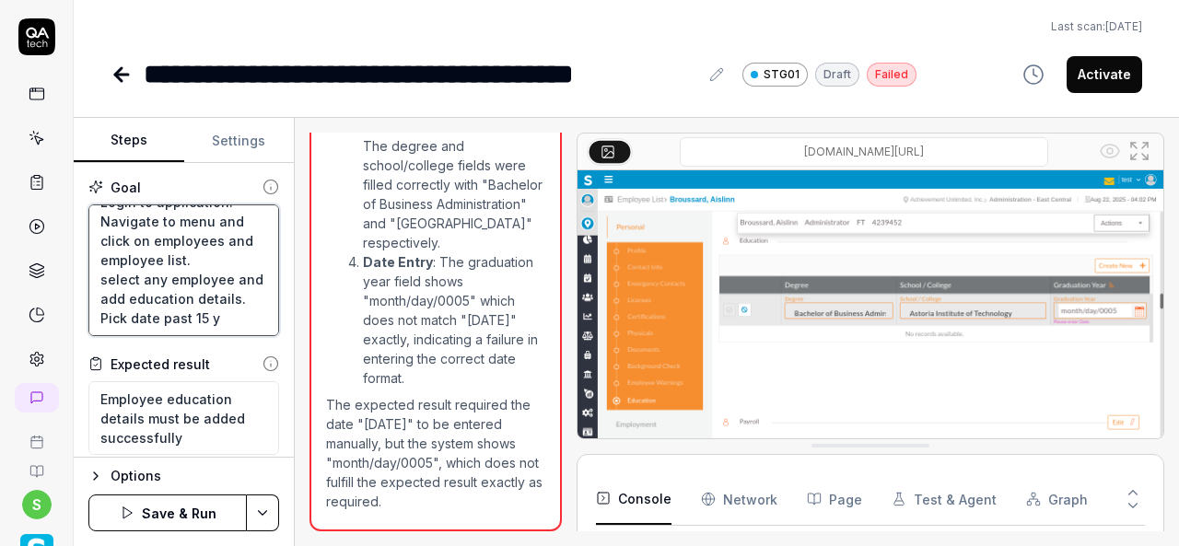
type textarea "Login to application. Navigate to menu and click on employees and employee list…"
type textarea "*"
type textarea "Login to application. Navigate to menu and click on employees and employee list…"
type textarea "*"
type textarea "Login to application. Navigate to menu and click on employees and employee list…"
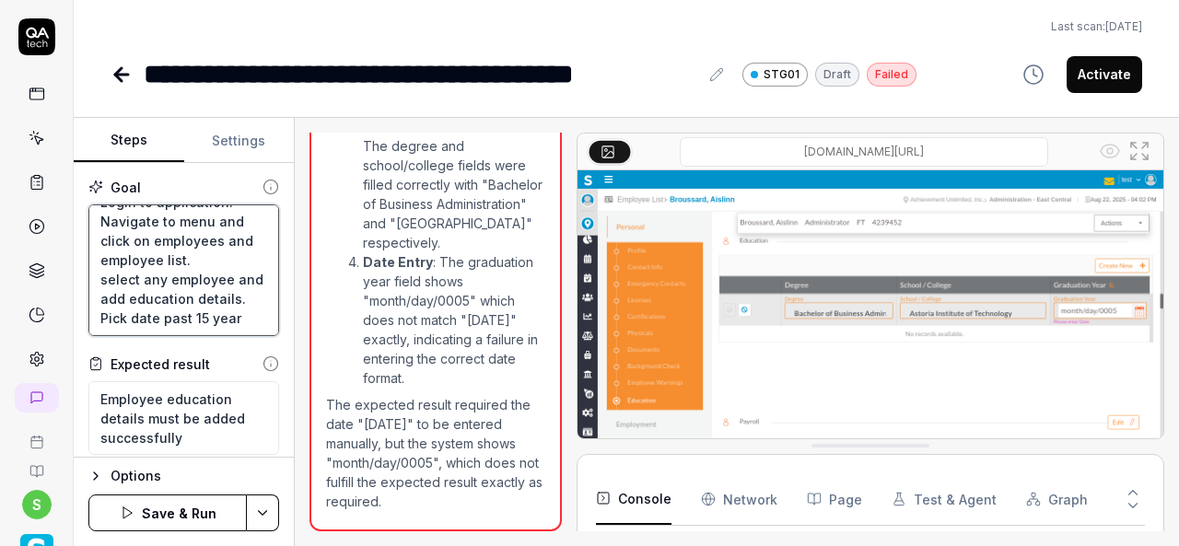
type textarea "*"
type textarea "Login to application. Navigate to menu and click on employees and employee list…"
type textarea "*"
type textarea "Login to application. Navigate to menu and click on employees and employee list…"
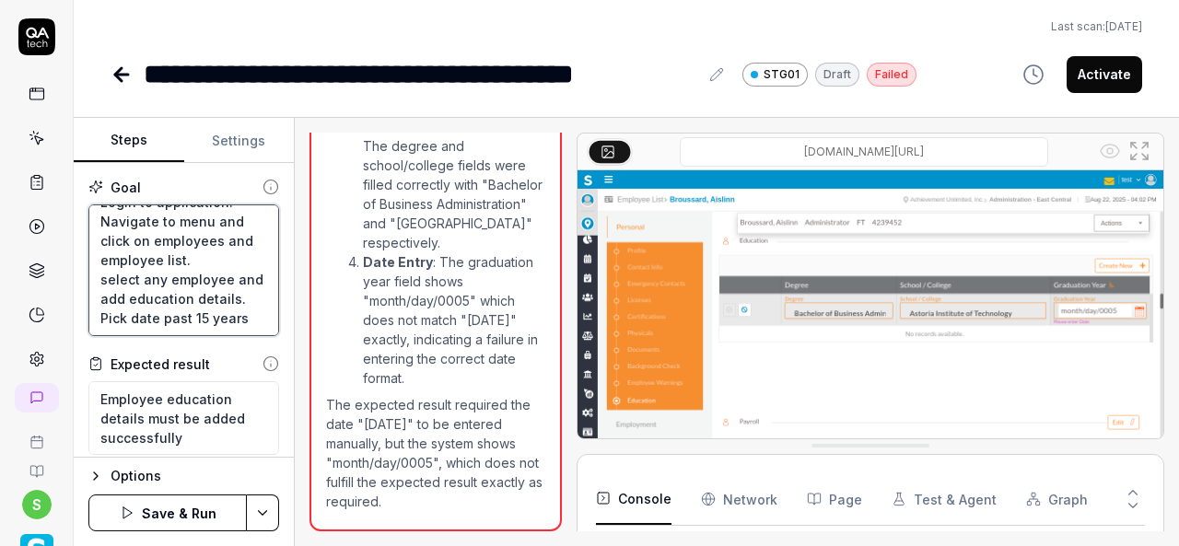
type textarea "*"
type textarea "Login to application. Navigate to menu and click on employees and employee list…"
type textarea "*"
click at [214, 263] on textarea "Login to application. Navigate to menu and click on employees and employee list…" at bounding box center [183, 270] width 191 height 132
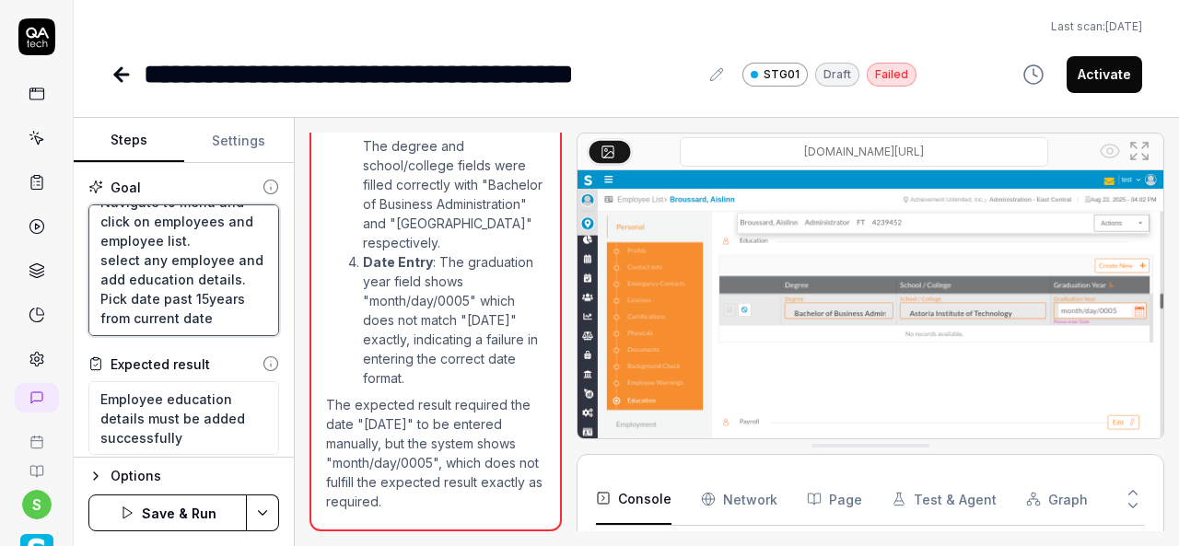
scroll to position [77, 0]
click at [147, 280] on textarea "Login to application. Navigate to menu and click on employees and employee list…" at bounding box center [183, 270] width 191 height 132
click at [164, 279] on textarea "Login to application. Navigate to menu and click on employees and employee list…" at bounding box center [183, 270] width 191 height 132
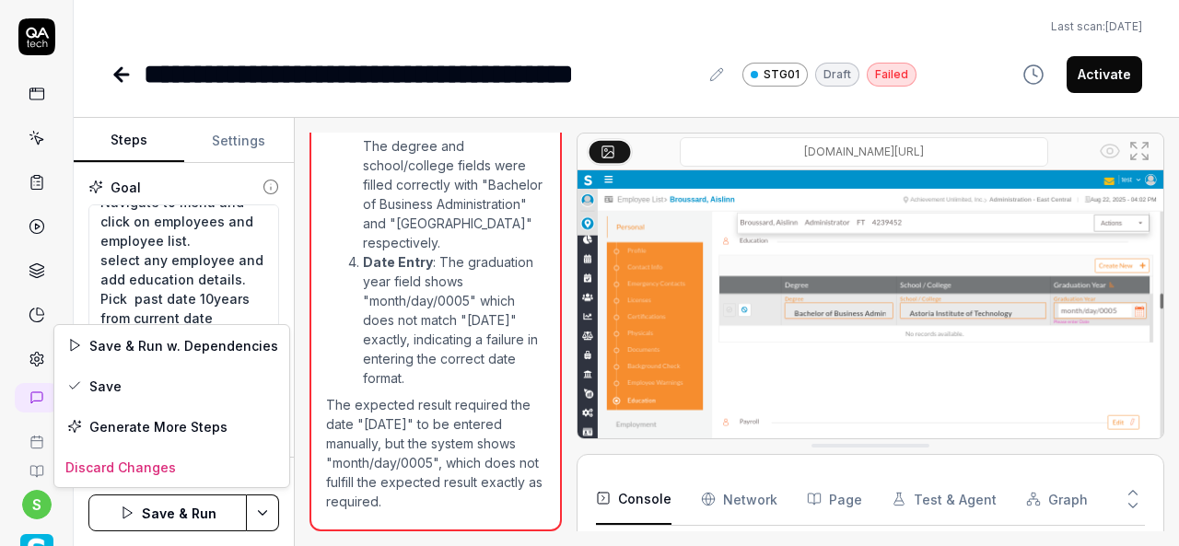
click at [260, 511] on html "**********" at bounding box center [589, 273] width 1179 height 546
click at [146, 389] on div "Save" at bounding box center [171, 386] width 235 height 41
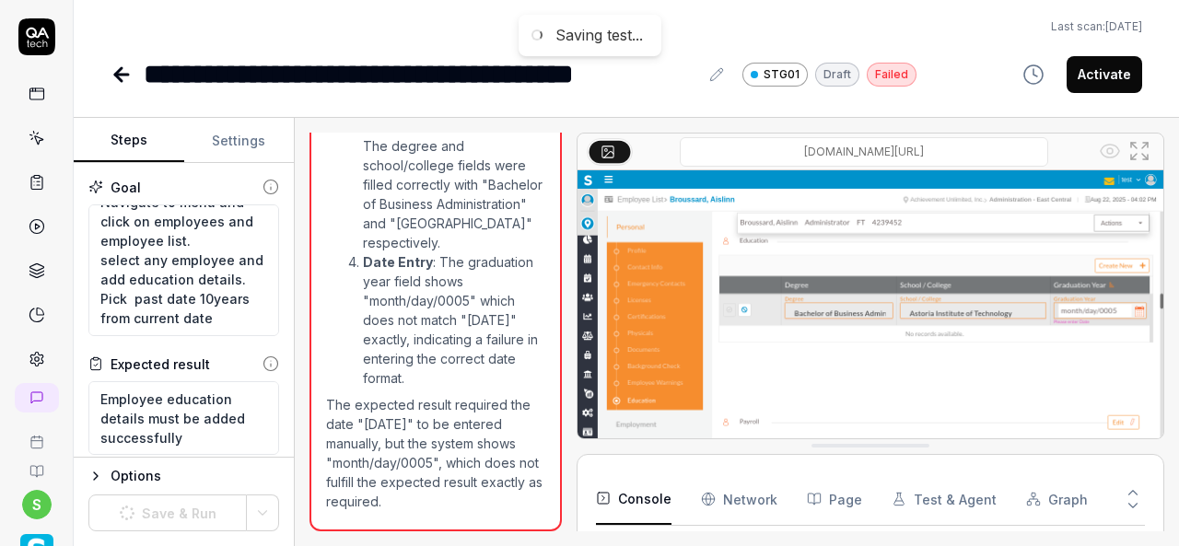
click at [38, 142] on link at bounding box center [36, 138] width 33 height 33
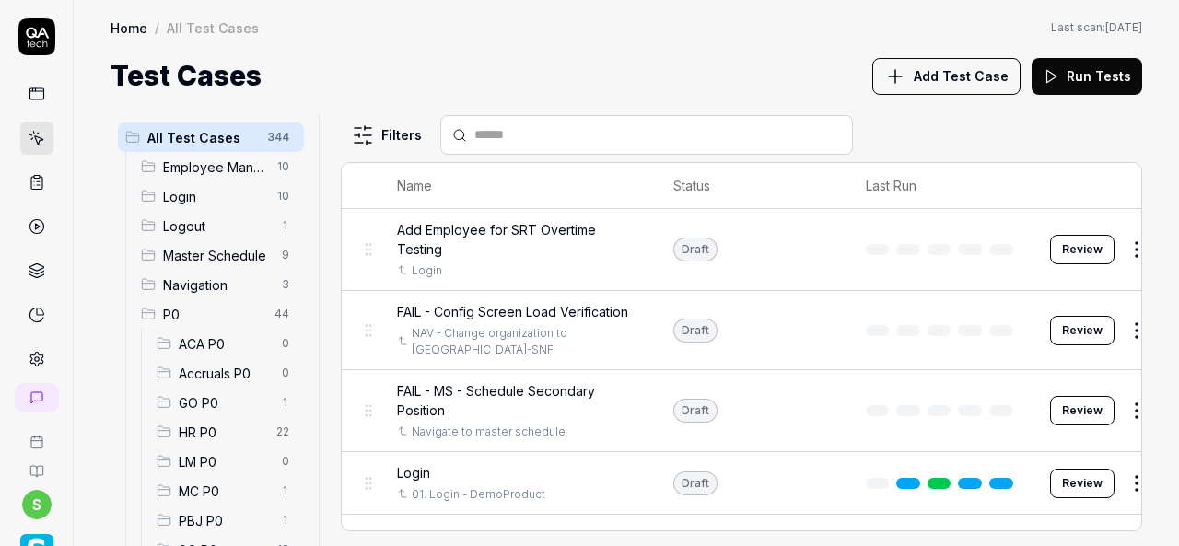
click at [206, 425] on span "HR P0" at bounding box center [222, 432] width 87 height 19
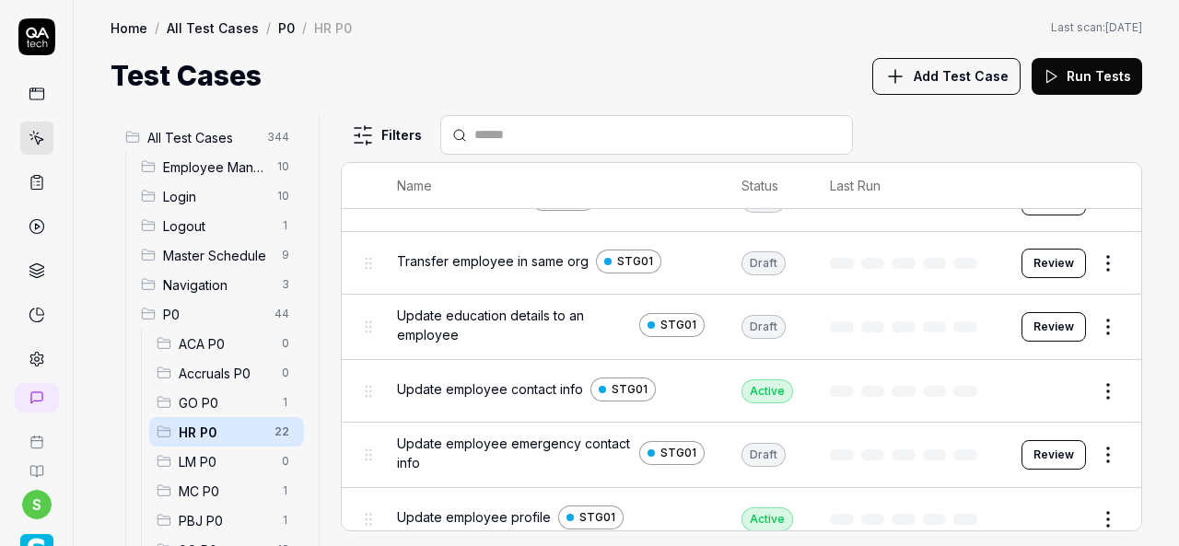
scroll to position [1096, 0]
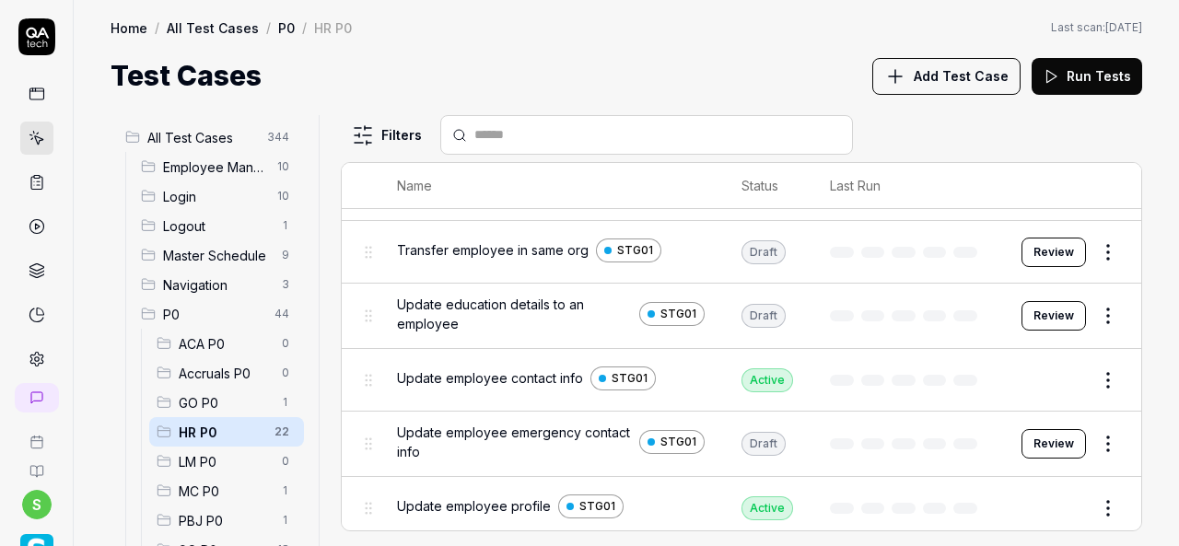
click at [1050, 429] on button "Review" at bounding box center [1053, 443] width 64 height 29
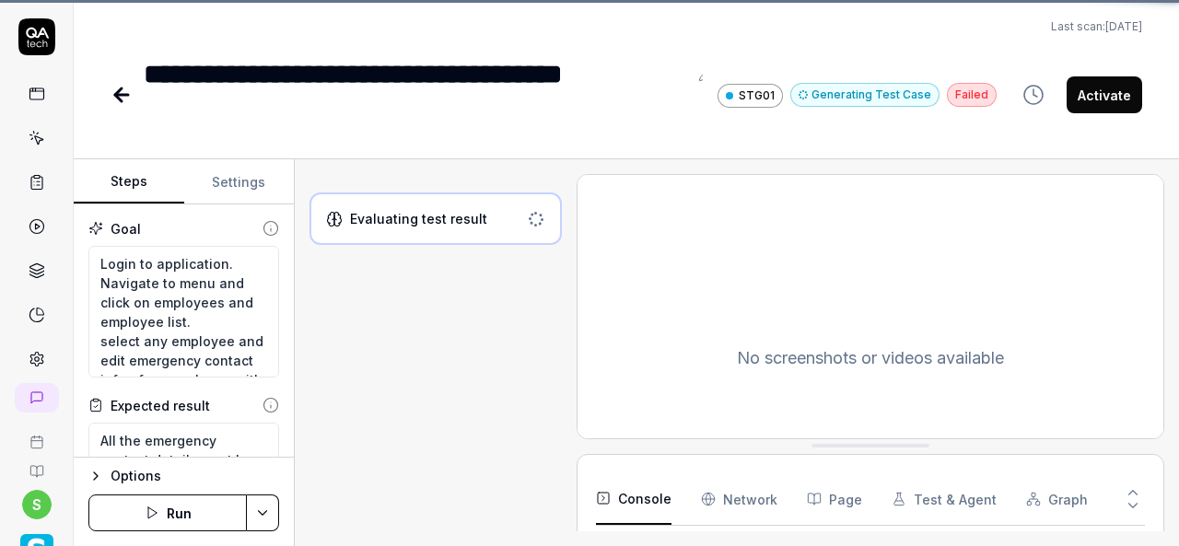
scroll to position [367, 0]
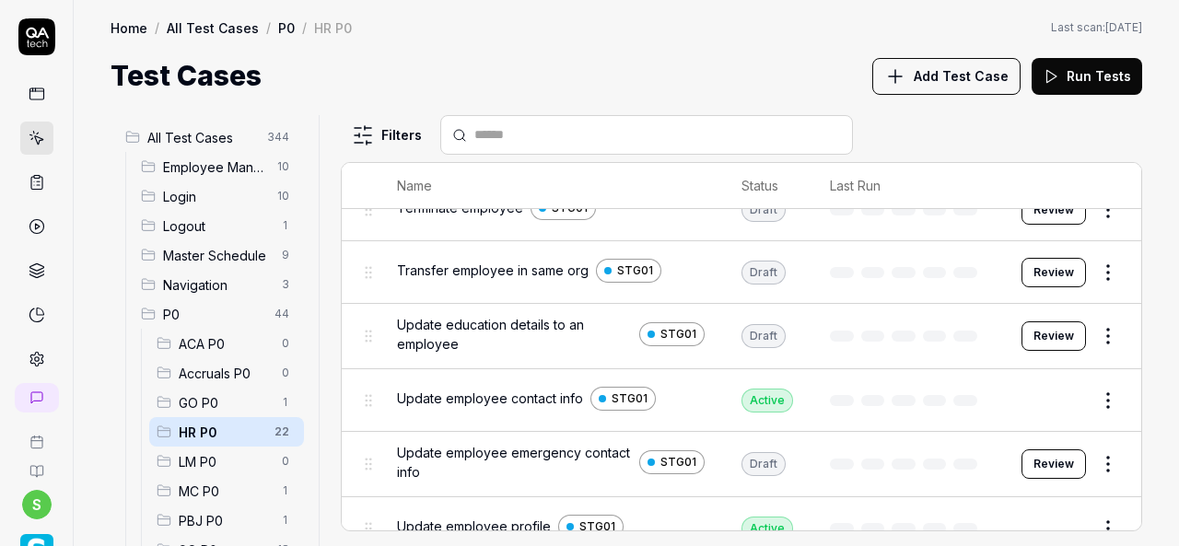
scroll to position [1096, 0]
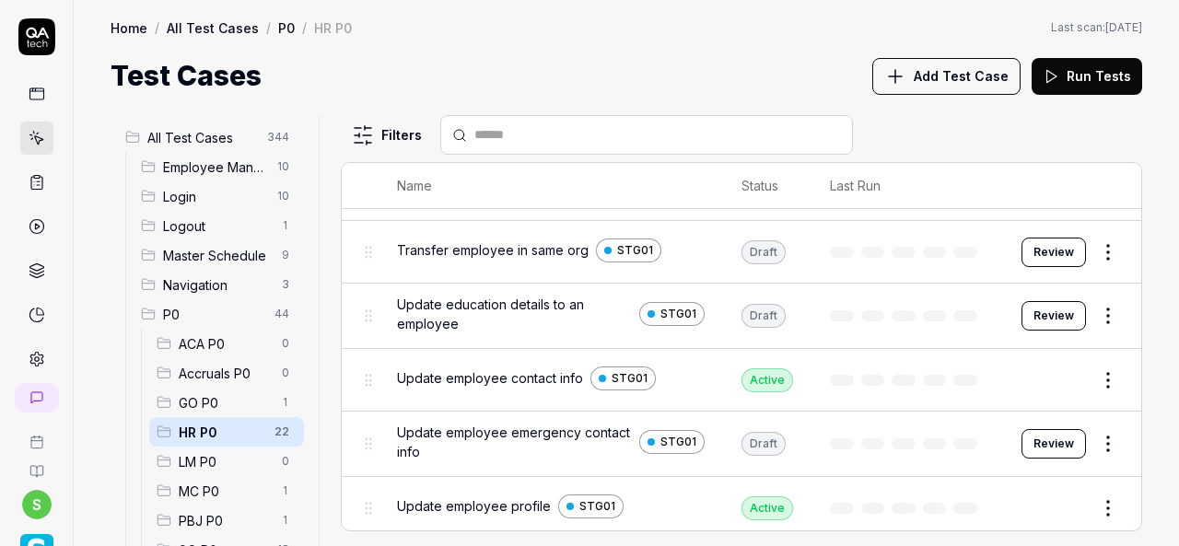
click at [511, 424] on span "Update employee emergency contact info" at bounding box center [514, 442] width 235 height 39
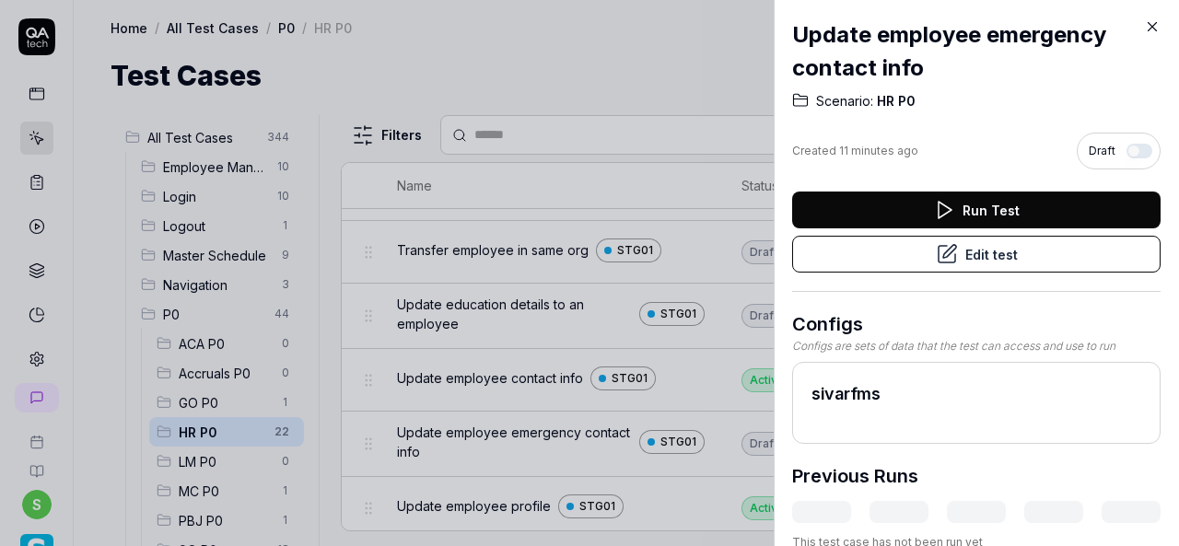
click at [981, 205] on button "Run Test" at bounding box center [976, 210] width 368 height 37
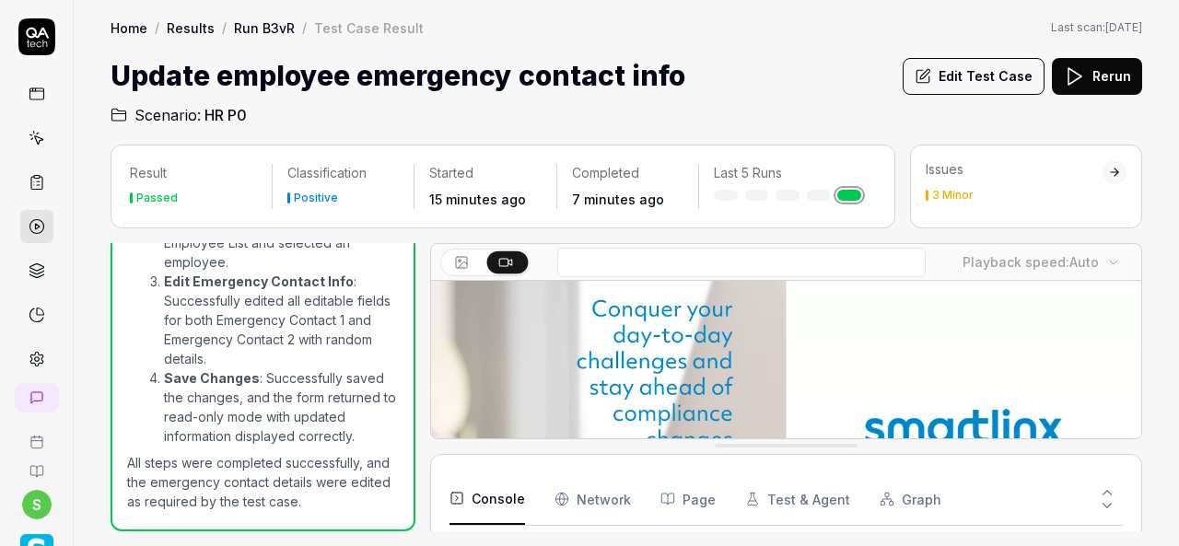
scroll to position [358, 0]
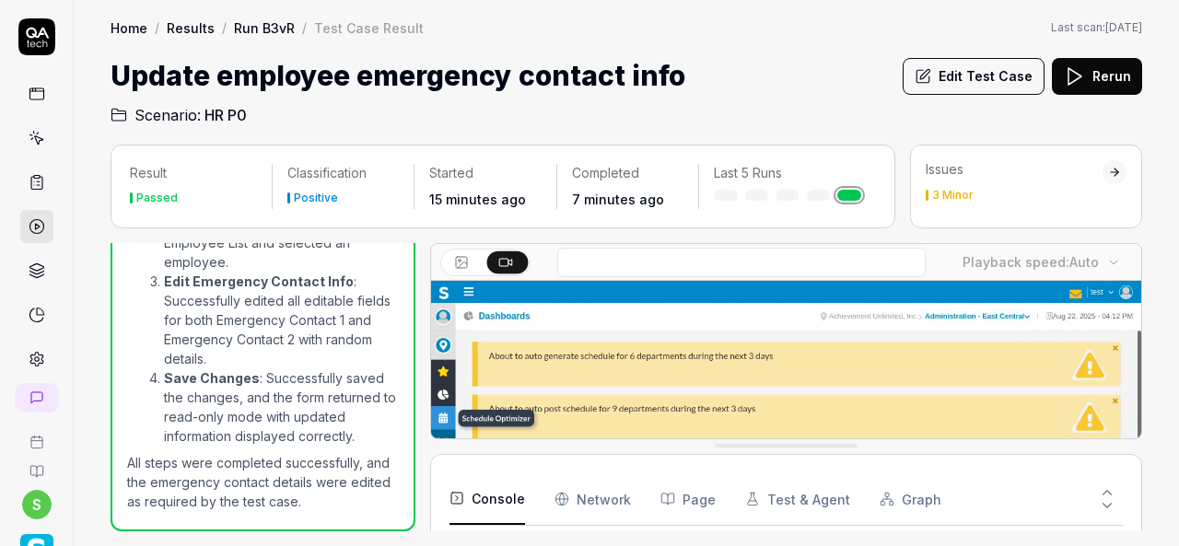
click at [989, 88] on button "Edit Test Case" at bounding box center [974, 76] width 142 height 37
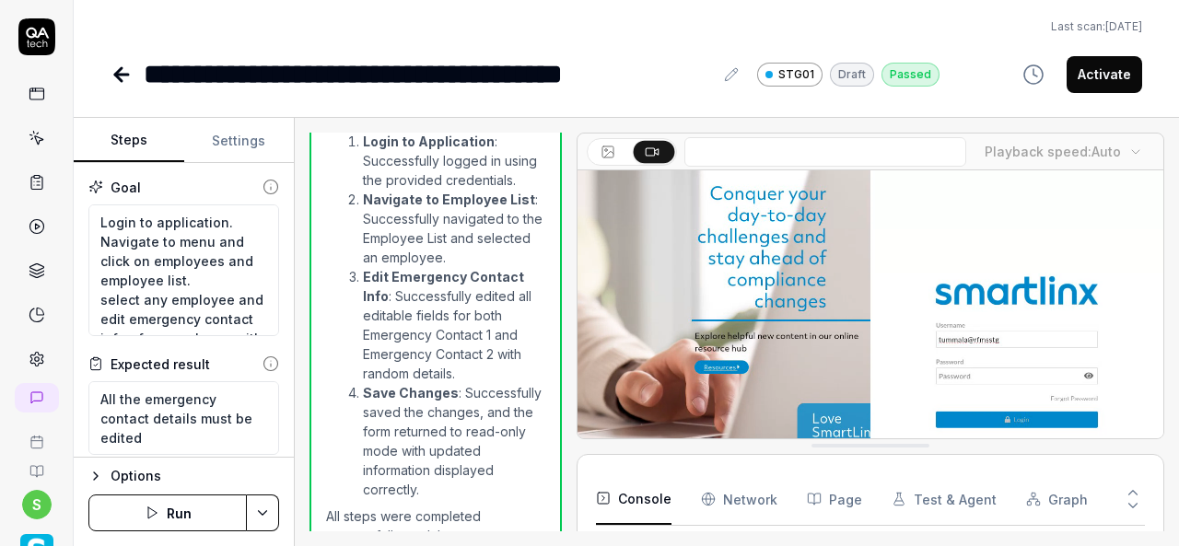
scroll to position [1885, 0]
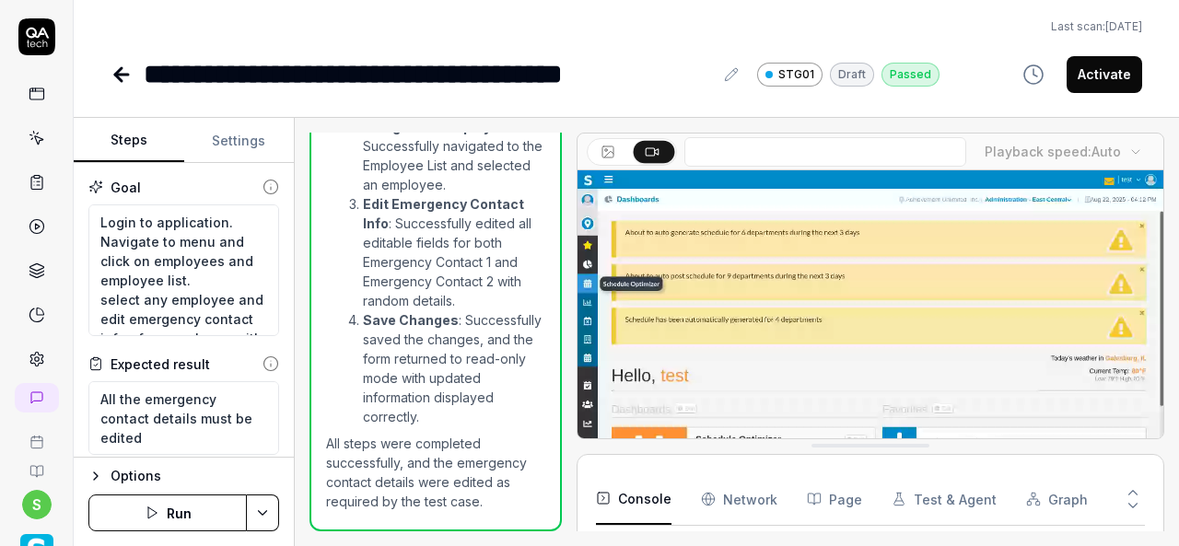
click at [1135, 80] on button "Activate" at bounding box center [1105, 74] width 76 height 37
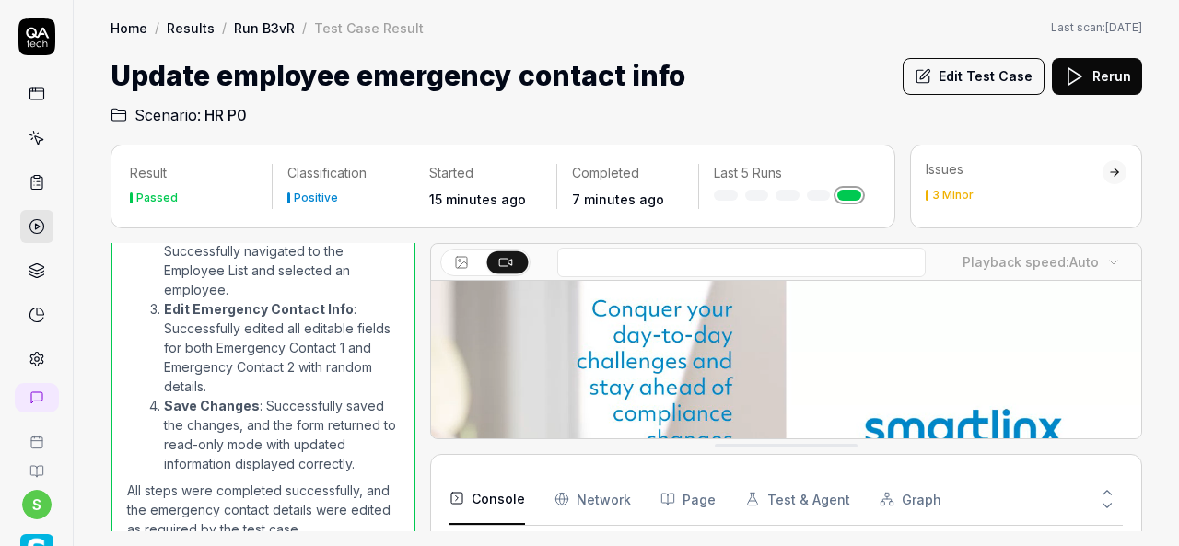
scroll to position [1608, 0]
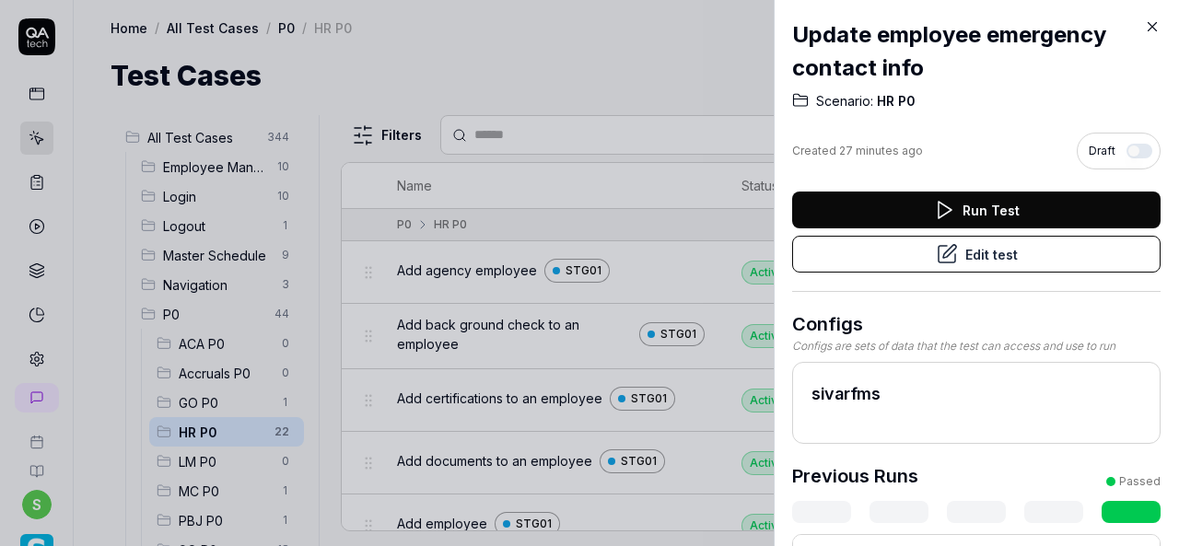
click at [1151, 21] on icon at bounding box center [1152, 26] width 17 height 17
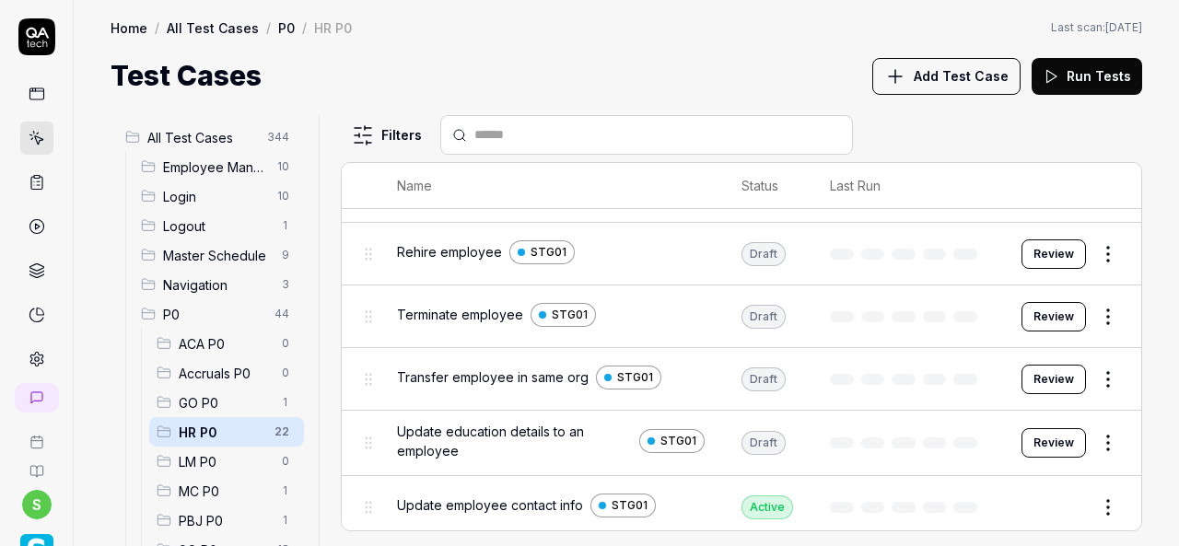
scroll to position [1096, 0]
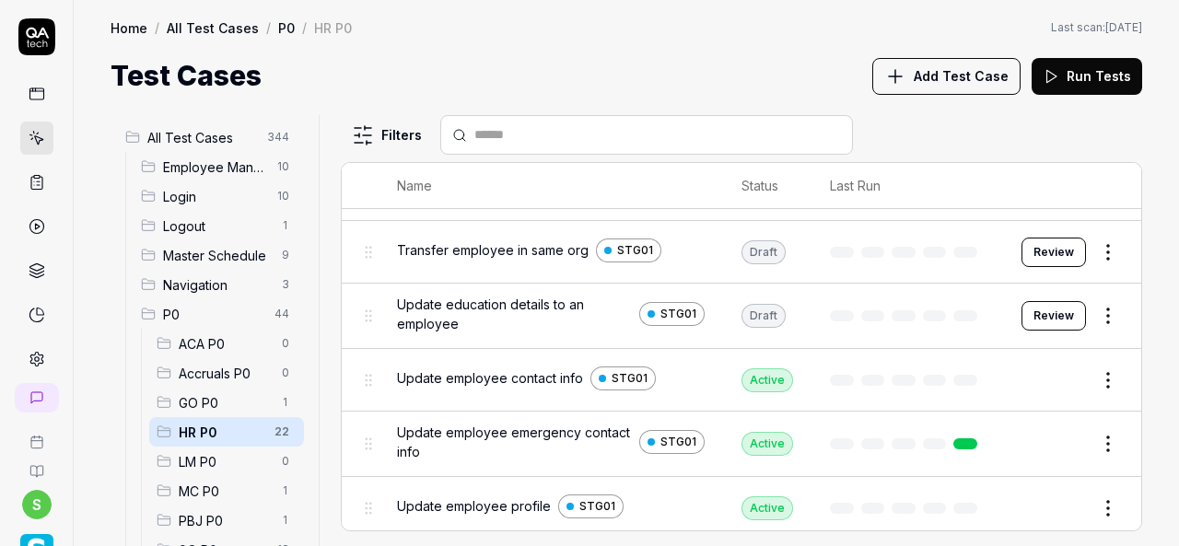
click at [1026, 310] on button "Review" at bounding box center [1053, 315] width 64 height 29
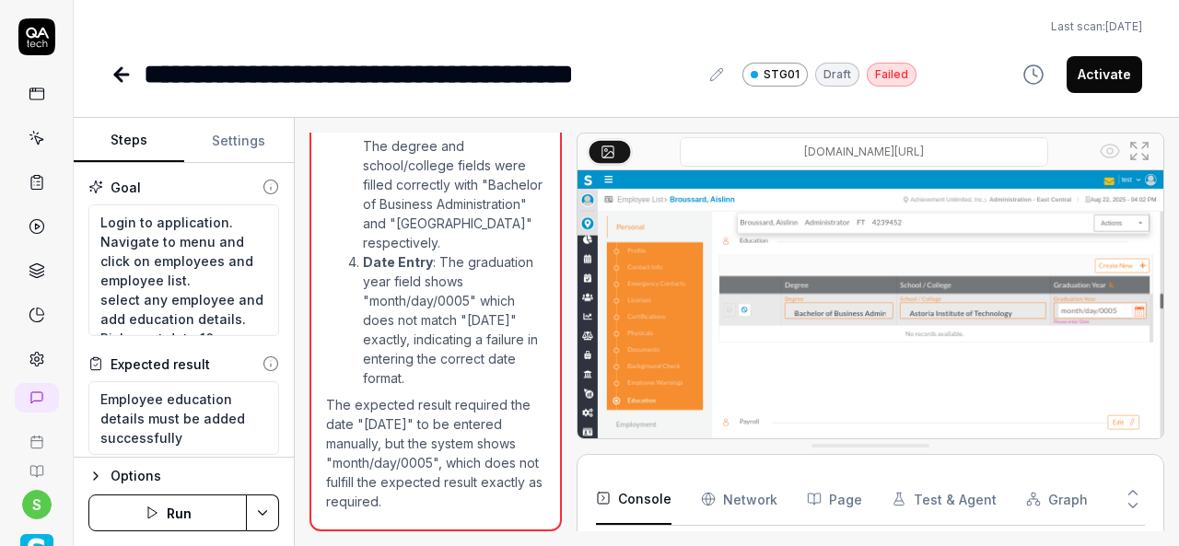
scroll to position [2479, 0]
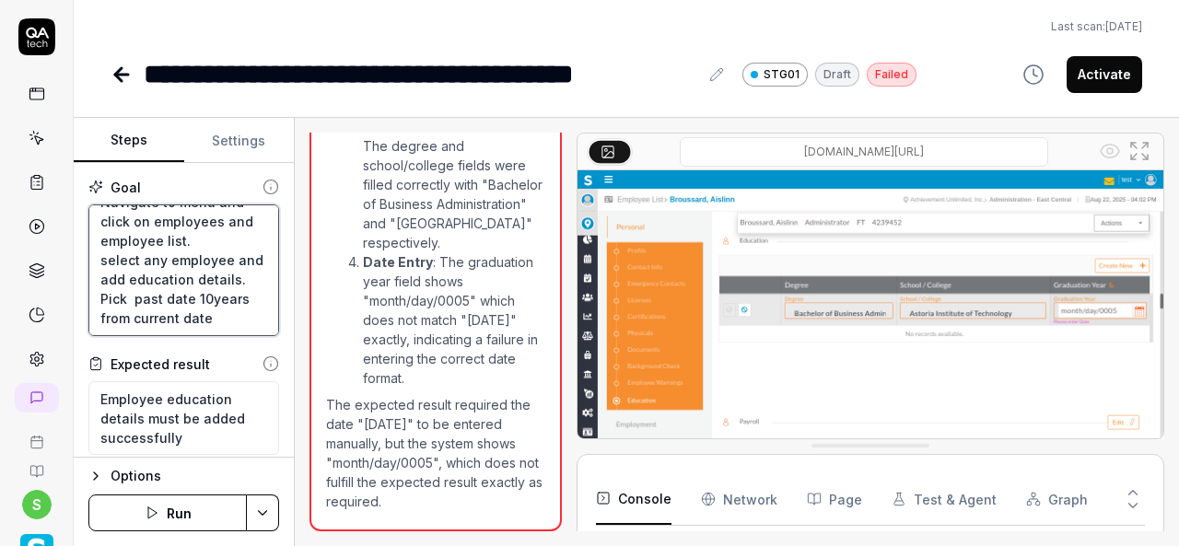
scroll to position [97, 0]
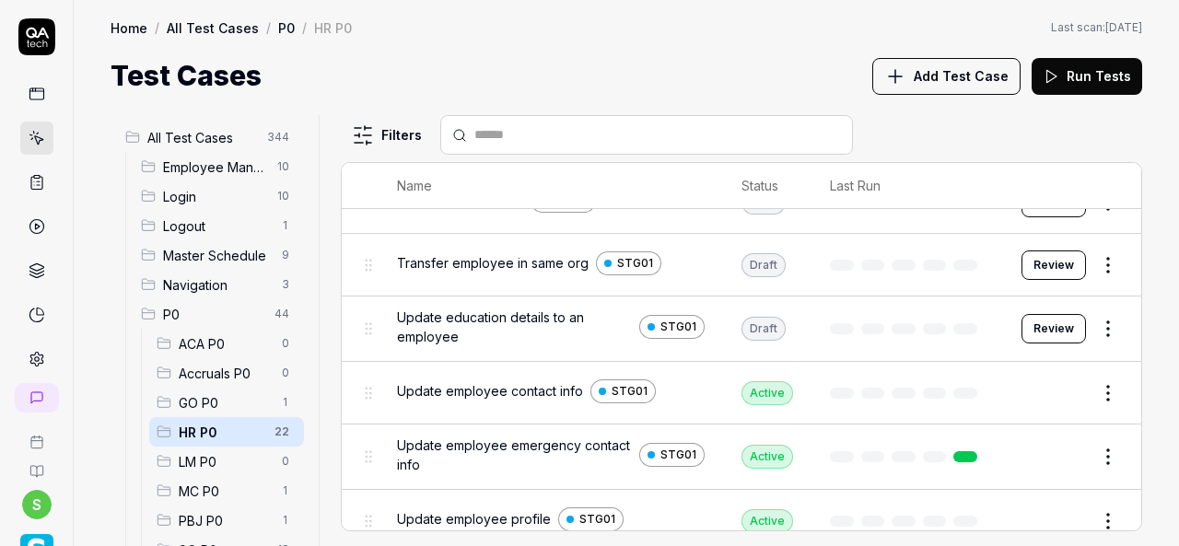
scroll to position [1096, 0]
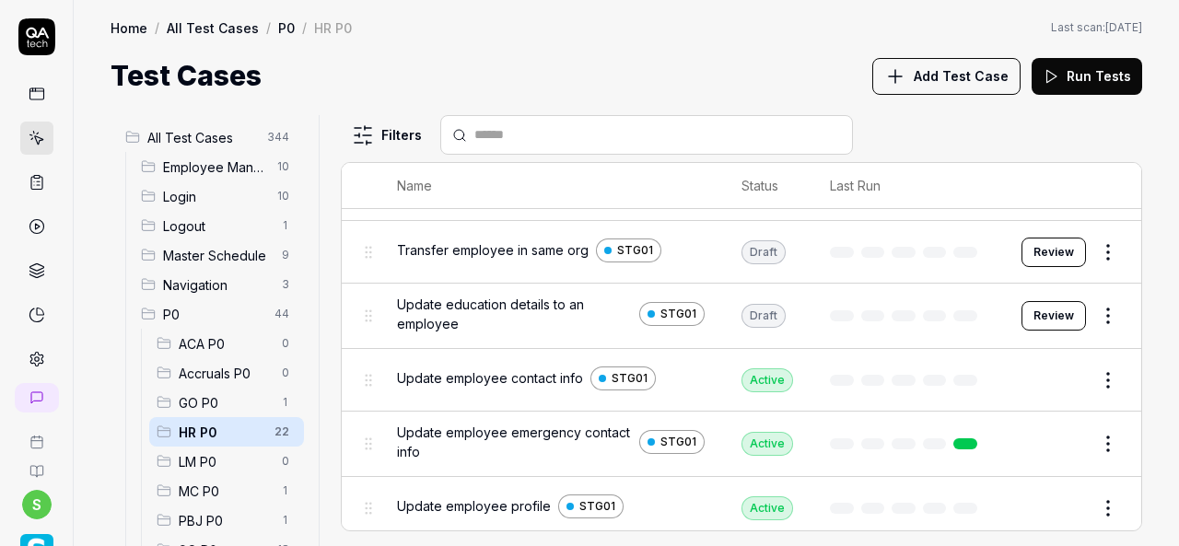
click at [536, 299] on span "Update education details to an employee" at bounding box center [514, 314] width 235 height 39
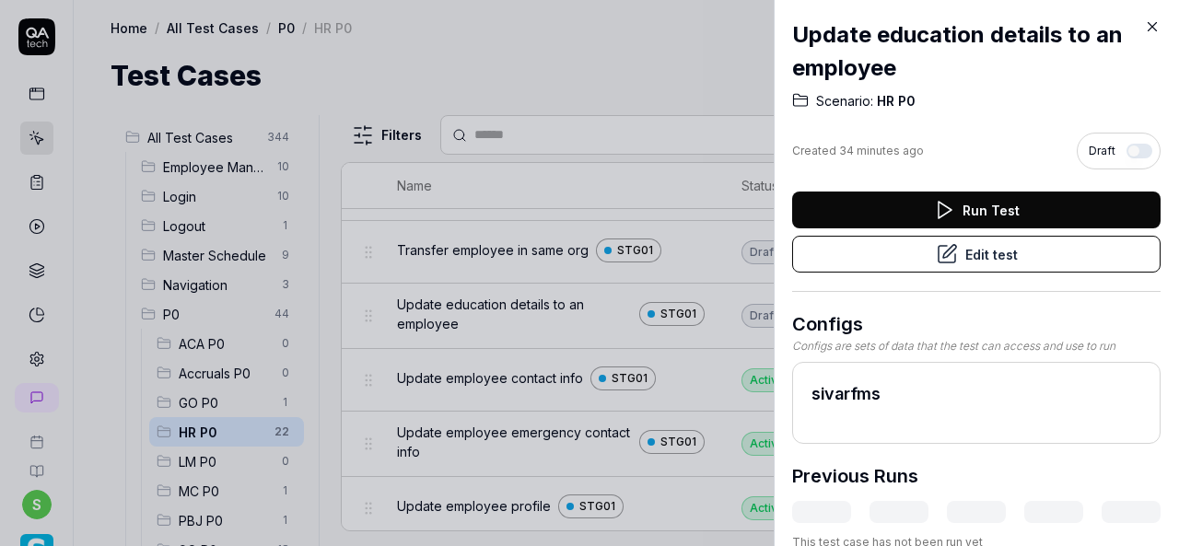
click at [961, 261] on button "Edit test" at bounding box center [976, 254] width 368 height 37
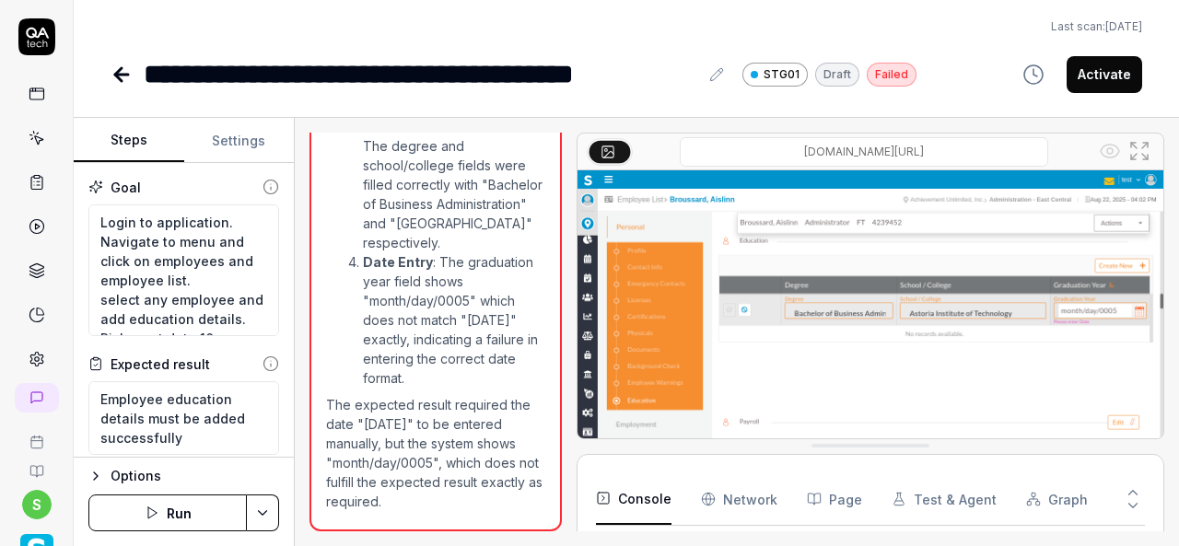
scroll to position [2479, 0]
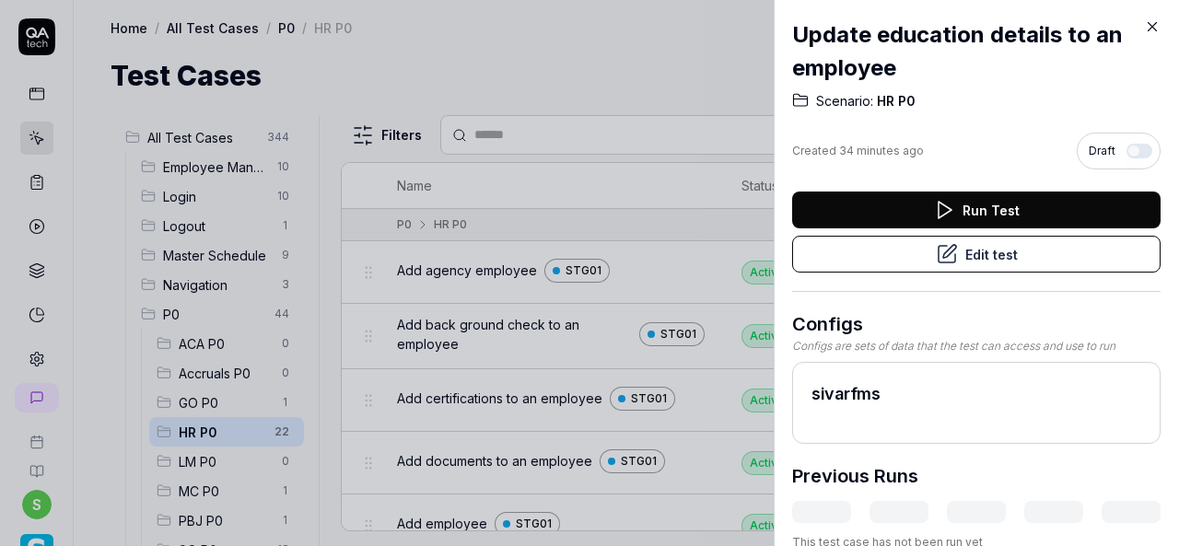
click at [1149, 30] on icon at bounding box center [1152, 26] width 17 height 17
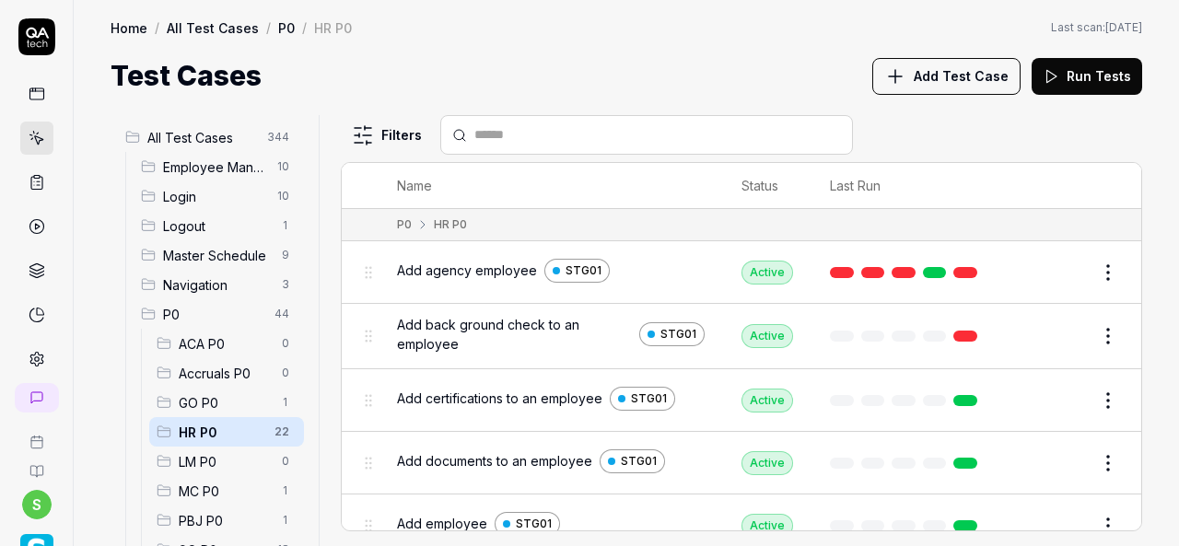
scroll to position [322, 0]
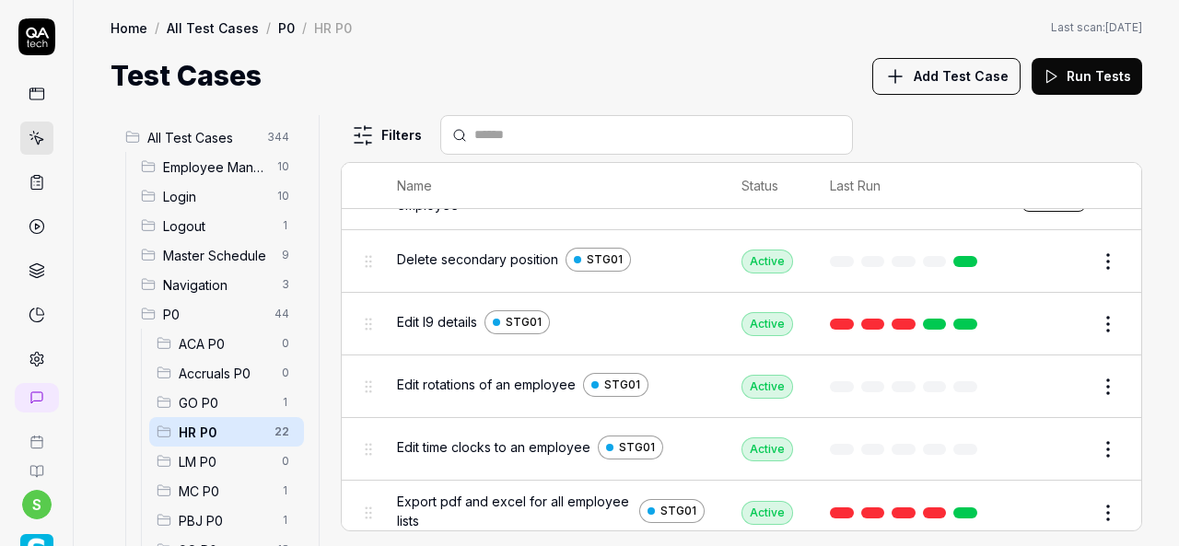
scroll to position [969, 0]
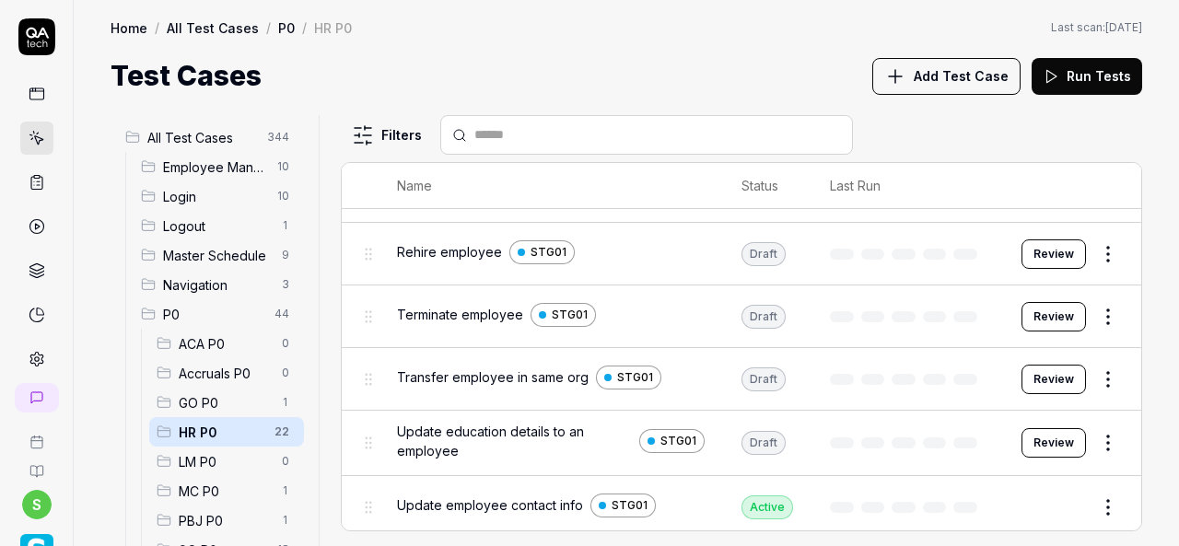
click at [456, 251] on span "Rehire employee" at bounding box center [449, 251] width 105 height 19
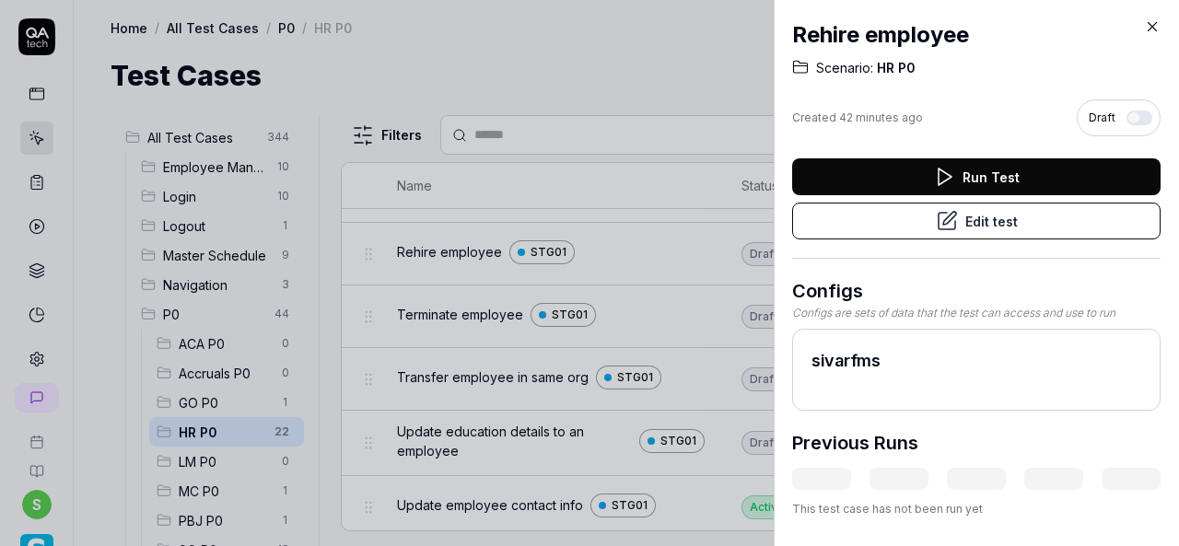
click at [987, 185] on button "Run Test" at bounding box center [976, 176] width 368 height 37
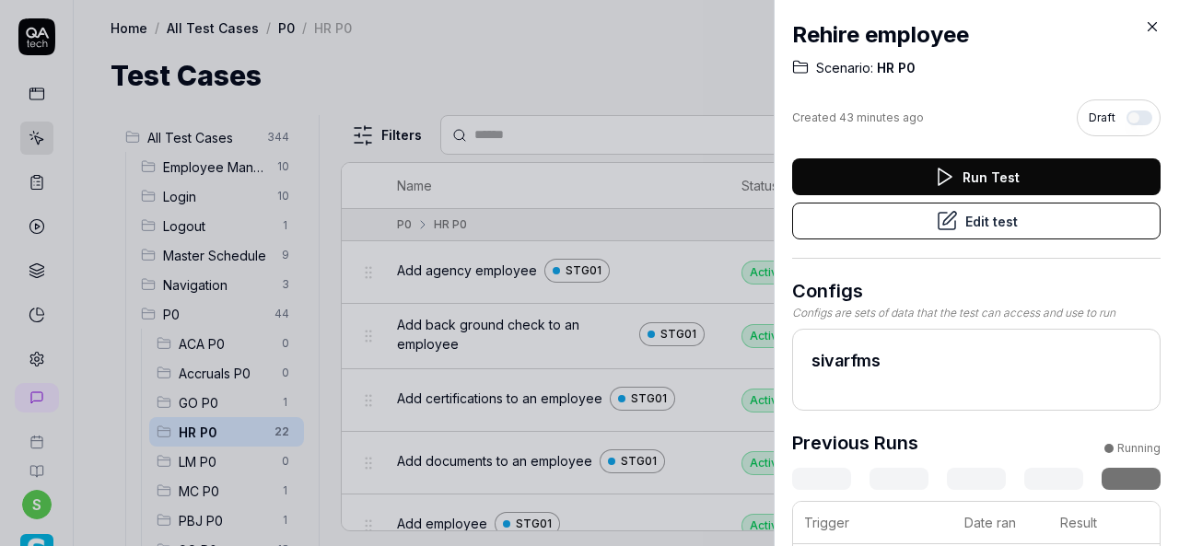
click at [1151, 29] on icon at bounding box center [1152, 26] width 17 height 17
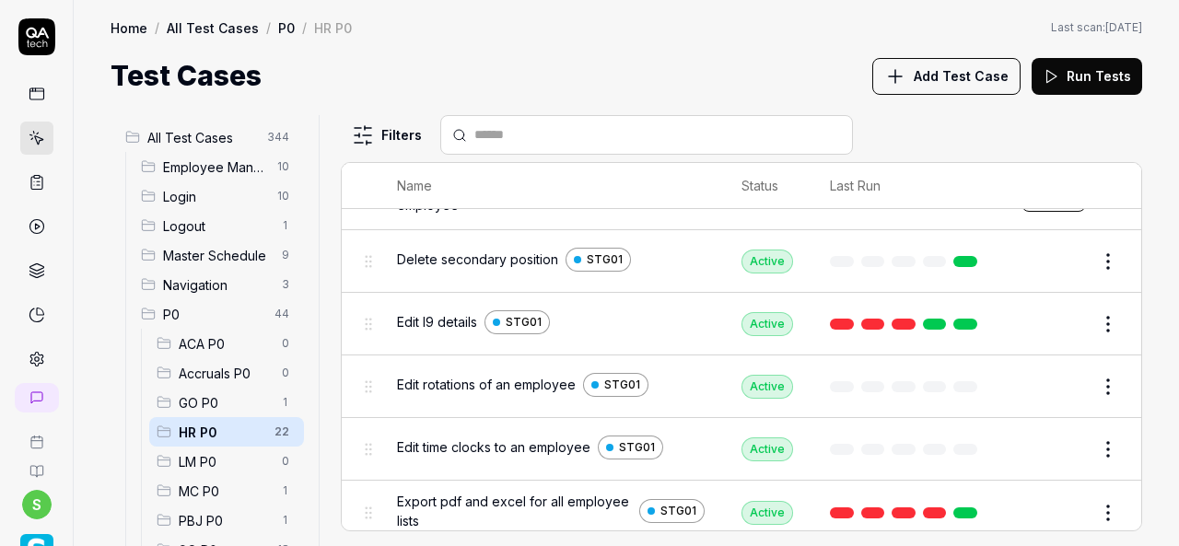
scroll to position [969, 0]
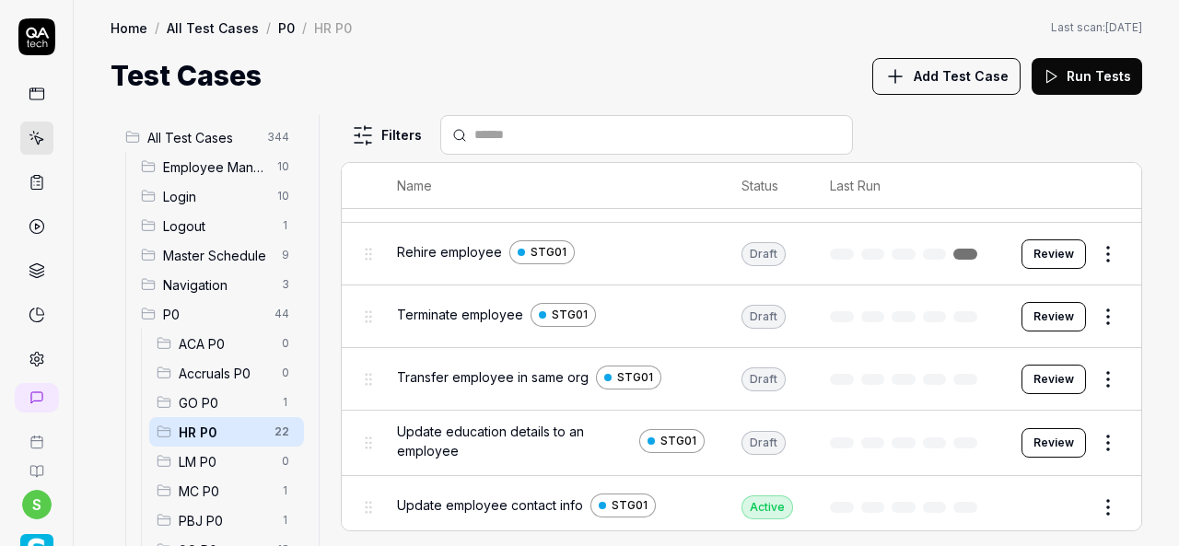
click at [473, 308] on span "Terminate employee" at bounding box center [460, 314] width 126 height 19
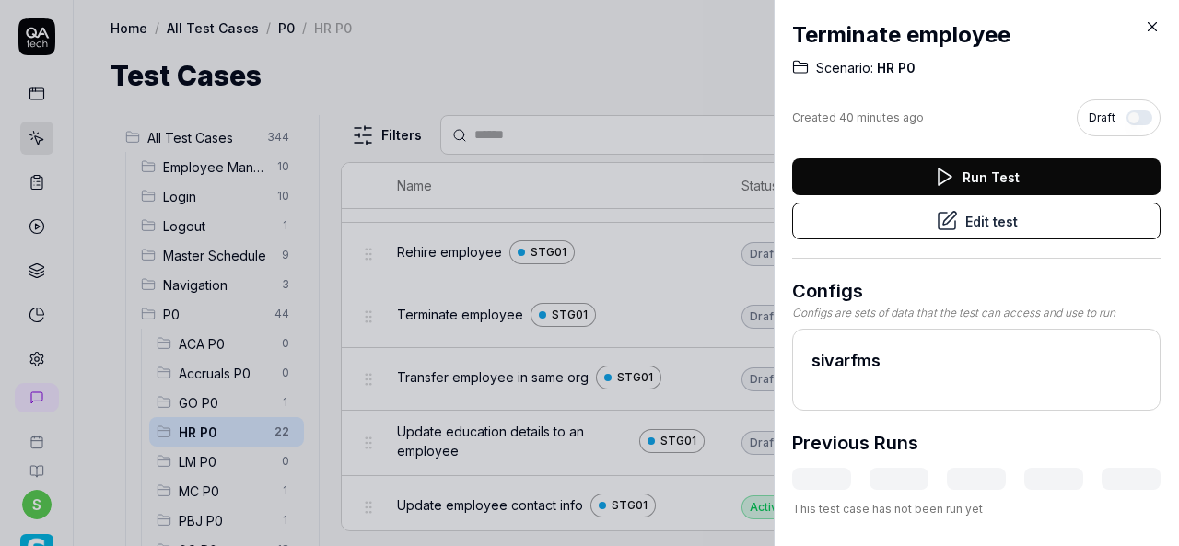
click at [988, 179] on button "Run Test" at bounding box center [976, 176] width 368 height 37
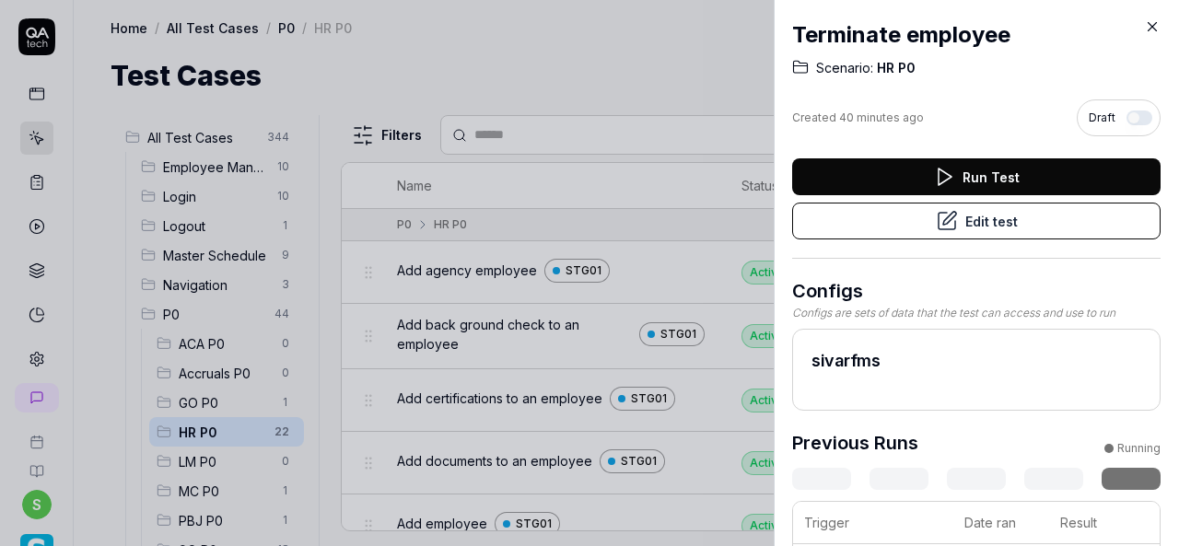
click at [1153, 28] on icon at bounding box center [1153, 27] width 8 height 8
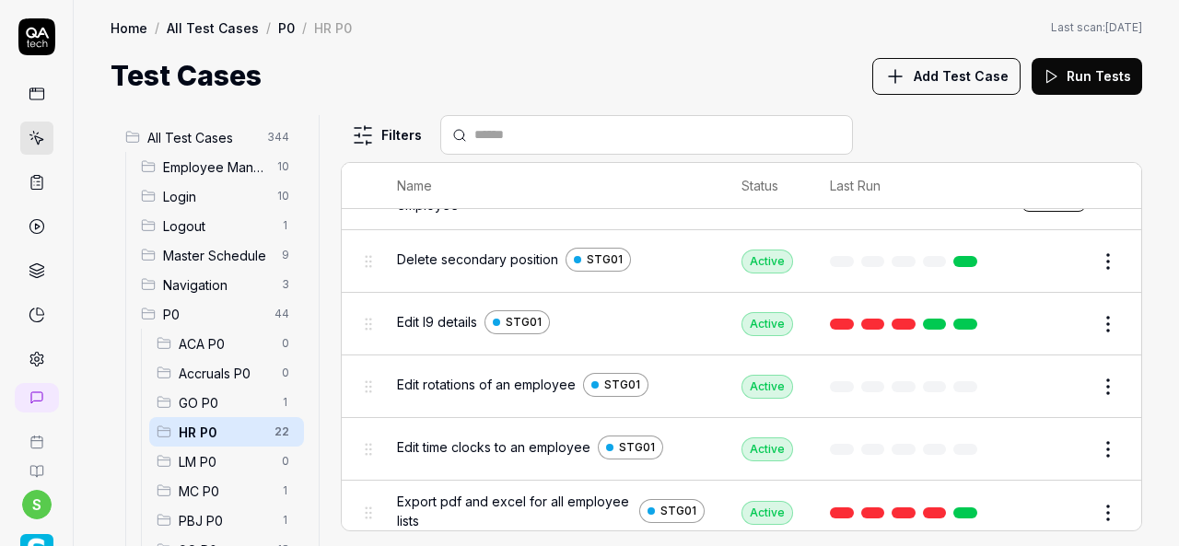
scroll to position [969, 0]
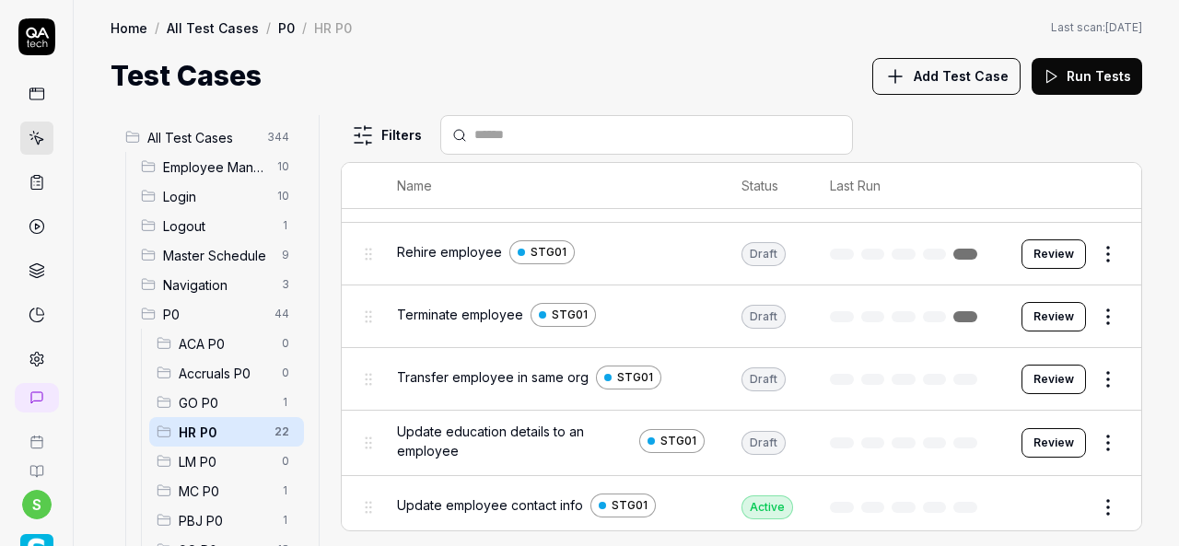
click at [502, 368] on span "Transfer employee in same org" at bounding box center [493, 377] width 192 height 19
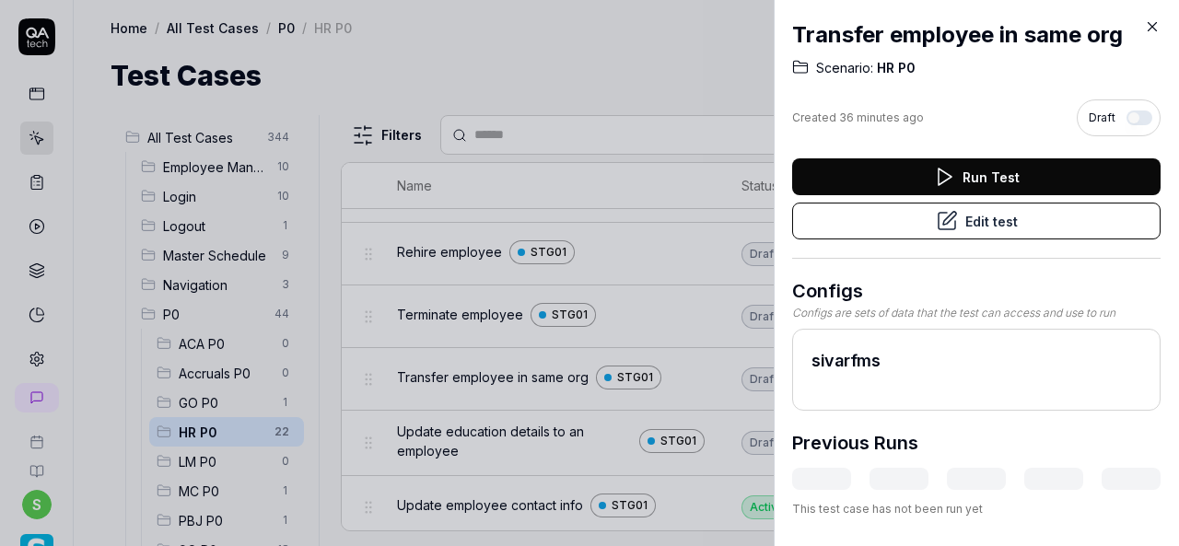
click at [1039, 180] on button "Run Test" at bounding box center [976, 176] width 368 height 37
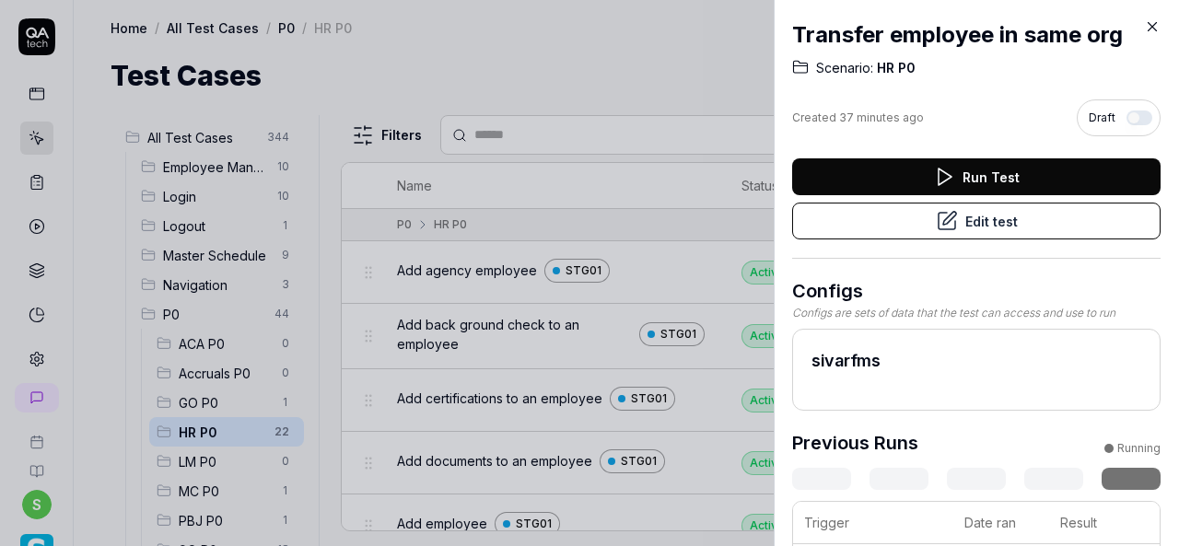
click at [1153, 29] on icon at bounding box center [1152, 26] width 17 height 17
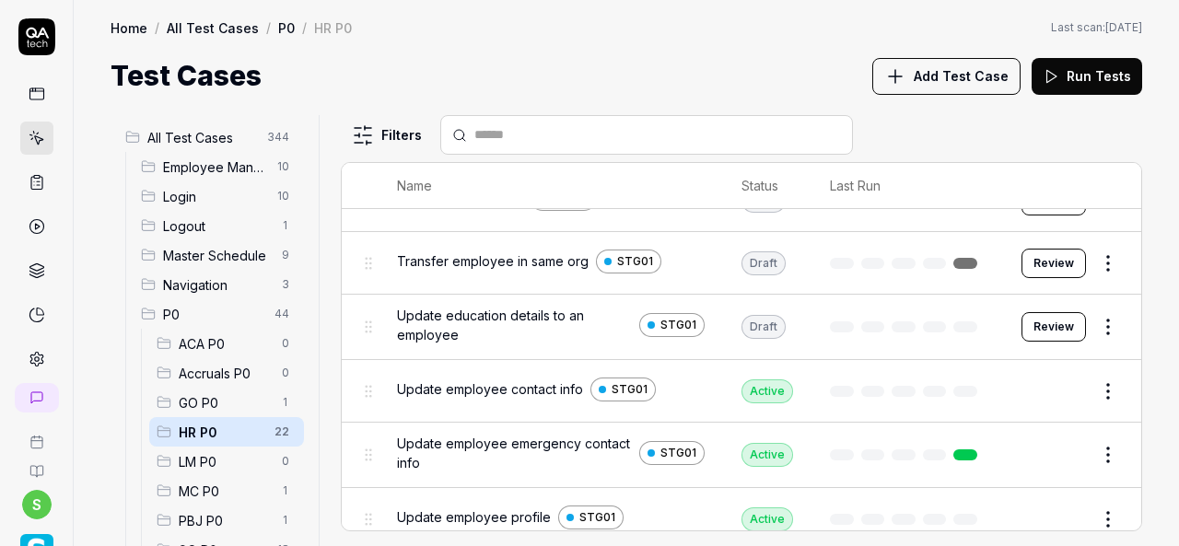
scroll to position [1088, 0]
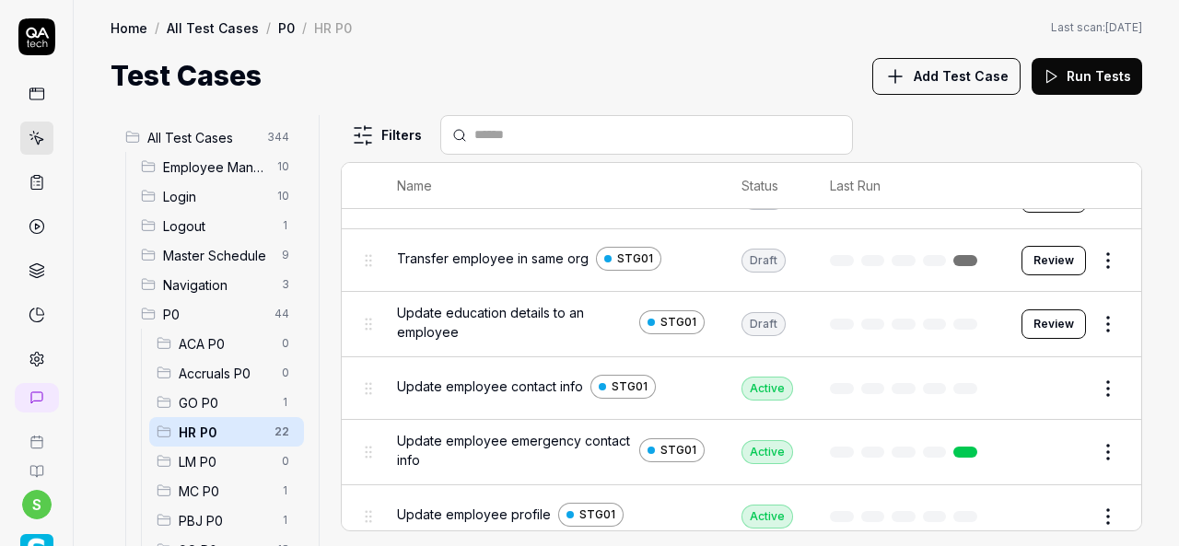
click at [535, 309] on span "Update education details to an employee" at bounding box center [514, 322] width 235 height 39
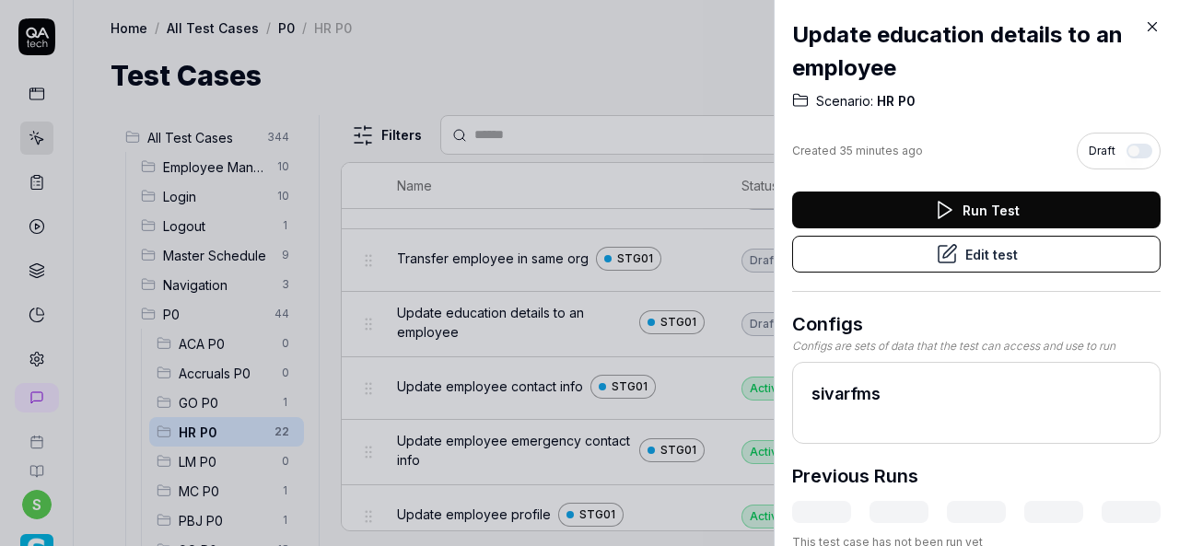
click at [1009, 203] on button "Run Test" at bounding box center [976, 210] width 368 height 37
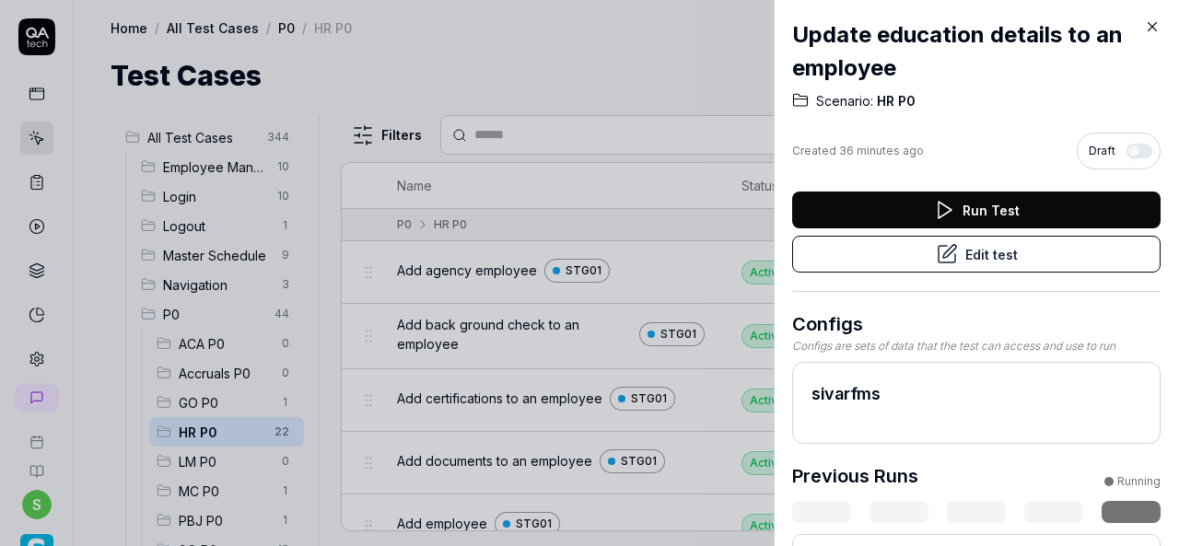
click at [1154, 25] on icon at bounding box center [1153, 27] width 8 height 8
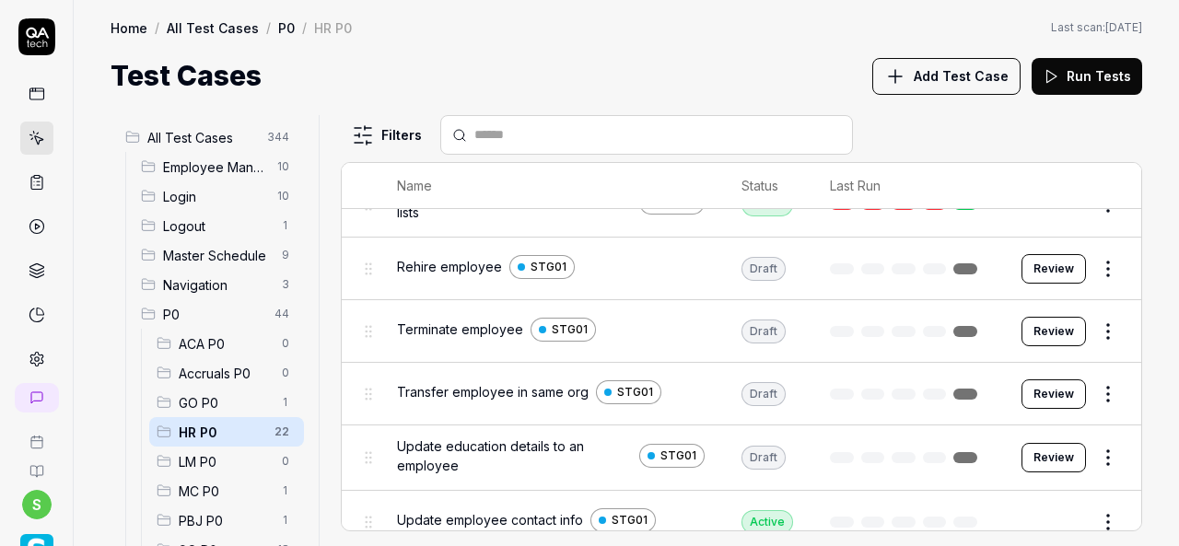
scroll to position [939, 0]
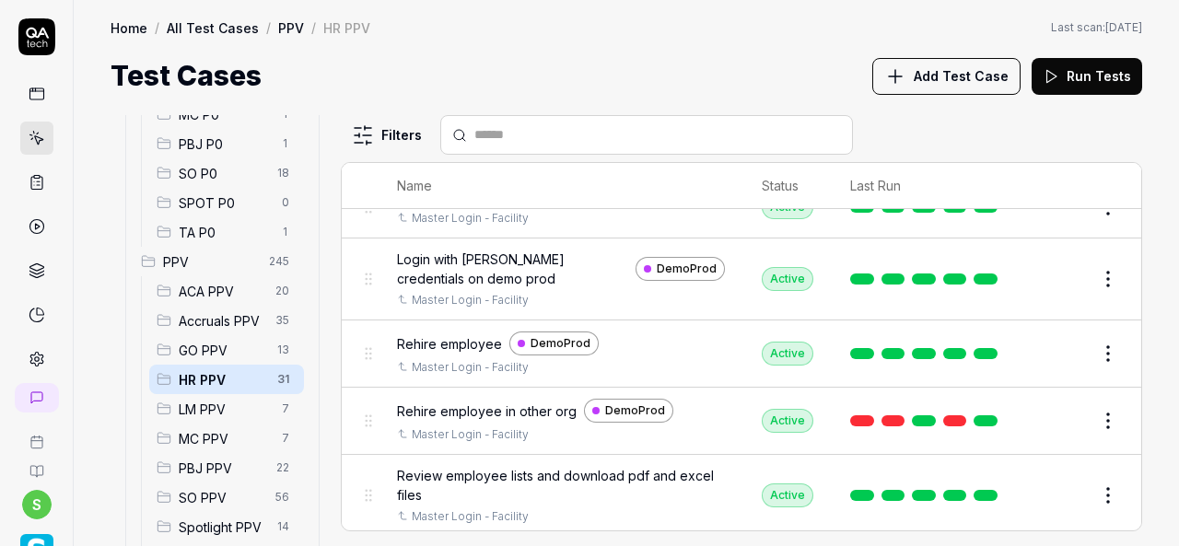
scroll to position [1411, 0]
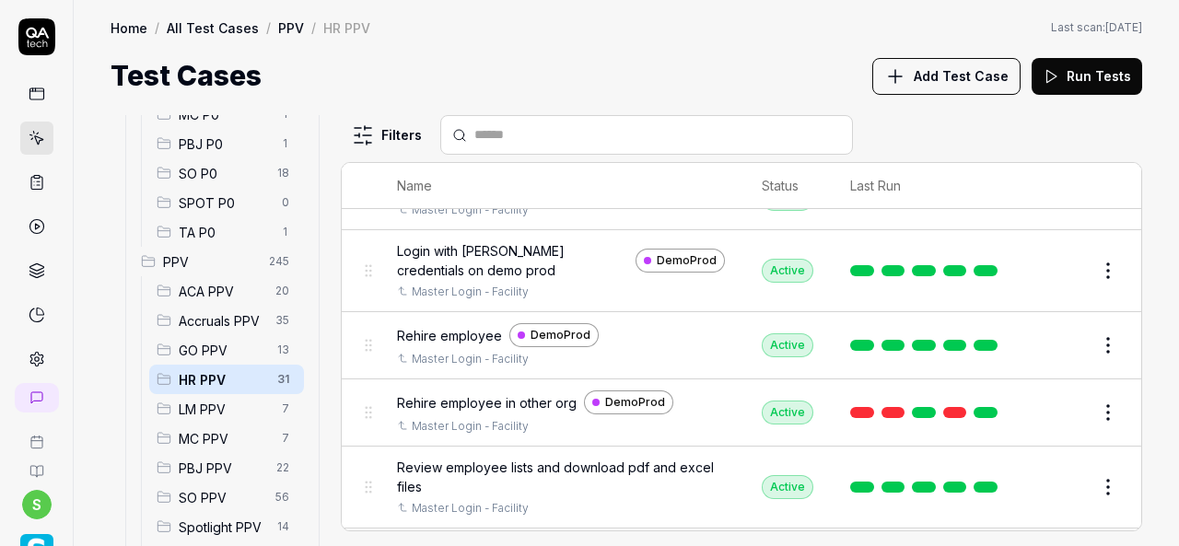
click at [447, 326] on span "Rehire employee" at bounding box center [449, 335] width 105 height 19
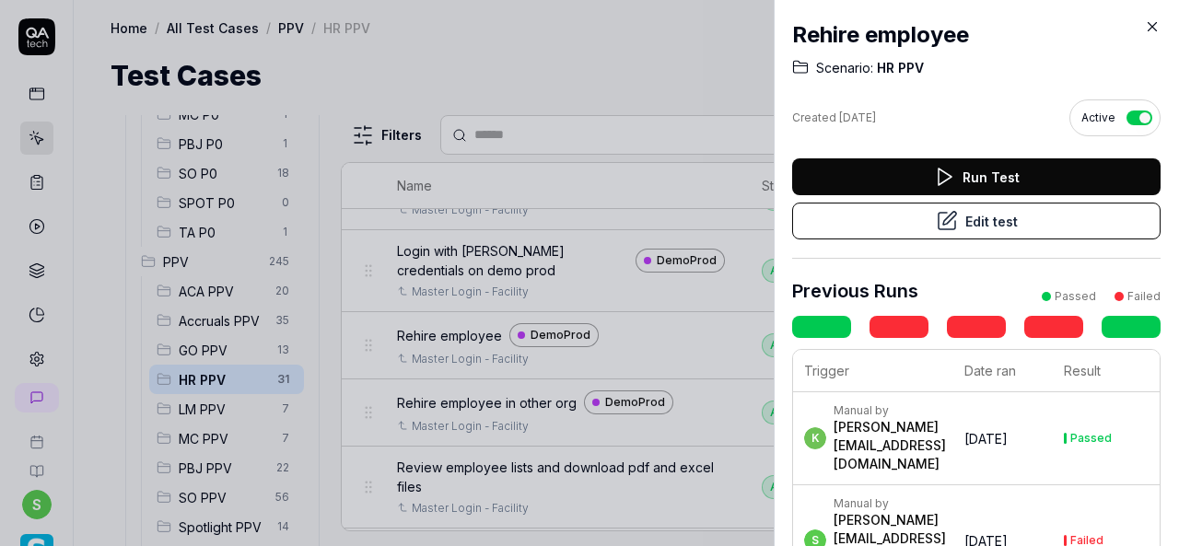
click at [986, 218] on button "Edit test" at bounding box center [976, 221] width 368 height 37
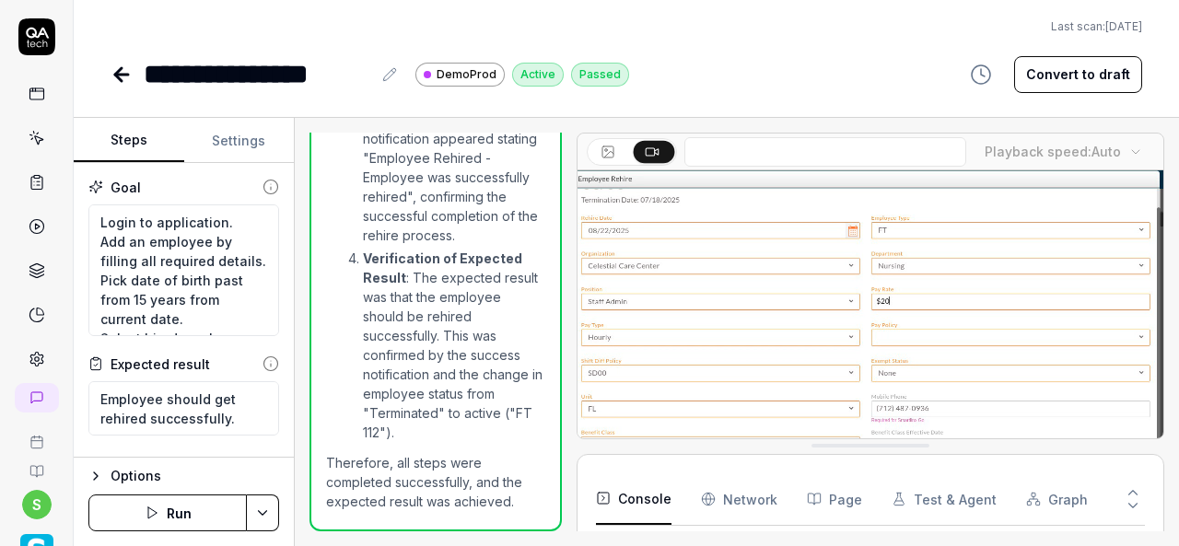
scroll to position [2597, 0]
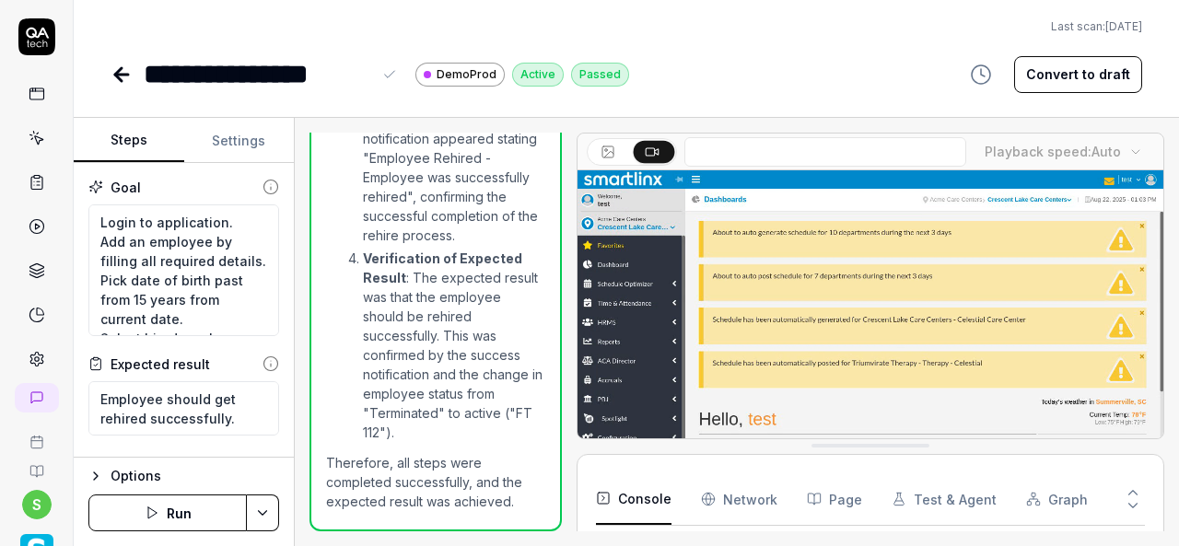
click at [370, 80] on div "**********" at bounding box center [258, 73] width 228 height 41
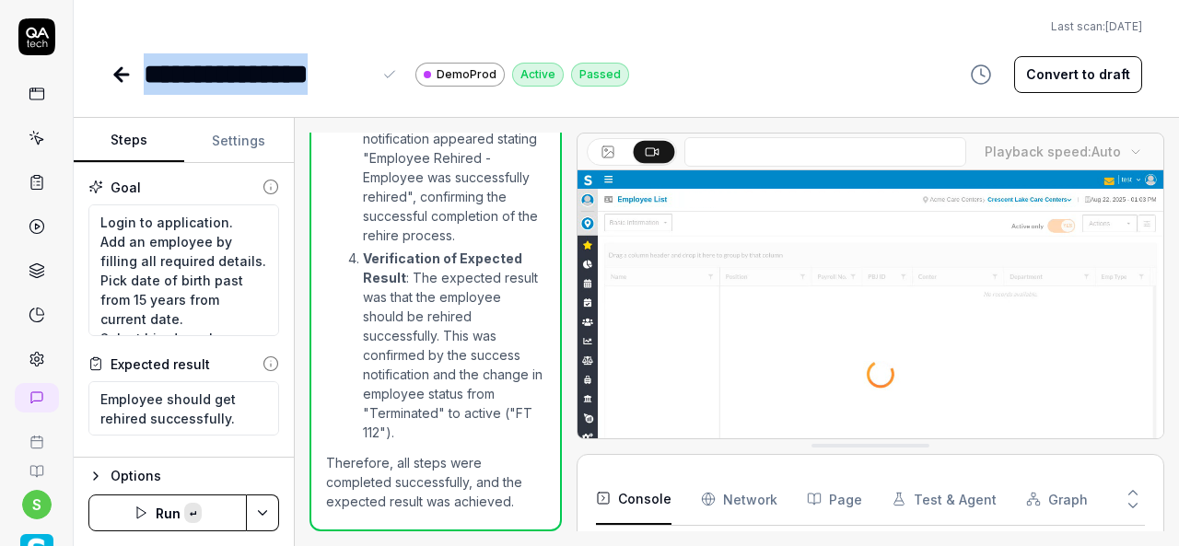
copy div "**********"
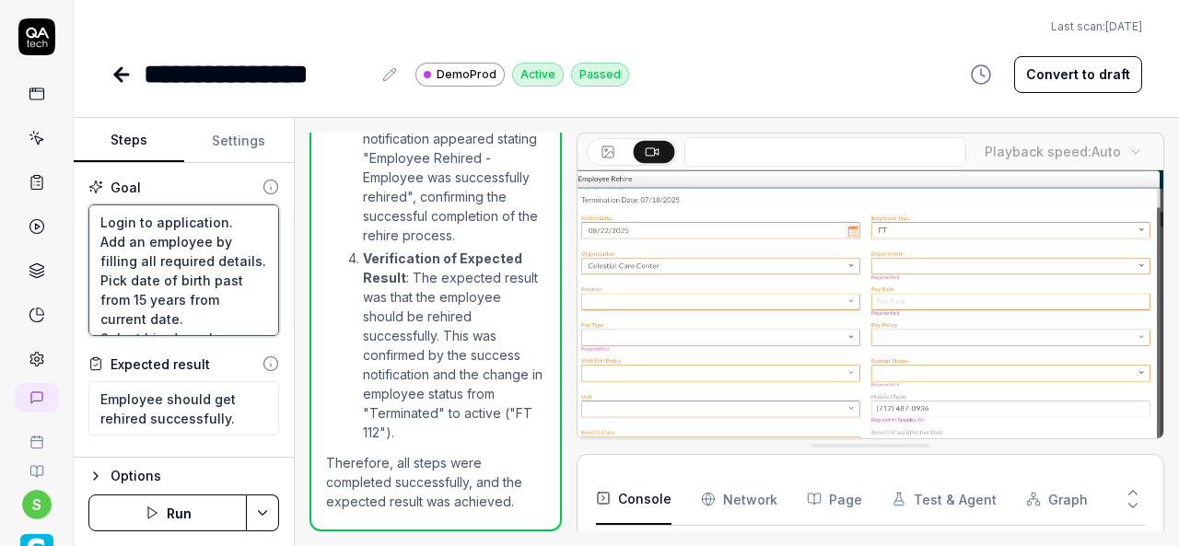
click at [120, 249] on textarea "Login to application. Add an employee by filling all required details. Pick dat…" at bounding box center [183, 270] width 191 height 132
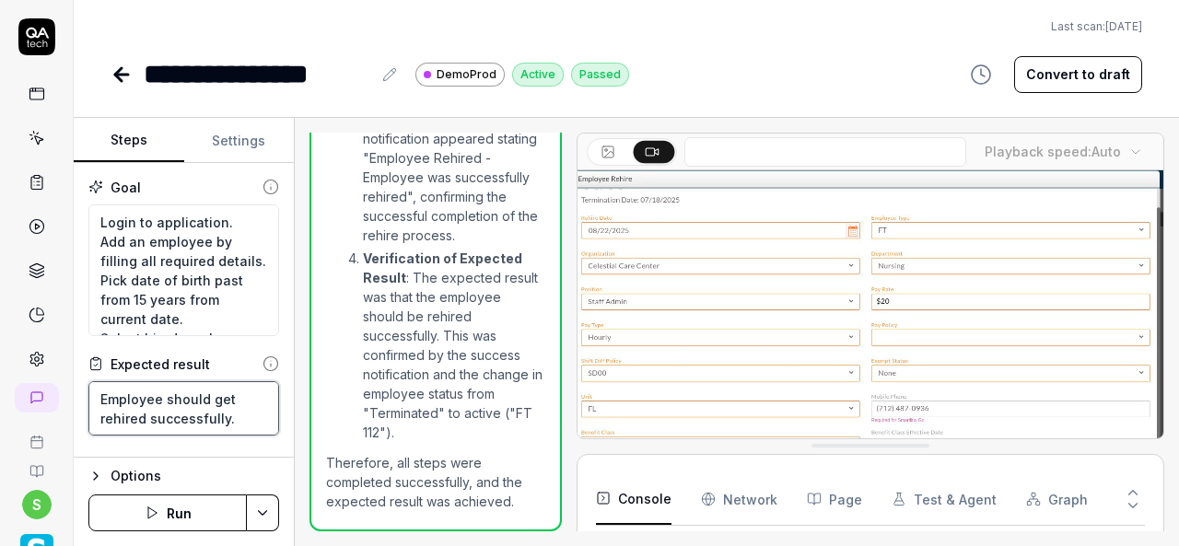
click at [173, 418] on textarea "Employee should get rehired successfully." at bounding box center [183, 408] width 191 height 54
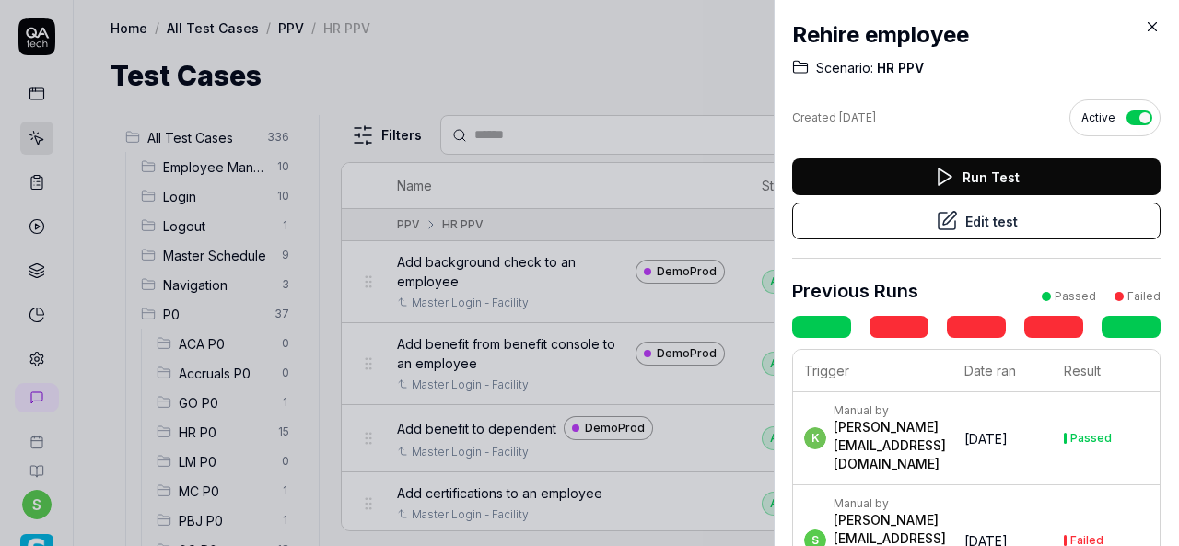
click at [1156, 23] on icon at bounding box center [1153, 27] width 8 height 8
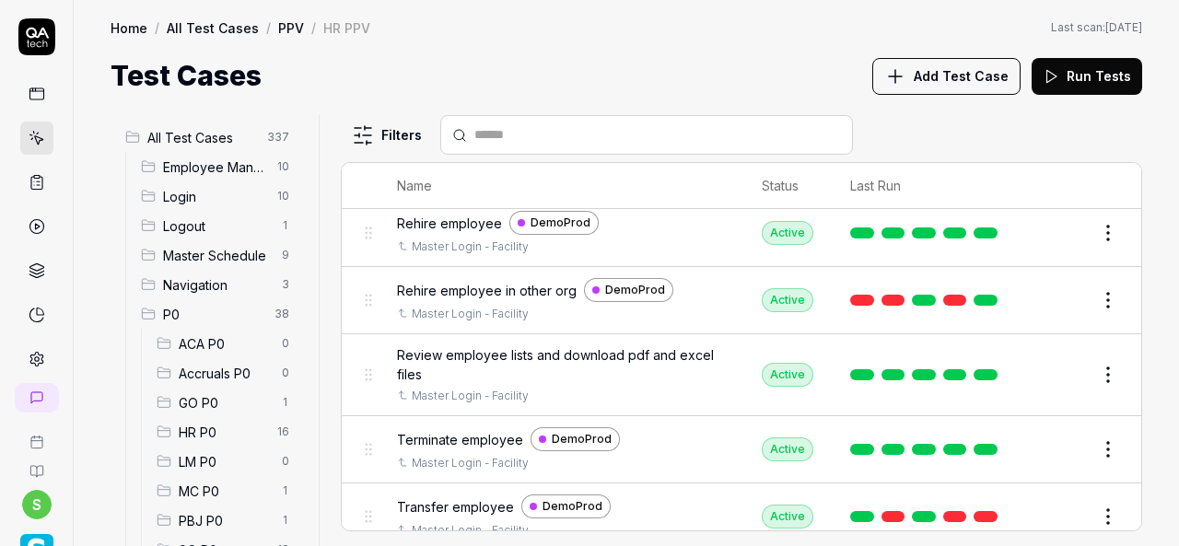
scroll to position [1511, 0]
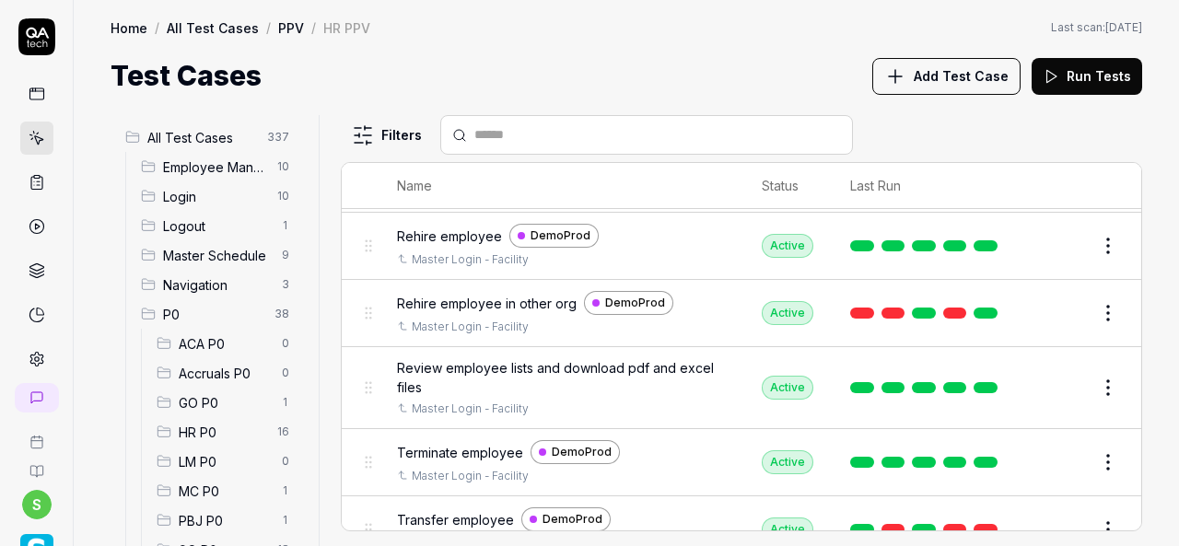
click at [488, 443] on span "Terminate employee" at bounding box center [460, 452] width 126 height 19
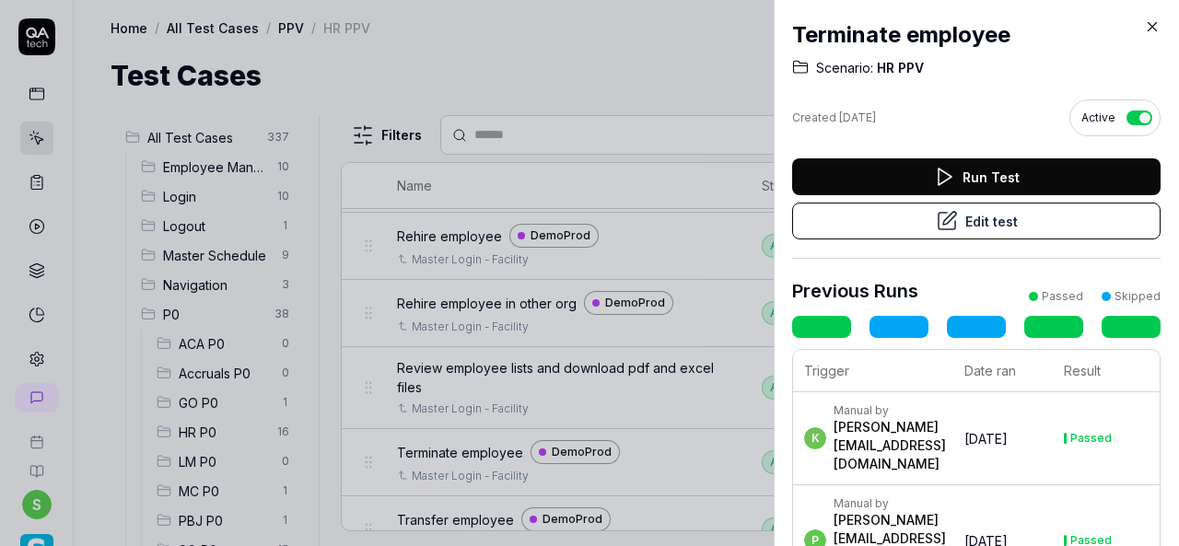
click at [936, 214] on icon at bounding box center [947, 221] width 22 height 22
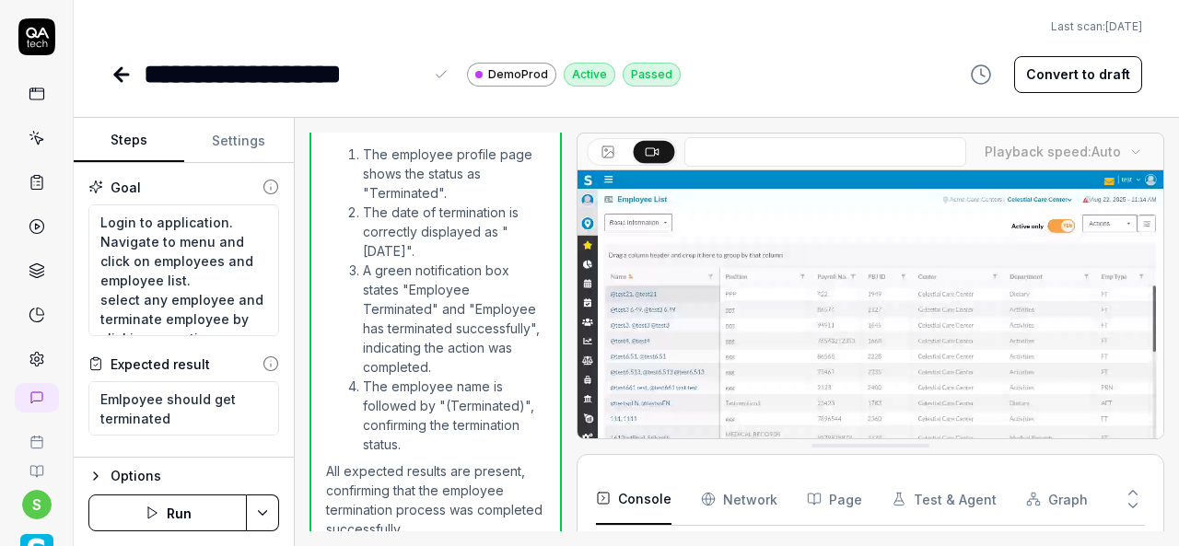
scroll to position [247, 0]
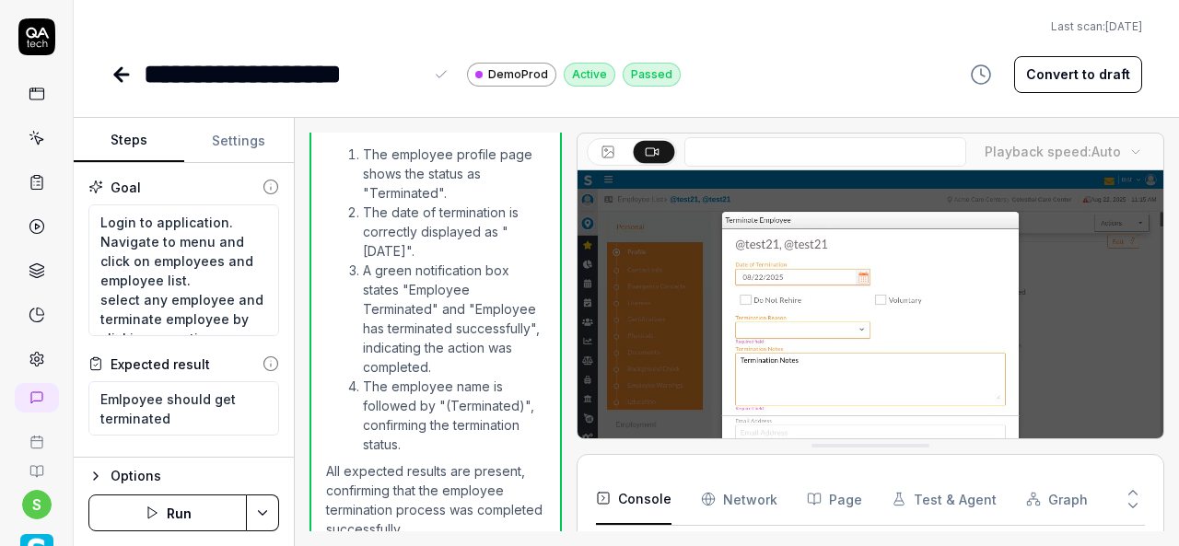
click at [421, 76] on div "**********" at bounding box center [283, 73] width 279 height 41
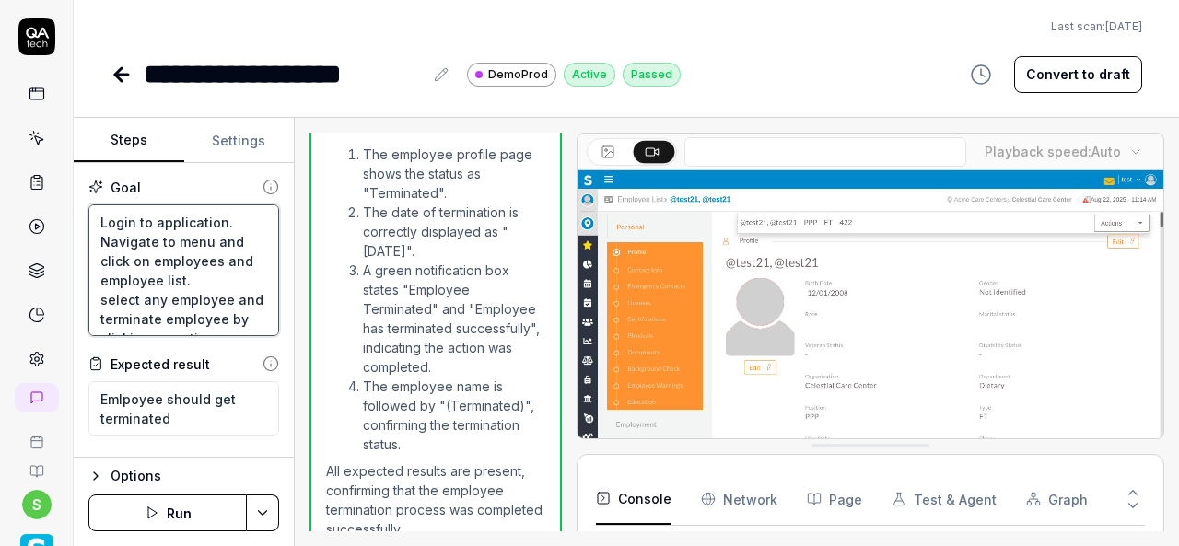
click at [135, 288] on textarea "Login to application. Navigate to menu and click on employees and employee list…" at bounding box center [183, 270] width 191 height 132
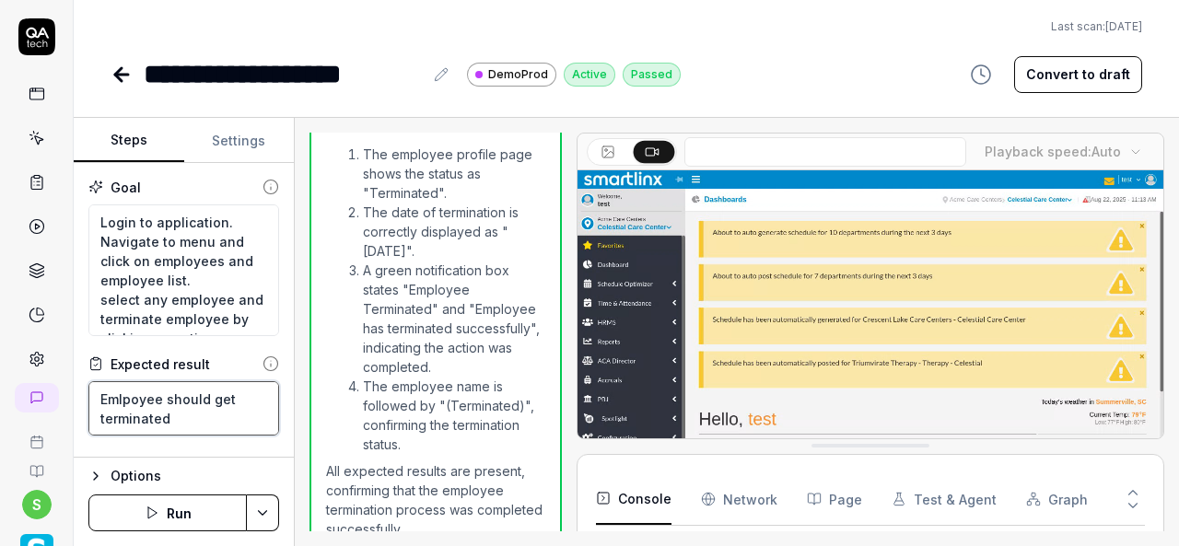
click at [174, 406] on textarea "Emlpoyee should get terminated" at bounding box center [183, 408] width 191 height 54
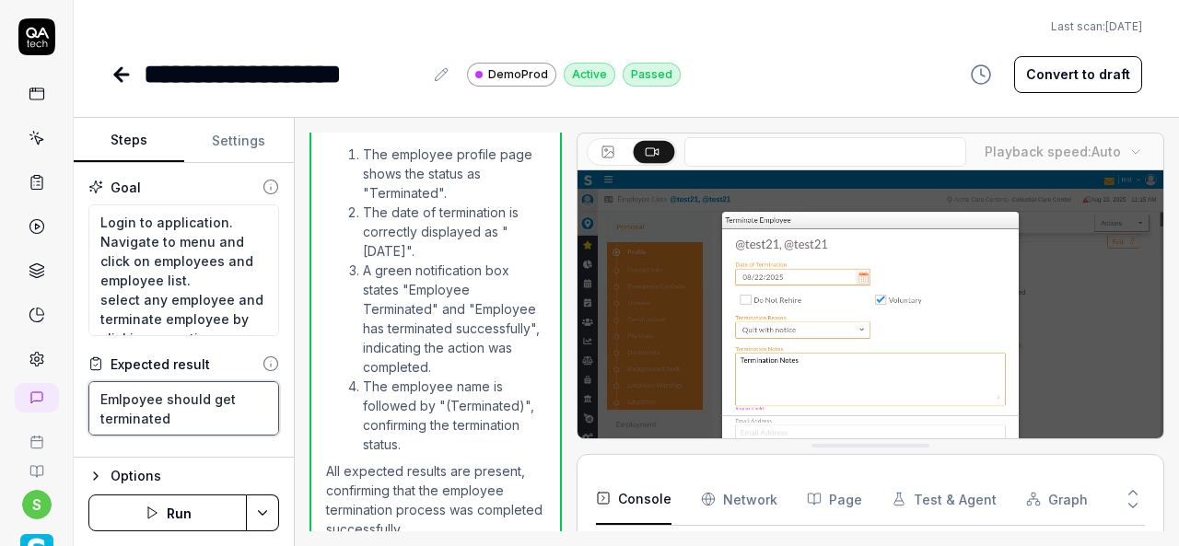
click at [134, 401] on textarea "Emlpoyee should get terminated" at bounding box center [183, 408] width 191 height 54
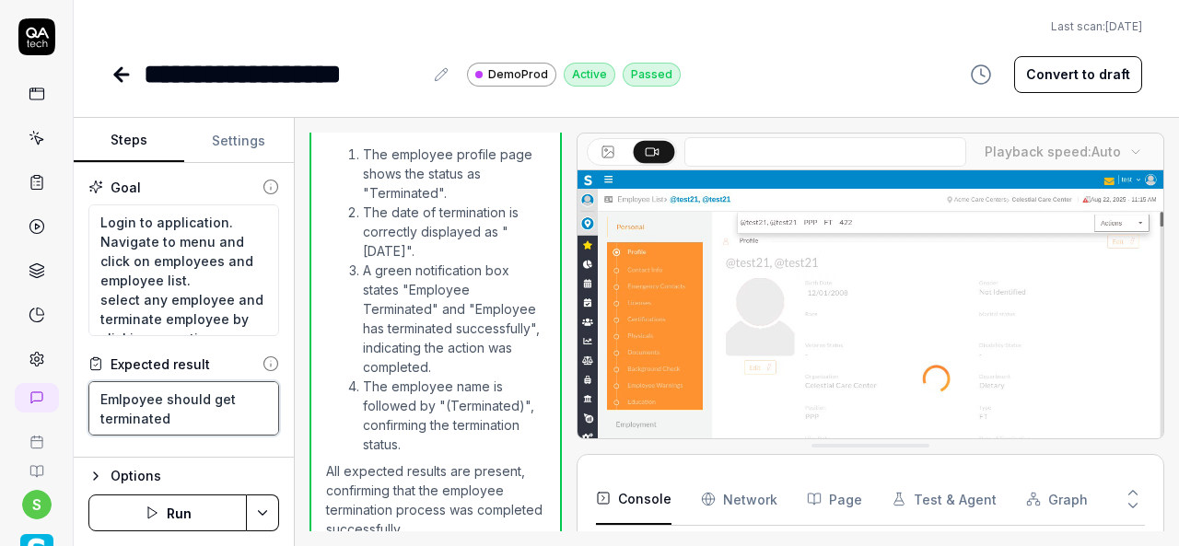
type textarea "*"
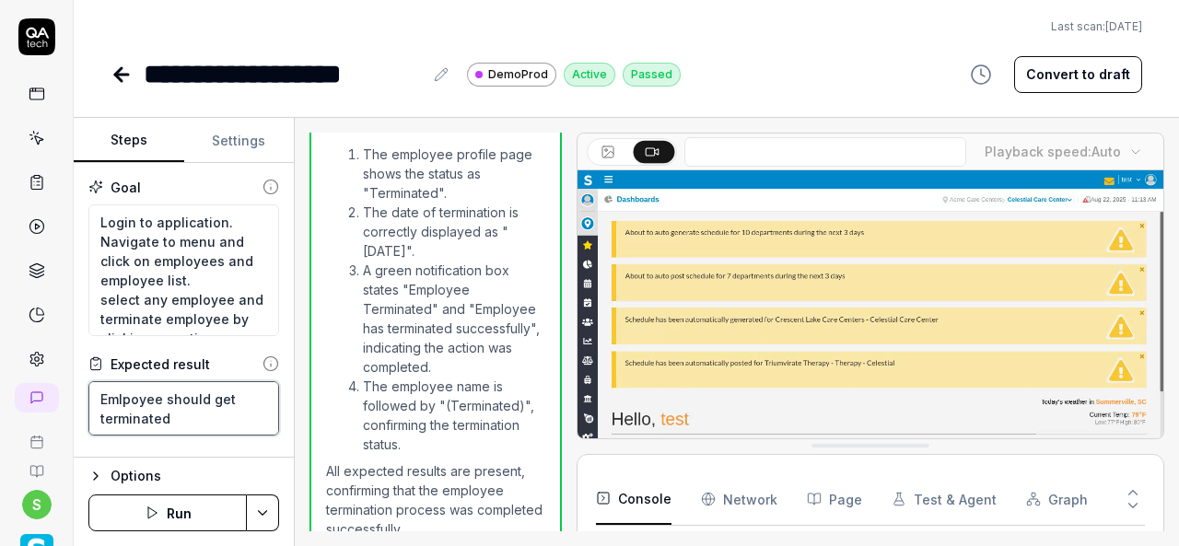
type textarea "Emloyee should get terminated"
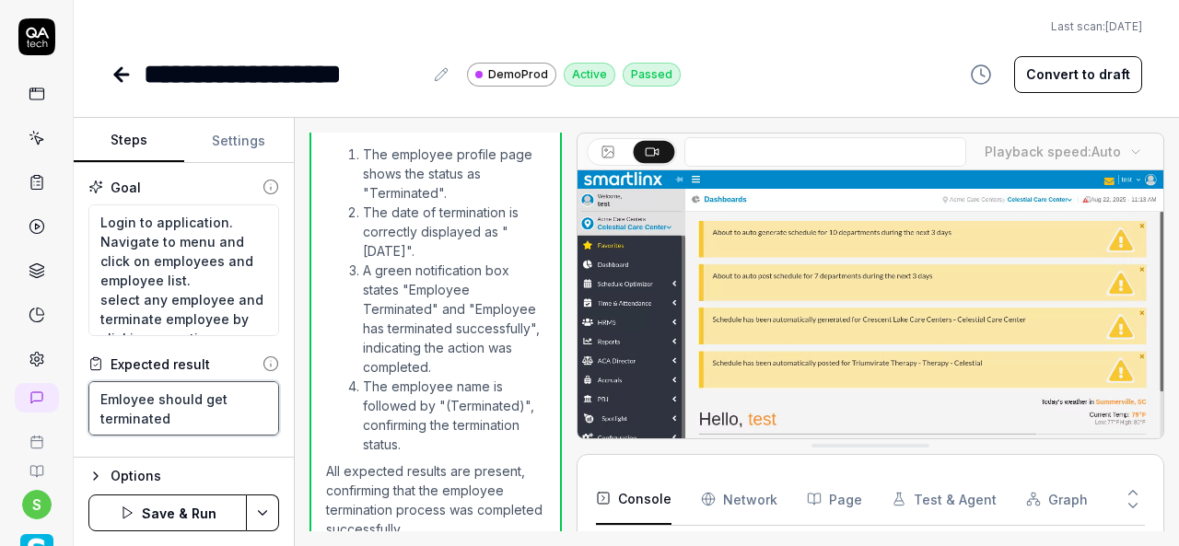
type textarea "*"
type textarea "Emoyee should get terminated"
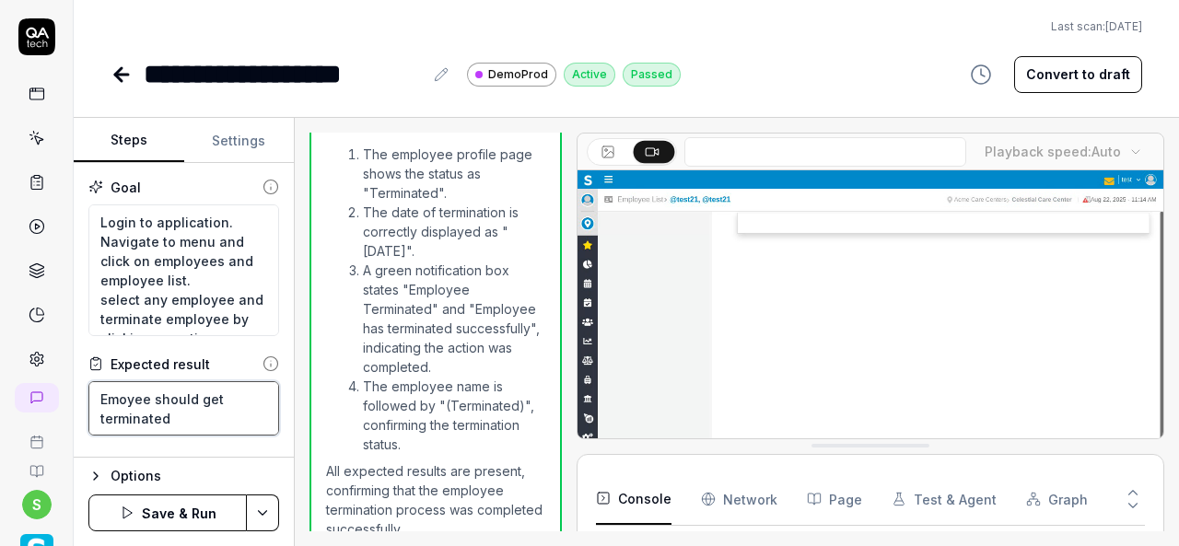
type textarea "*"
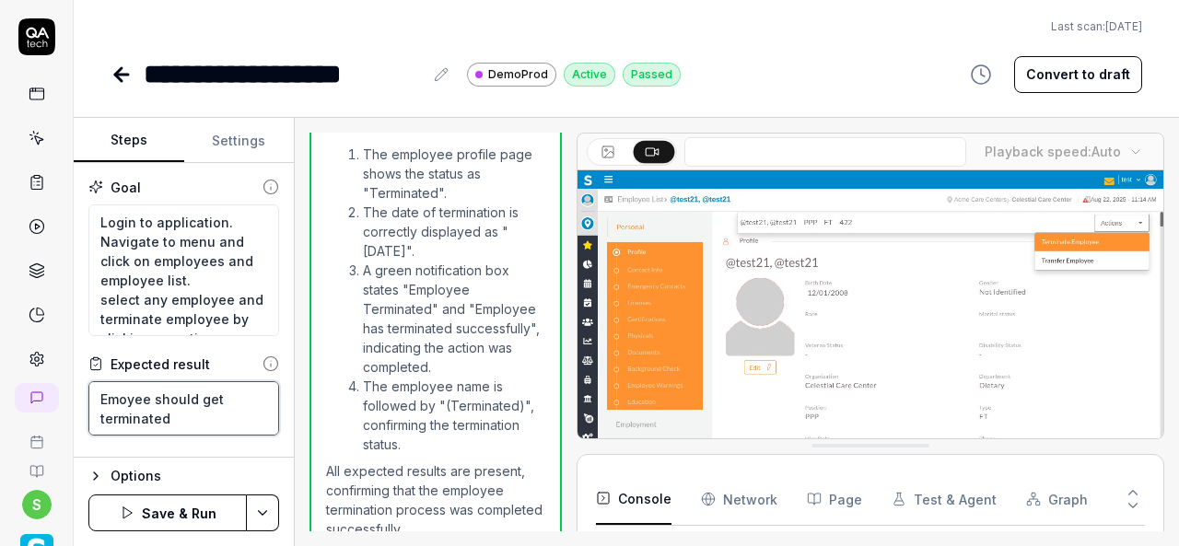
type textarea "Empoyee should get terminated"
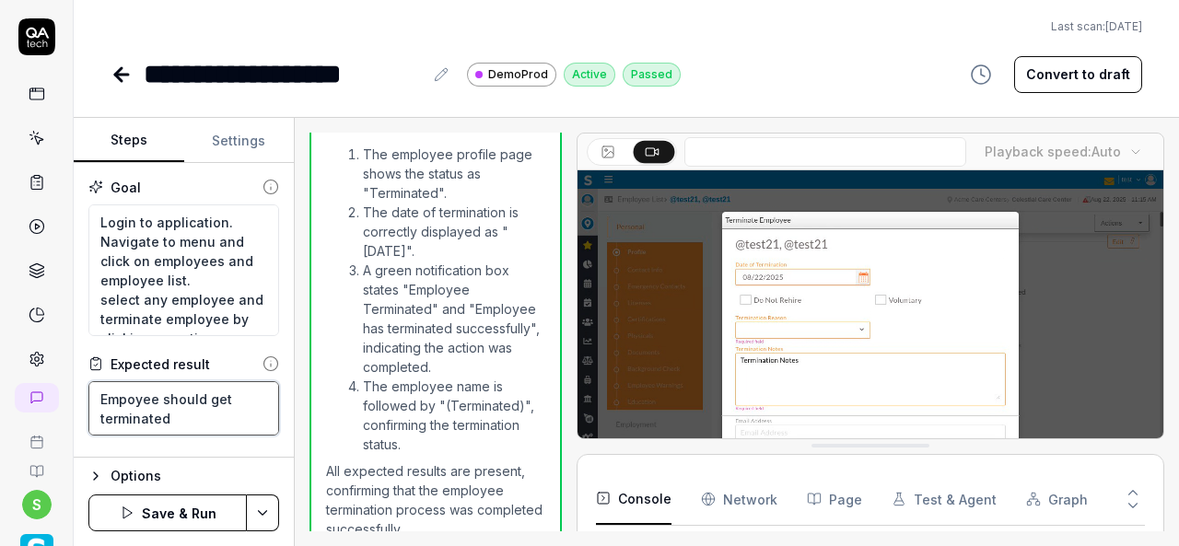
type textarea "*"
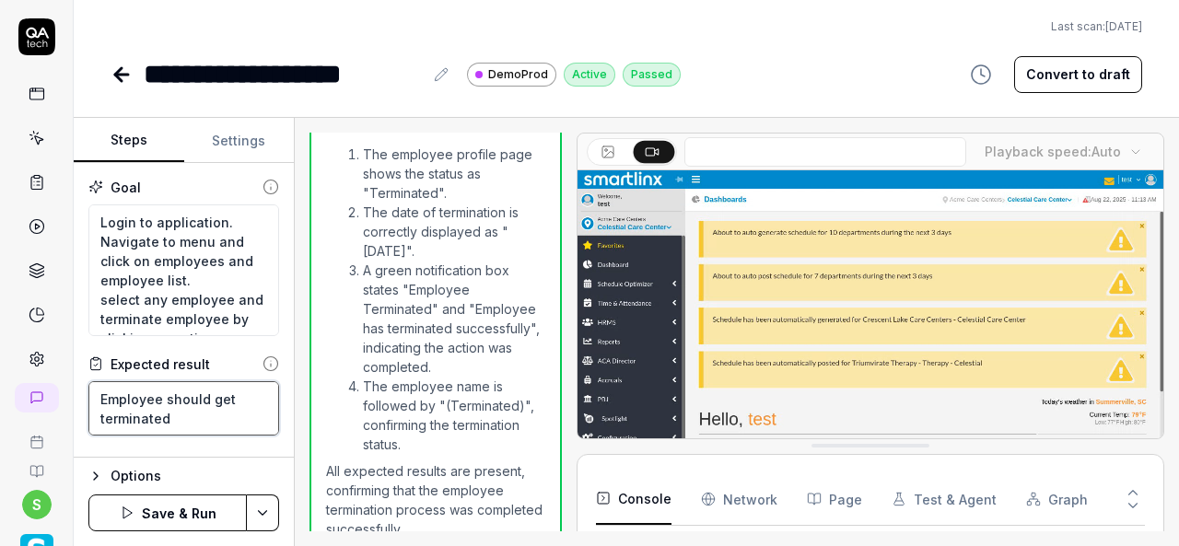
click at [194, 404] on textarea "Employee should get terminated" at bounding box center [183, 408] width 191 height 54
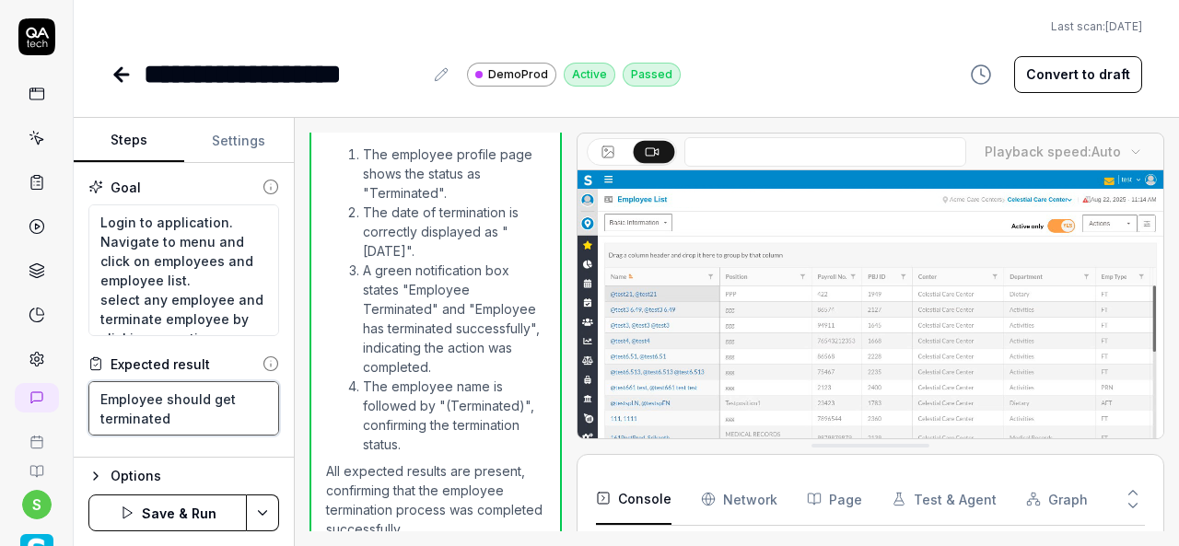
type textarea "Employee should get terminated"
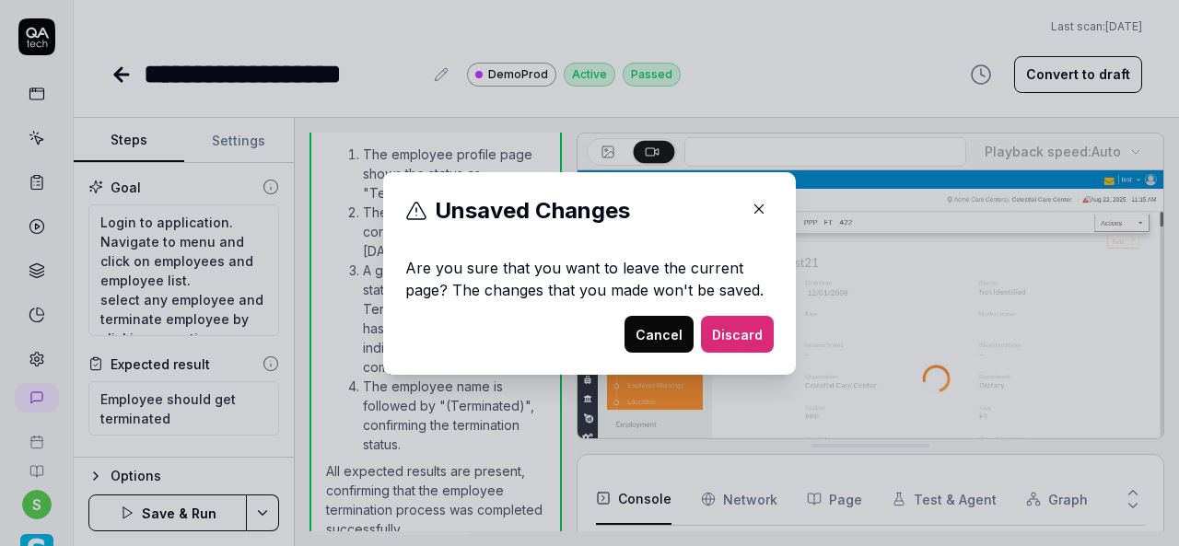
click at [751, 201] on icon "button" at bounding box center [759, 209] width 17 height 17
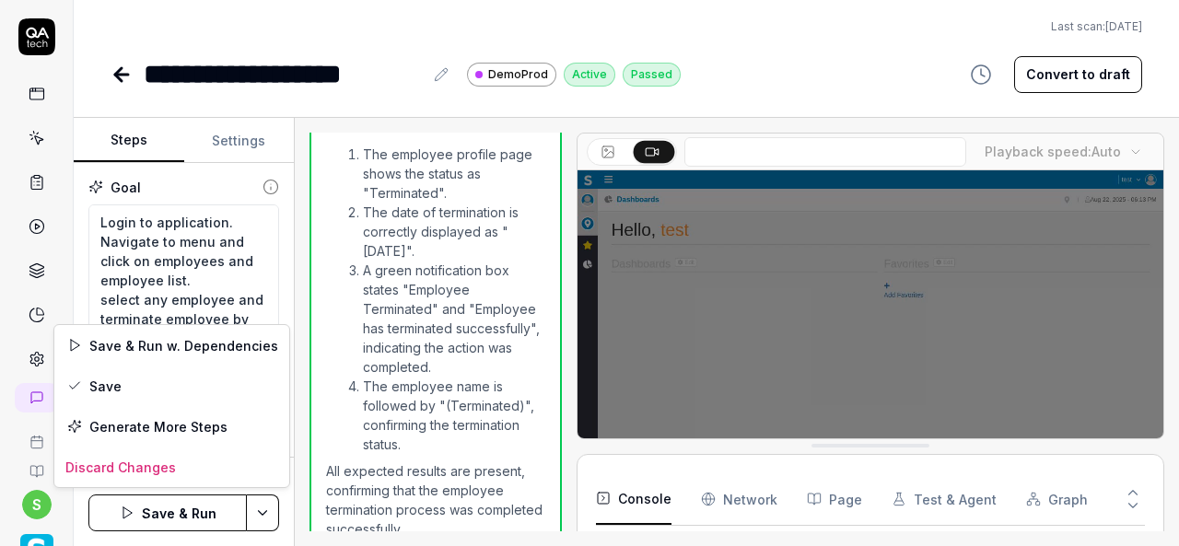
click at [259, 509] on html "**********" at bounding box center [589, 273] width 1179 height 546
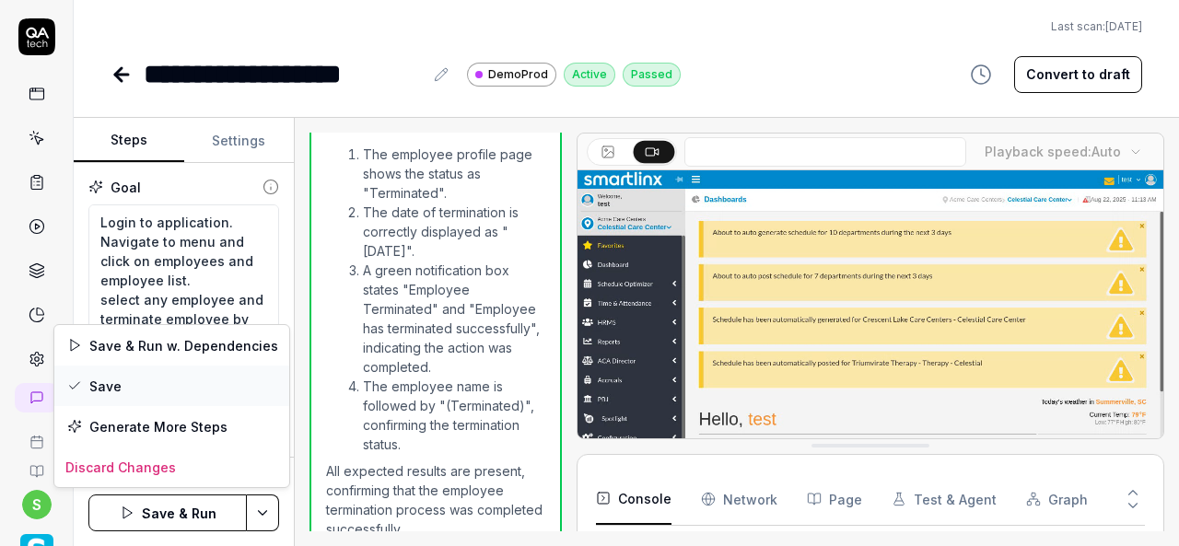
click at [137, 384] on div "Save" at bounding box center [171, 386] width 235 height 41
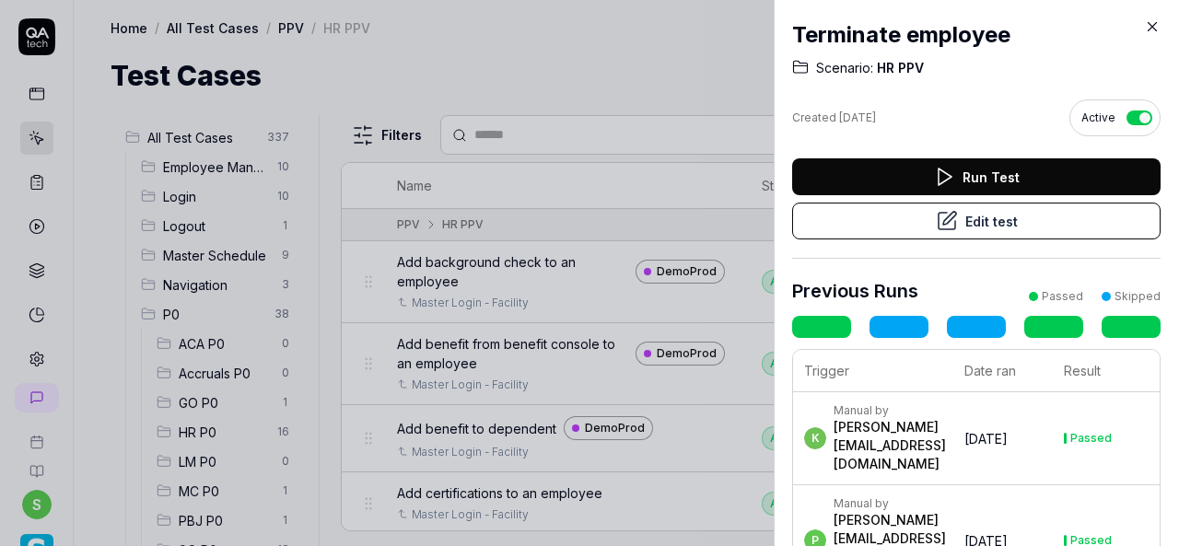
click at [1150, 20] on icon at bounding box center [1152, 26] width 17 height 17
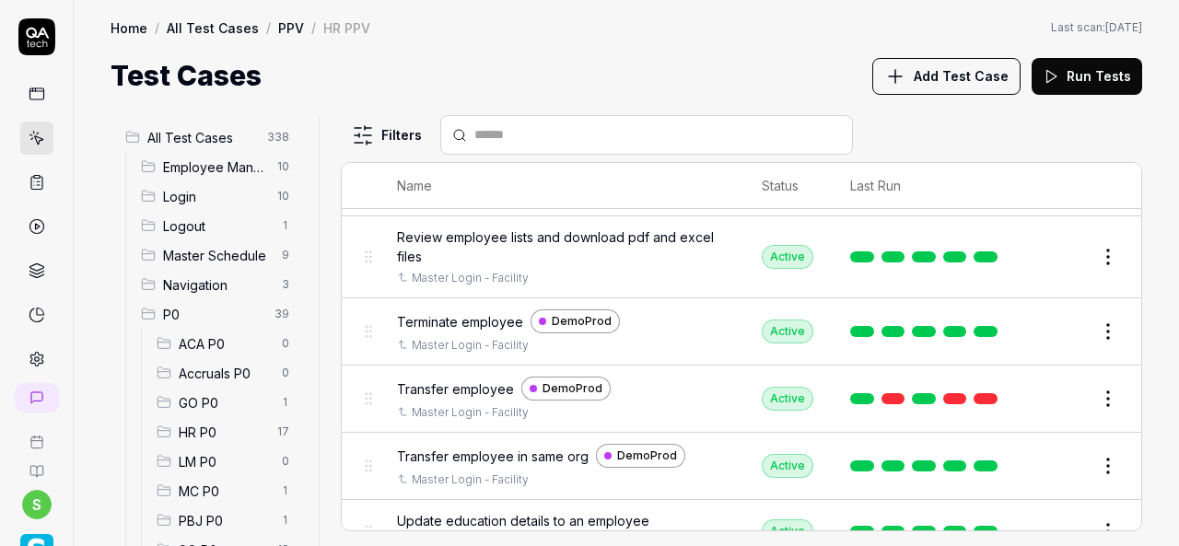
scroll to position [1650, 0]
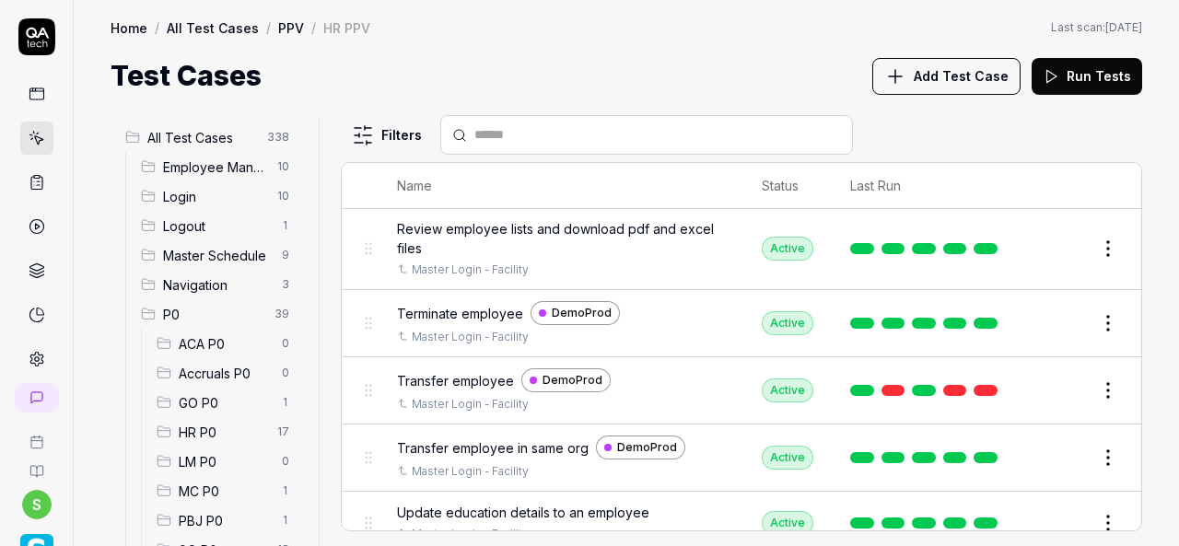
click at [624, 219] on span "Review employee lists and download pdf and excel files" at bounding box center [561, 238] width 328 height 39
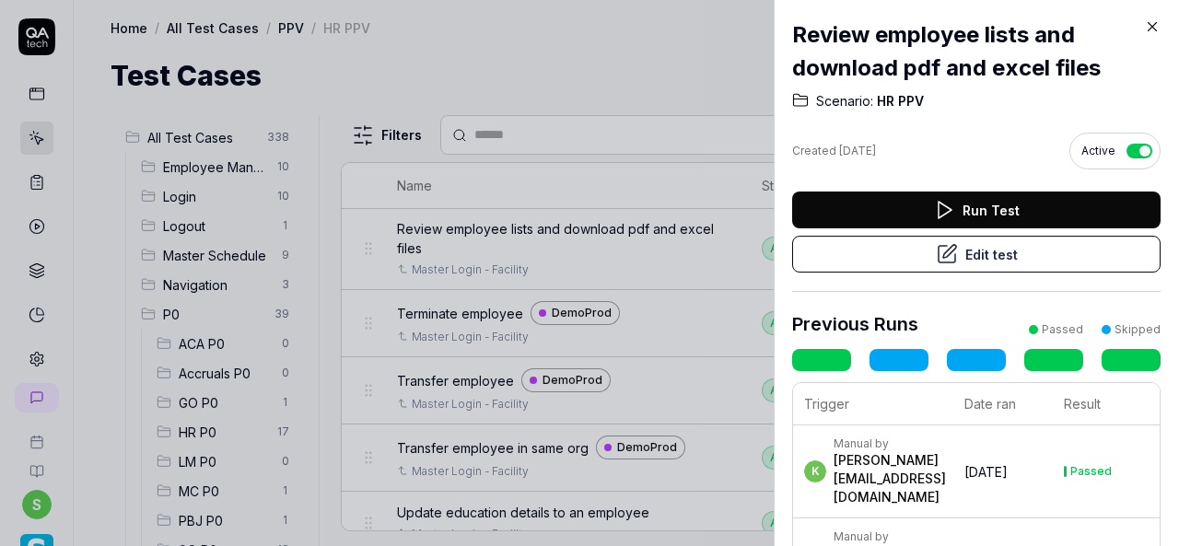
click at [939, 259] on icon at bounding box center [947, 254] width 17 height 17
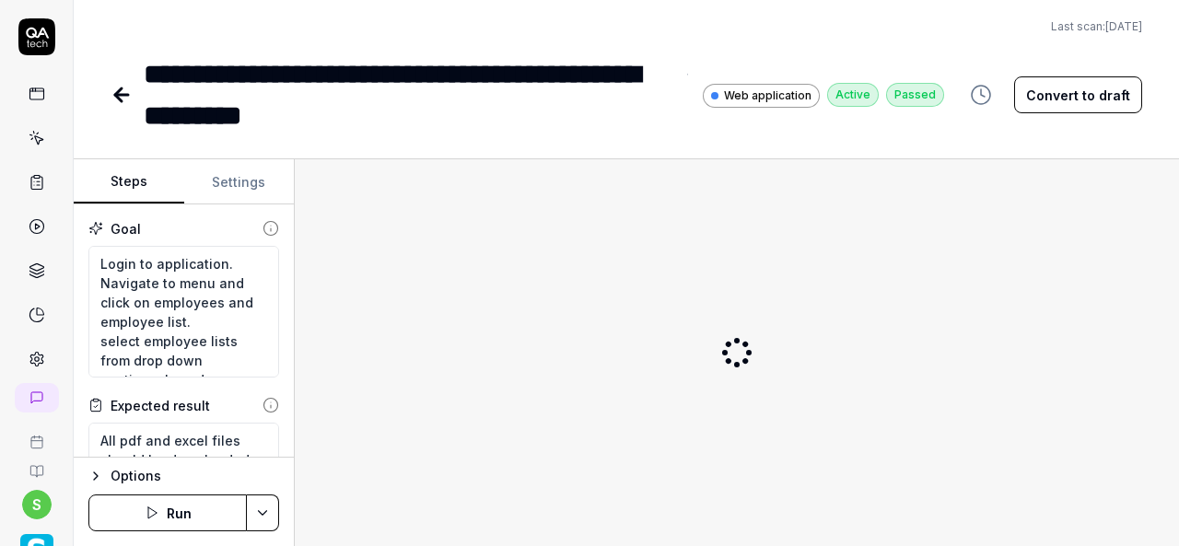
click at [394, 120] on div "**********" at bounding box center [409, 94] width 531 height 83
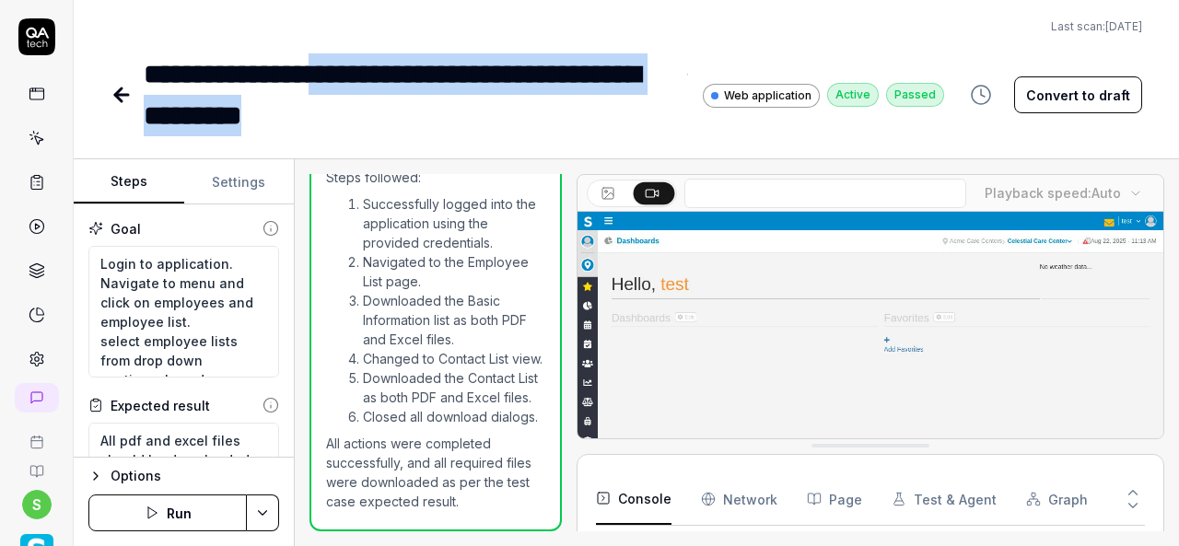
scroll to position [328, 0]
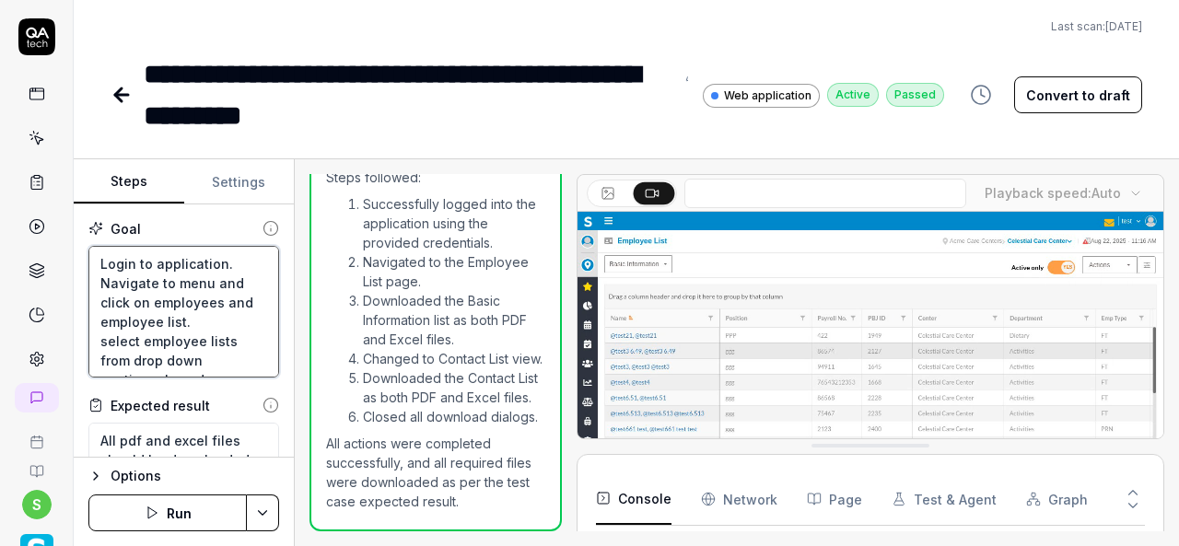
click at [147, 302] on textarea "Login to application. Navigate to menu and click on employees and employee list…" at bounding box center [183, 312] width 191 height 132
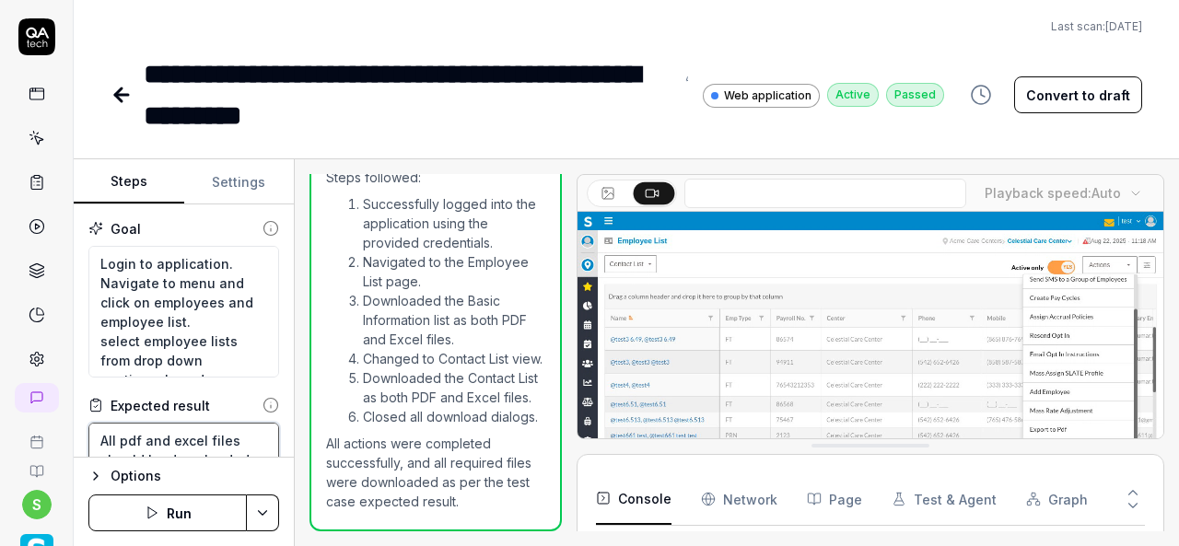
click at [195, 441] on textarea "All pdf and excel files should be downloaded" at bounding box center [183, 450] width 191 height 54
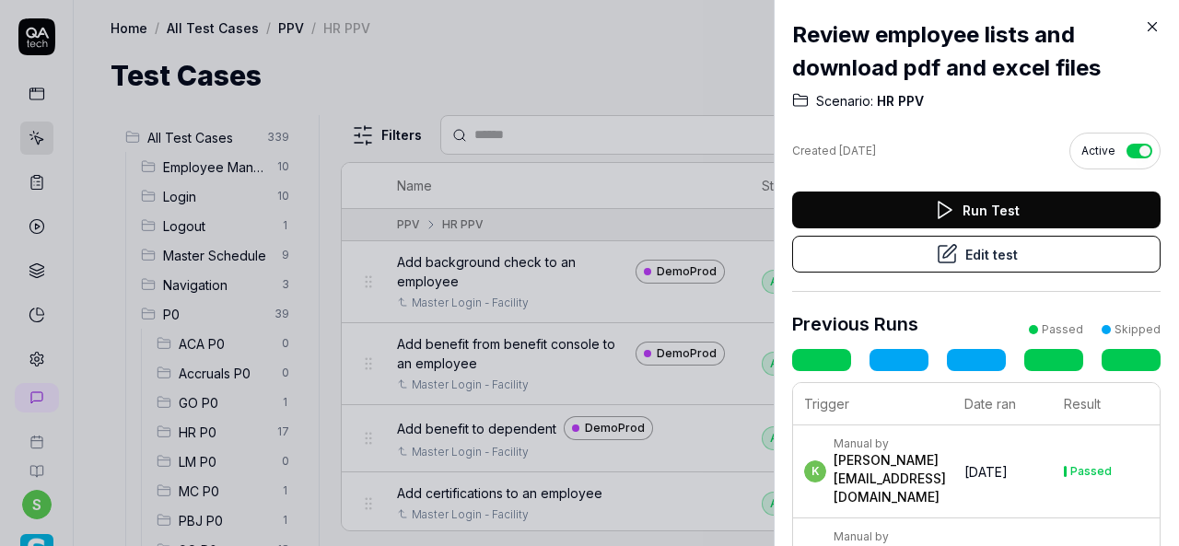
click at [1151, 21] on icon at bounding box center [1152, 26] width 17 height 17
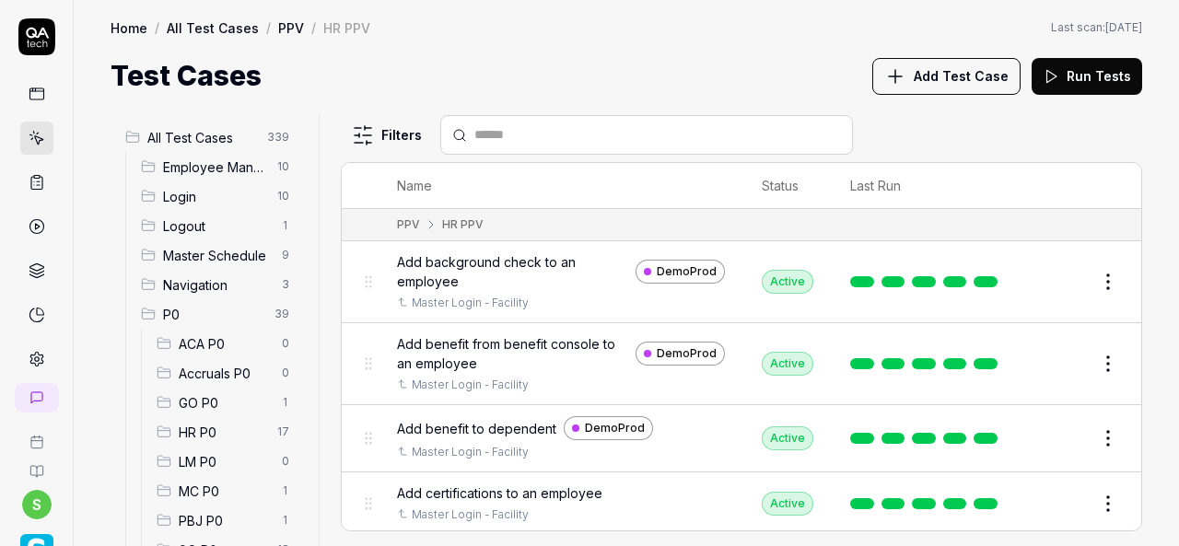
scroll to position [322, 0]
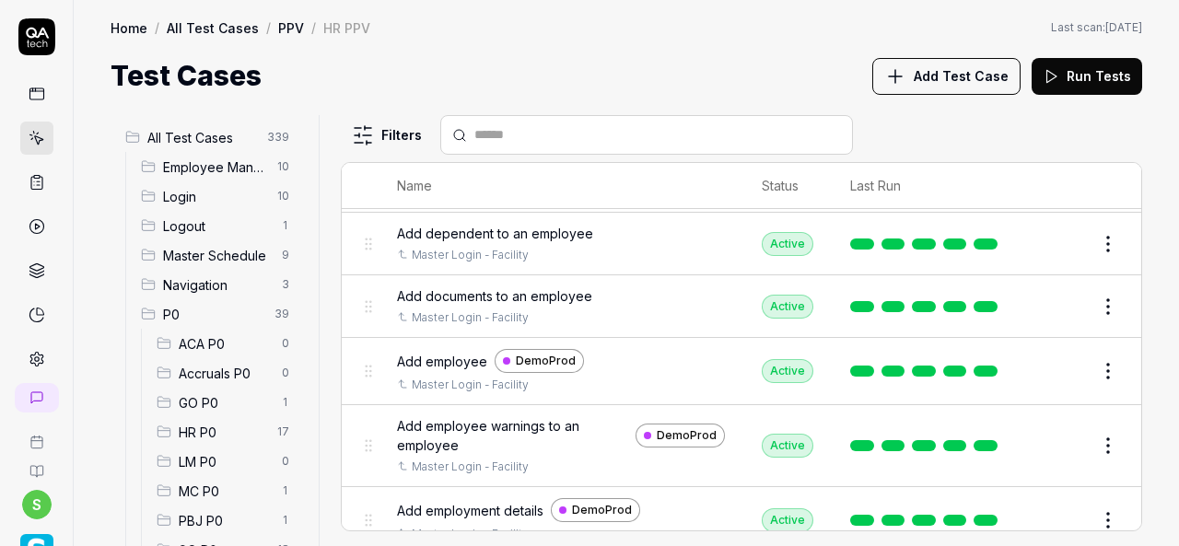
click at [1142, 344] on div "All Test Cases 339 Employee Management 10 Login 10 Logout 1 Master Schedule 9 N…" at bounding box center [626, 321] width 1105 height 449
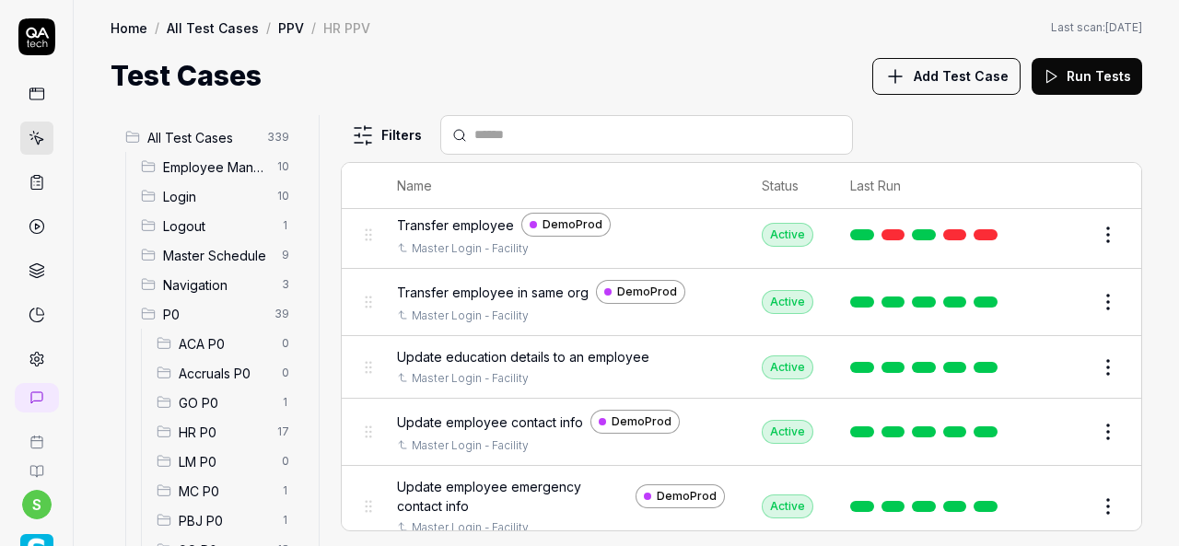
scroll to position [1789, 0]
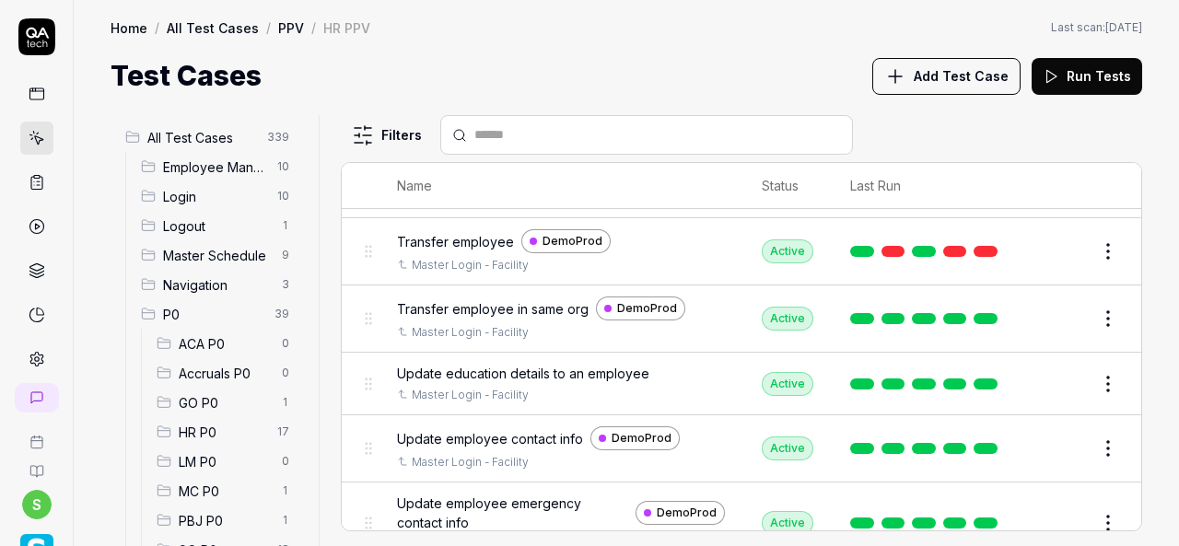
click at [534, 299] on span "Transfer employee in same org" at bounding box center [493, 308] width 192 height 19
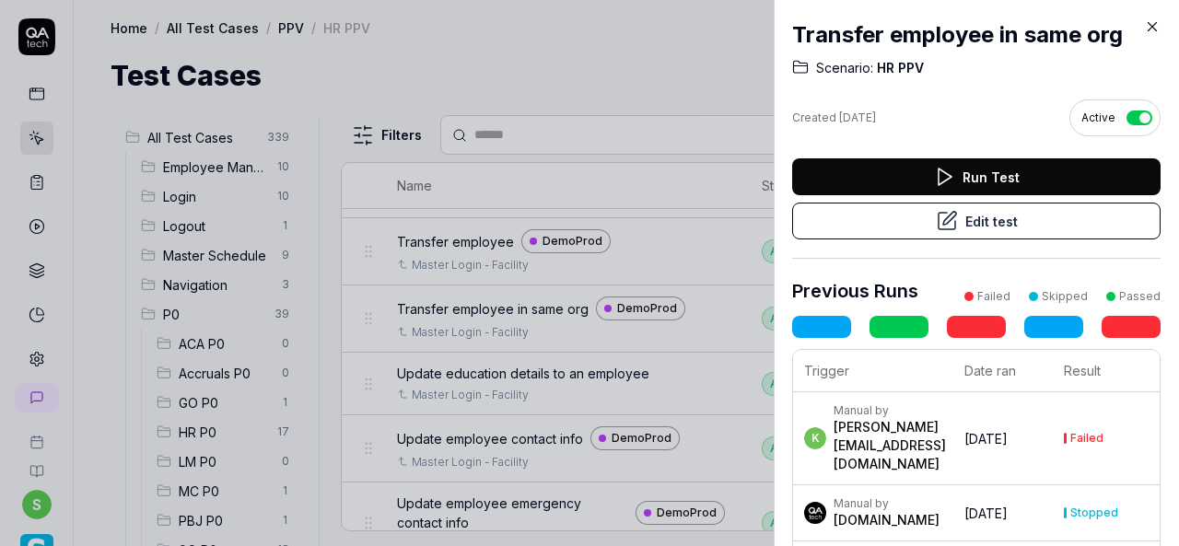
click at [1003, 215] on button "Edit test" at bounding box center [976, 221] width 368 height 37
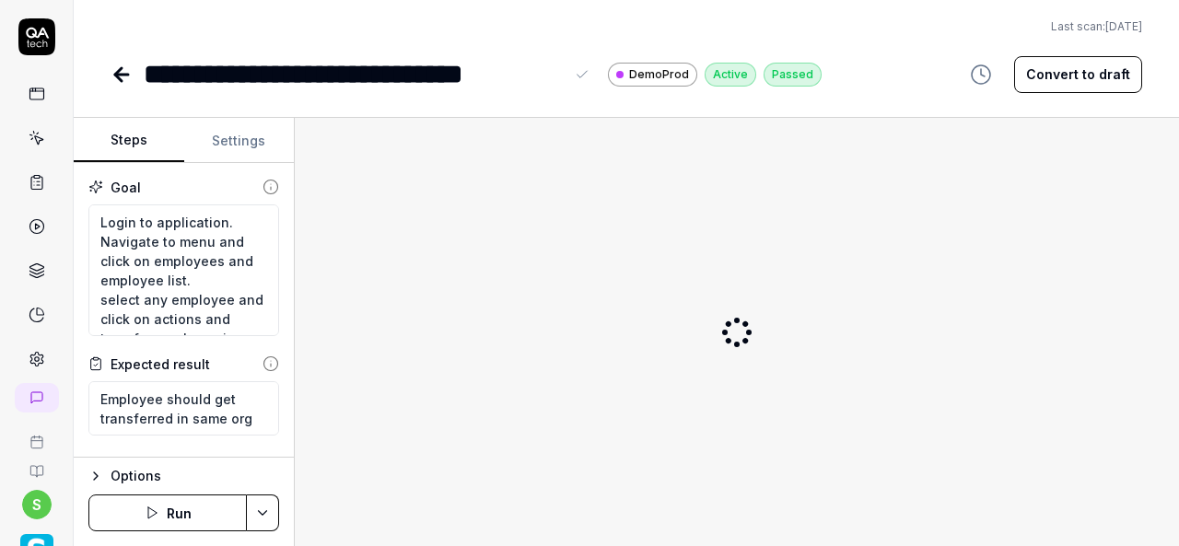
click at [563, 69] on div "**********" at bounding box center [354, 73] width 420 height 41
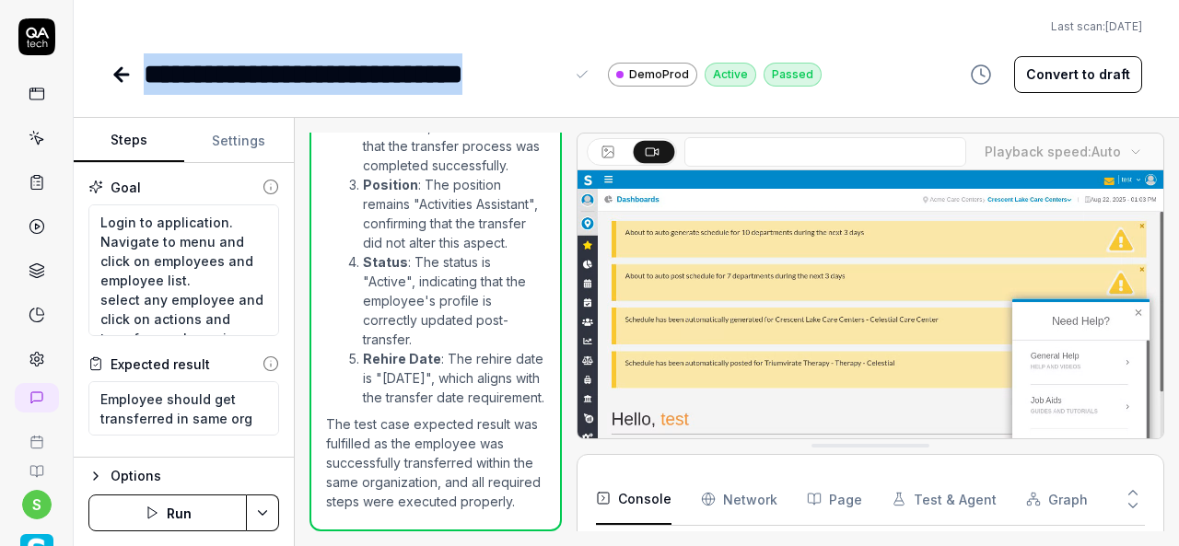
scroll to position [770, 0]
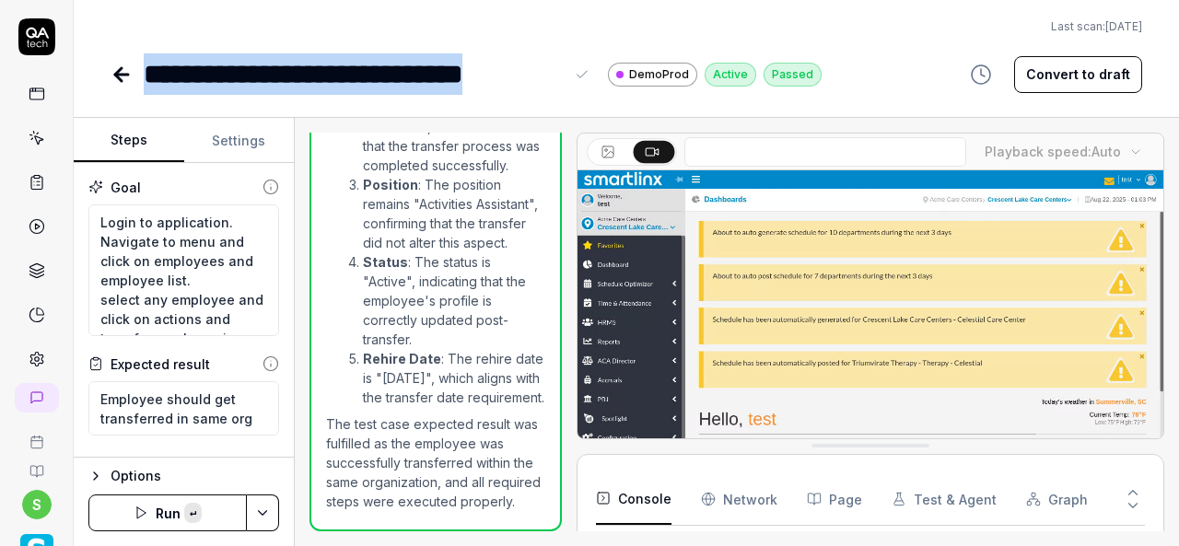
copy div "**********"
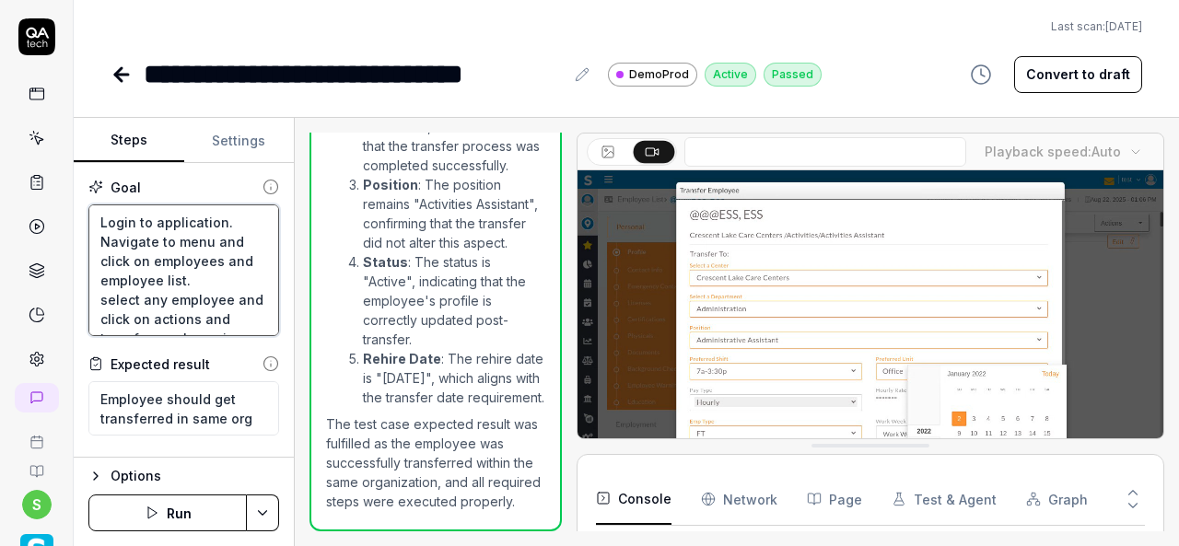
click at [142, 273] on textarea "Login to application. Navigate to menu and click on employees and employee list…" at bounding box center [183, 270] width 191 height 132
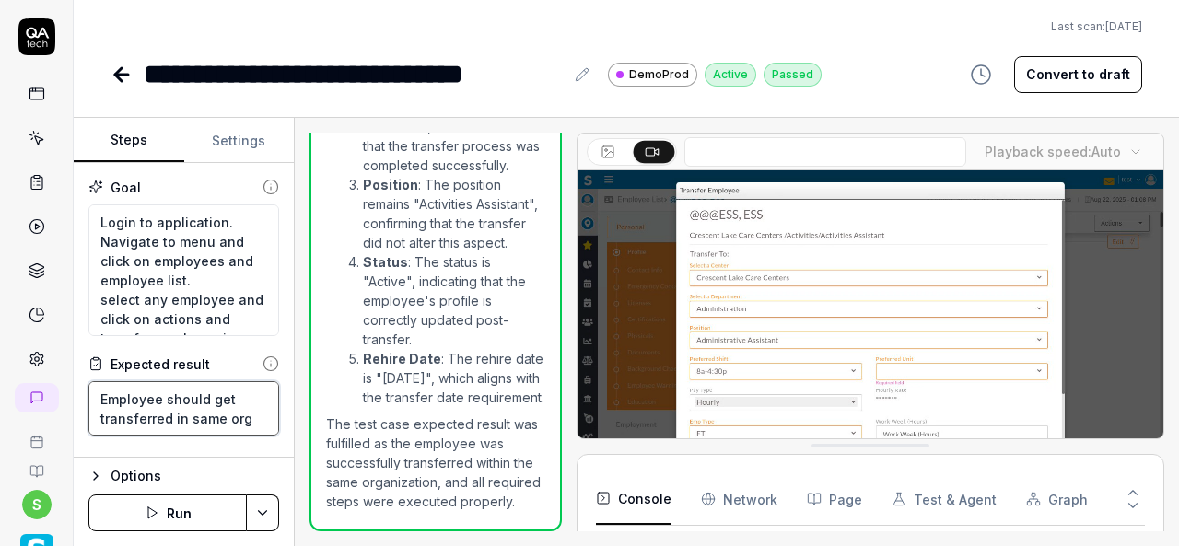
click at [160, 419] on textarea "Employee should get transferred in same org" at bounding box center [183, 408] width 191 height 54
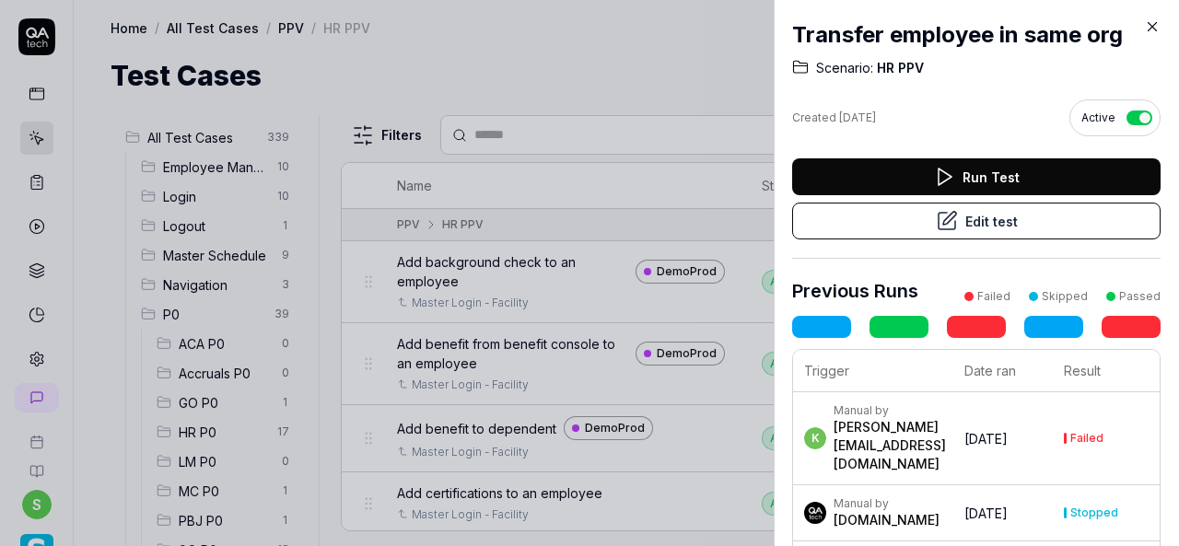
click at [1156, 26] on icon at bounding box center [1152, 26] width 17 height 17
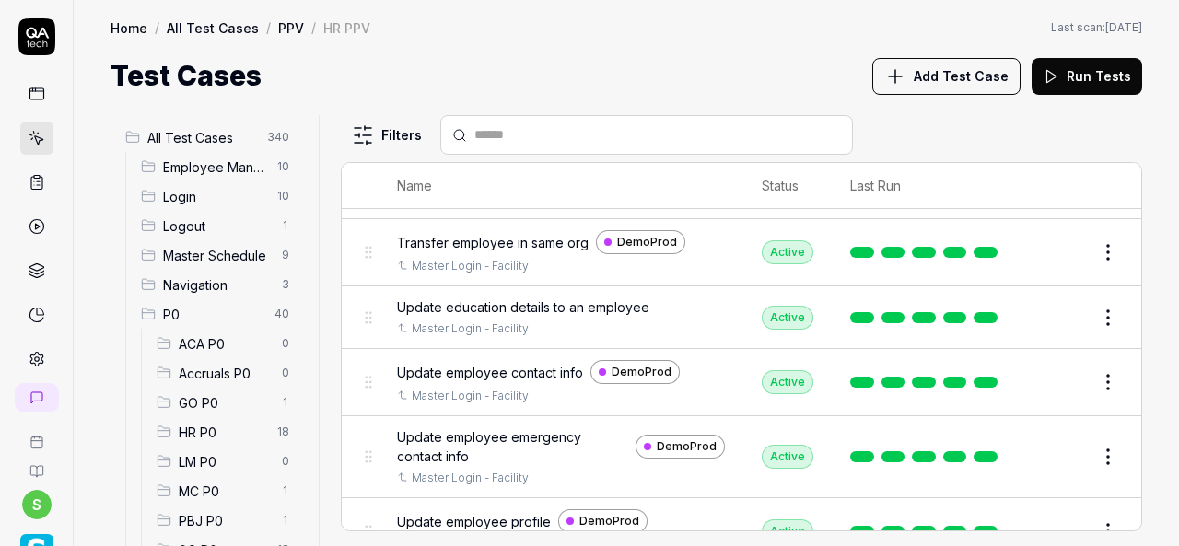
scroll to position [1866, 0]
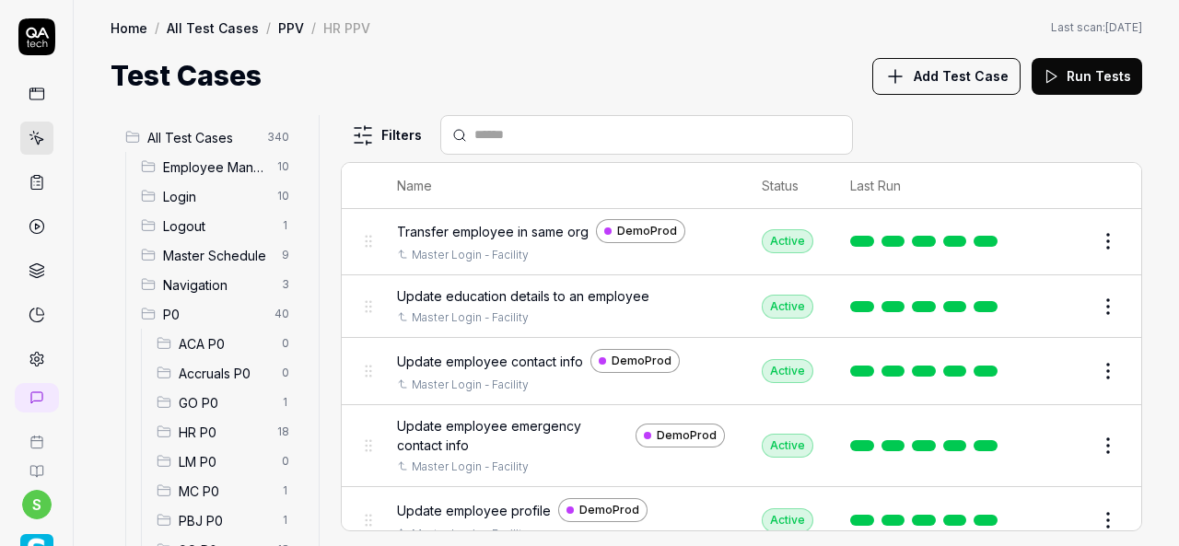
click at [542, 286] on span "Update education details to an employee" at bounding box center [523, 295] width 252 height 19
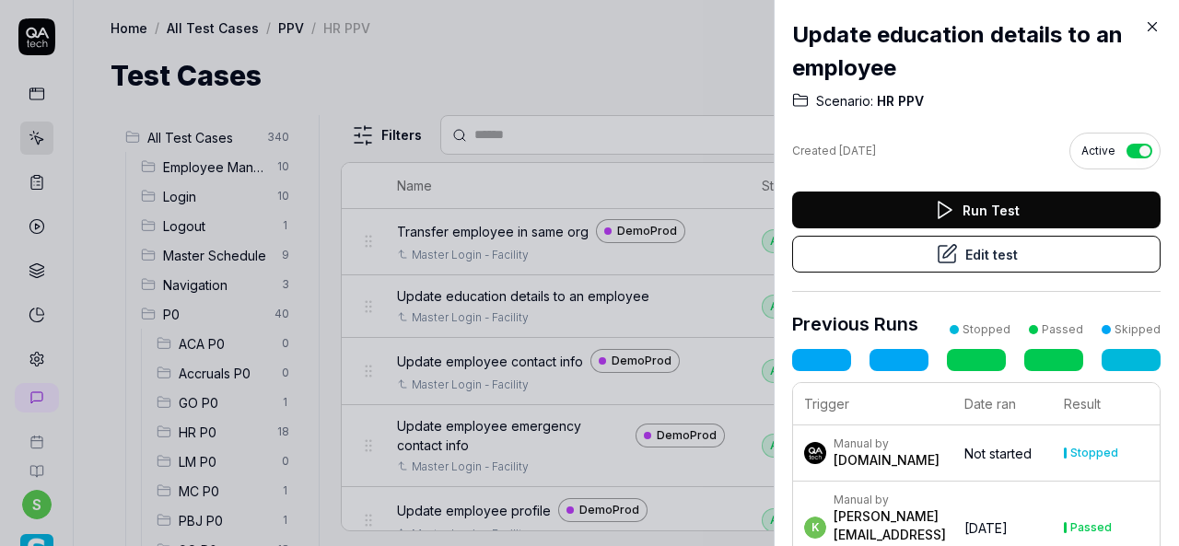
click at [922, 245] on button "Edit test" at bounding box center [976, 254] width 368 height 37
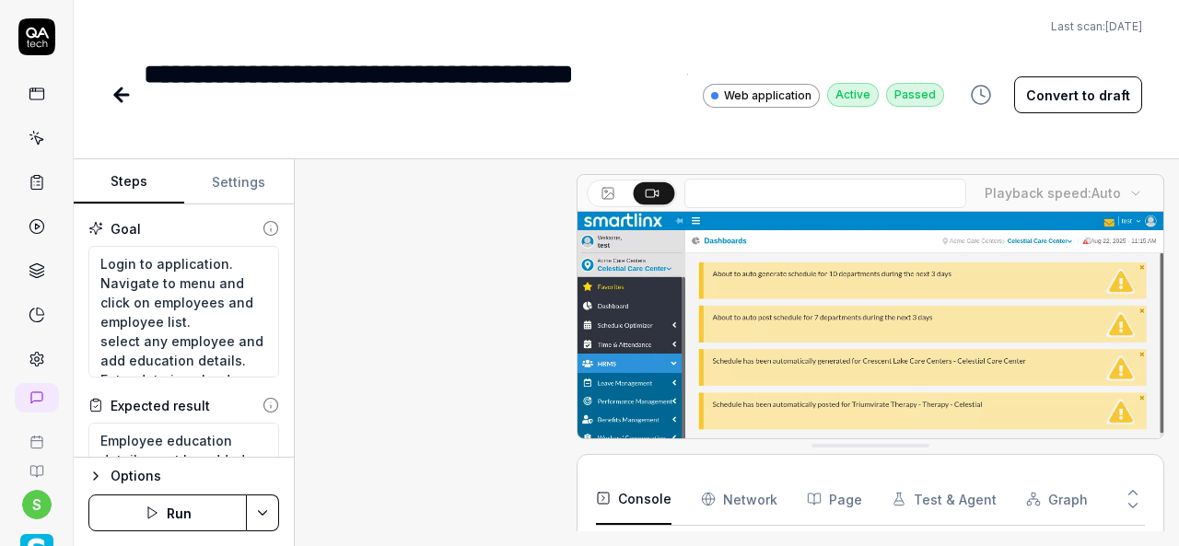
click at [289, 122] on div "**********" at bounding box center [409, 94] width 531 height 83
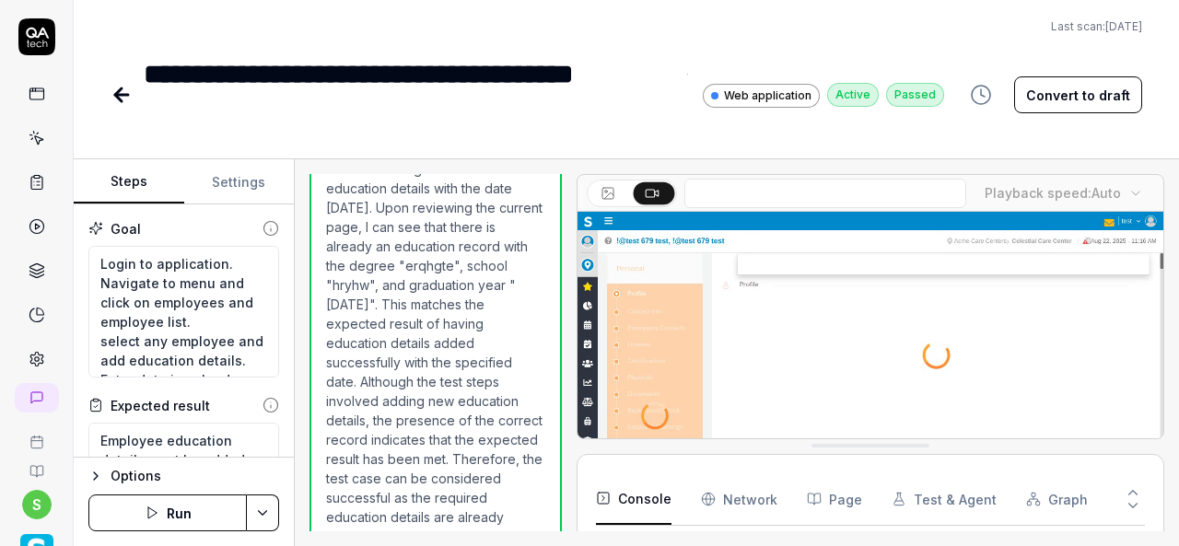
scroll to position [358, 0]
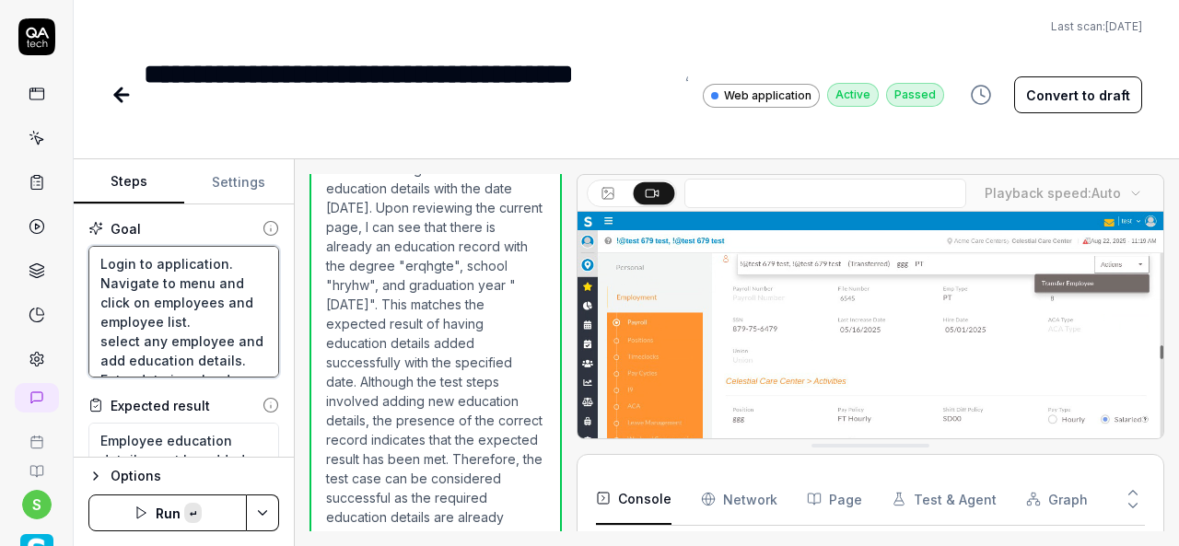
click at [180, 286] on textarea "Login to application. Navigate to menu and click on employees and employee list…" at bounding box center [183, 312] width 191 height 132
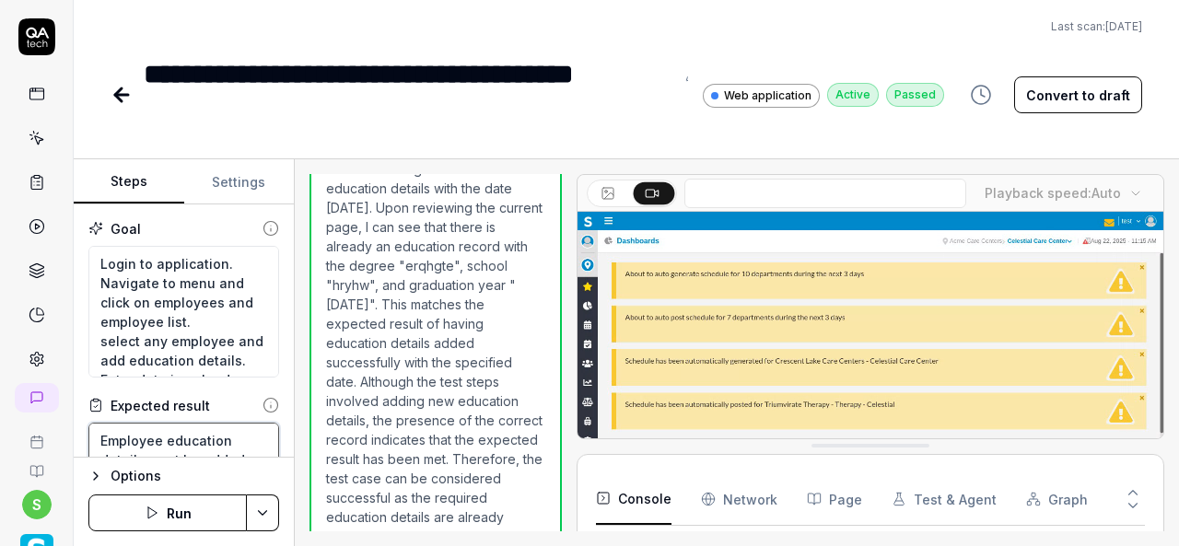
click at [208, 434] on textarea "Employee education details must be added successfully" at bounding box center [183, 460] width 191 height 74
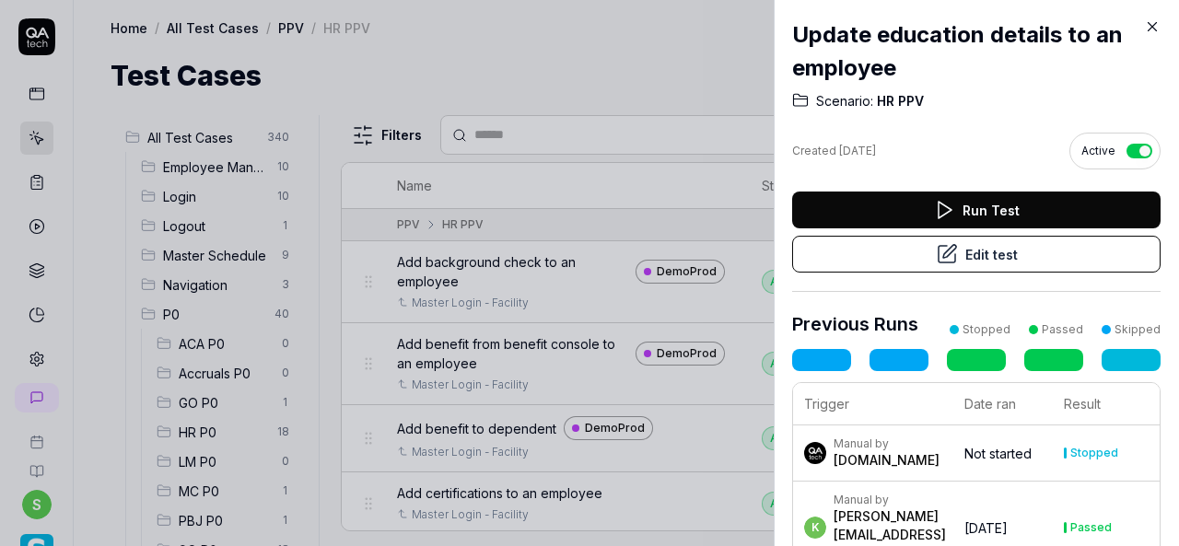
click at [1155, 22] on icon at bounding box center [1152, 26] width 17 height 17
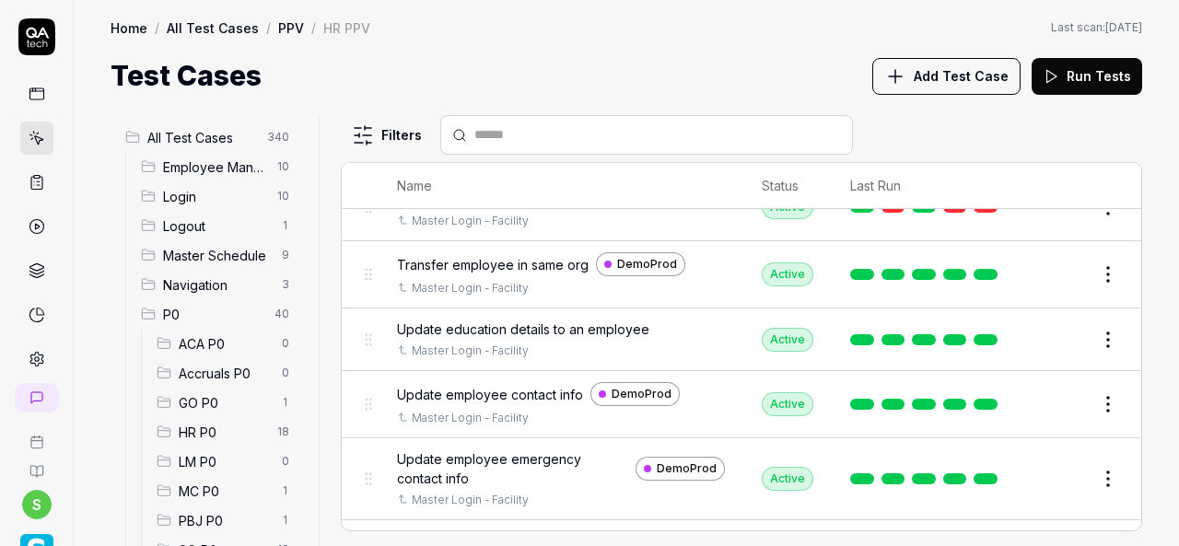
scroll to position [1866, 0]
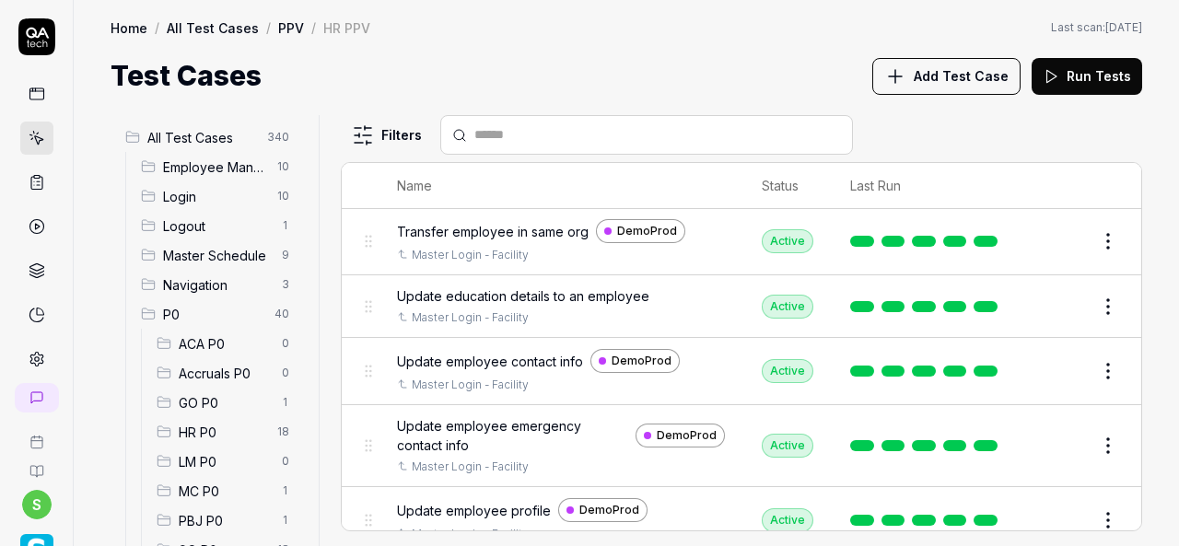
click at [472, 352] on span "Update employee contact info" at bounding box center [490, 361] width 186 height 19
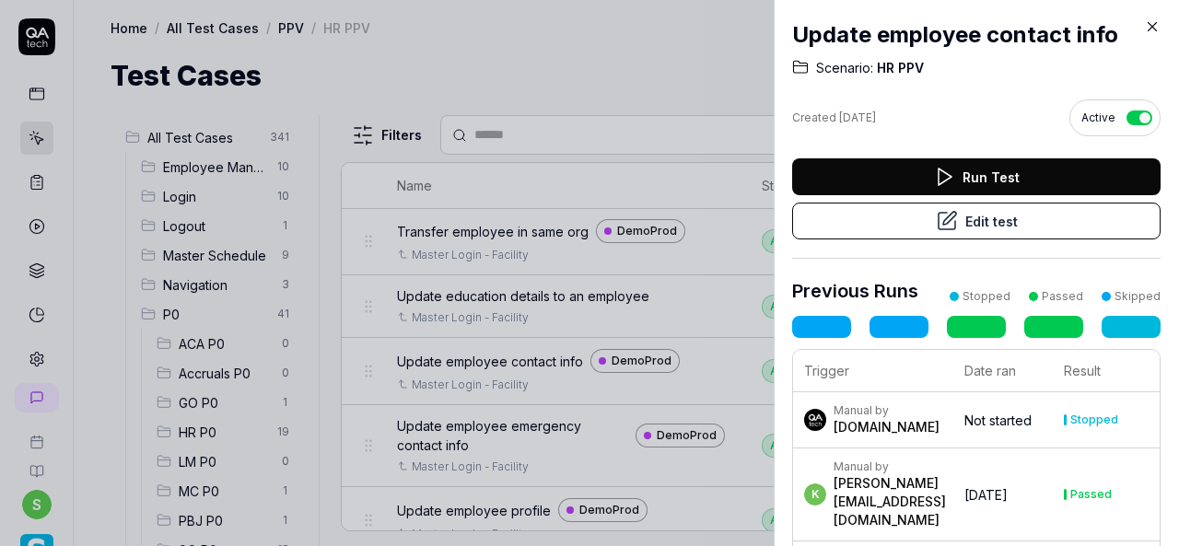
click at [960, 226] on button "Edit test" at bounding box center [976, 221] width 368 height 37
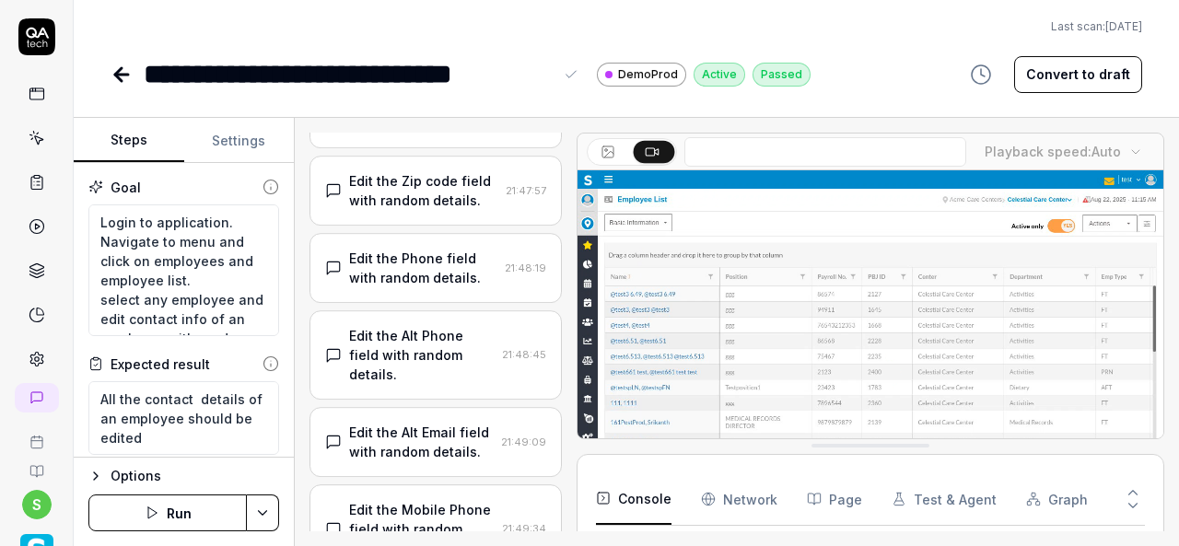
click at [551, 74] on div "**********" at bounding box center [348, 73] width 409 height 41
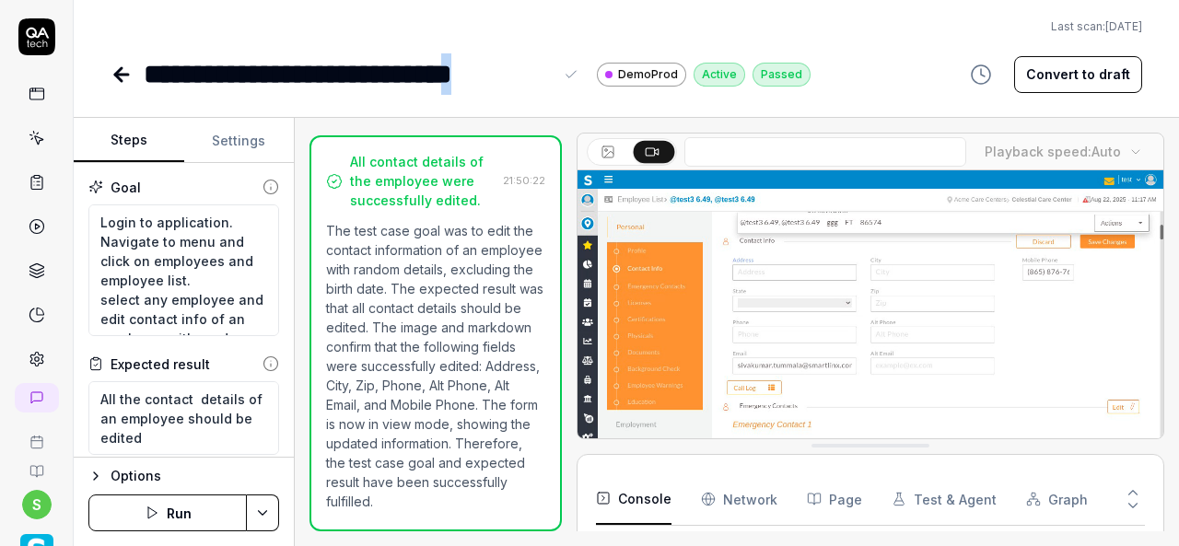
scroll to position [209, 0]
click at [179, 264] on textarea "Login to application. Navigate to menu and click on employees and employee list…" at bounding box center [183, 270] width 191 height 132
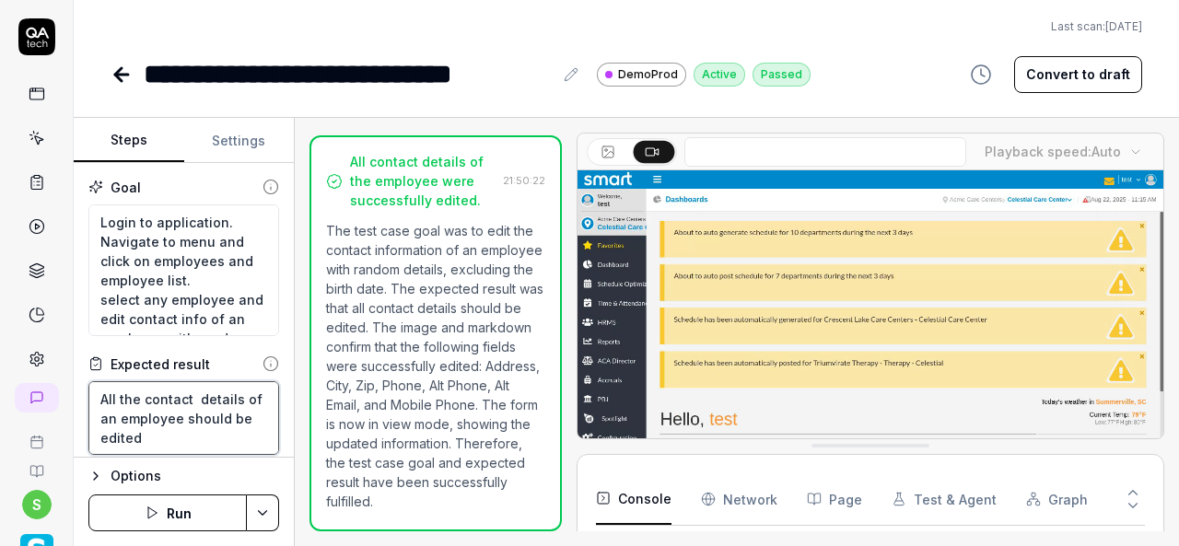
click at [188, 414] on textarea "All the contact details of an employee should be edited" at bounding box center [183, 418] width 191 height 74
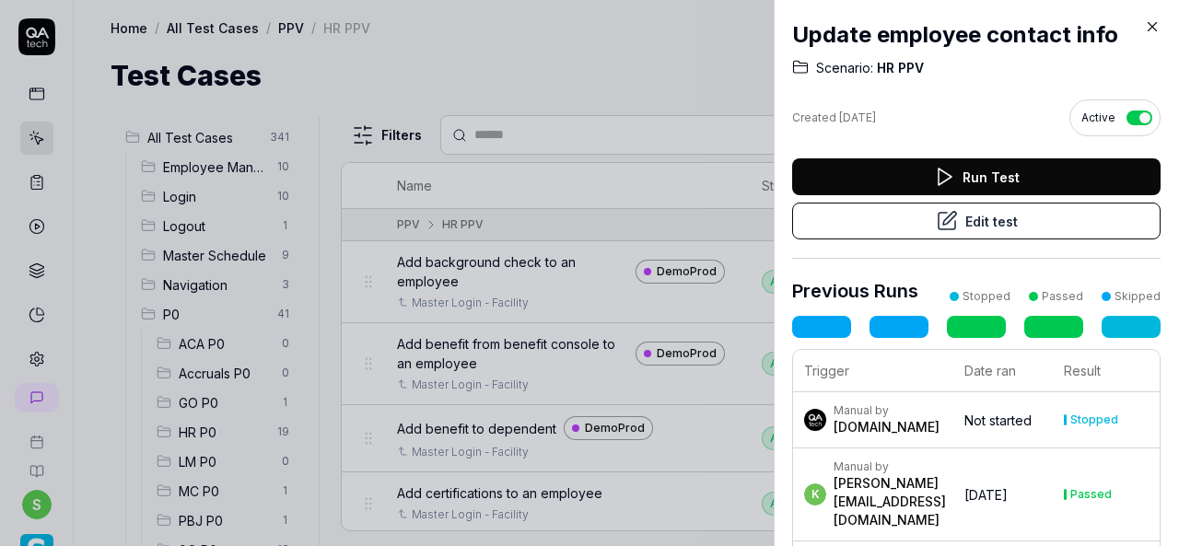
click at [1152, 24] on icon at bounding box center [1152, 26] width 17 height 17
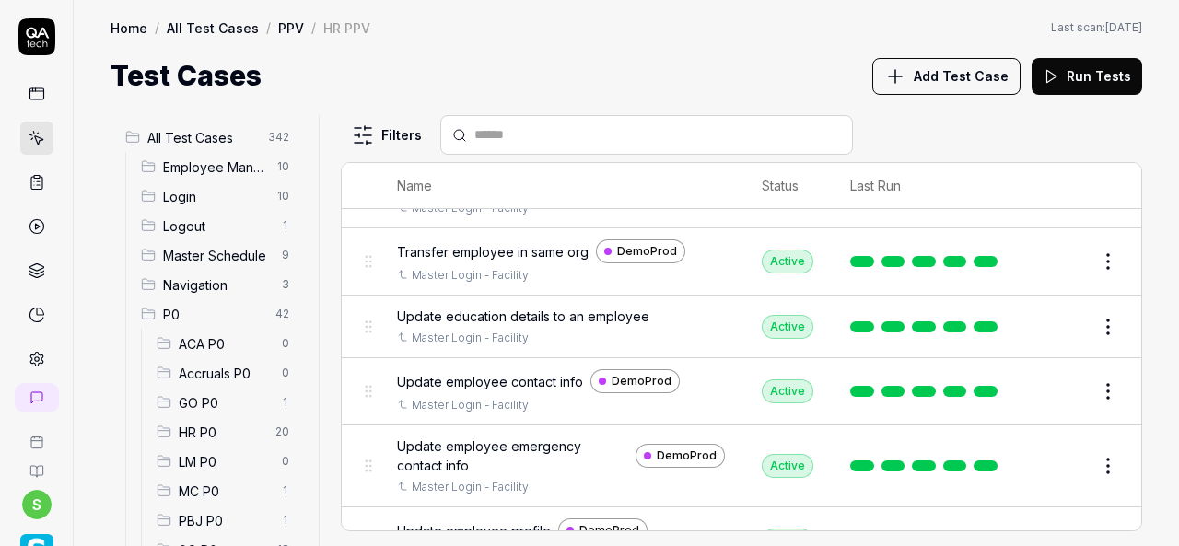
scroll to position [1866, 0]
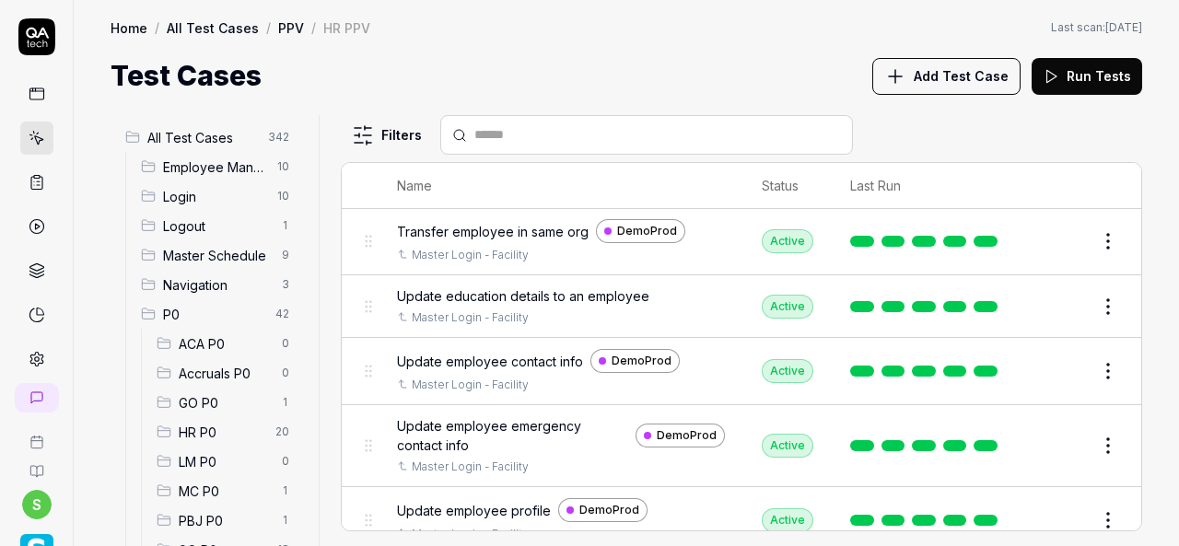
click at [473, 416] on span "Update employee emergency contact info" at bounding box center [512, 435] width 231 height 39
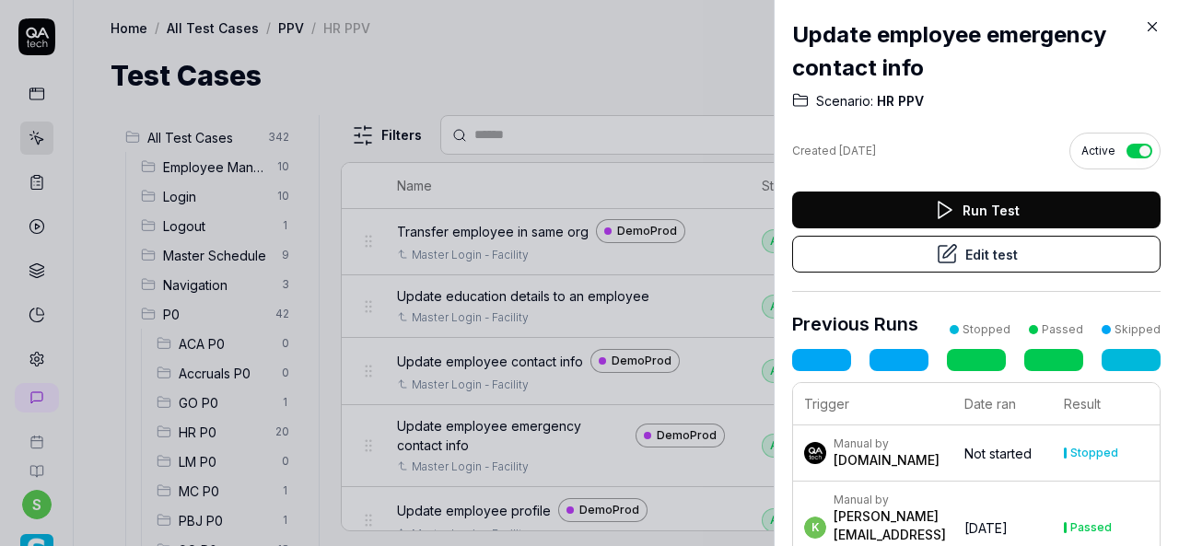
click at [977, 248] on button "Edit test" at bounding box center [976, 254] width 368 height 37
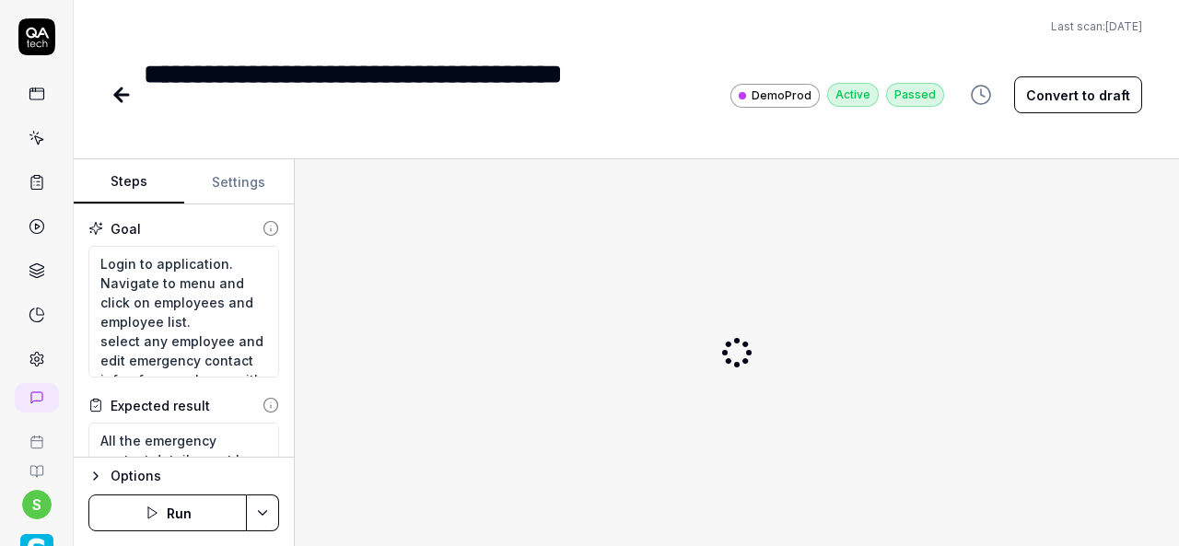
click at [212, 121] on div "**********" at bounding box center [424, 94] width 560 height 83
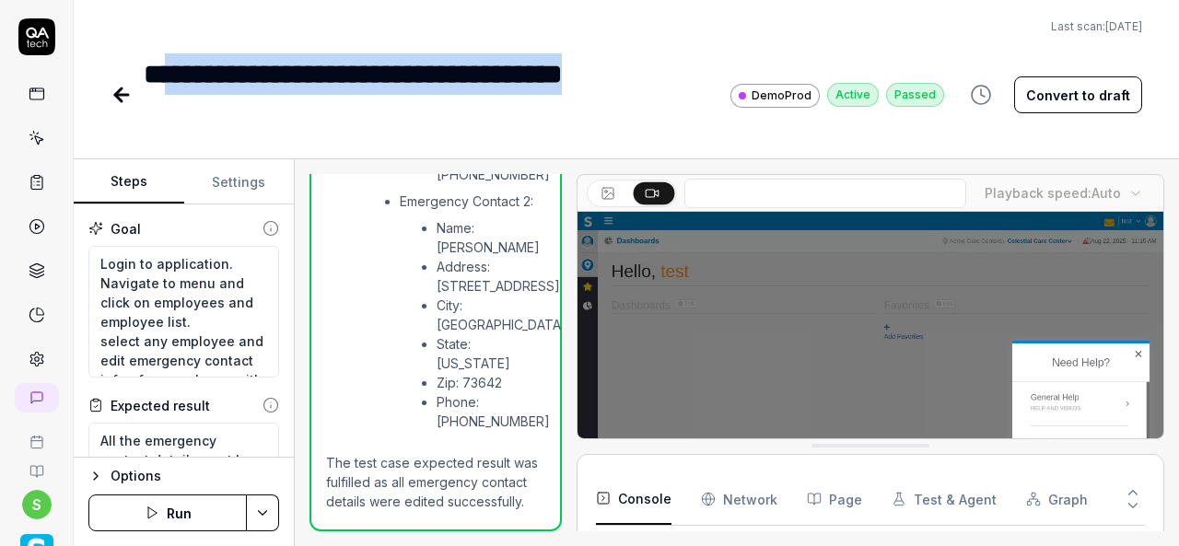
scroll to position [209, 0]
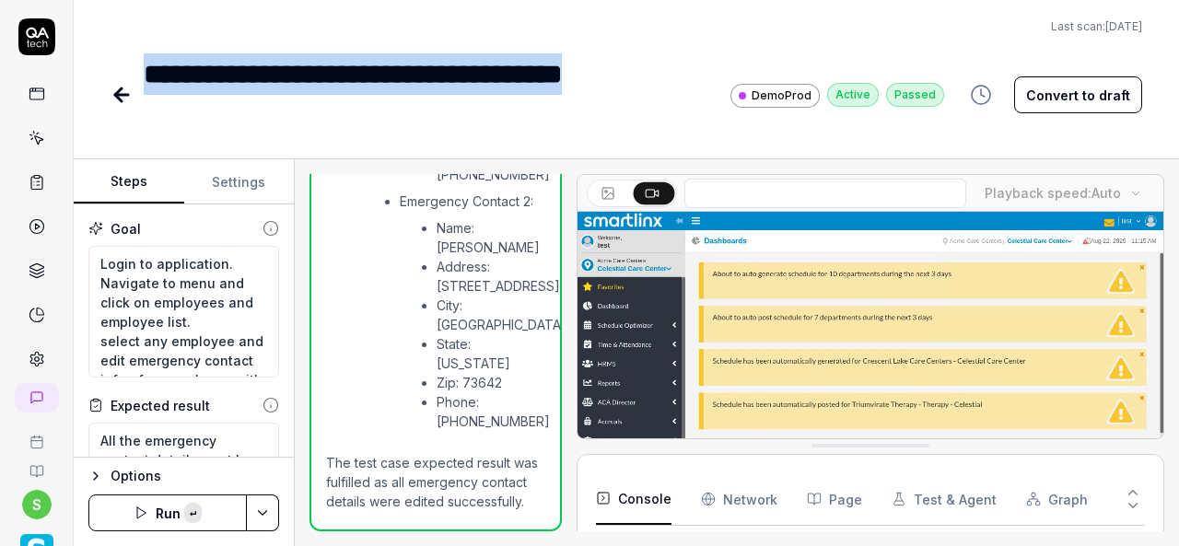
copy div "**********"
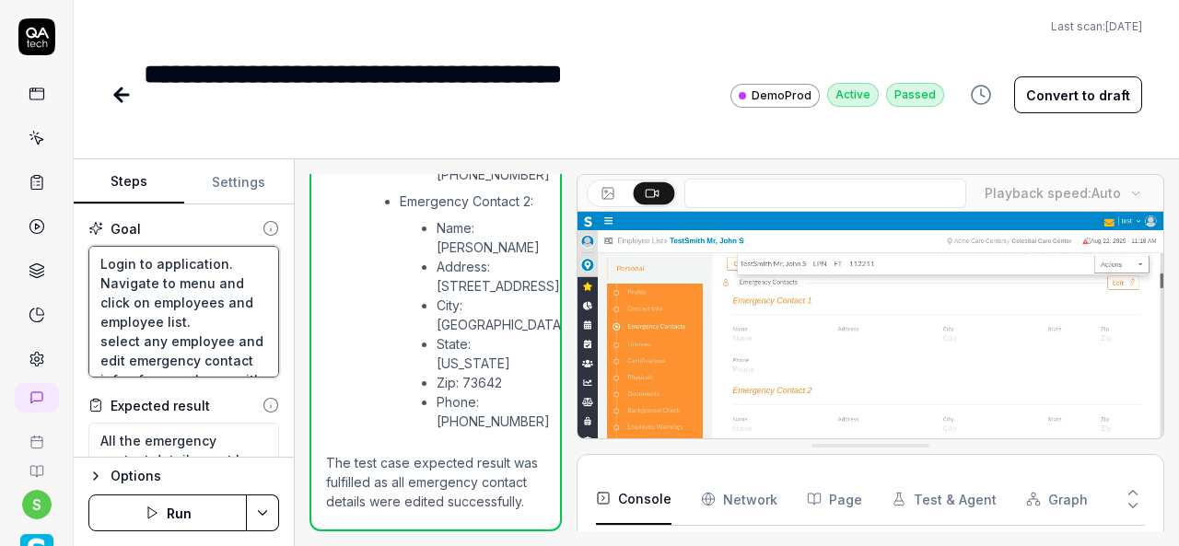
click at [184, 275] on textarea "Login to application. Navigate to menu and click on employees and employee list…" at bounding box center [183, 312] width 191 height 132
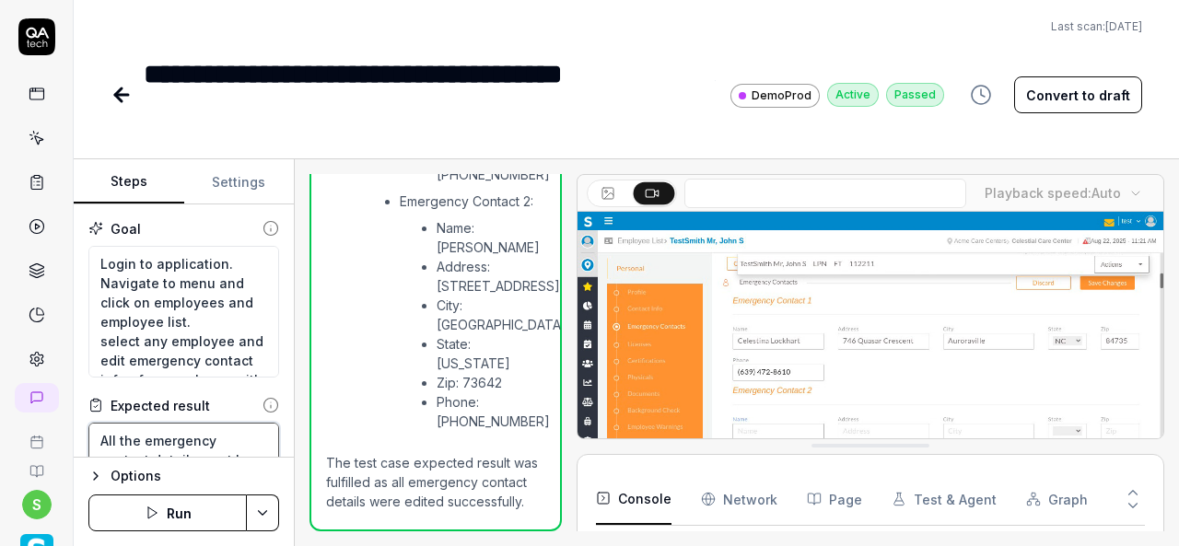
click at [162, 436] on textarea "All the emergency contact details must be edited" at bounding box center [183, 460] width 191 height 74
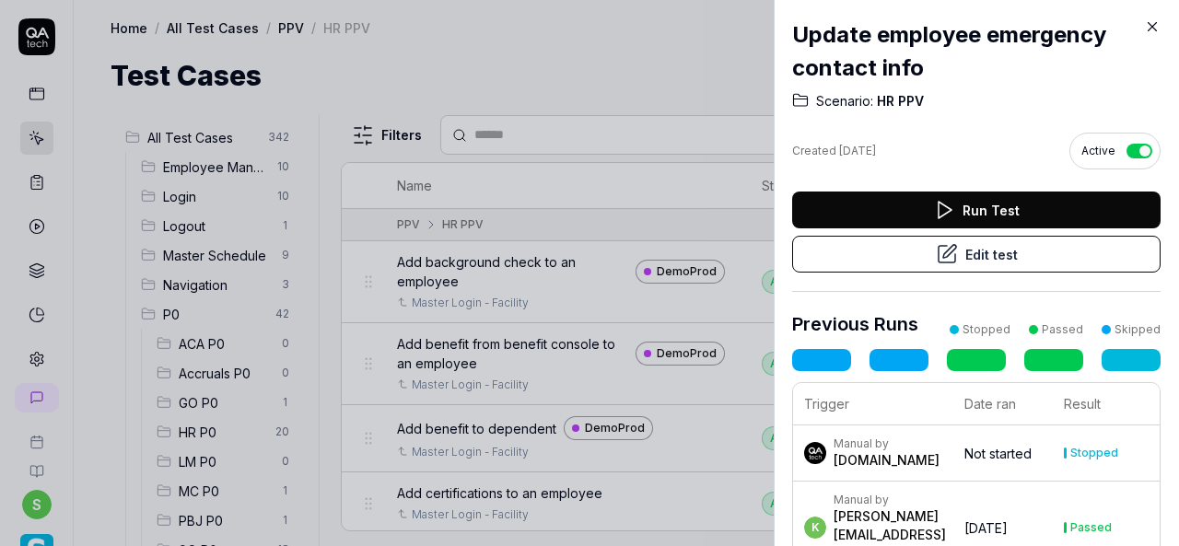
click at [1151, 28] on icon at bounding box center [1153, 27] width 8 height 8
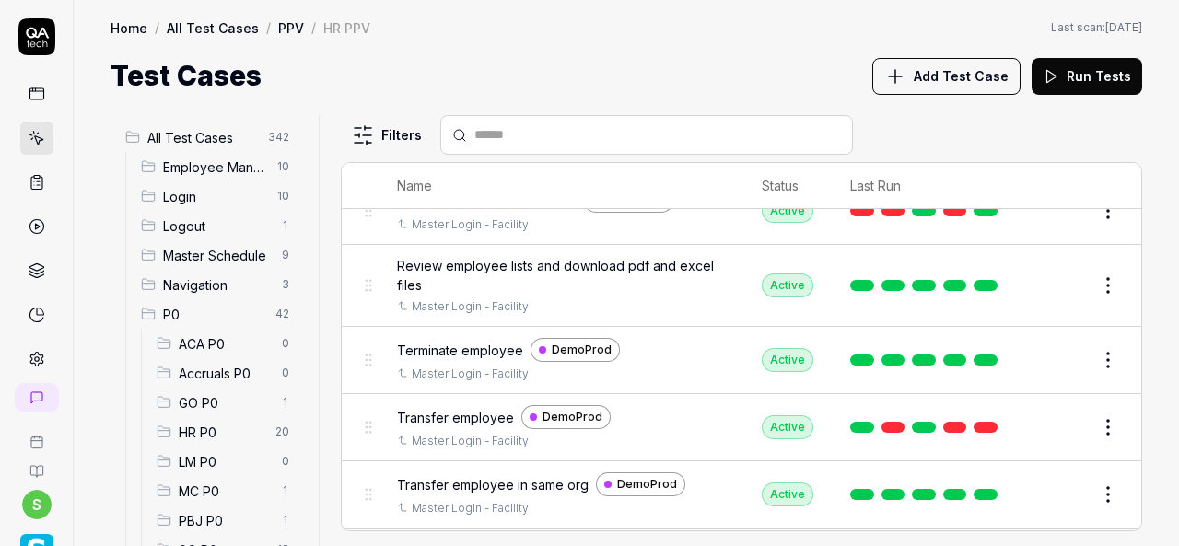
scroll to position [1866, 0]
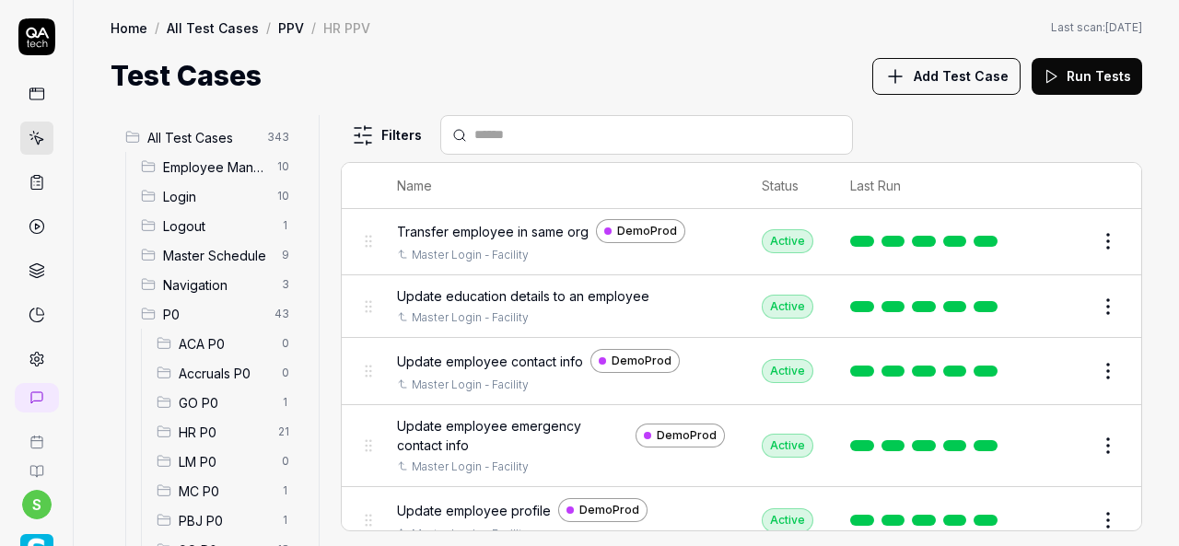
click at [505, 501] on span "Update employee profile" at bounding box center [474, 510] width 154 height 19
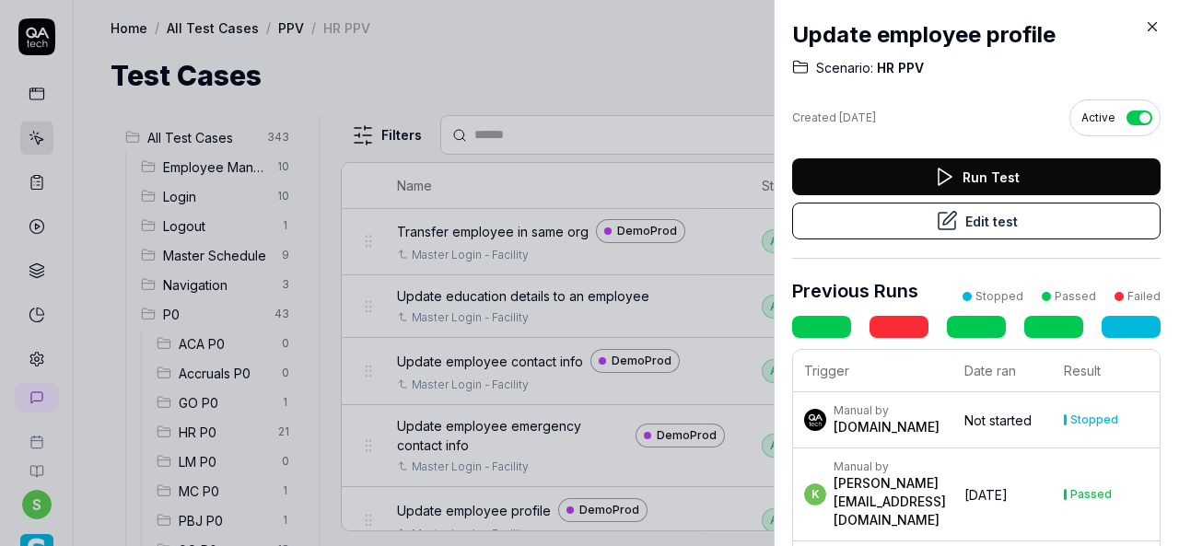
click at [967, 224] on button "Edit test" at bounding box center [976, 221] width 368 height 37
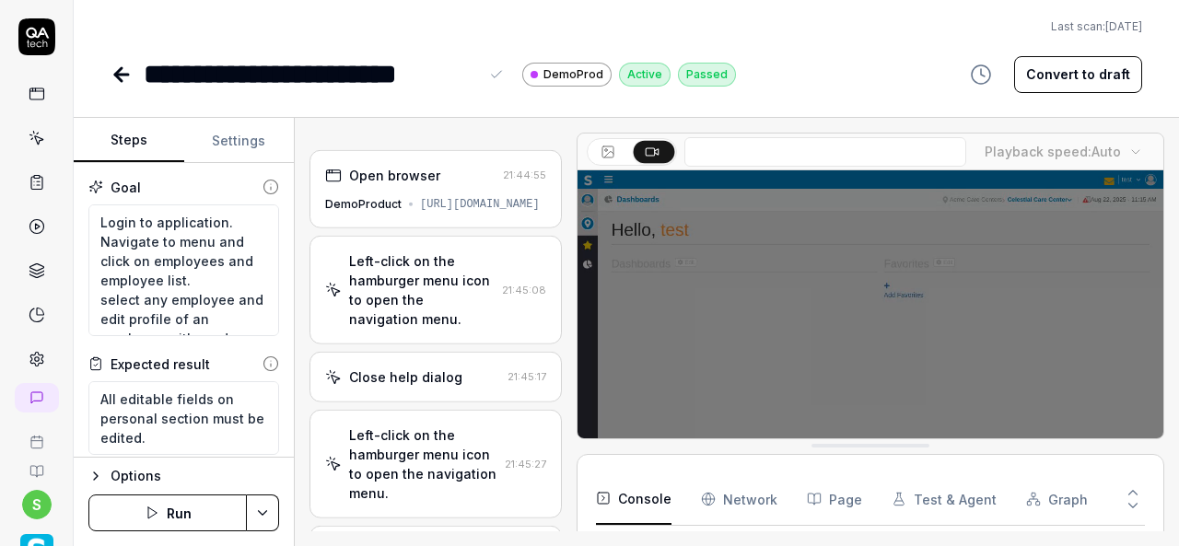
click at [477, 74] on div "**********" at bounding box center [311, 73] width 334 height 41
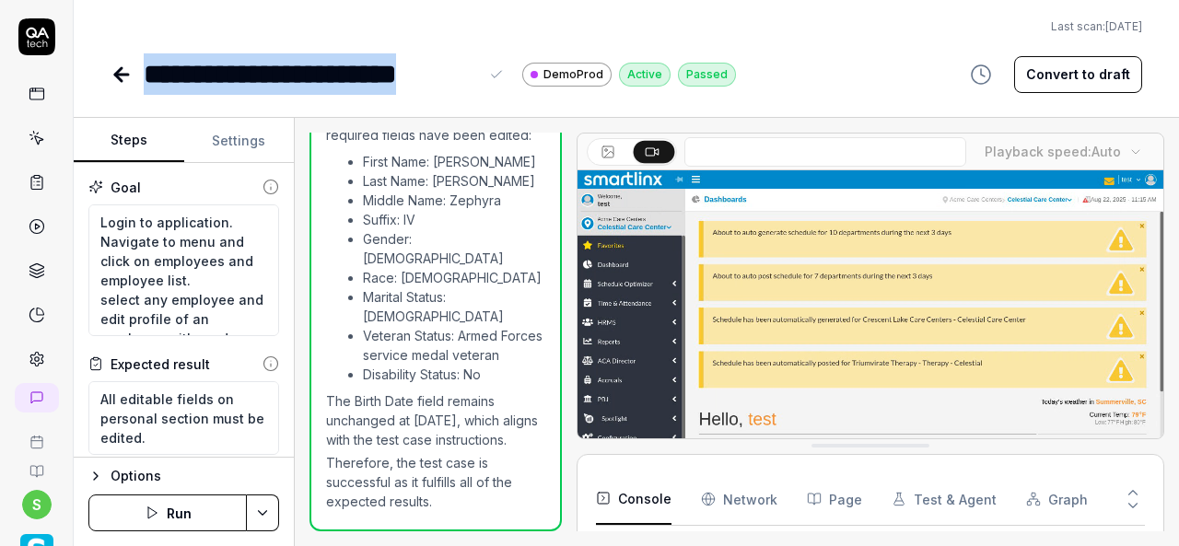
scroll to position [209, 0]
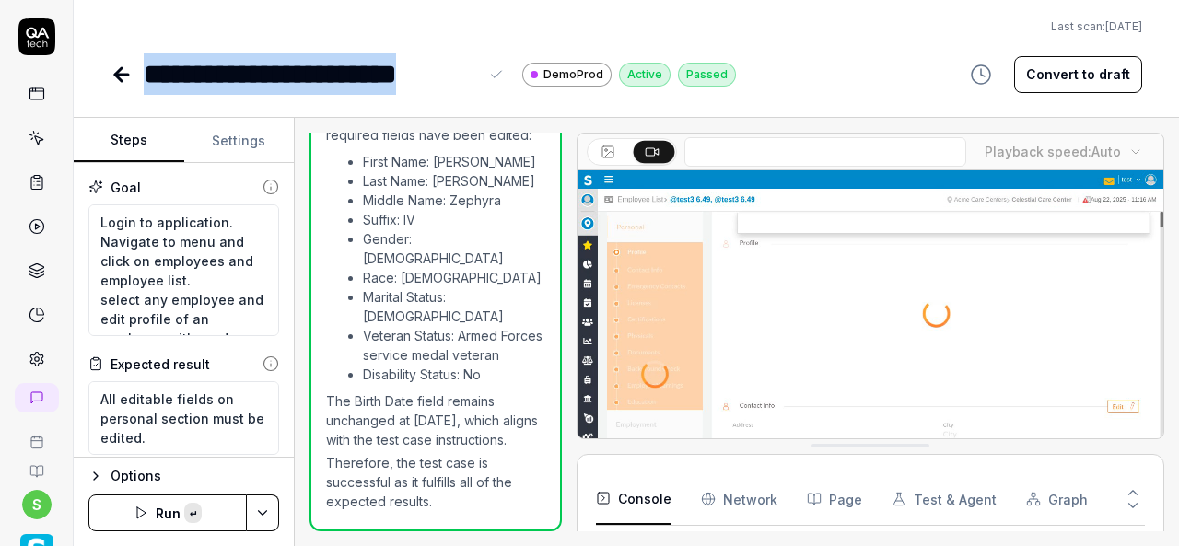
copy div "**********"
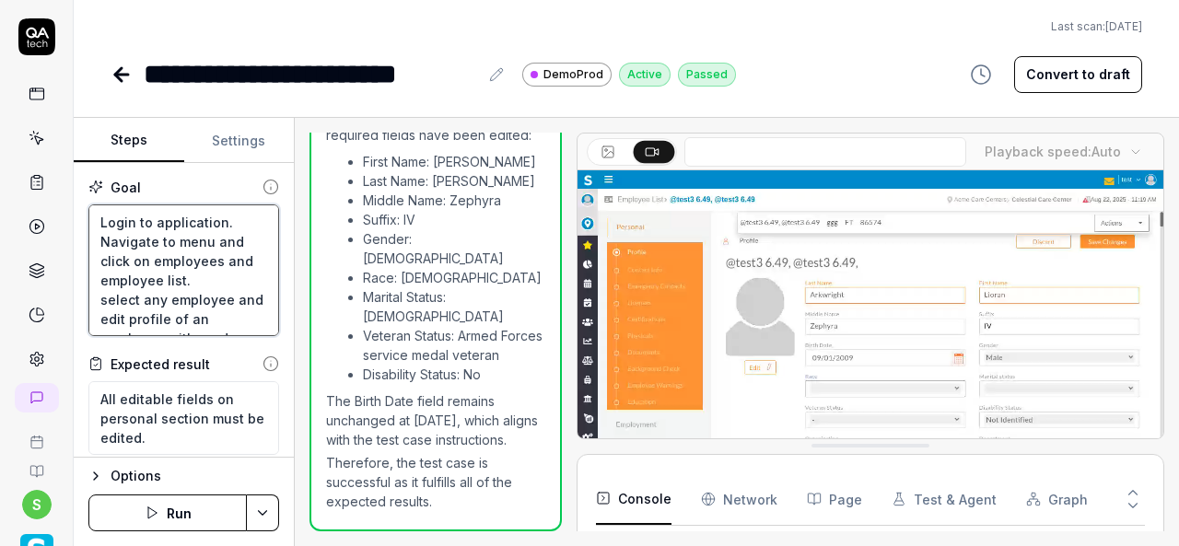
click at [164, 280] on textarea "Login to application. Navigate to menu and click on employees and employee list…" at bounding box center [183, 270] width 191 height 132
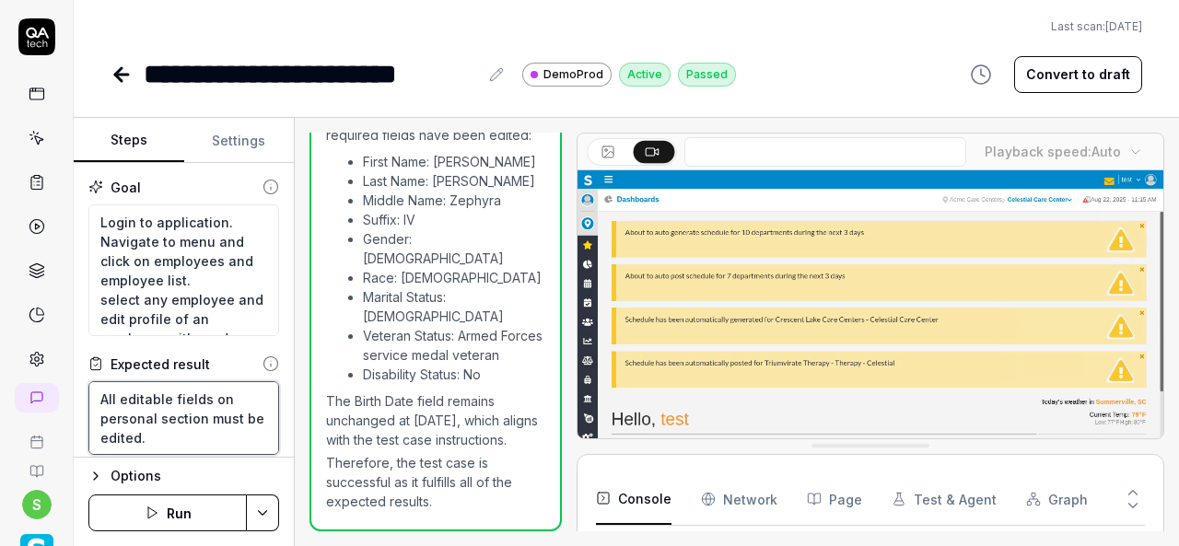
click at [133, 406] on textarea "All editable fields on personal section must be edited." at bounding box center [183, 418] width 191 height 74
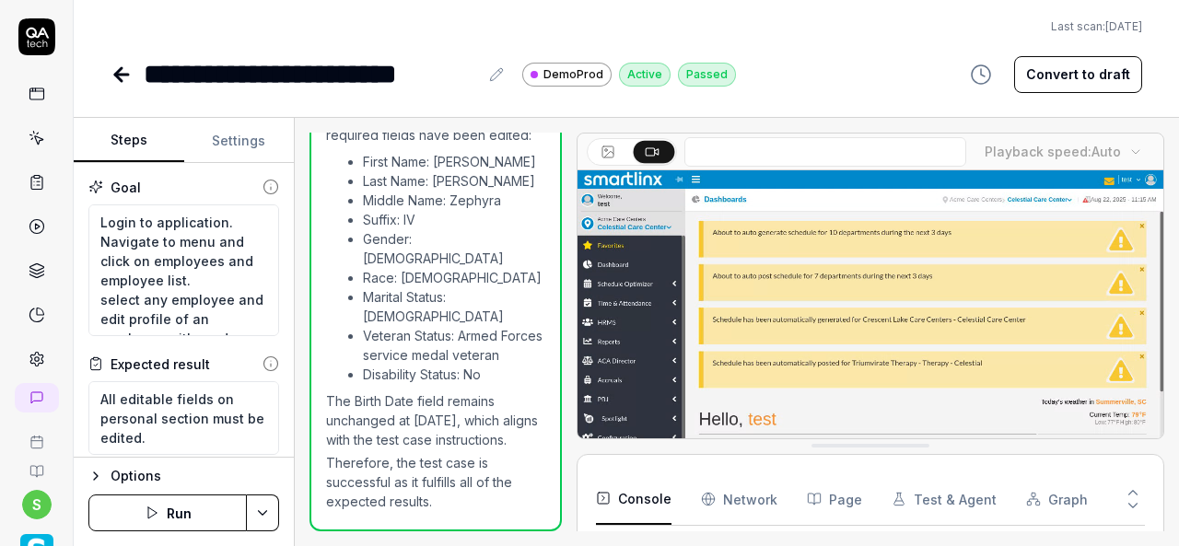
type textarea "*"
